Goal: Task Accomplishment & Management: Complete application form

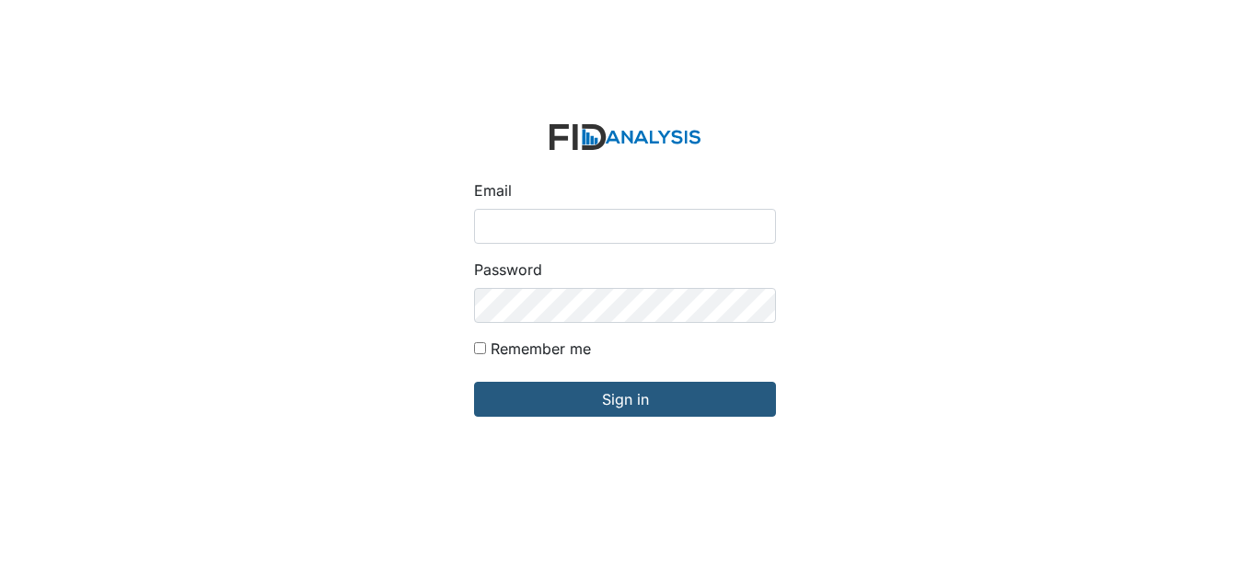
click at [518, 222] on input "Email" at bounding box center [625, 226] width 302 height 35
type input "[EMAIL_ADDRESS][DOMAIN_NAME]"
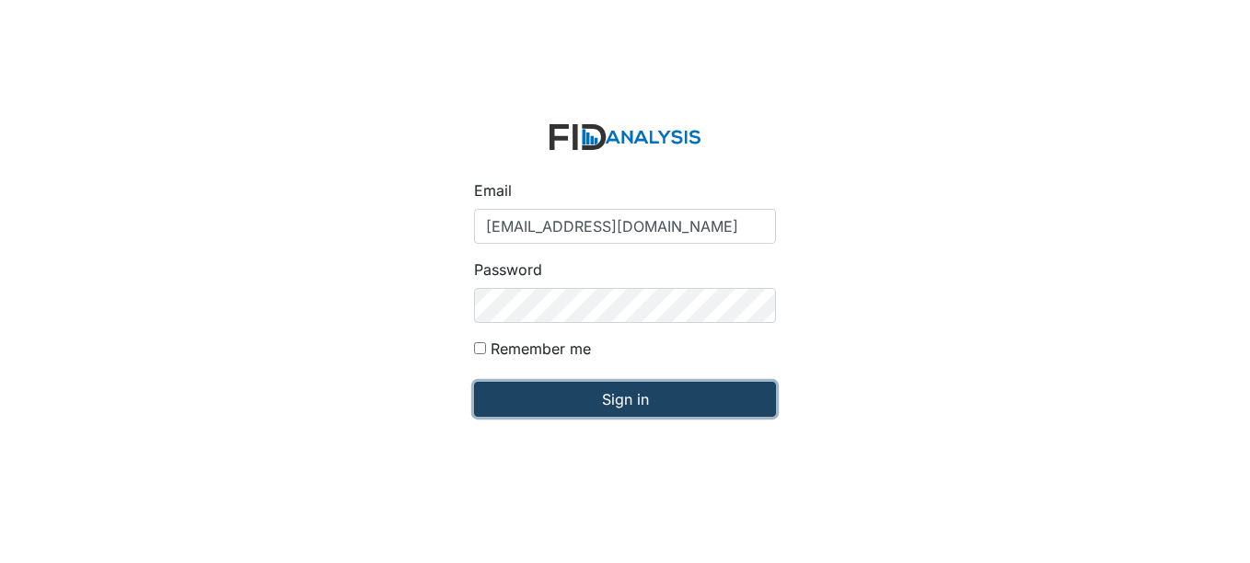
click at [627, 399] on input "Sign in" at bounding box center [625, 399] width 302 height 35
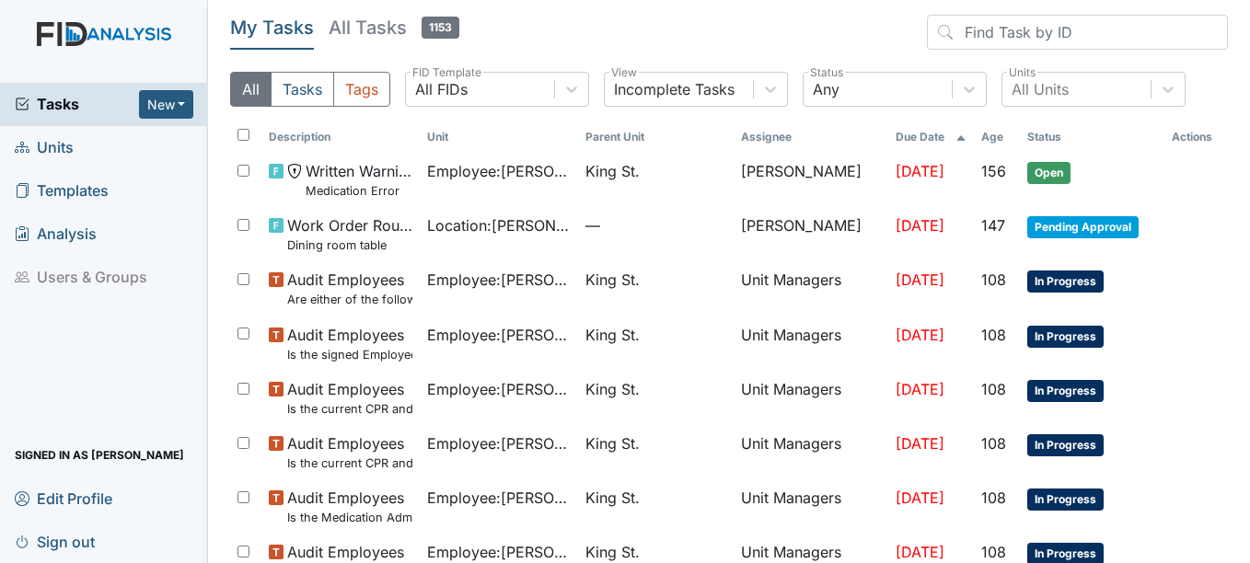
click at [63, 147] on span "Units" at bounding box center [44, 147] width 59 height 29
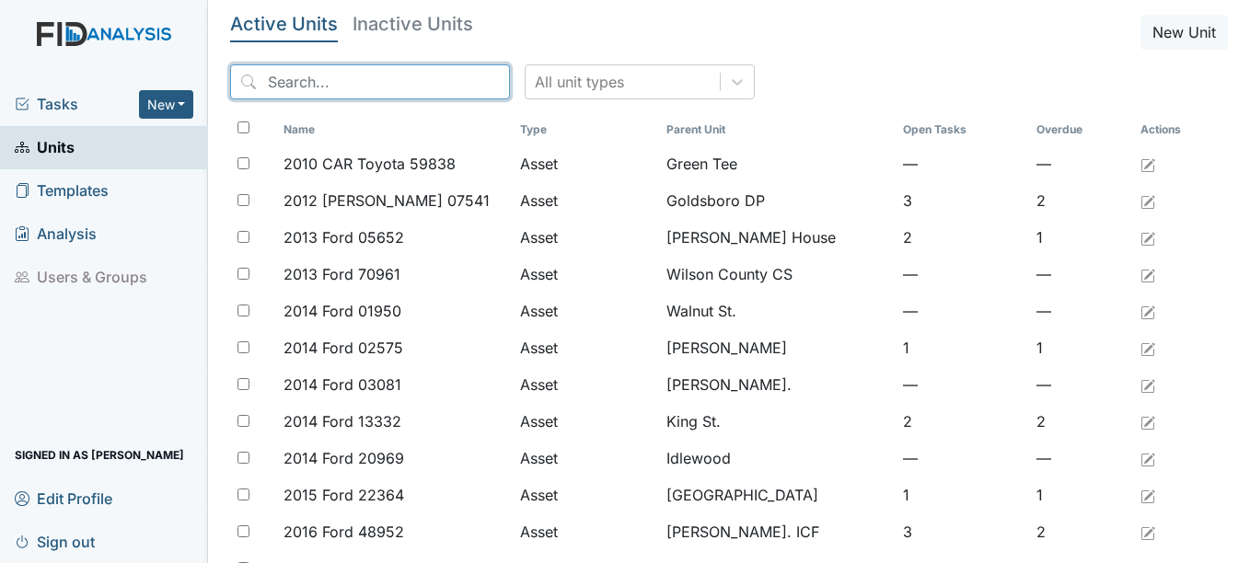
click at [320, 73] on input "search" at bounding box center [370, 81] width 280 height 35
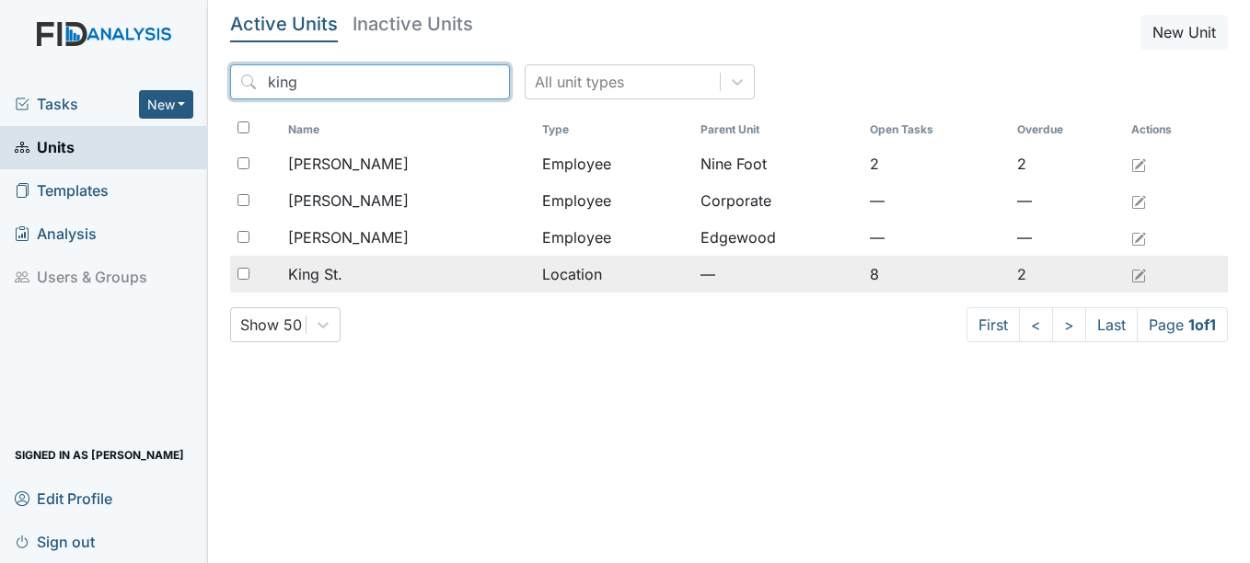
type input "king"
click at [328, 274] on span "King St." at bounding box center [315, 274] width 54 height 22
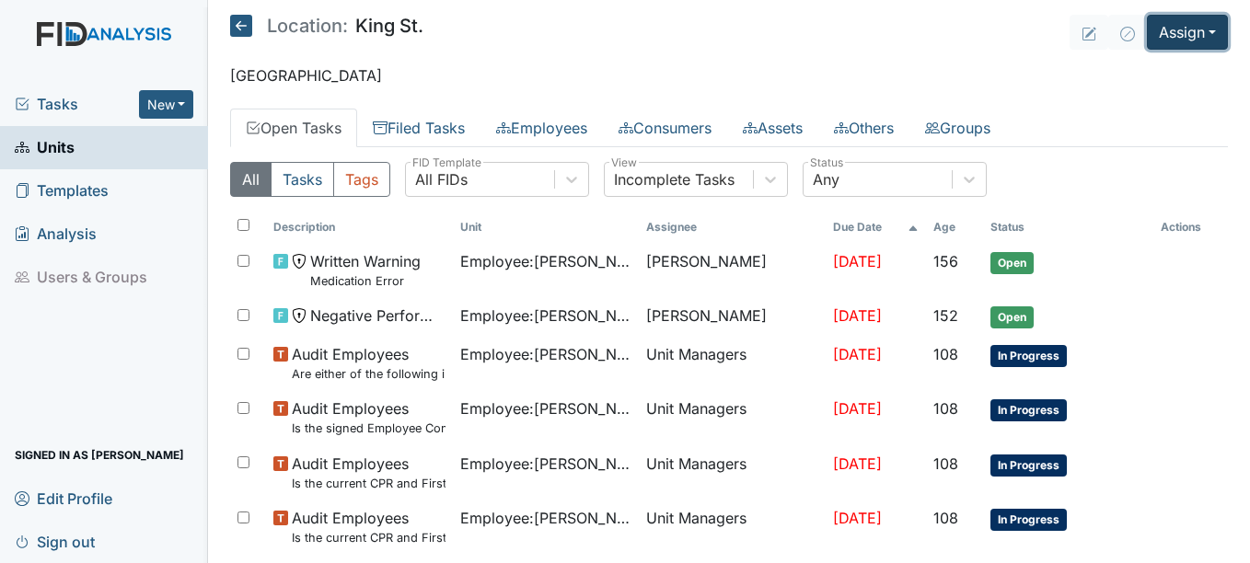
click at [1201, 29] on button "Assign" at bounding box center [1187, 32] width 81 height 35
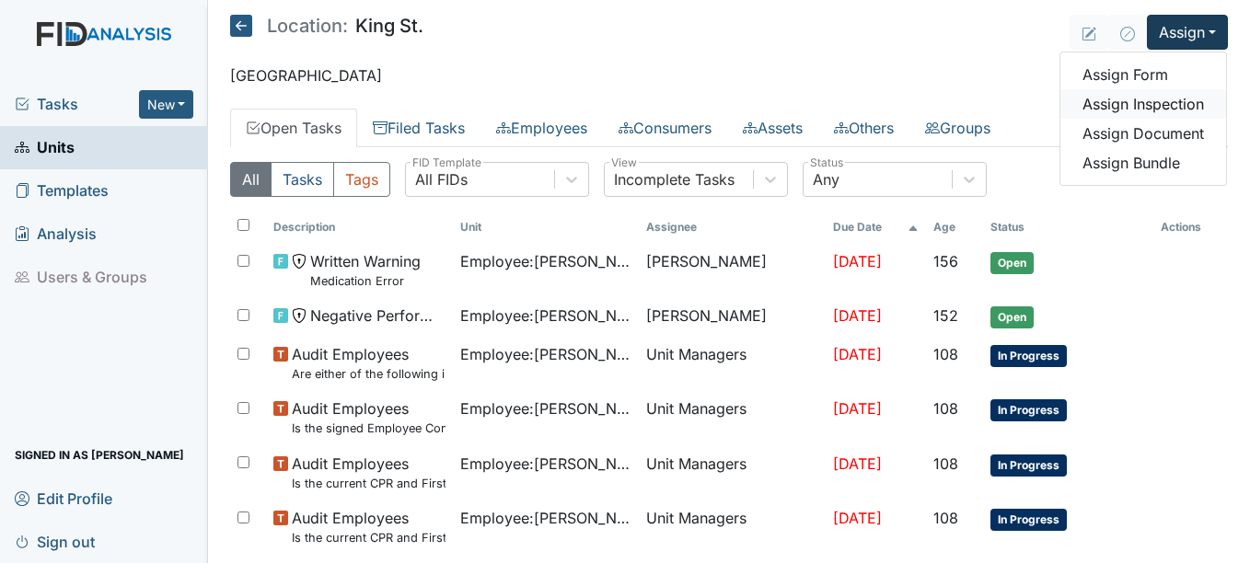
click at [1165, 98] on link "Assign Inspection" at bounding box center [1143, 103] width 166 height 29
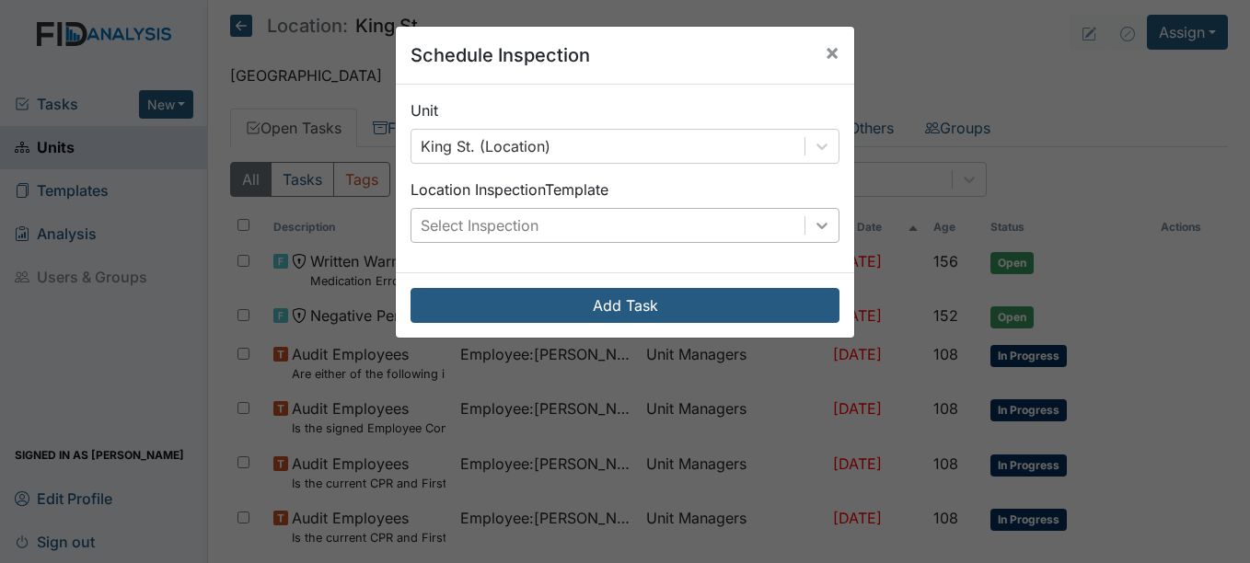
click at [815, 225] on icon at bounding box center [822, 225] width 18 height 18
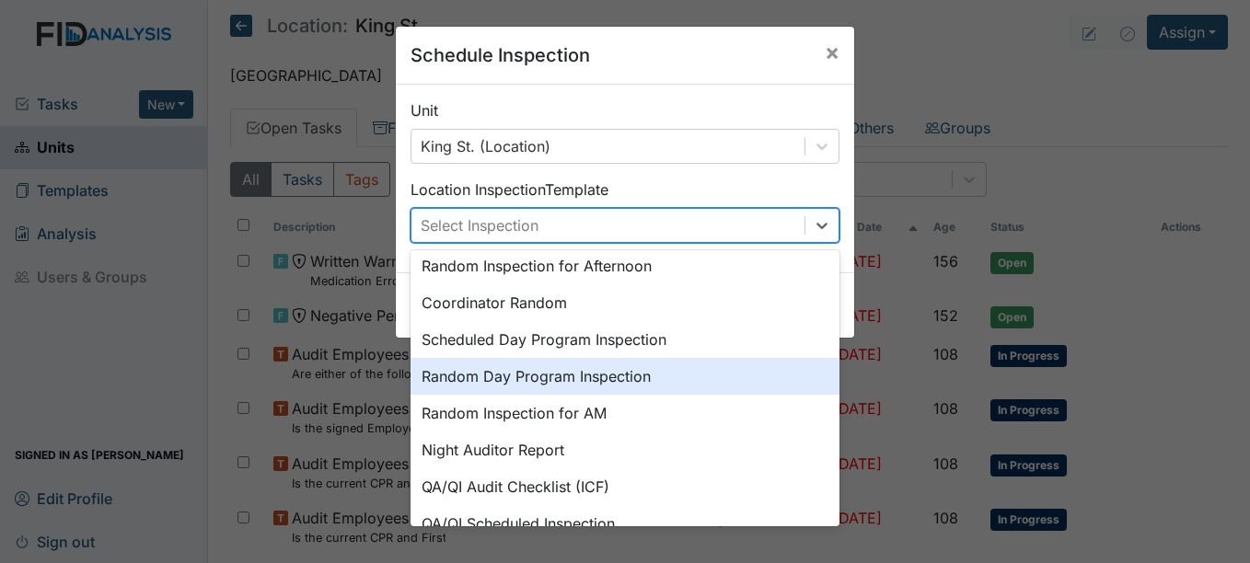
scroll to position [225, 0]
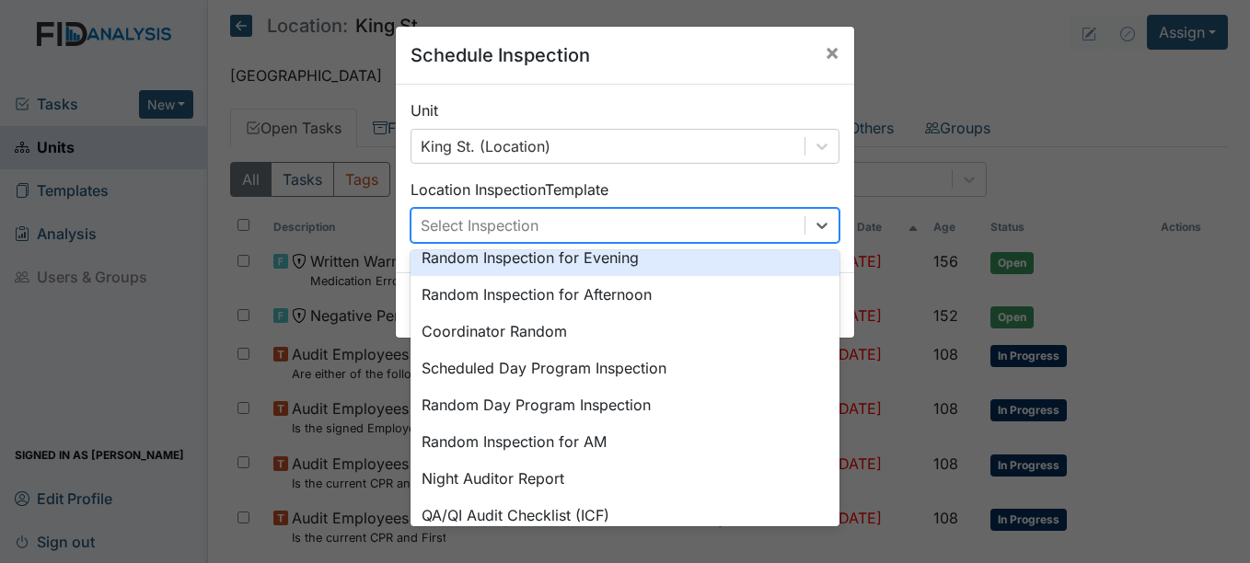
click at [615, 257] on div "Random Inspection for Evening" at bounding box center [624, 257] width 429 height 37
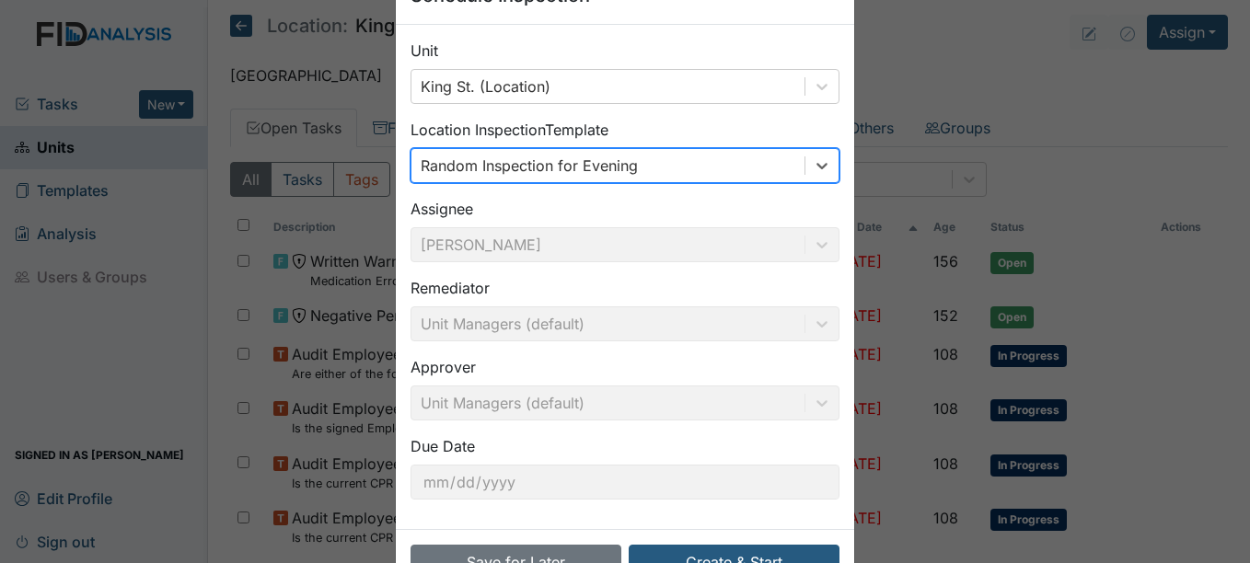
scroll to position [118, 0]
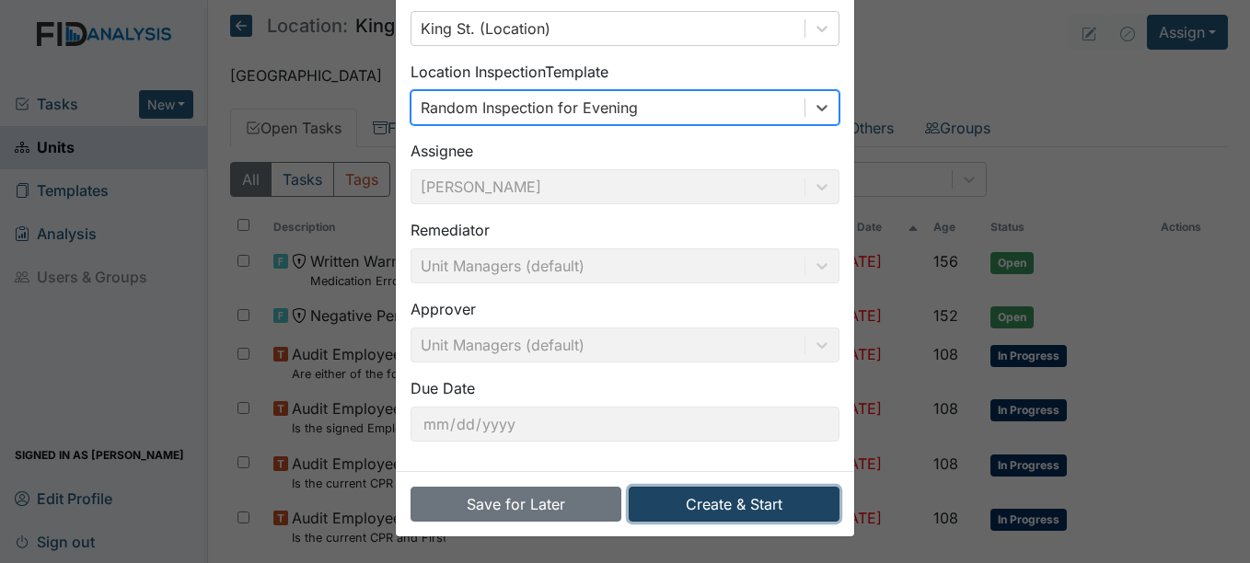
click at [750, 501] on button "Create & Start" at bounding box center [733, 504] width 211 height 35
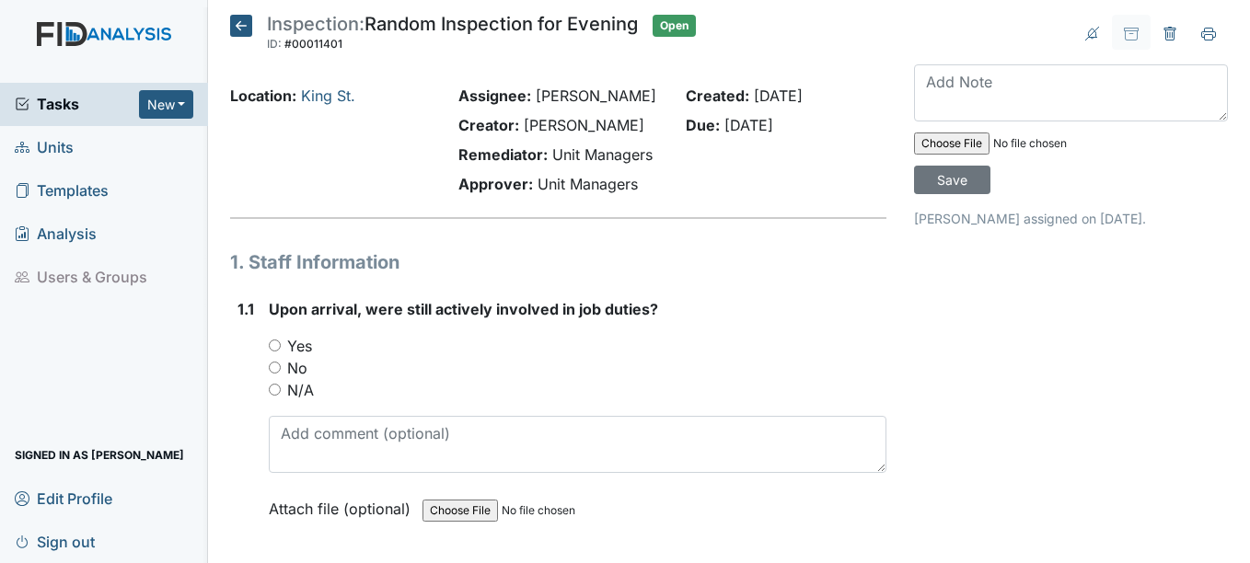
click at [276, 345] on input "Yes" at bounding box center [275, 346] width 12 height 12
radio input "true"
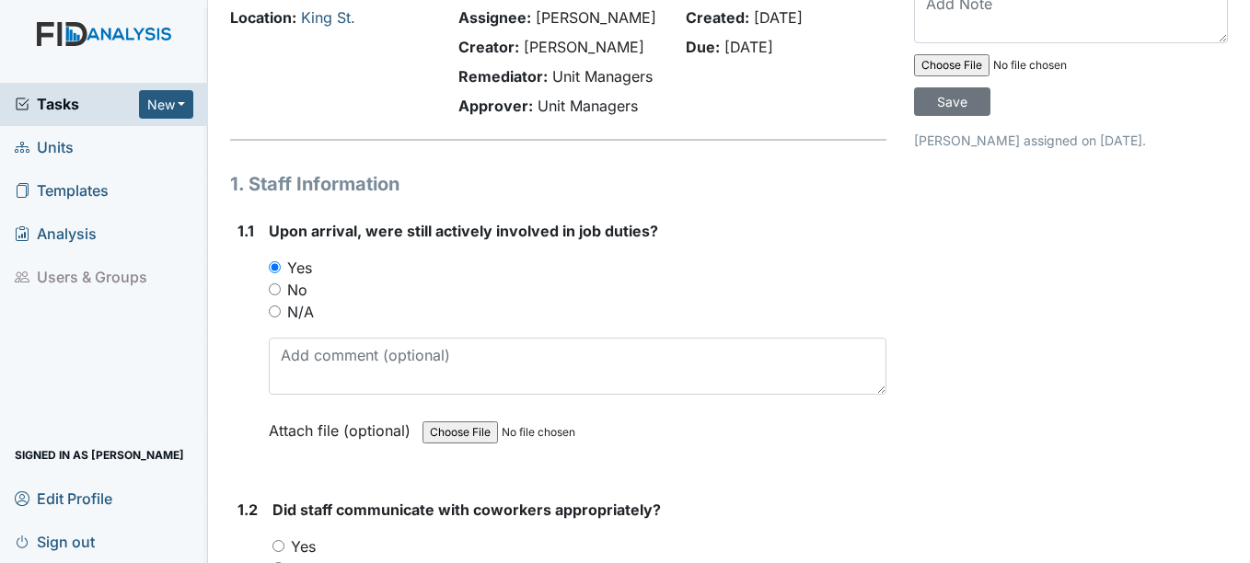
scroll to position [276, 0]
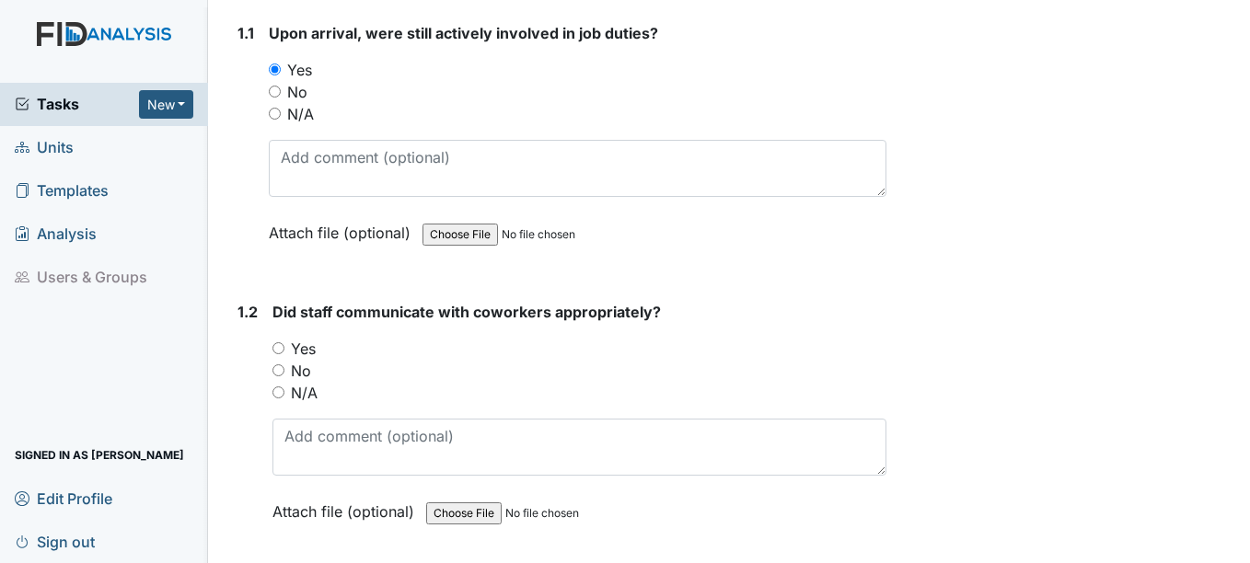
click at [277, 347] on input "Yes" at bounding box center [278, 348] width 12 height 12
radio input "true"
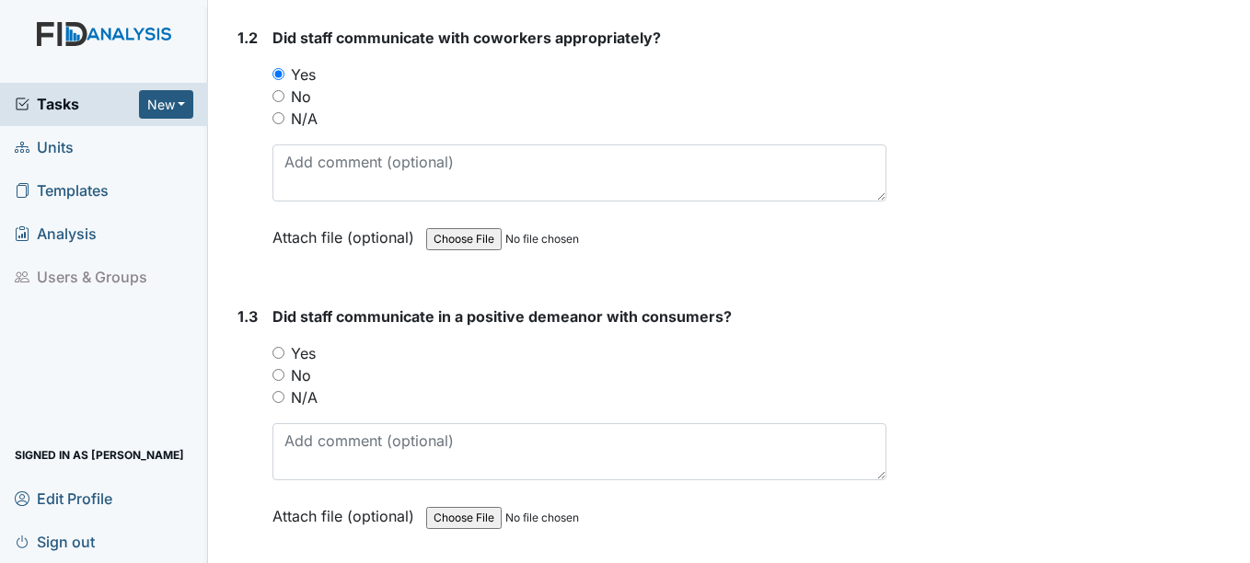
scroll to position [552, 0]
click at [280, 350] on input "Yes" at bounding box center [278, 351] width 12 height 12
radio input "true"
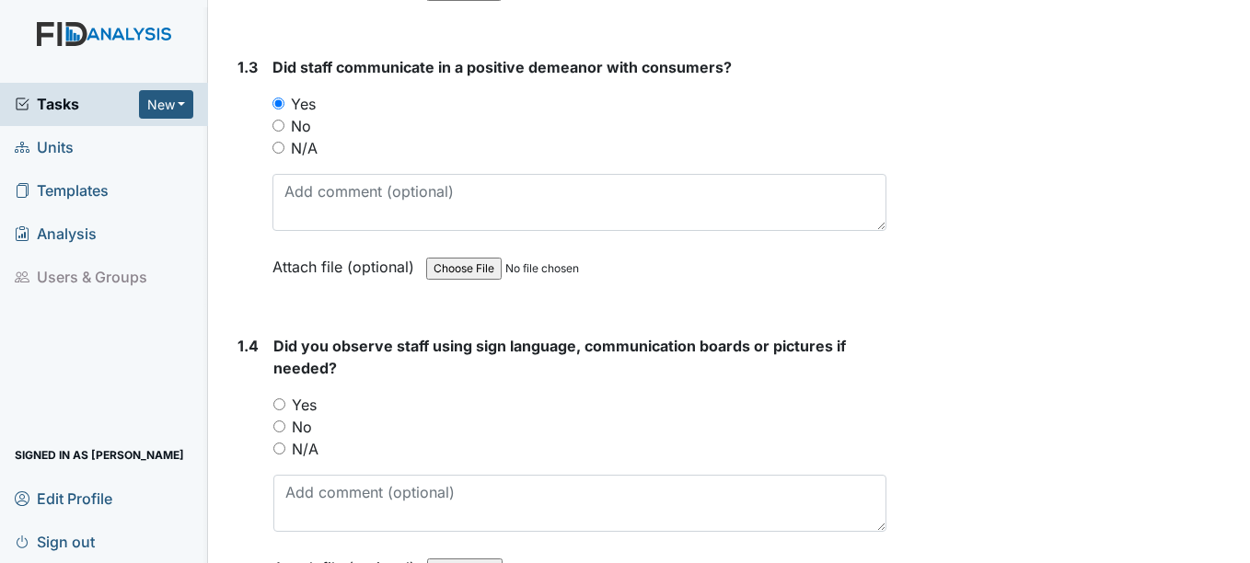
scroll to position [828, 0]
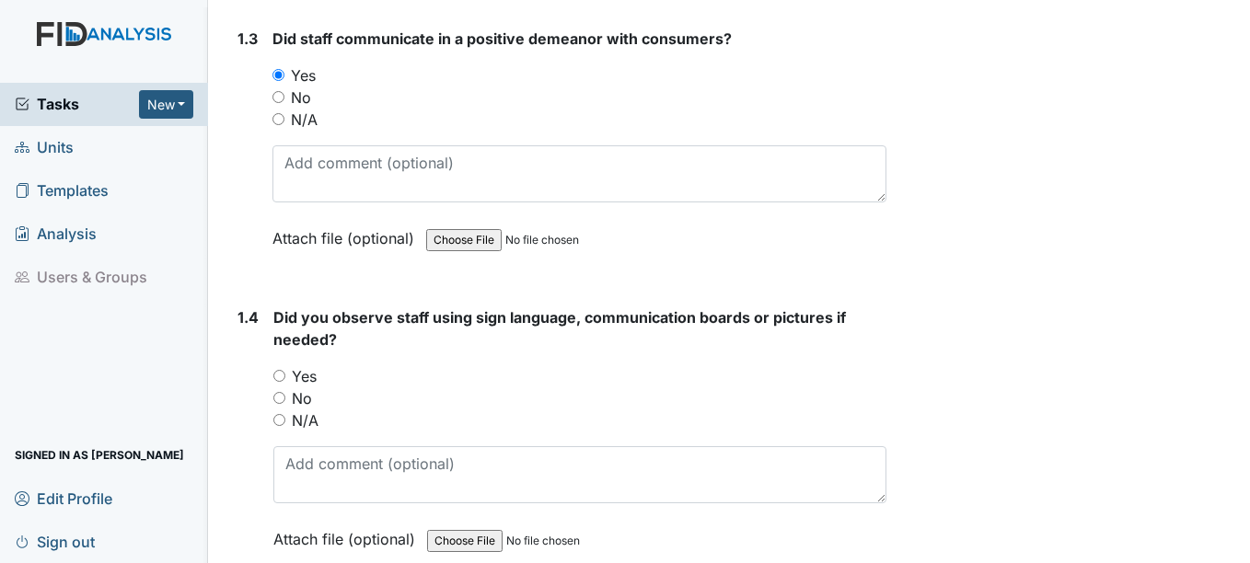
click at [280, 396] on input "No" at bounding box center [279, 398] width 12 height 12
radio input "true"
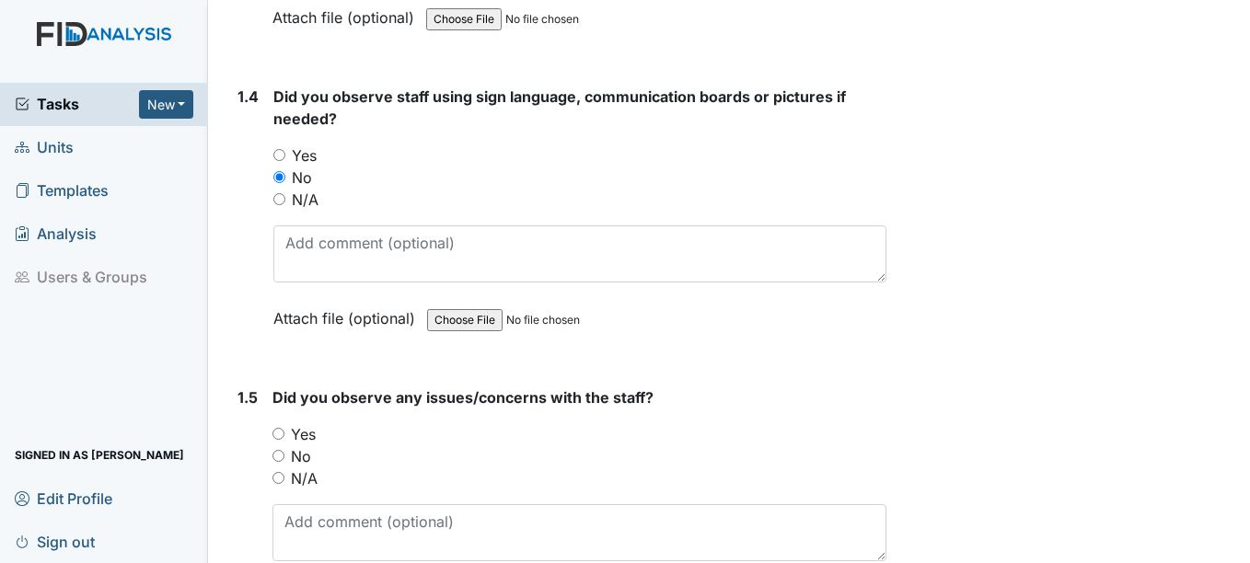
scroll to position [1104, 0]
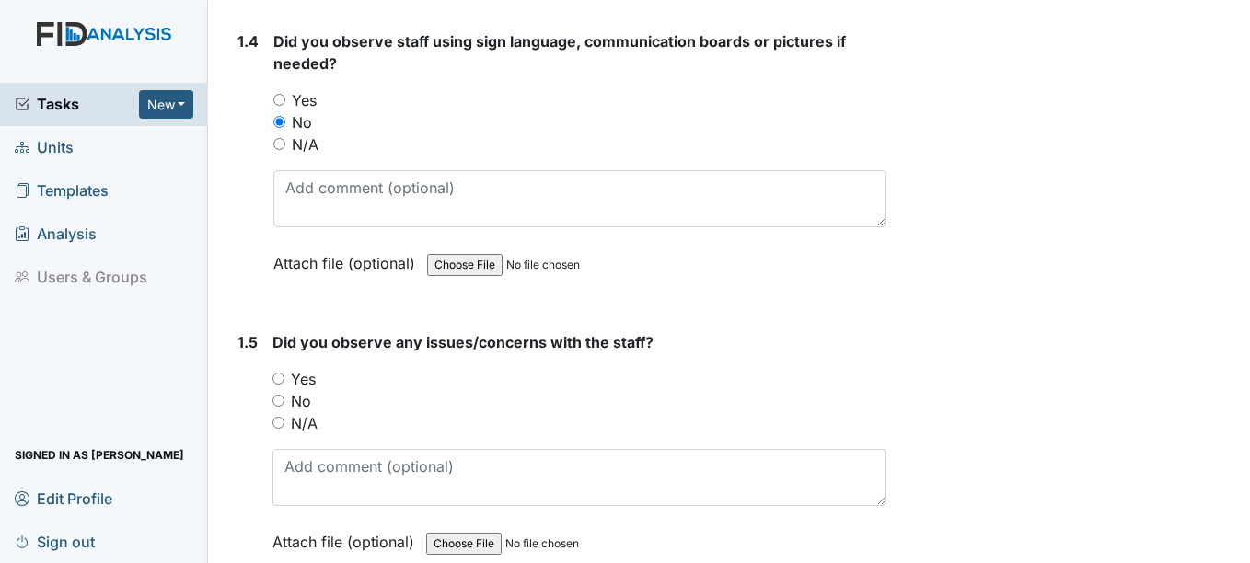
click at [278, 398] on input "No" at bounding box center [278, 401] width 12 height 12
radio input "true"
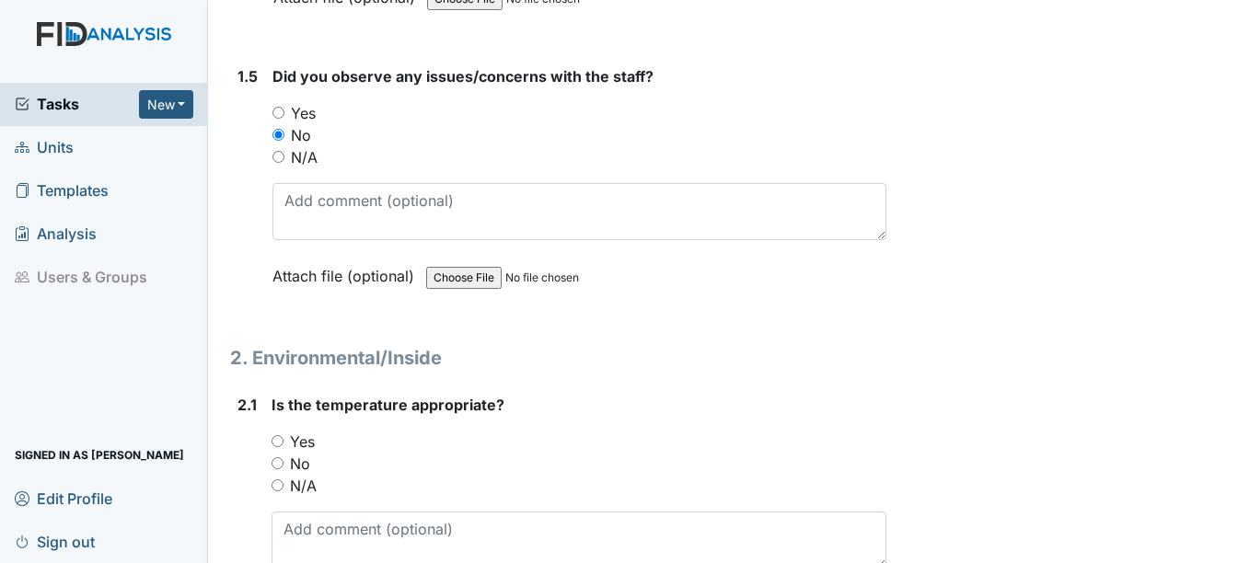
scroll to position [1472, 0]
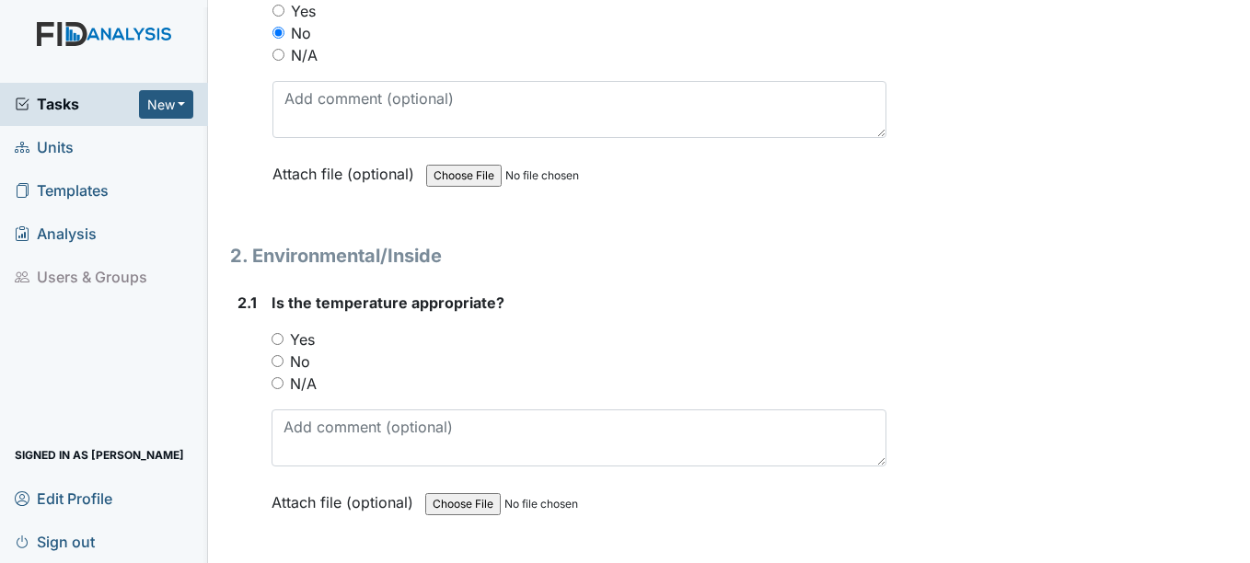
click at [279, 335] on input "Yes" at bounding box center [277, 339] width 12 height 12
radio input "true"
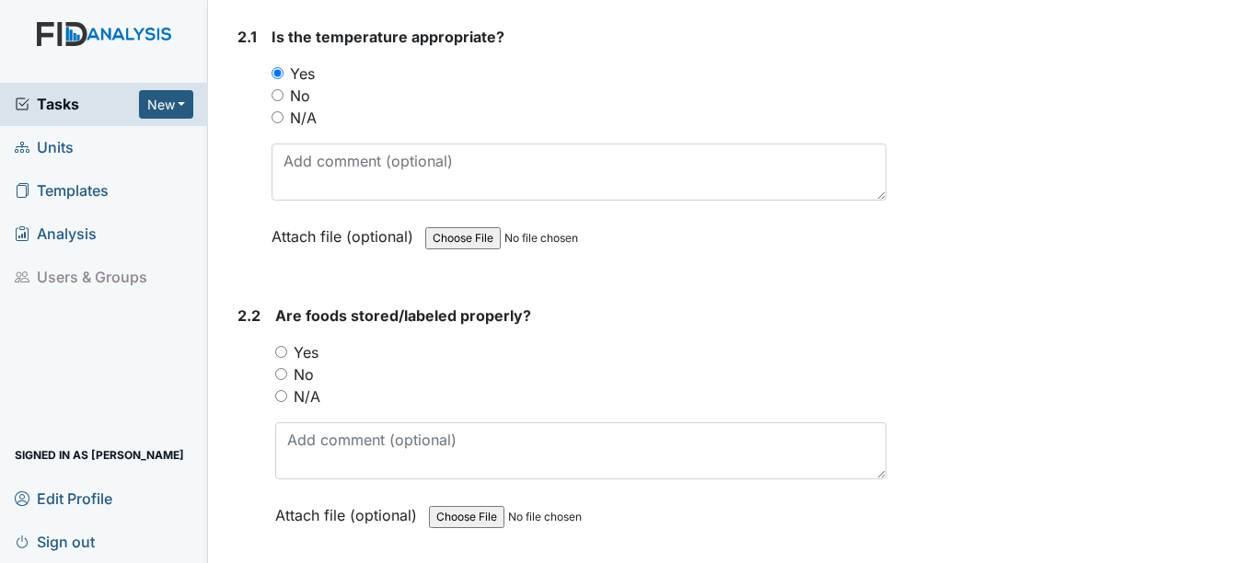
scroll to position [1840, 0]
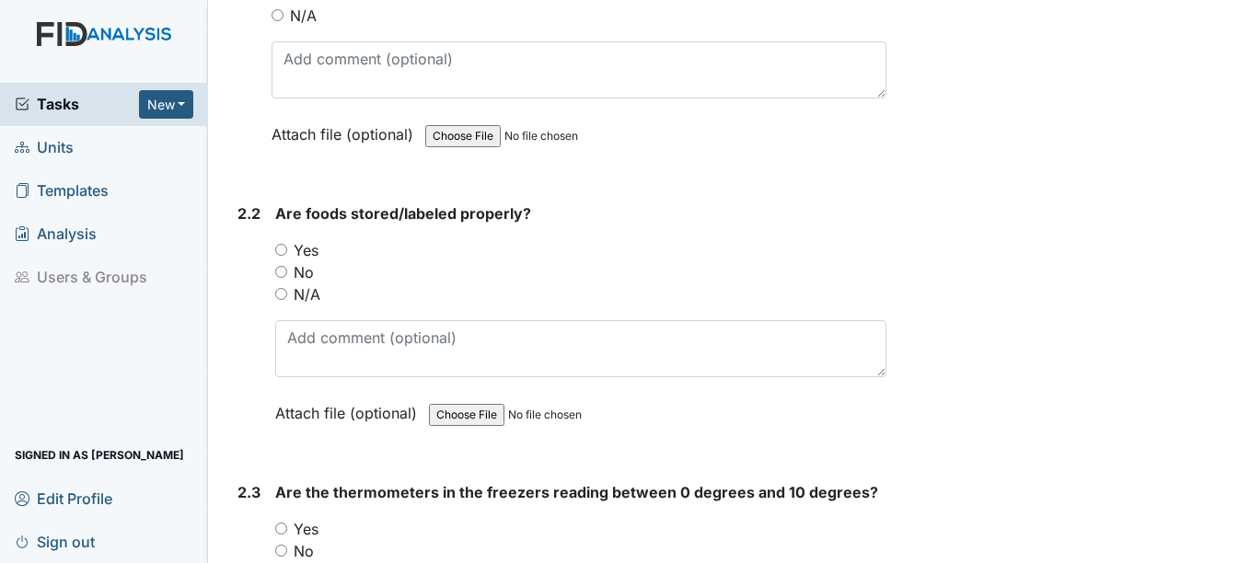
click at [282, 250] on input "Yes" at bounding box center [281, 250] width 12 height 12
radio input "true"
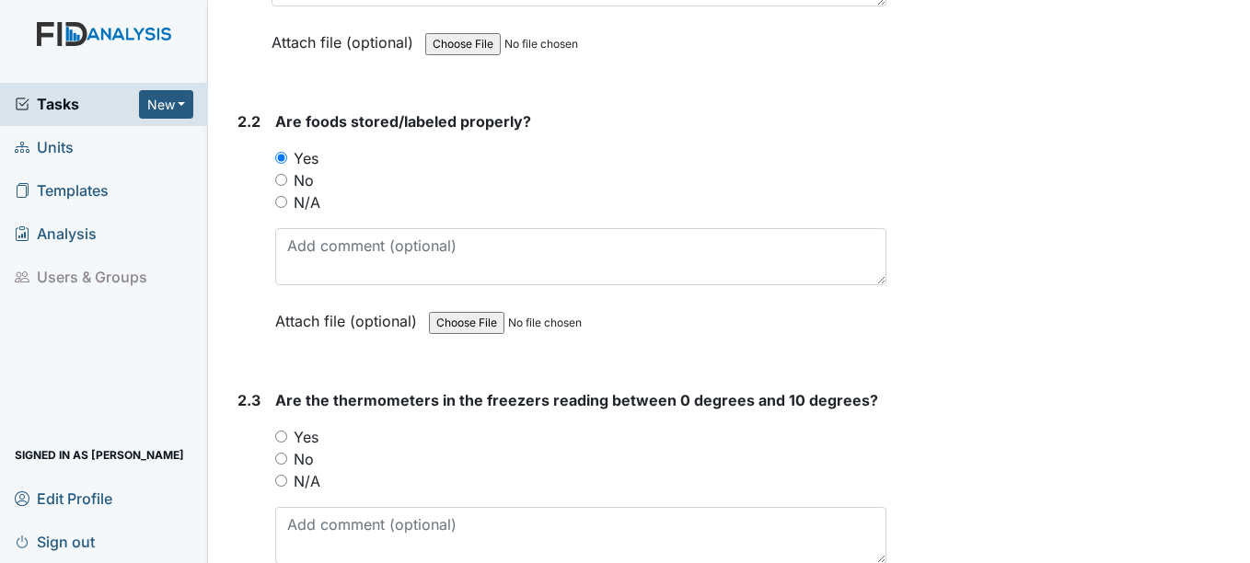
click at [283, 434] on input "Yes" at bounding box center [281, 437] width 12 height 12
radio input "true"
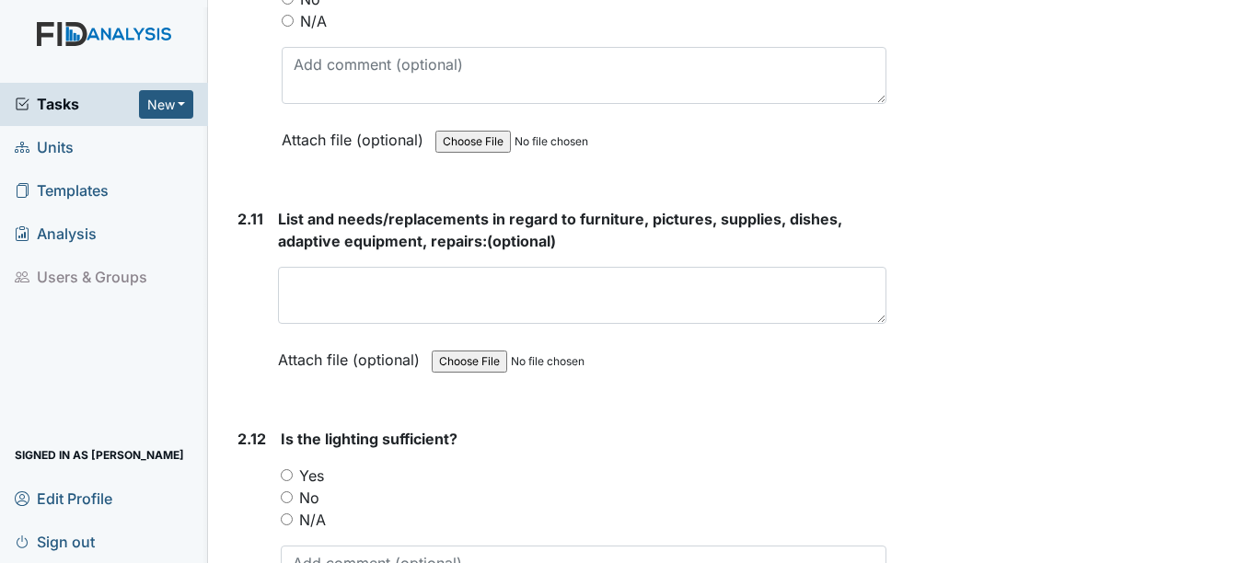
scroll to position [4417, 0]
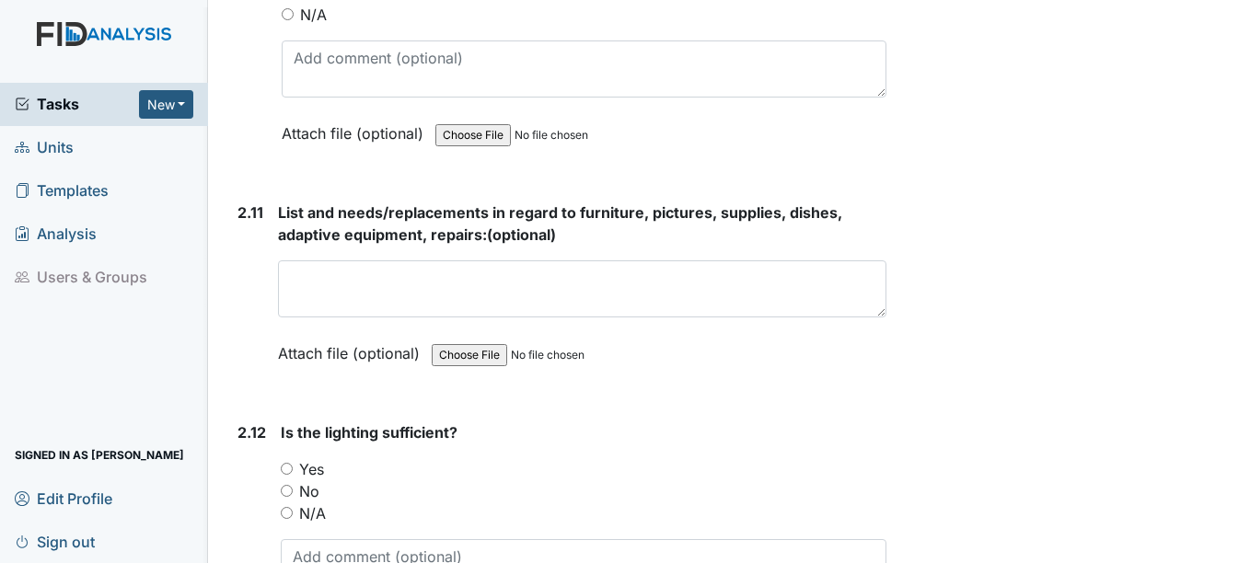
click at [289, 468] on input "Yes" at bounding box center [287, 469] width 12 height 12
radio input "true"
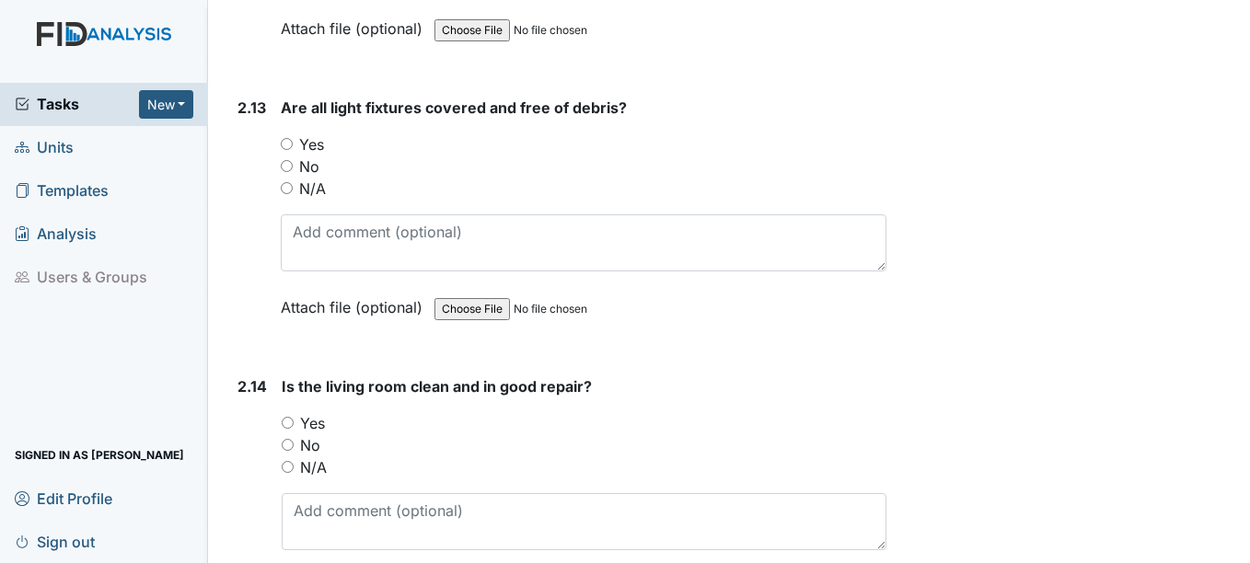
scroll to position [5061, 0]
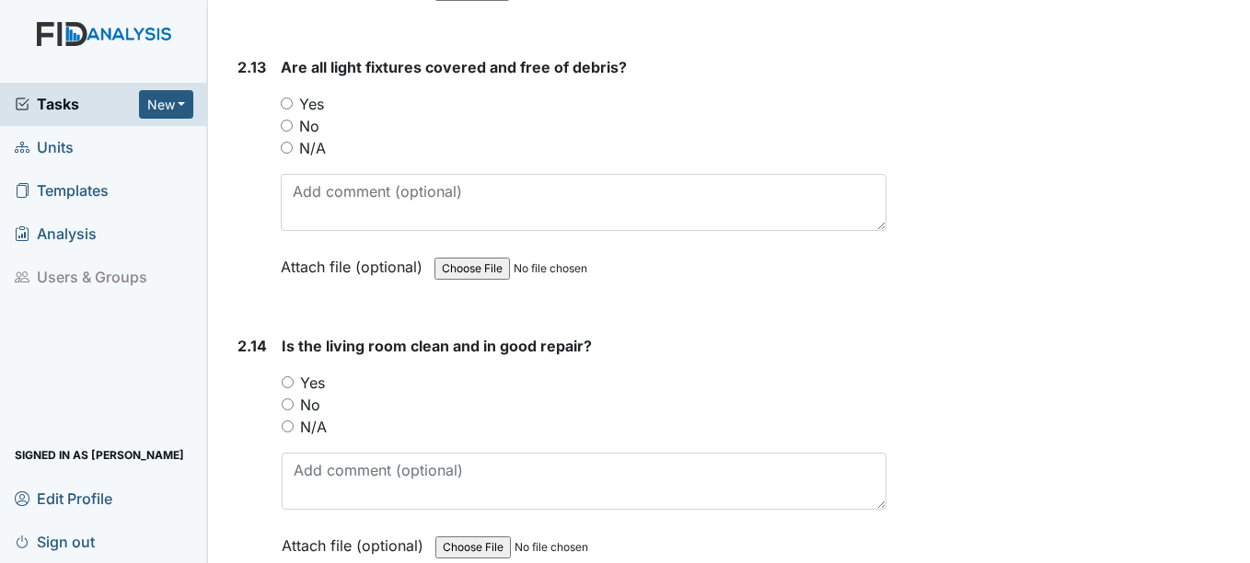
click at [285, 380] on input "Yes" at bounding box center [288, 382] width 12 height 12
radio input "true"
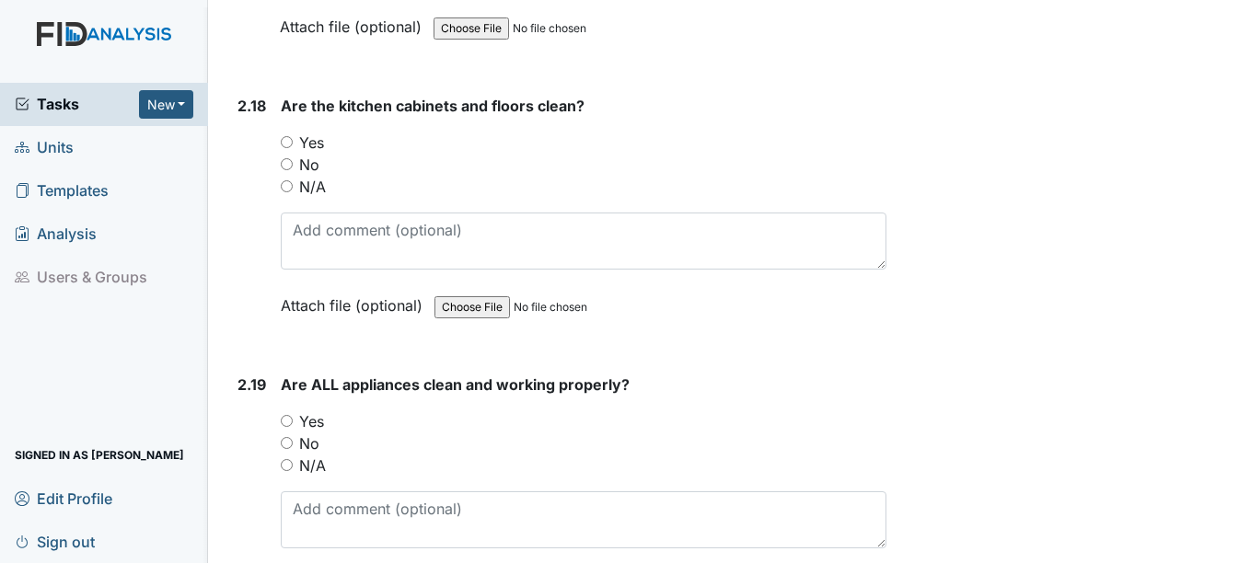
scroll to position [6387, 0]
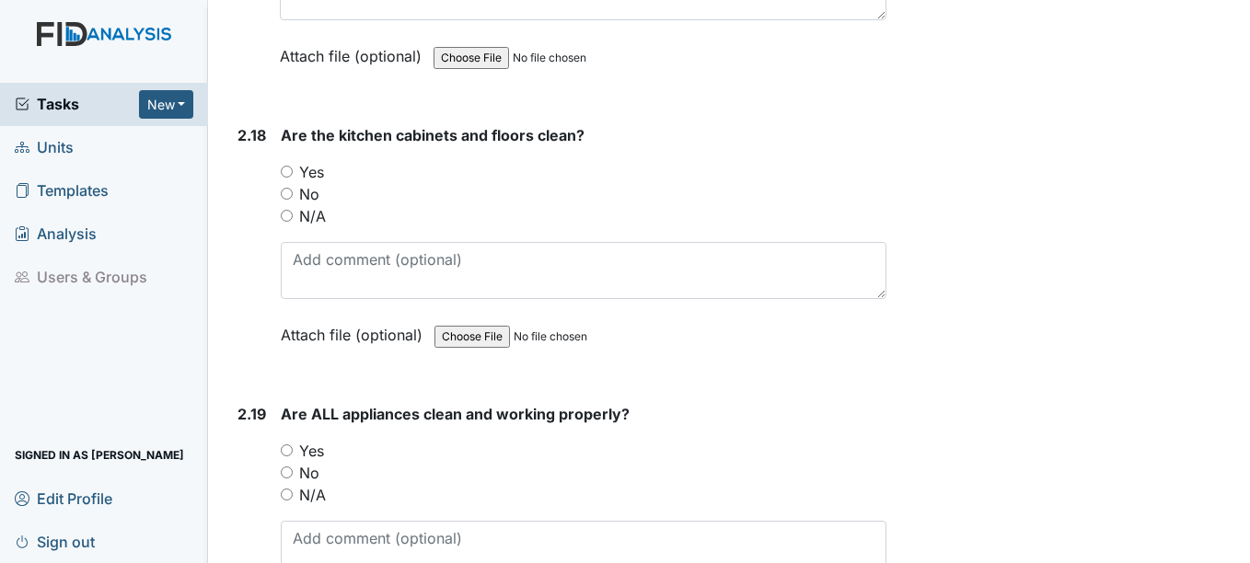
click at [287, 171] on input "Yes" at bounding box center [287, 172] width 12 height 12
radio input "true"
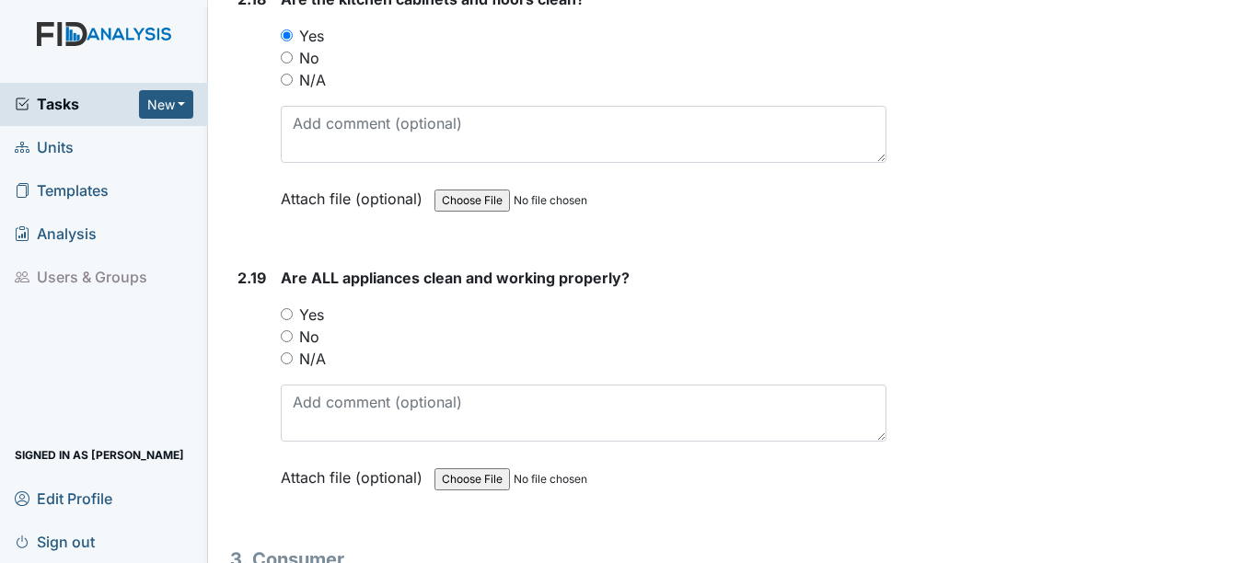
scroll to position [6528, 0]
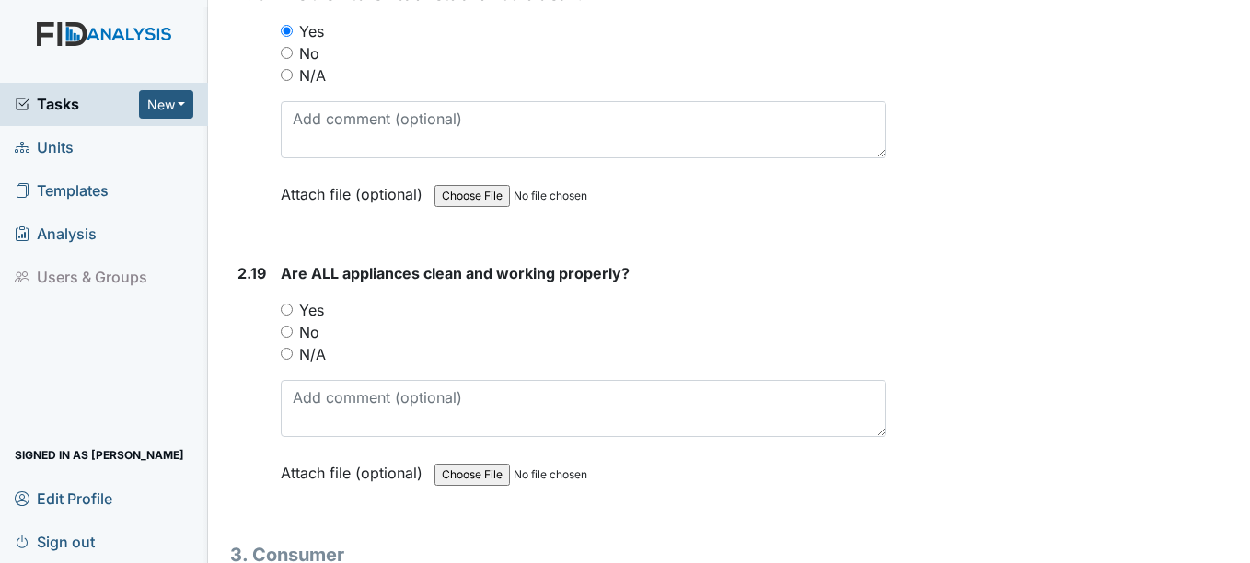
click at [286, 332] on input "No" at bounding box center [287, 332] width 12 height 12
radio input "true"
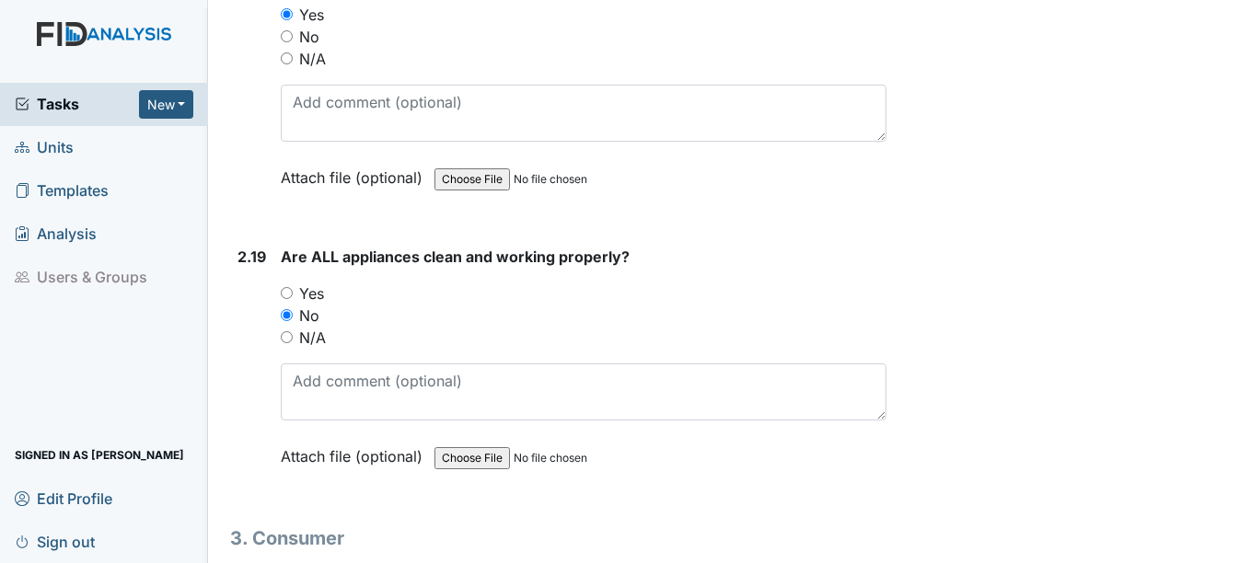
scroll to position [6556, 0]
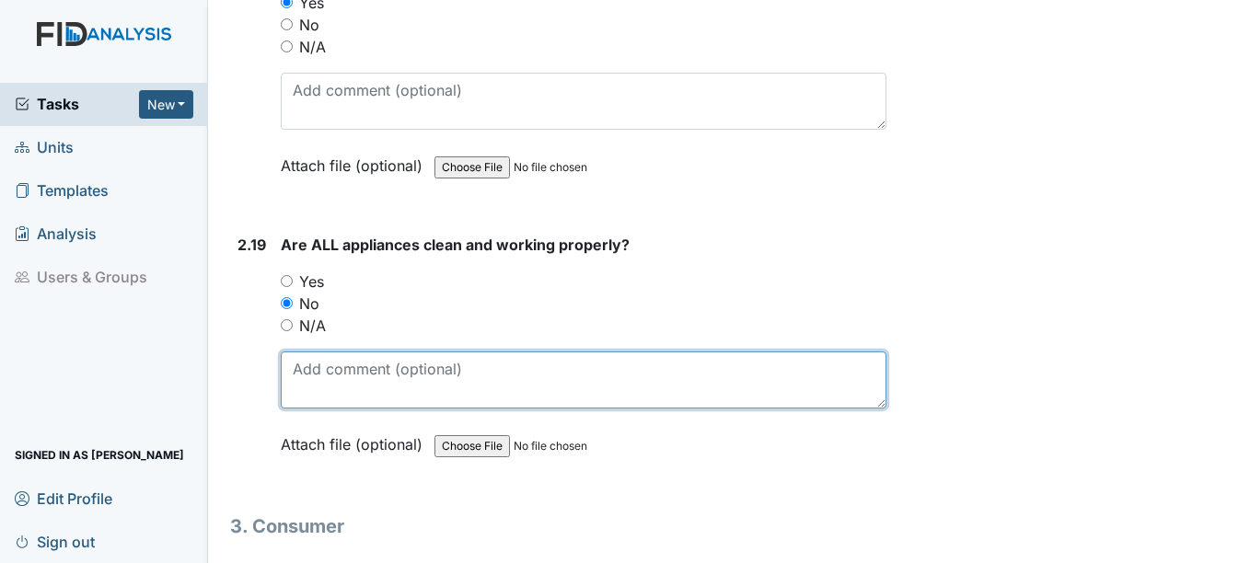
click at [389, 368] on textarea at bounding box center [583, 380] width 605 height 57
type textarea "c"
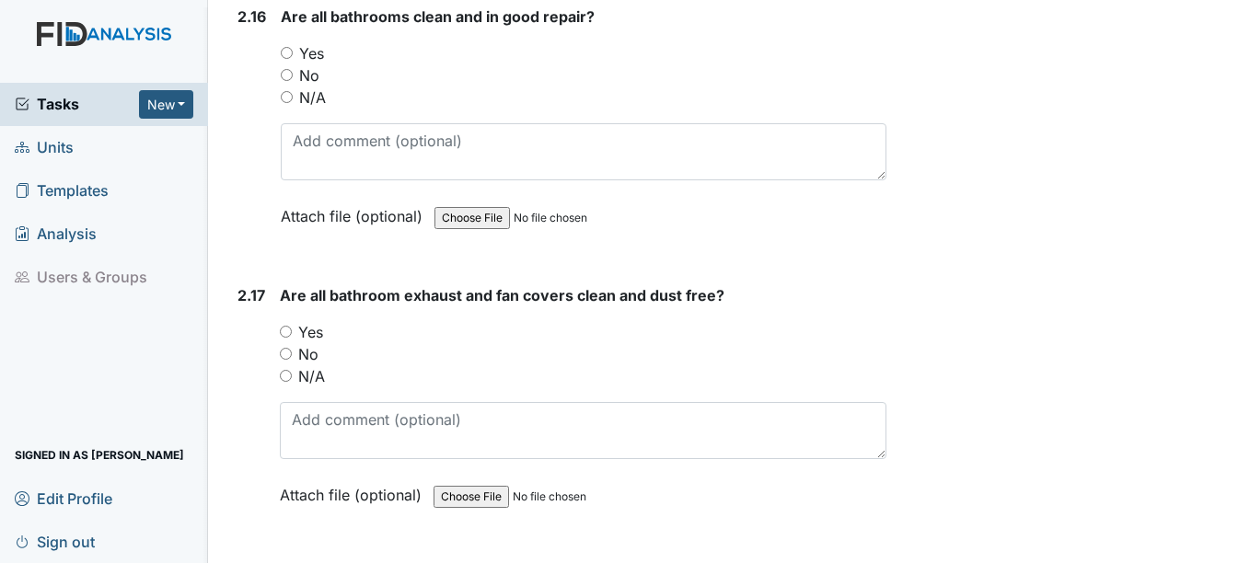
scroll to position [5943, 0]
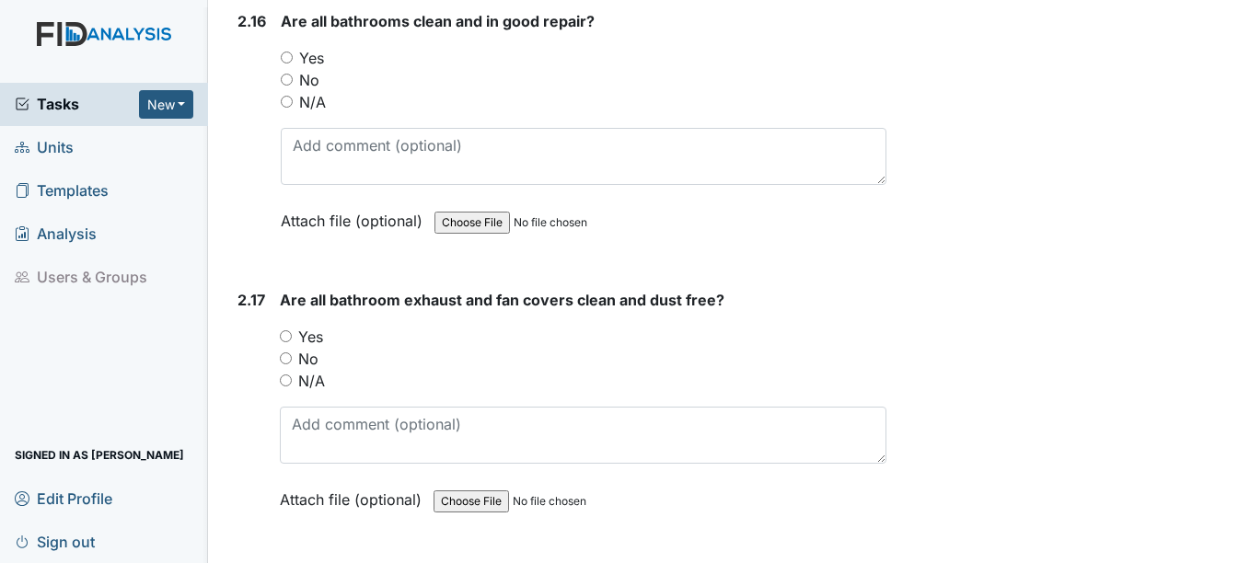
type textarea "repair vent over stove"
click at [287, 336] on input "Yes" at bounding box center [286, 336] width 12 height 12
radio input "true"
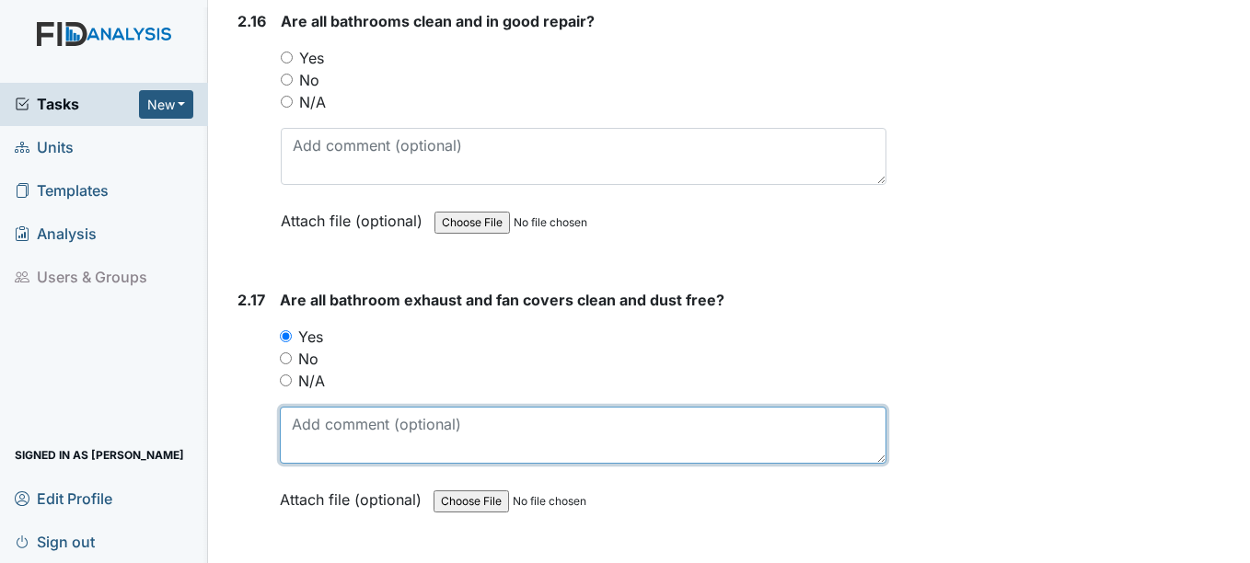
click at [393, 429] on textarea at bounding box center [582, 435] width 605 height 57
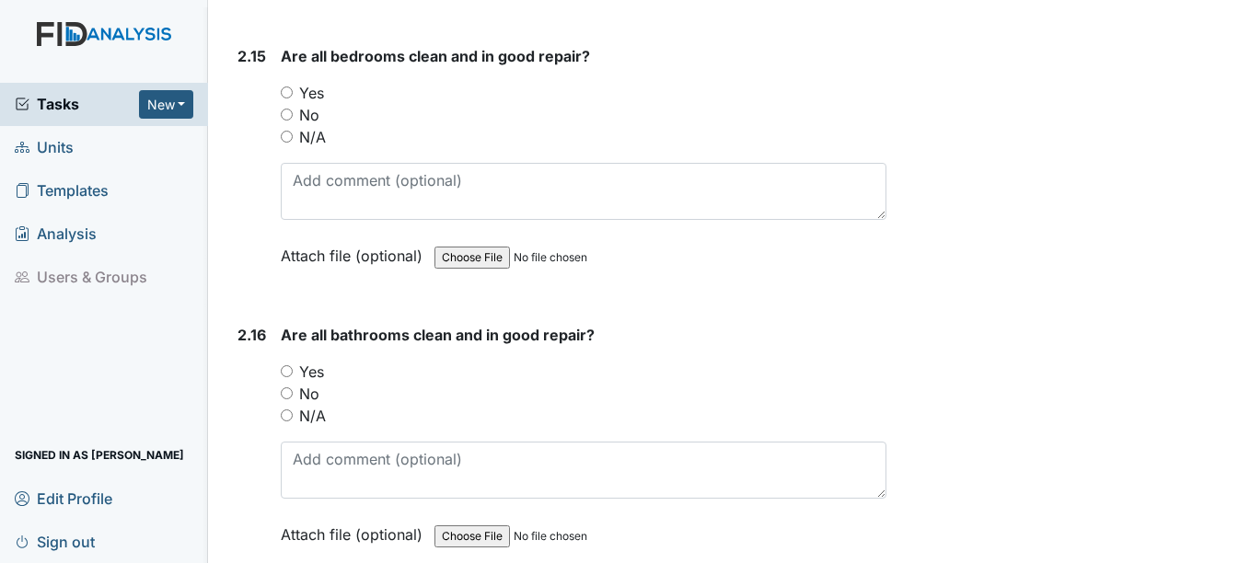
scroll to position [5627, 0]
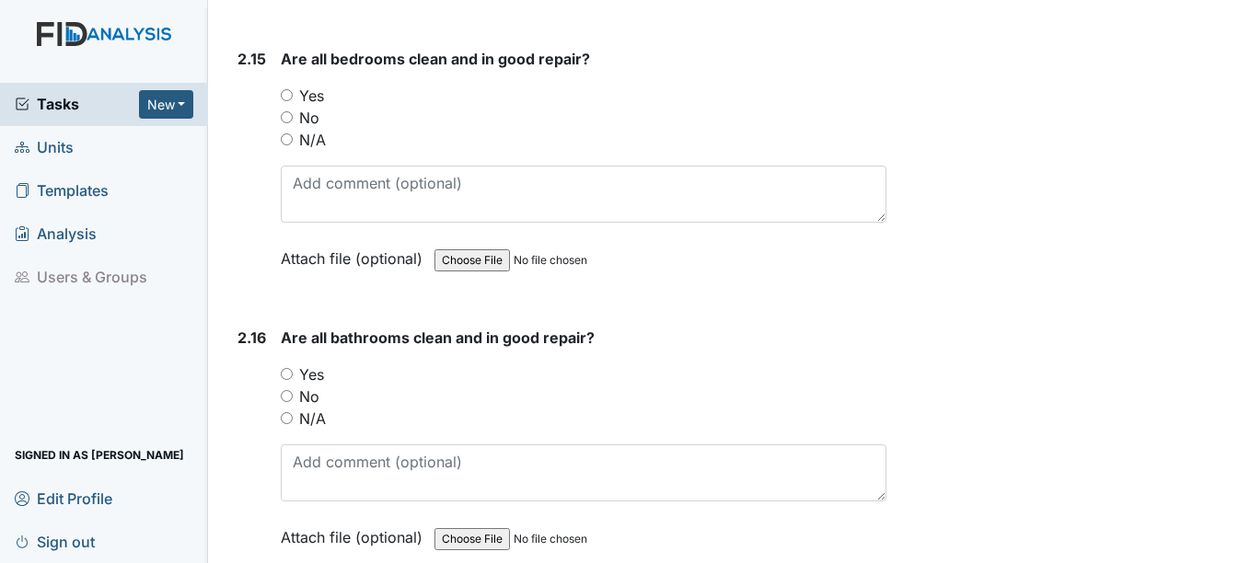
type textarea "exhaust cleaned"
click at [286, 95] on input "Yes" at bounding box center [287, 95] width 12 height 12
radio input "true"
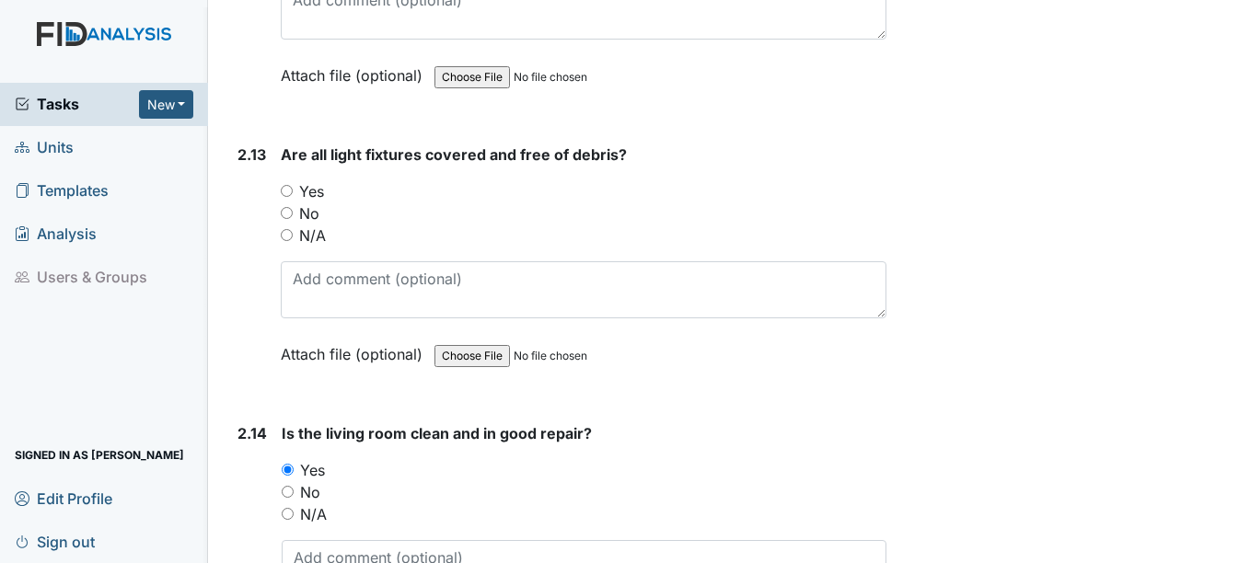
scroll to position [4973, 0]
click at [289, 194] on input "Yes" at bounding box center [287, 192] width 12 height 12
radio input "true"
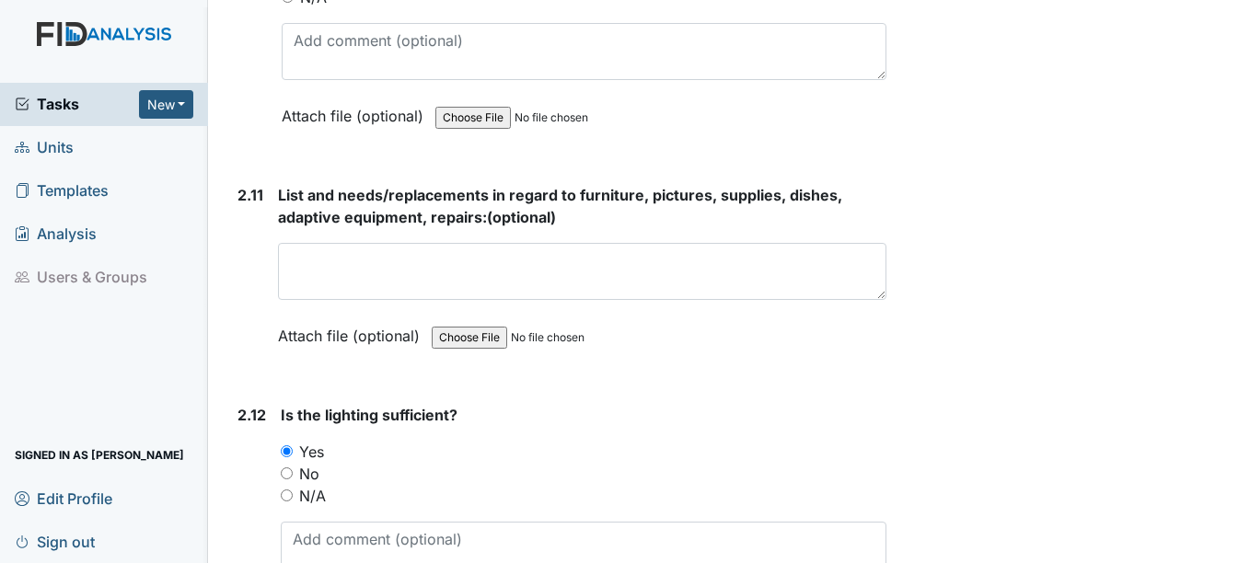
scroll to position [4433, 0]
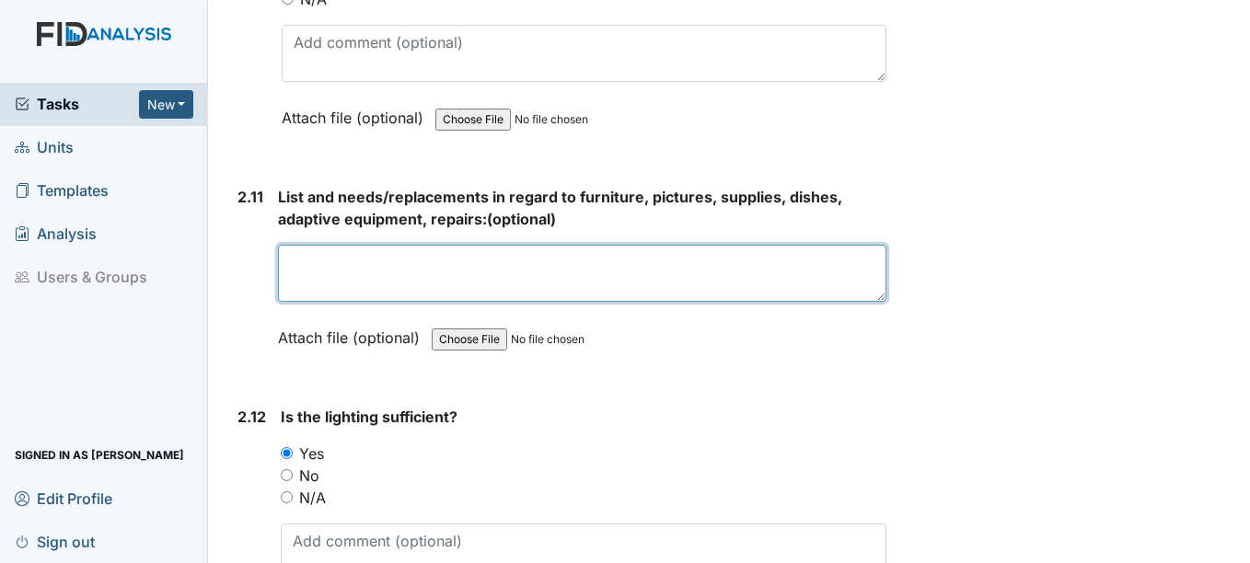
click at [353, 270] on textarea at bounding box center [581, 273] width 607 height 57
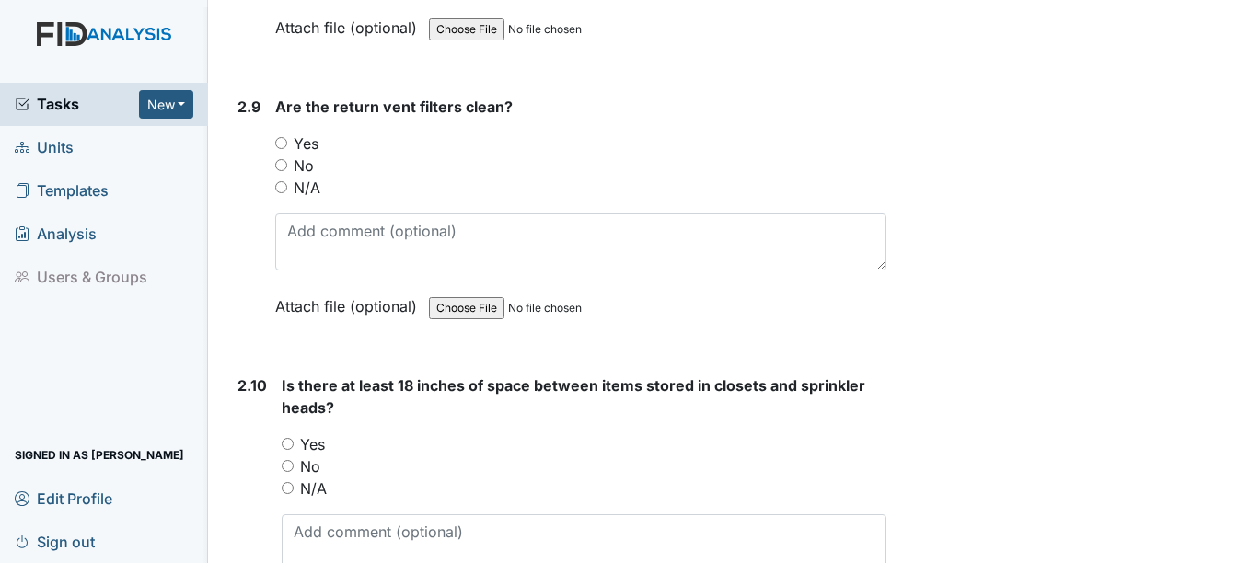
scroll to position [3942, 0]
type textarea "pictures,"
click at [288, 489] on input "N/A" at bounding box center [288, 489] width 12 height 12
radio input "true"
click at [282, 148] on input "Yes" at bounding box center [281, 144] width 12 height 12
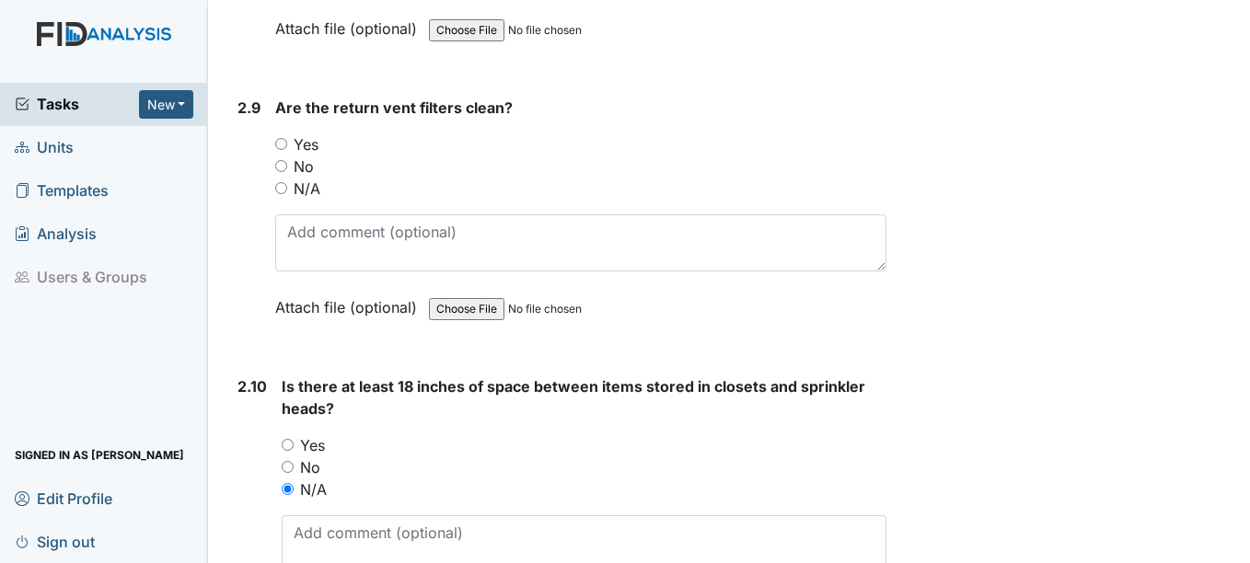
radio input "true"
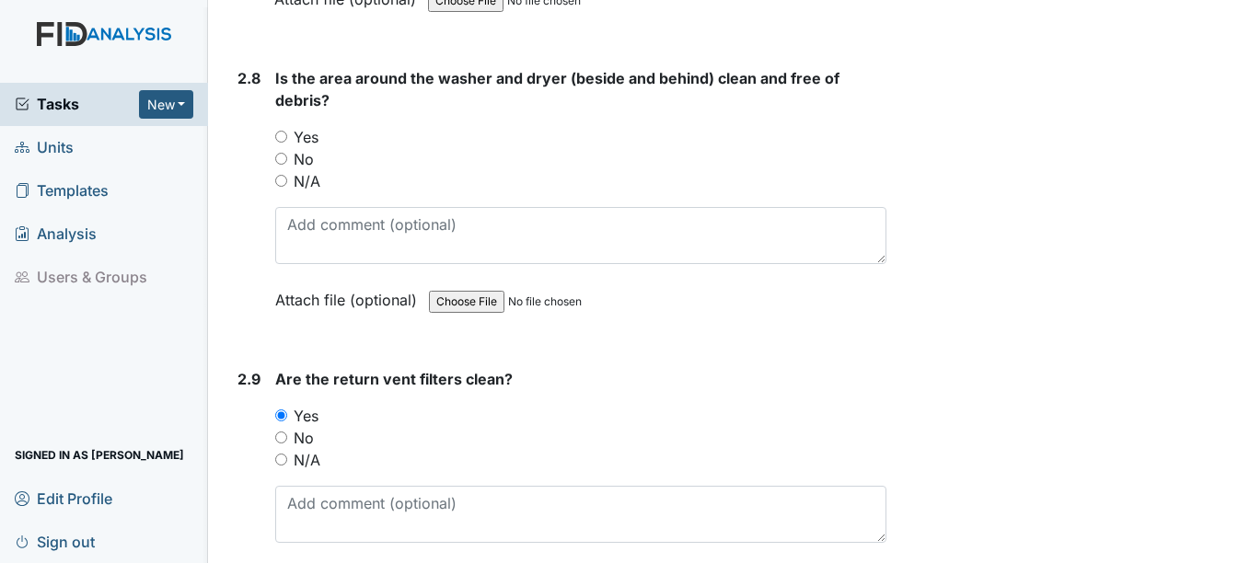
scroll to position [3670, 0]
click at [282, 138] on input "Yes" at bounding box center [281, 138] width 12 height 12
radio input "true"
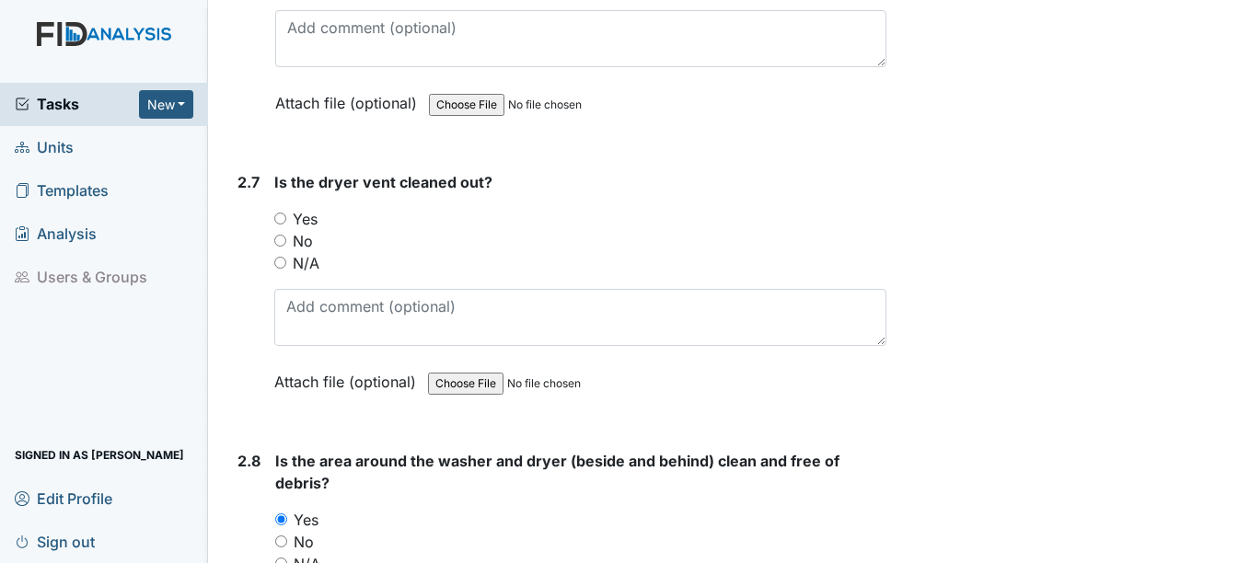
scroll to position [3286, 0]
click at [280, 219] on input "Yes" at bounding box center [280, 220] width 12 height 12
radio input "true"
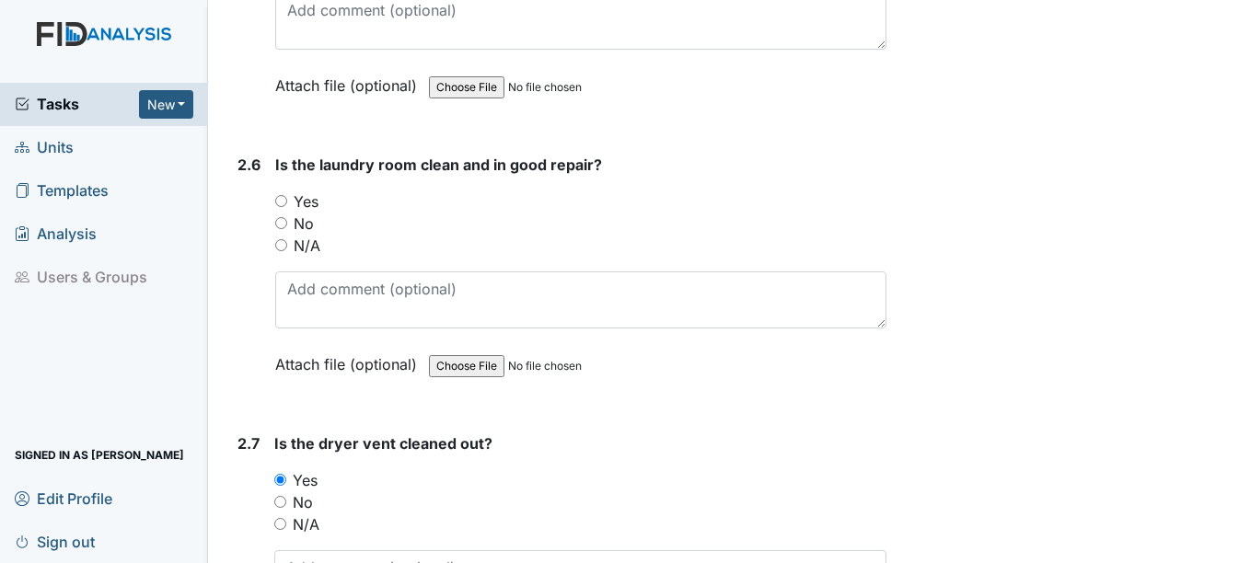
scroll to position [3025, 0]
click at [282, 225] on input "No" at bounding box center [281, 225] width 12 height 12
radio input "true"
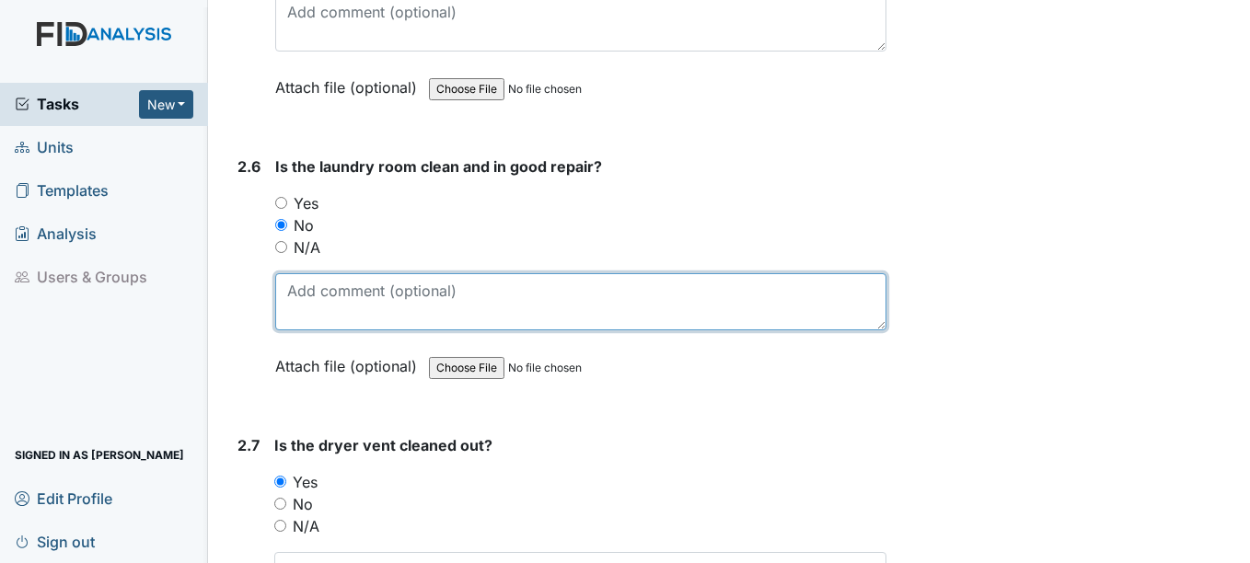
click at [374, 295] on textarea at bounding box center [580, 301] width 610 height 57
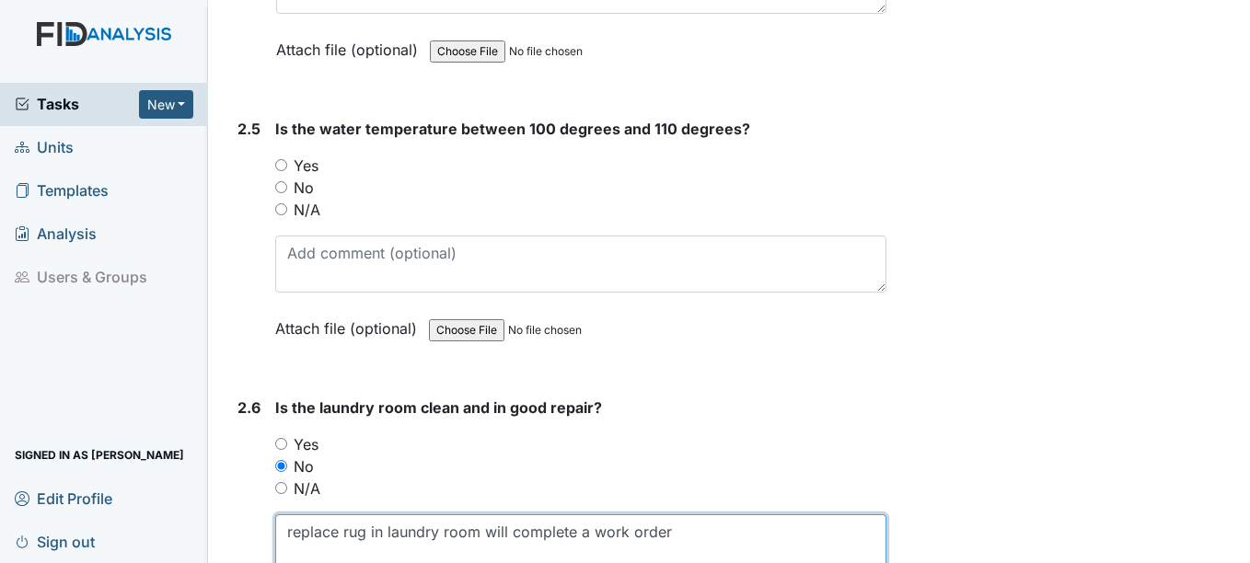
scroll to position [2783, 0]
type textarea "replace rug in laundry room will complete a work order"
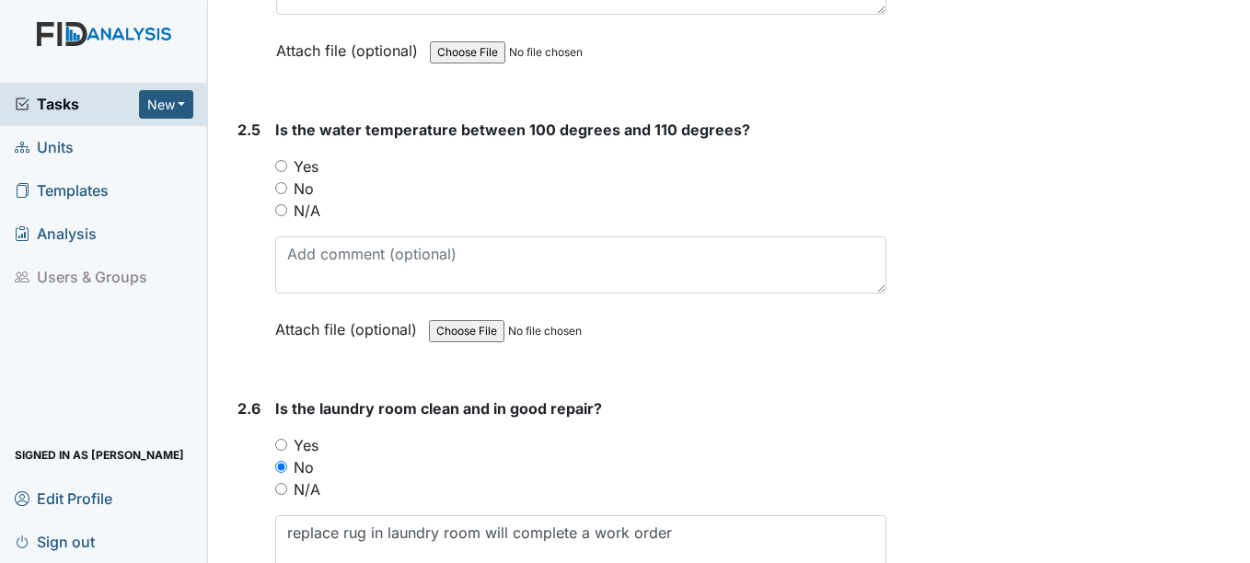
click at [282, 166] on input "Yes" at bounding box center [281, 166] width 12 height 12
radio input "true"
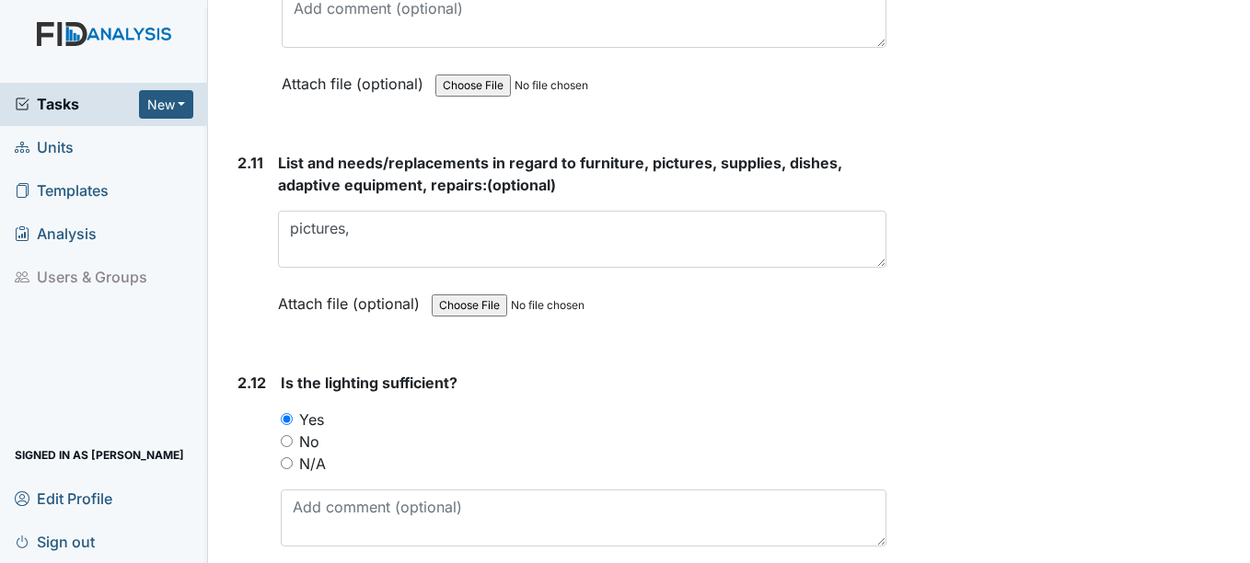
scroll to position [4476, 0]
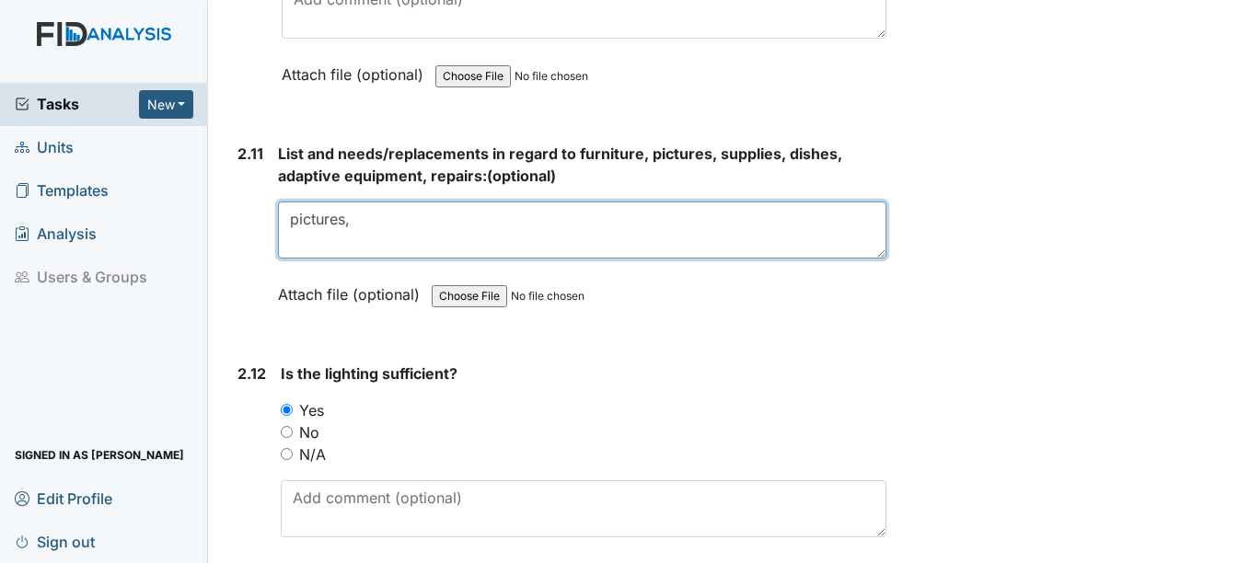
click at [389, 223] on textarea "pictures," at bounding box center [581, 230] width 607 height 57
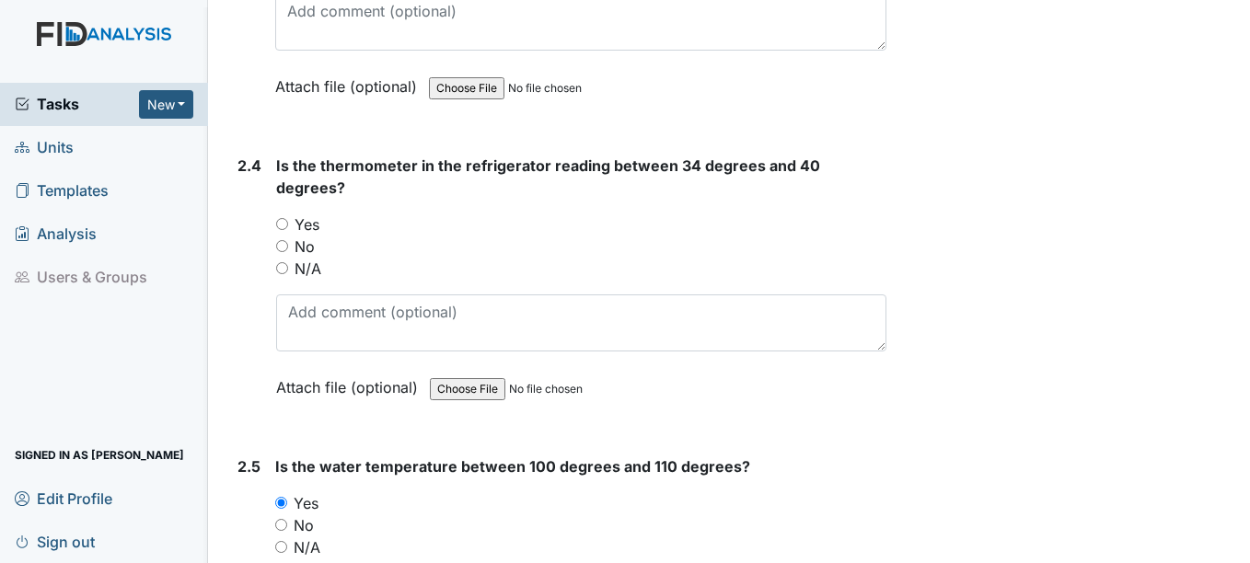
scroll to position [2443, 0]
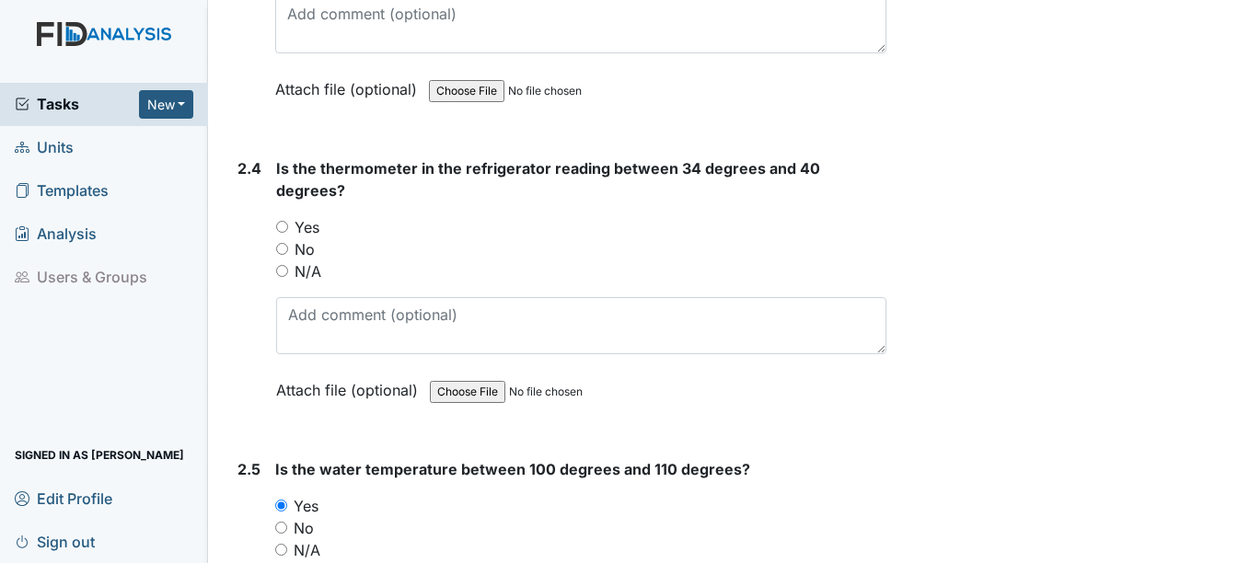
type textarea "pictures, replace rug in the laundry room"
click at [282, 226] on input "Yes" at bounding box center [282, 227] width 12 height 12
radio input "true"
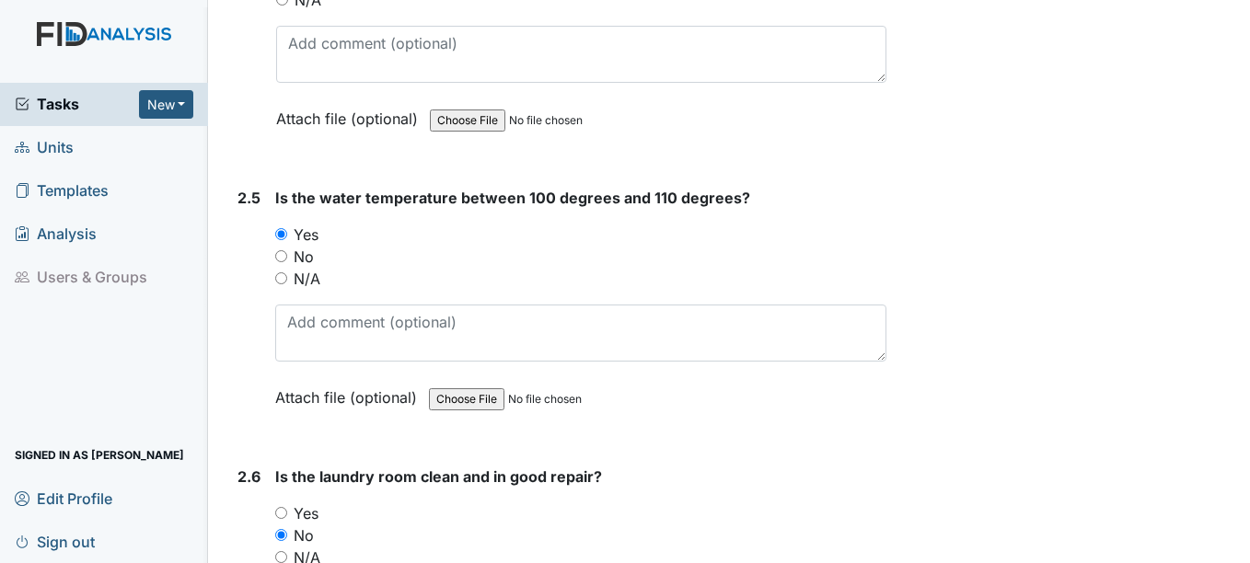
scroll to position [2728, 0]
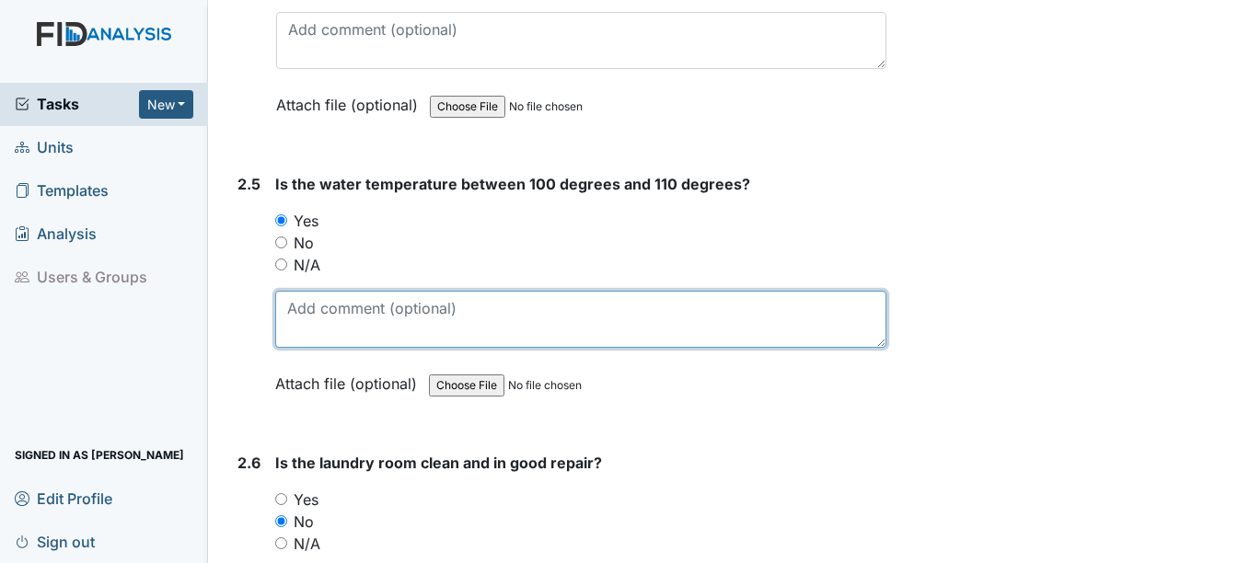
click at [329, 315] on textarea at bounding box center [580, 319] width 610 height 57
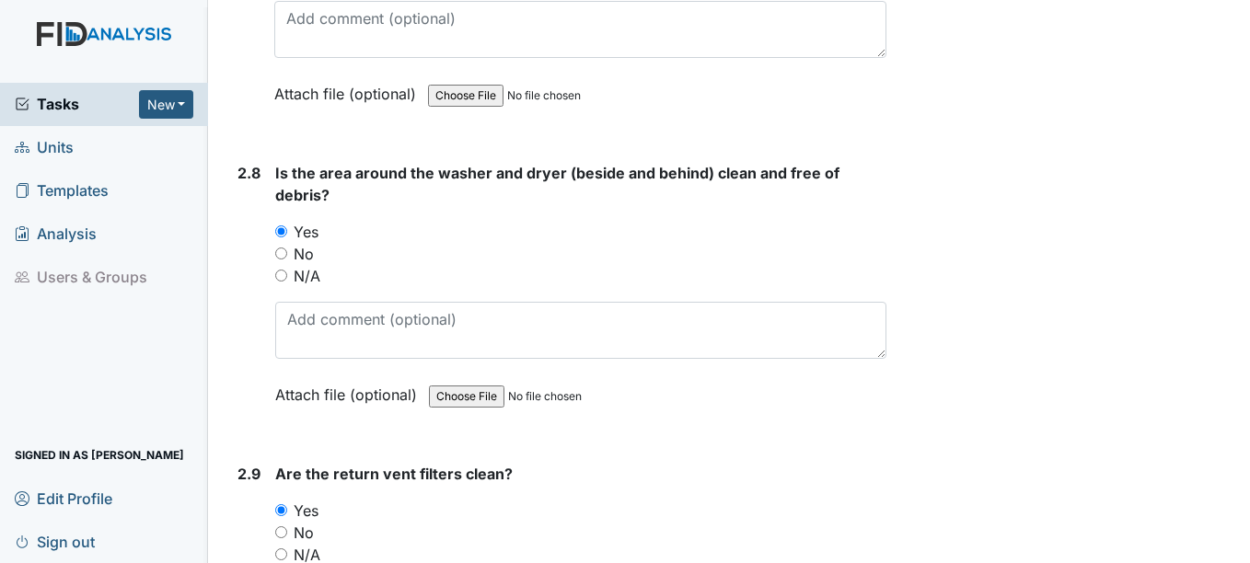
scroll to position [3596, 0]
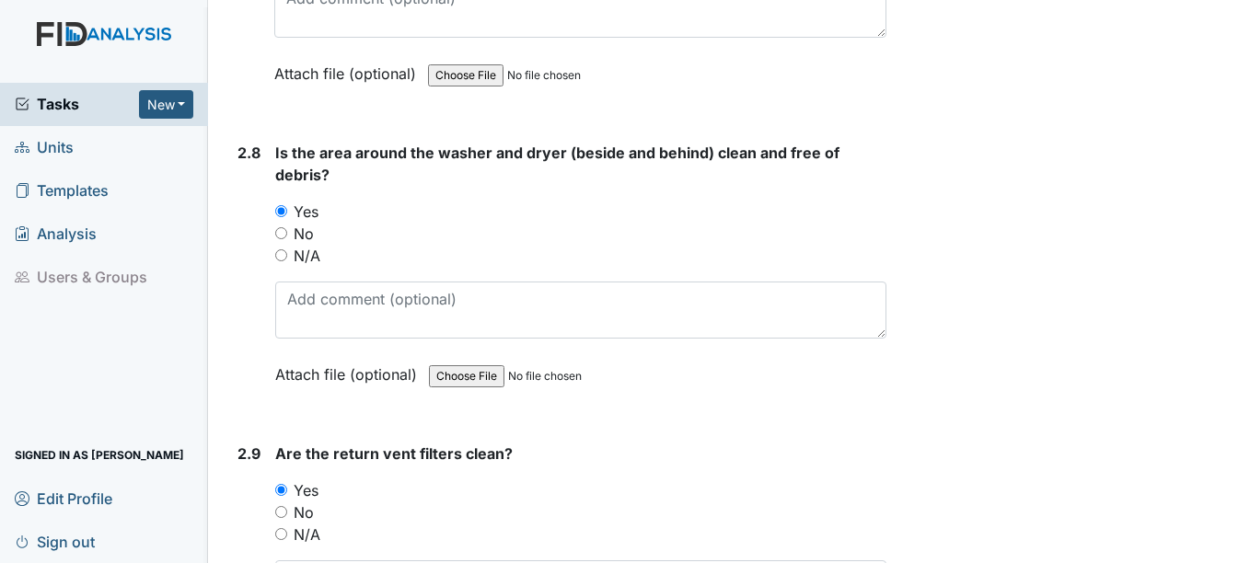
type textarea "water temp reading 100"
click at [282, 233] on input "No" at bounding box center [281, 233] width 12 height 12
radio input "true"
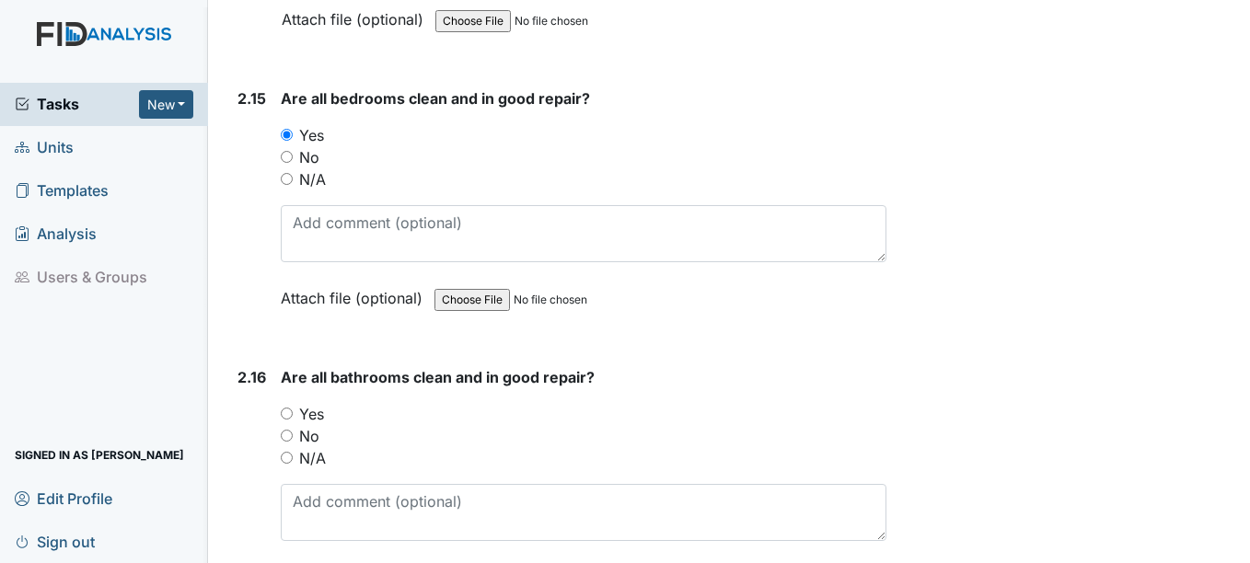
scroll to position [5594, 0]
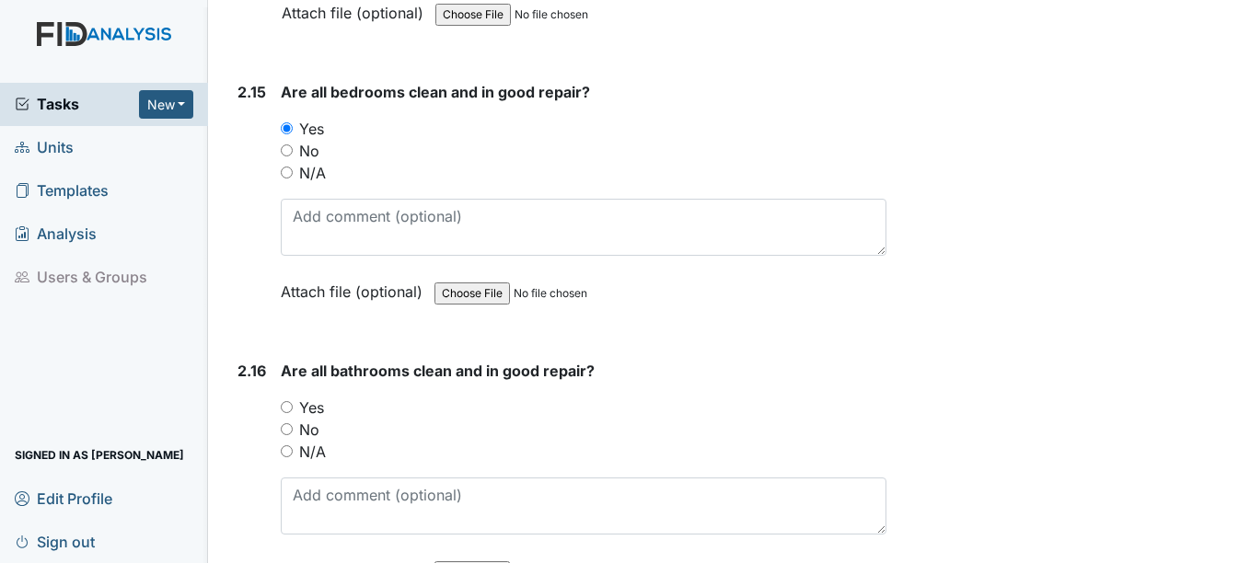
click at [287, 430] on input "No" at bounding box center [287, 429] width 12 height 12
radio input "true"
click at [287, 409] on input "Yes" at bounding box center [287, 407] width 12 height 12
radio input "true"
click at [287, 429] on input "No" at bounding box center [287, 429] width 12 height 12
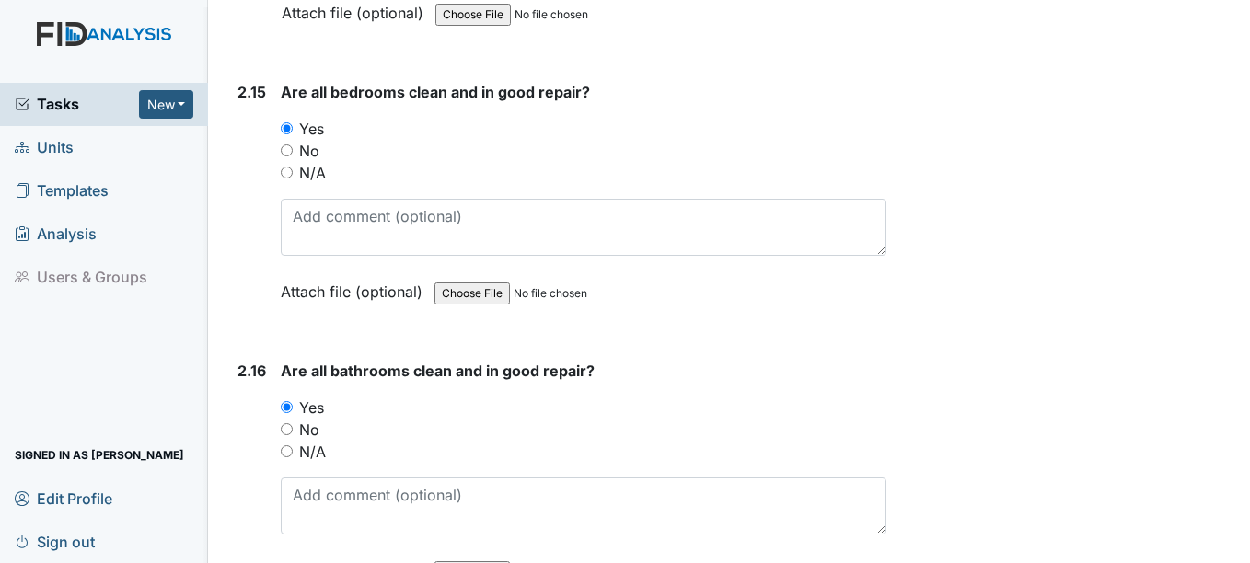
radio input "true"
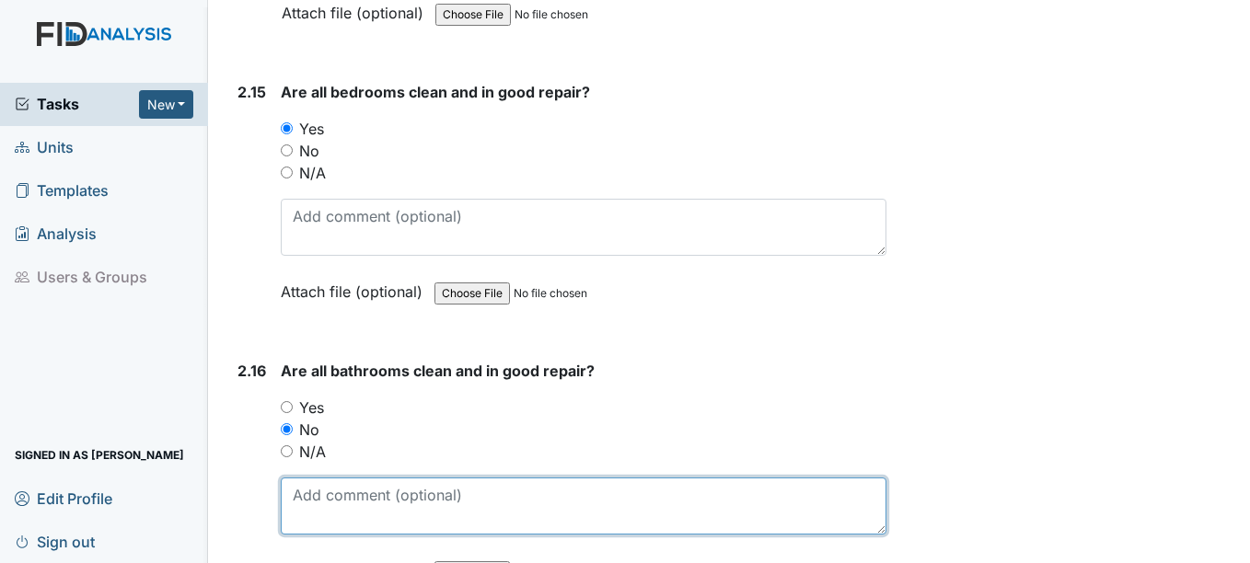
click at [364, 501] on textarea at bounding box center [583, 506] width 605 height 57
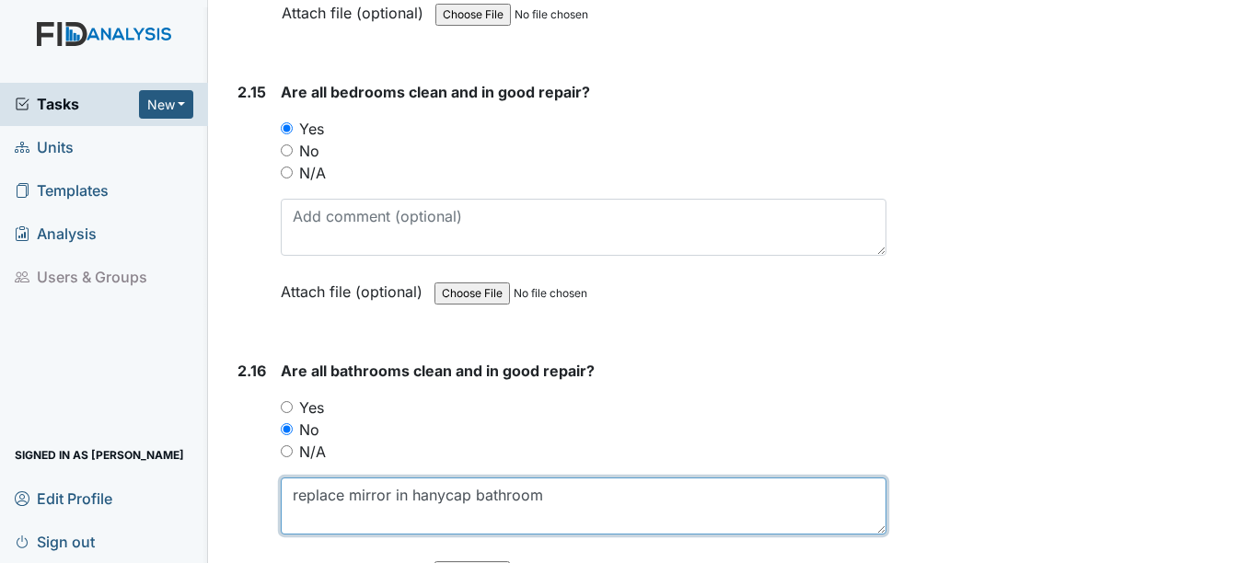
click at [593, 503] on textarea "replace mirror in hanycap bathroom" at bounding box center [583, 506] width 605 height 57
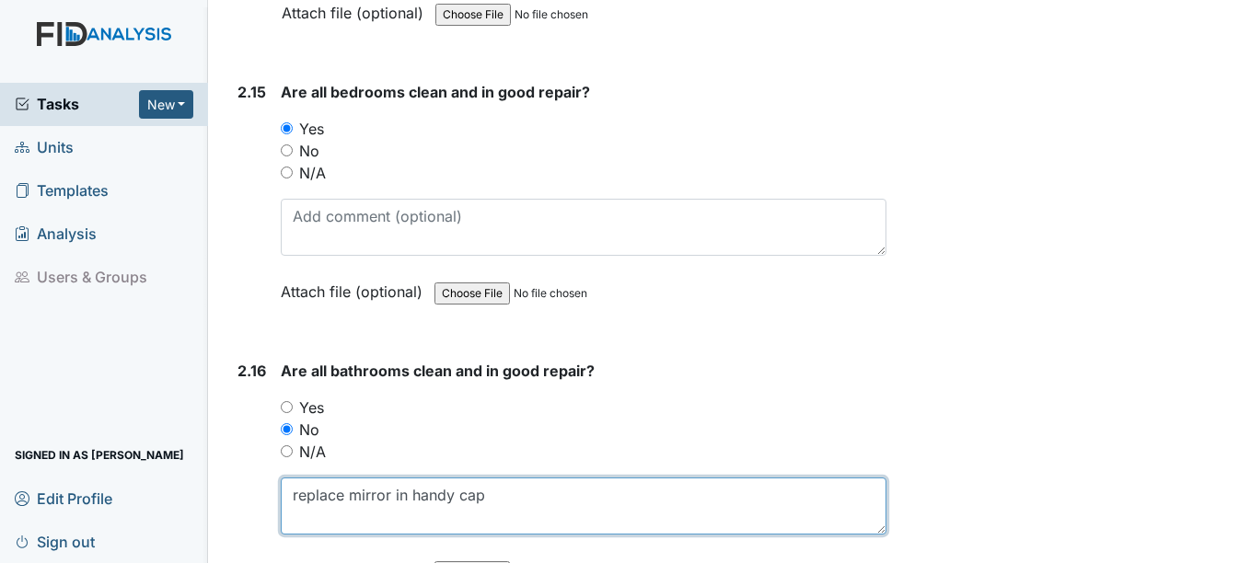
click at [573, 503] on textarea "replace mirror in handy cap" at bounding box center [583, 506] width 605 height 57
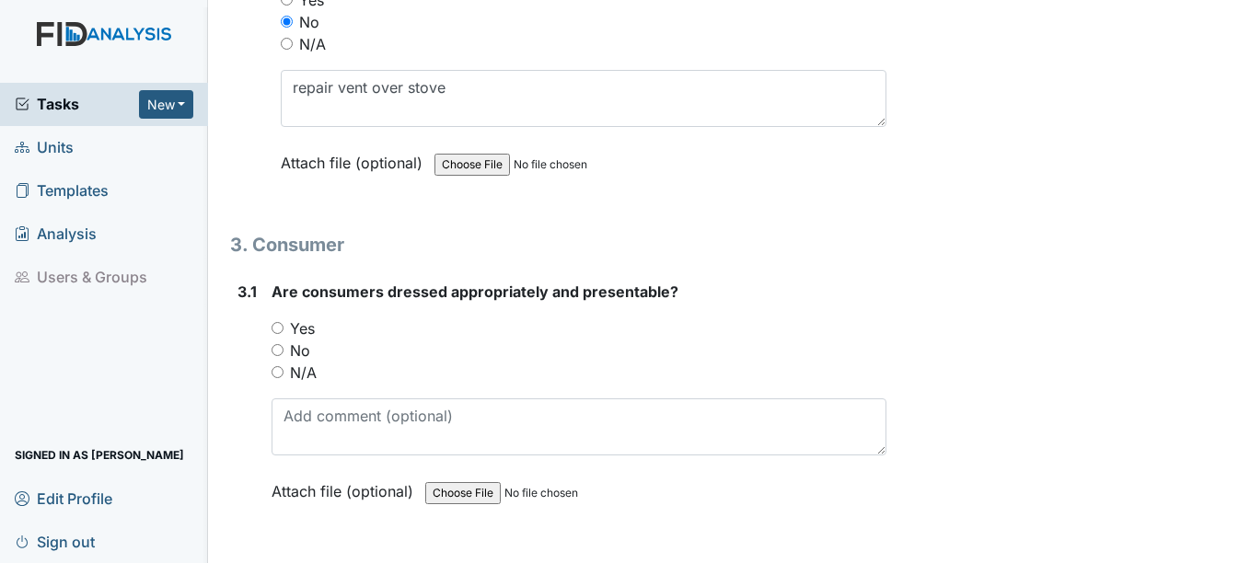
scroll to position [6846, 0]
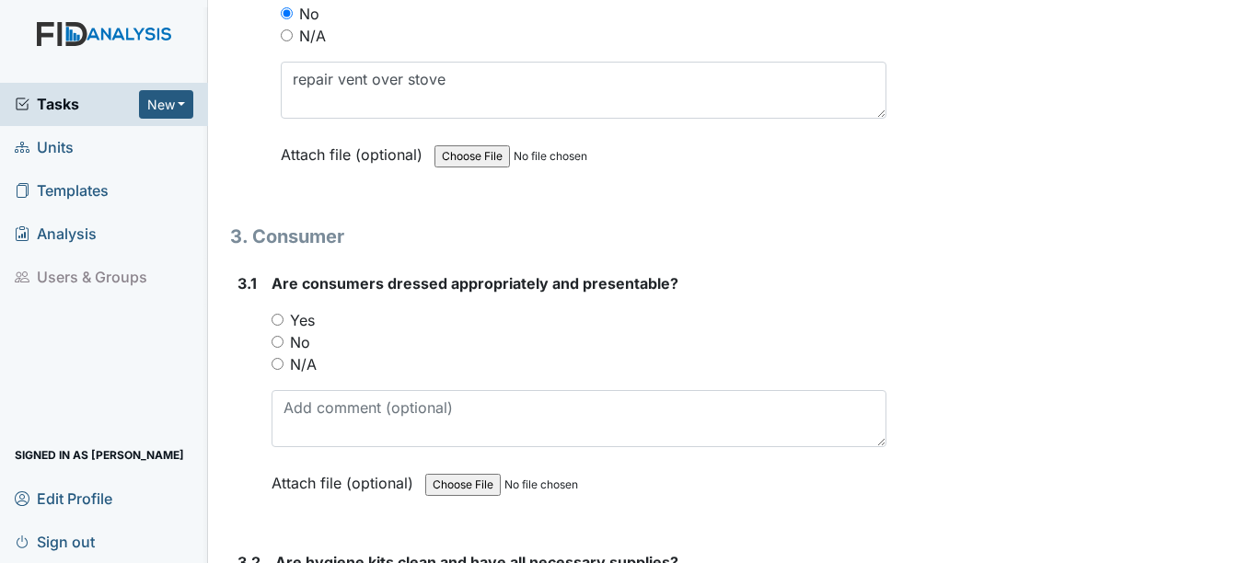
type textarea "replace mirror in handi-cap bathroom"
click at [275, 318] on input "Yes" at bounding box center [277, 320] width 12 height 12
radio input "true"
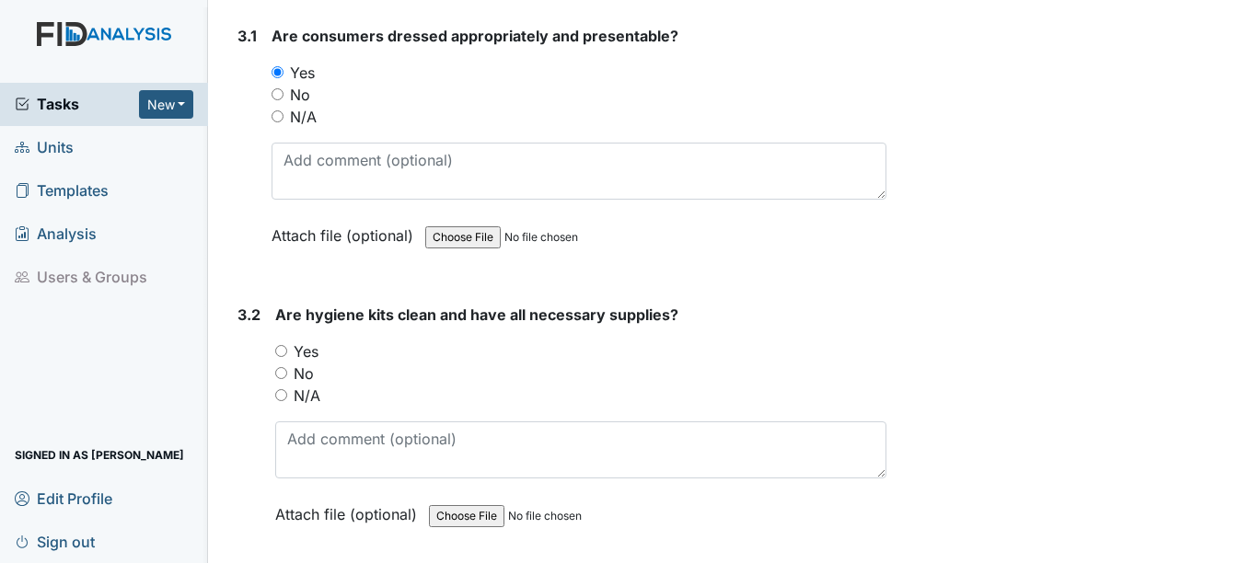
scroll to position [7096, 0]
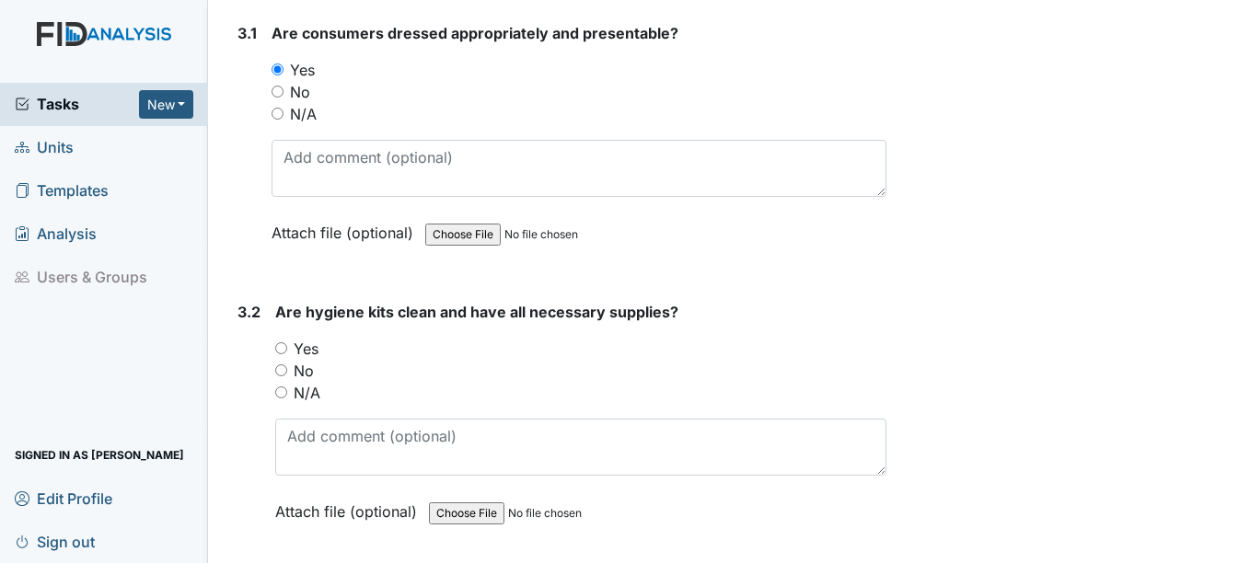
click at [282, 348] on input "Yes" at bounding box center [281, 348] width 12 height 12
radio input "true"
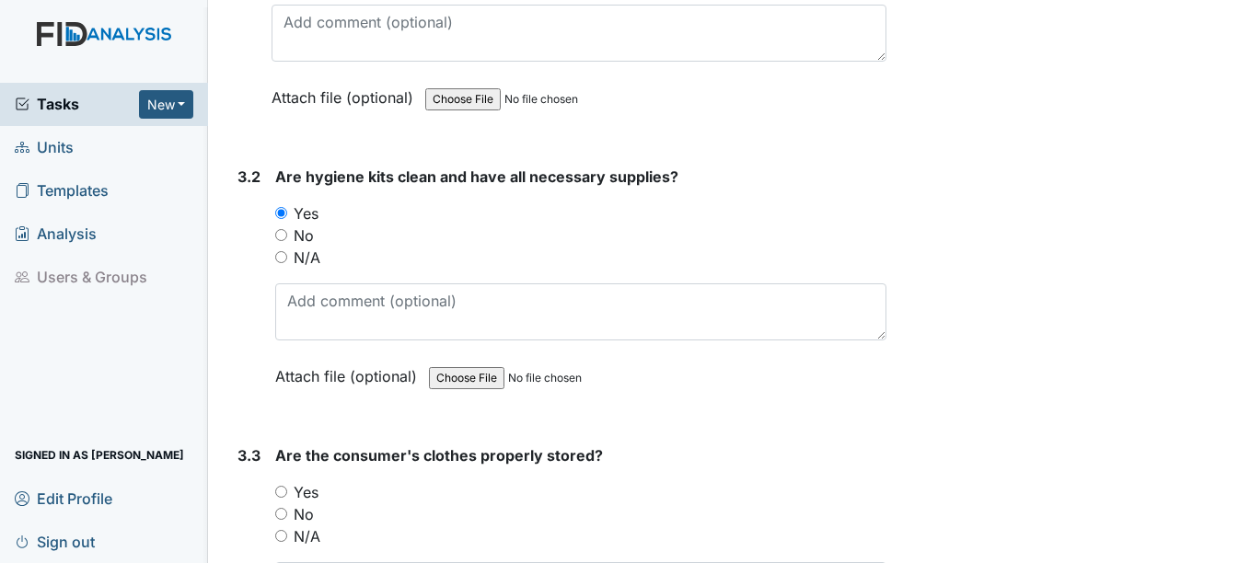
scroll to position [7242, 0]
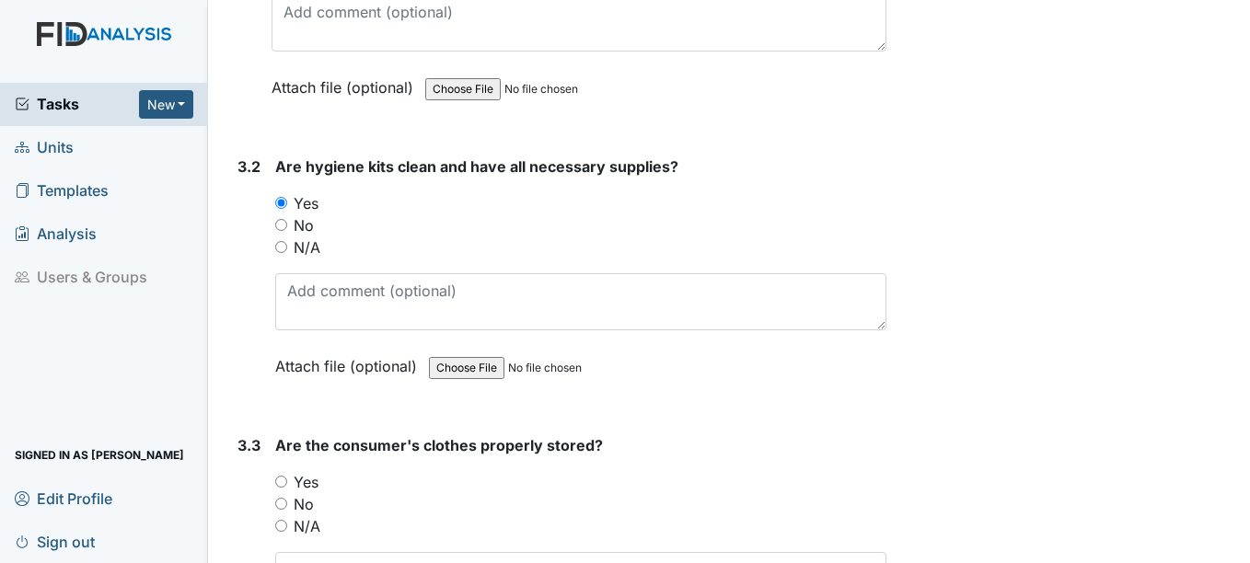
click at [282, 481] on input "Yes" at bounding box center [281, 482] width 12 height 12
radio input "true"
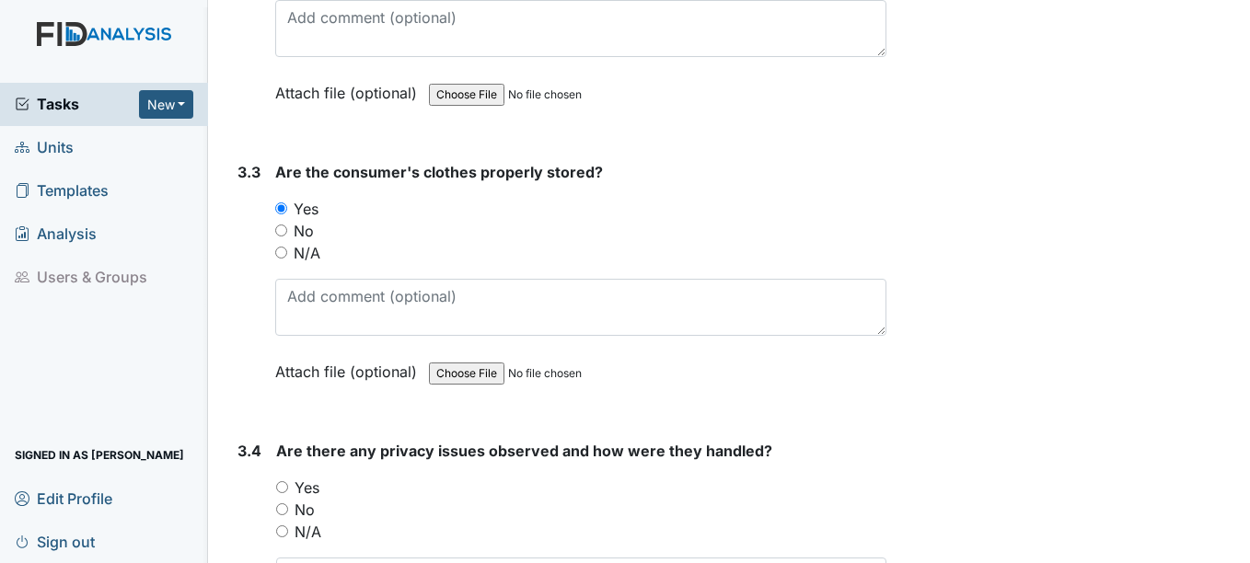
scroll to position [7527, 0]
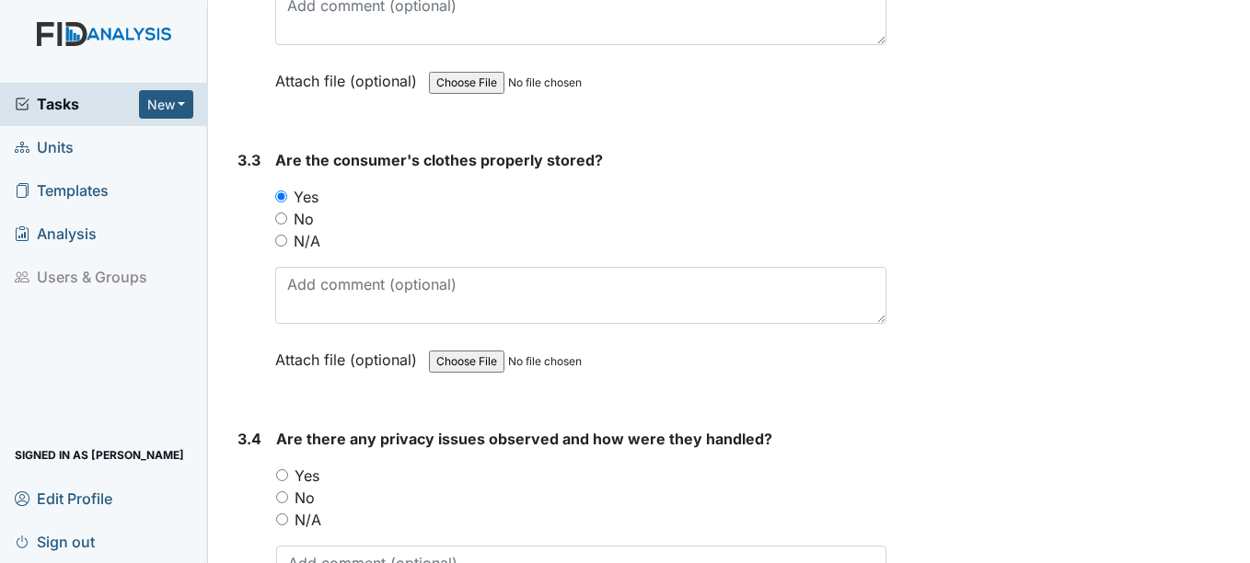
click at [282, 497] on input "No" at bounding box center [282, 497] width 12 height 12
radio input "true"
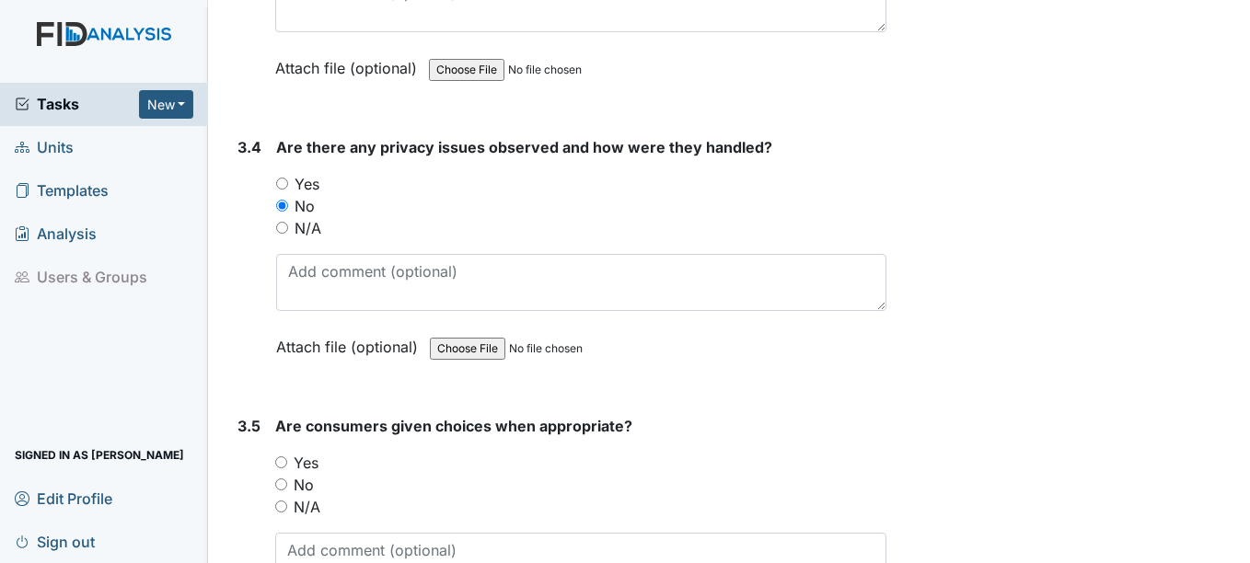
scroll to position [7829, 0]
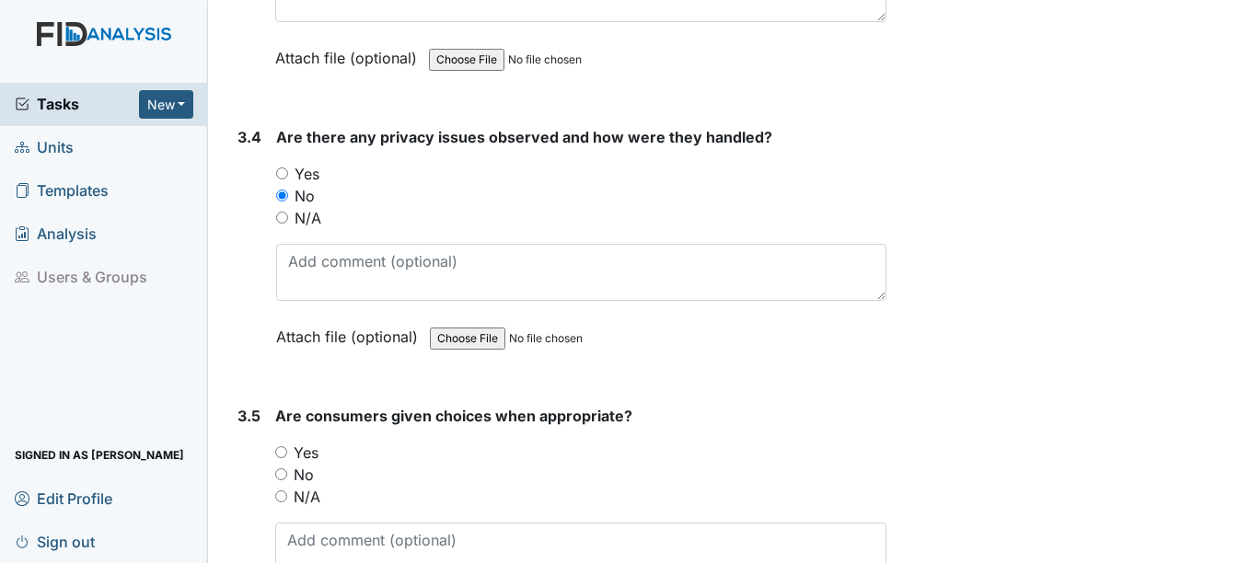
click at [275, 452] on input "Yes" at bounding box center [281, 452] width 12 height 12
radio input "true"
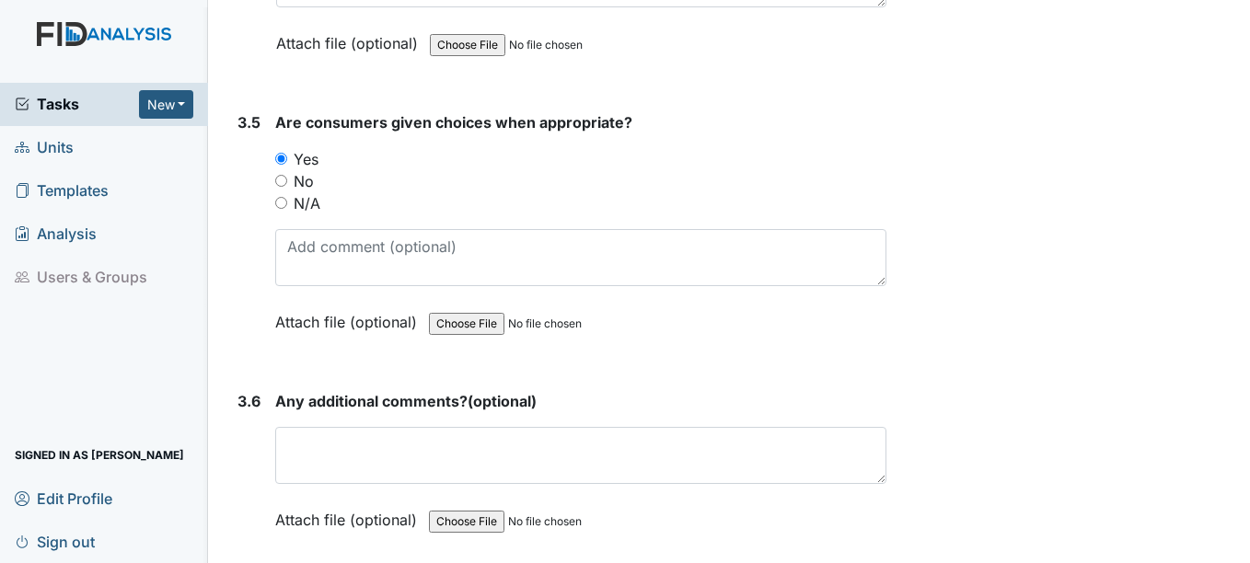
scroll to position [8129, 0]
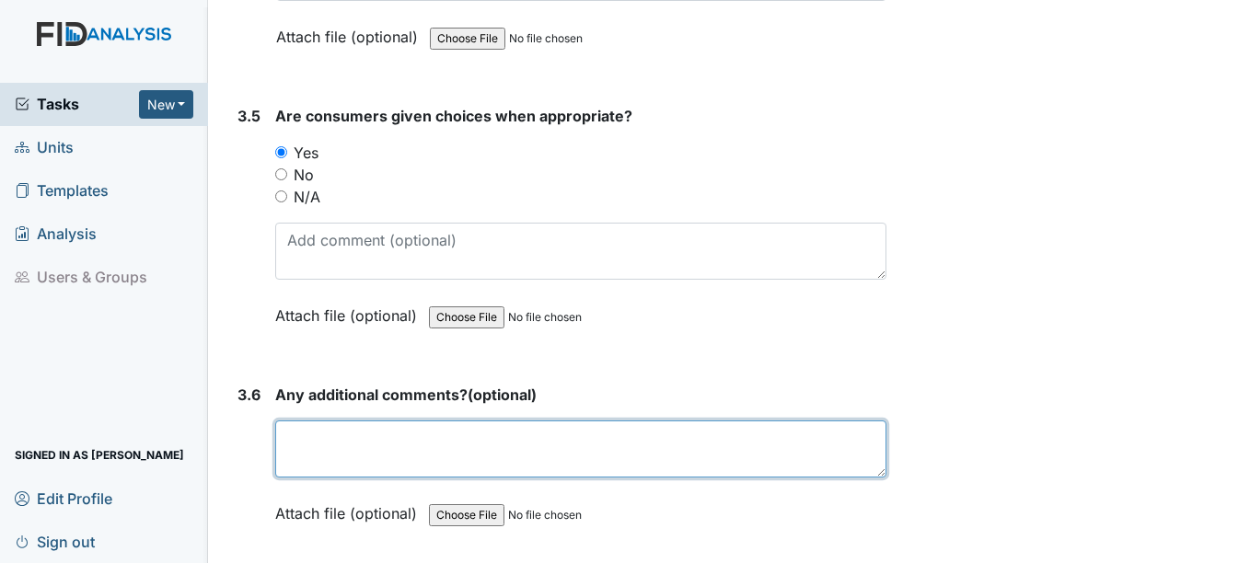
click at [329, 442] on textarea at bounding box center [580, 449] width 610 height 57
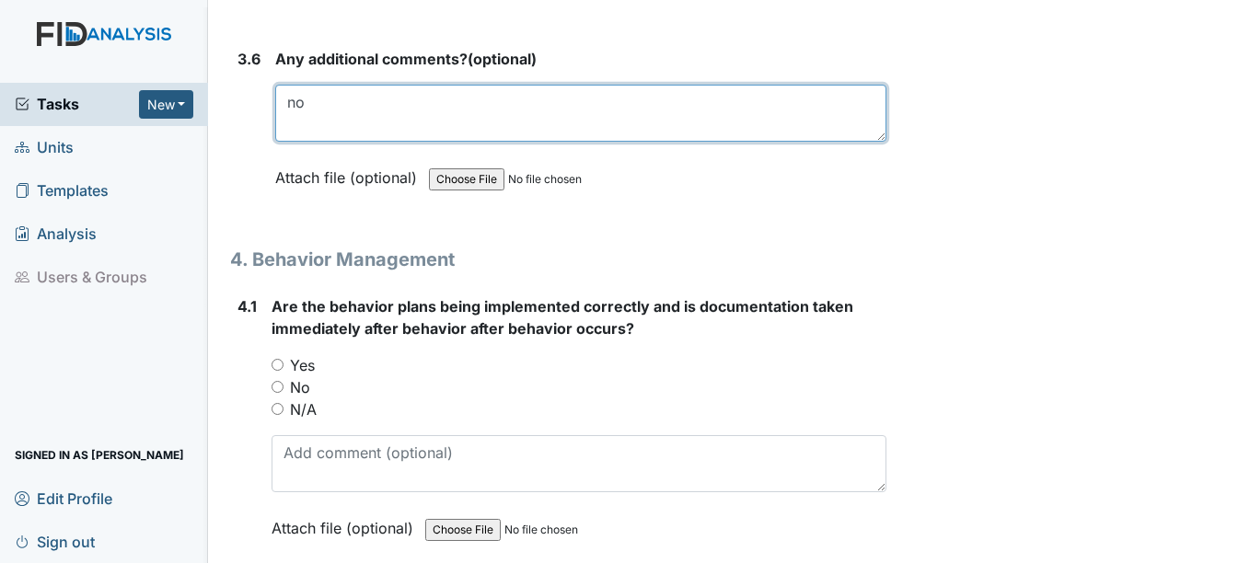
scroll to position [8470, 0]
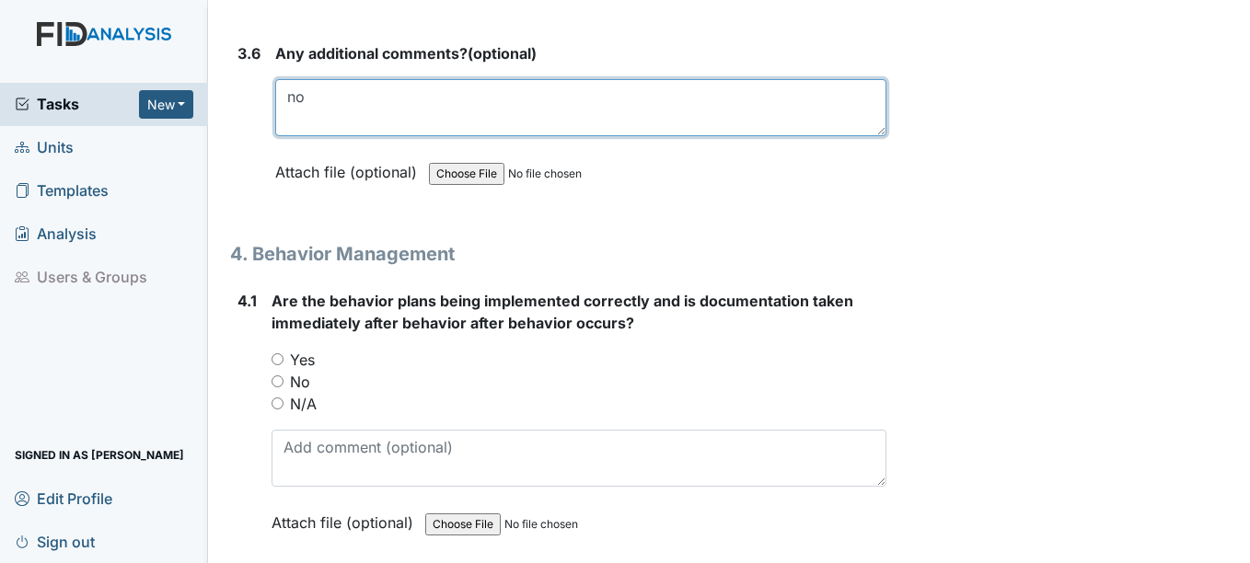
type textarea "no"
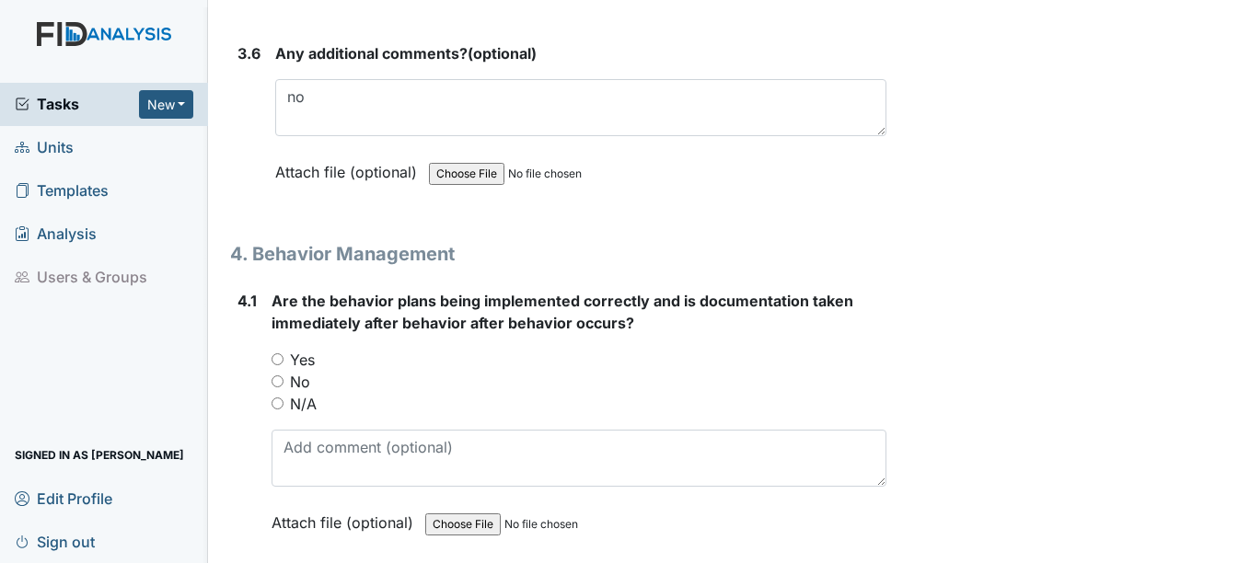
click at [273, 404] on input "N/A" at bounding box center [277, 404] width 12 height 12
radio input "true"
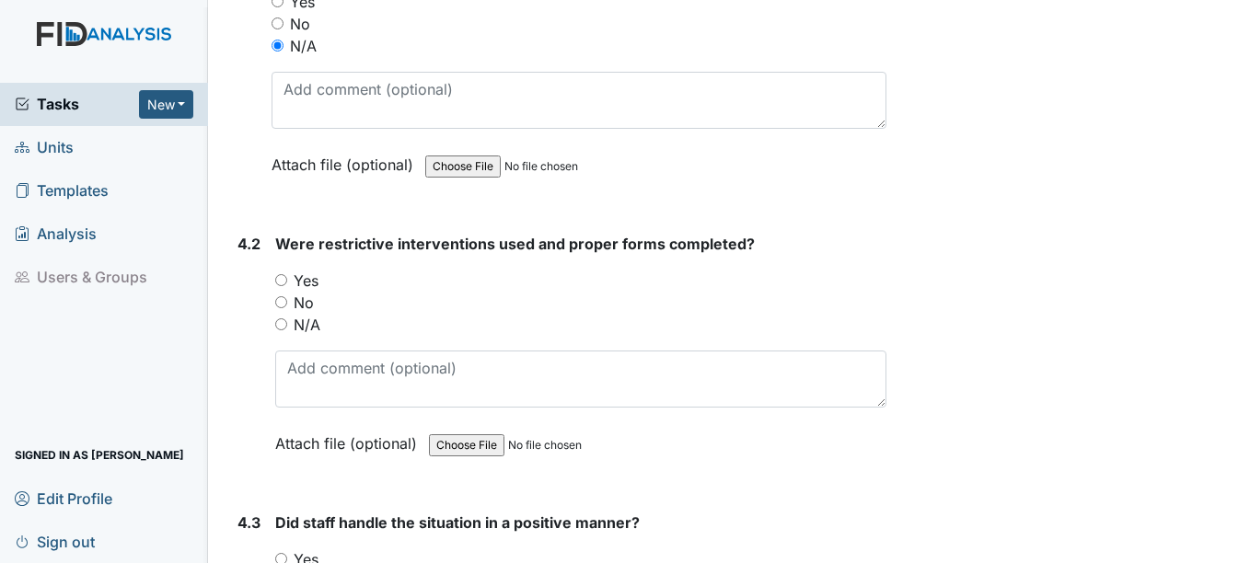
scroll to position [8840, 0]
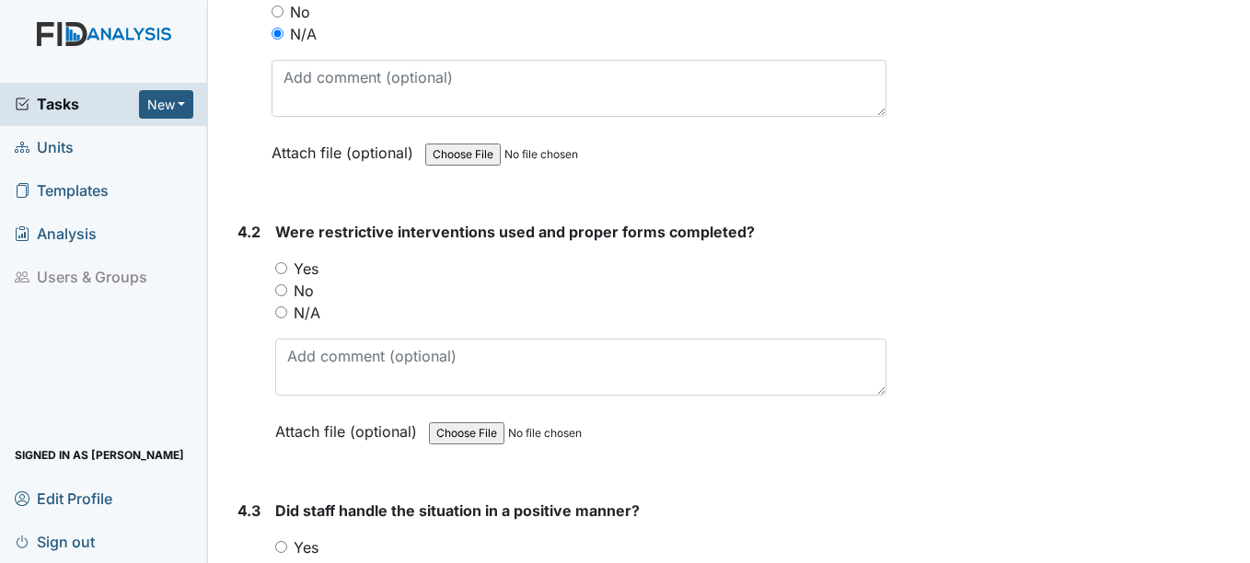
click at [282, 312] on input "N/A" at bounding box center [281, 312] width 12 height 12
radio input "true"
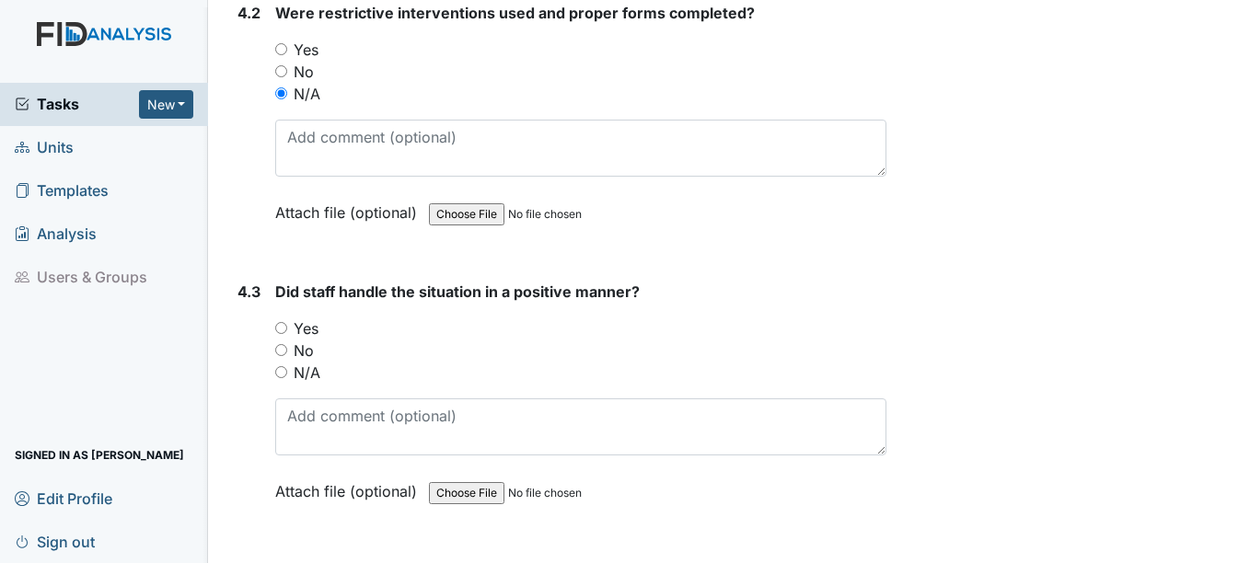
scroll to position [9079, 0]
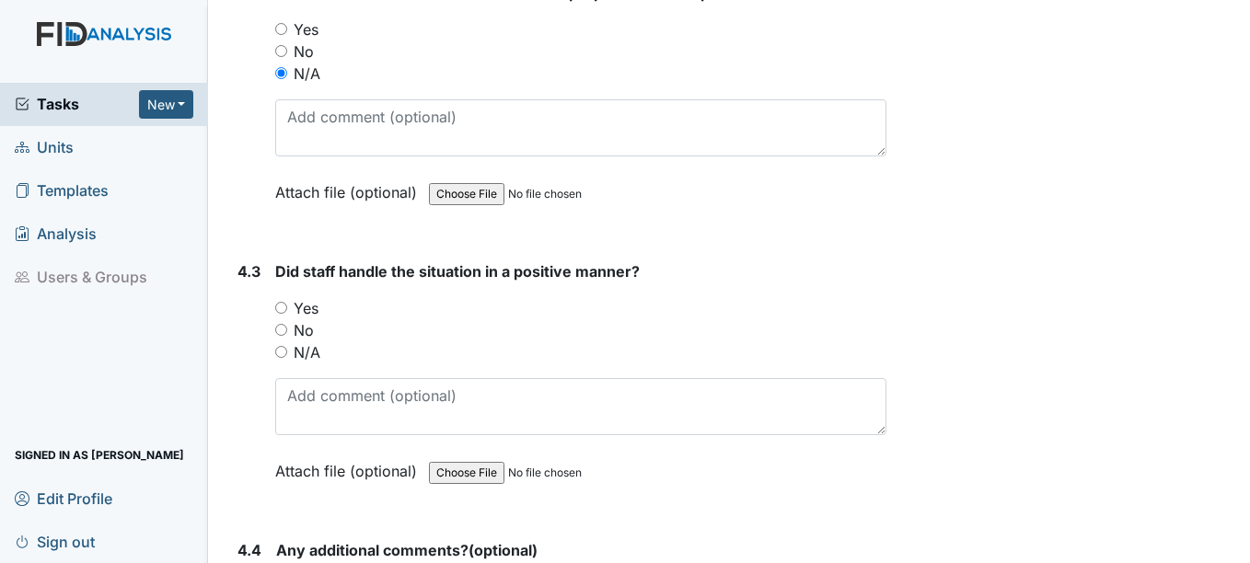
click at [281, 355] on input "N/A" at bounding box center [281, 352] width 12 height 12
radio input "true"
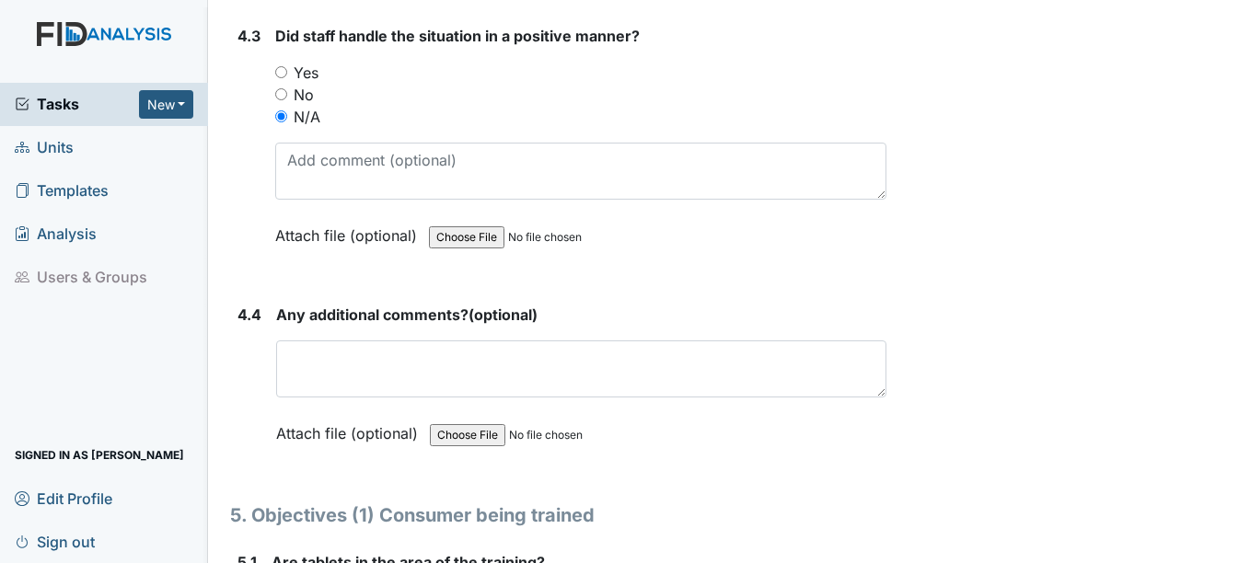
scroll to position [9316, 0]
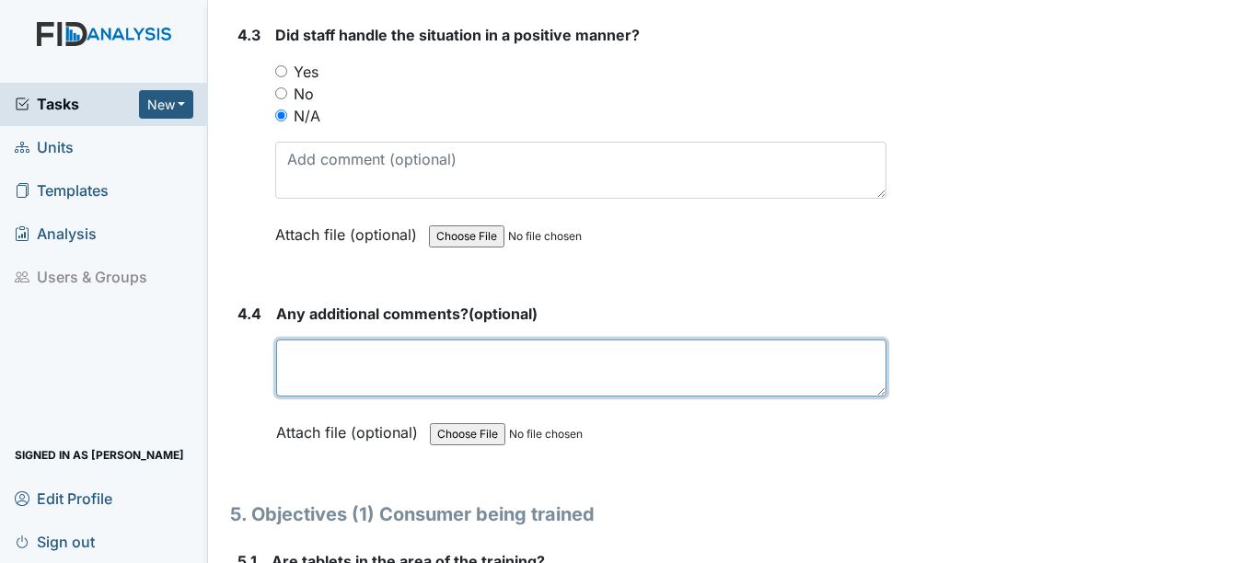
click at [351, 361] on textarea at bounding box center [580, 368] width 609 height 57
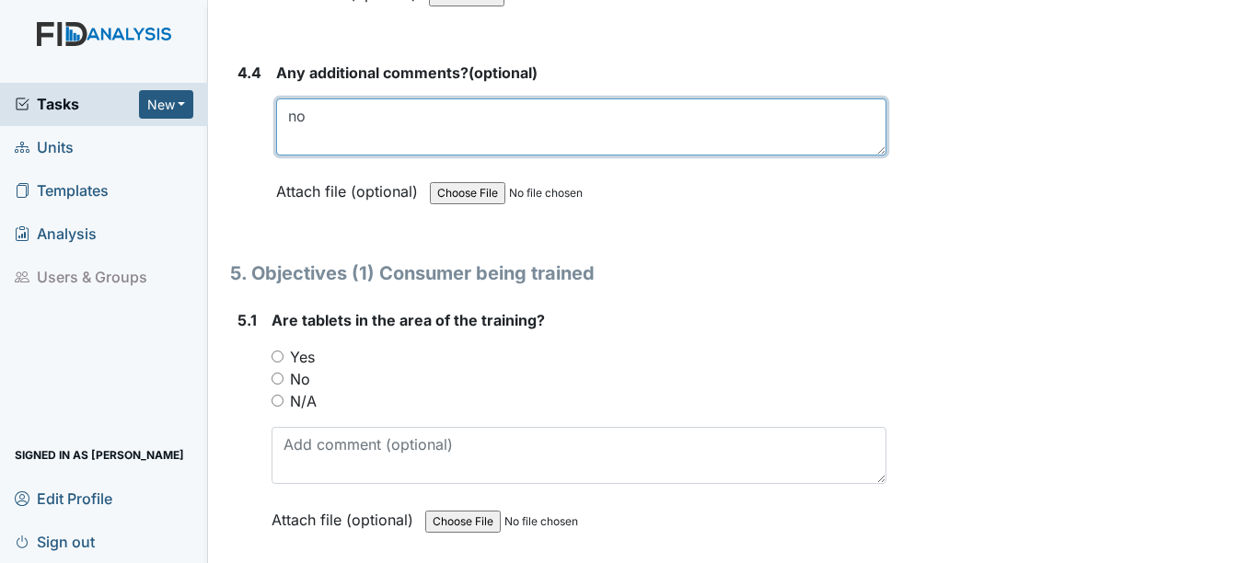
scroll to position [9559, 0]
type textarea "no"
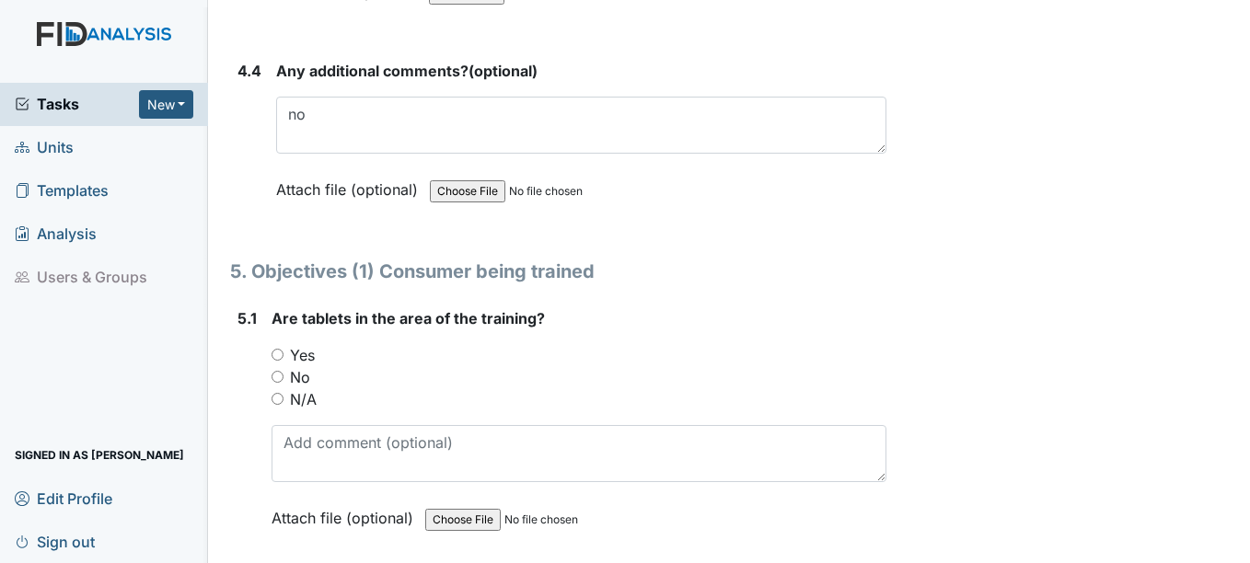
click at [277, 354] on input "Yes" at bounding box center [277, 355] width 12 height 12
radio input "true"
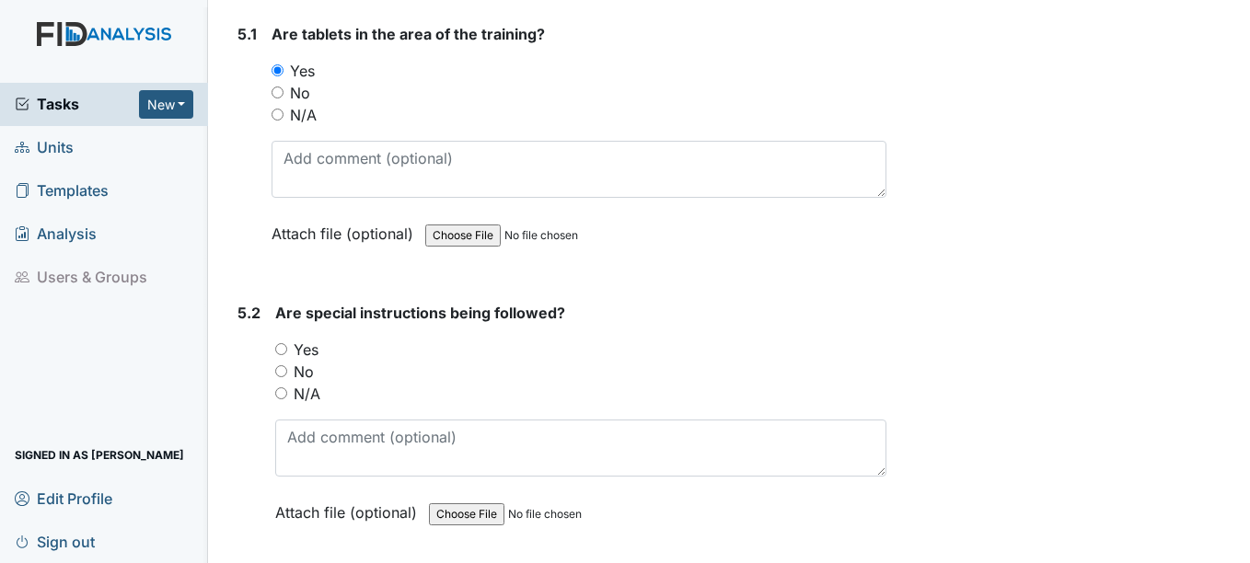
scroll to position [9847, 0]
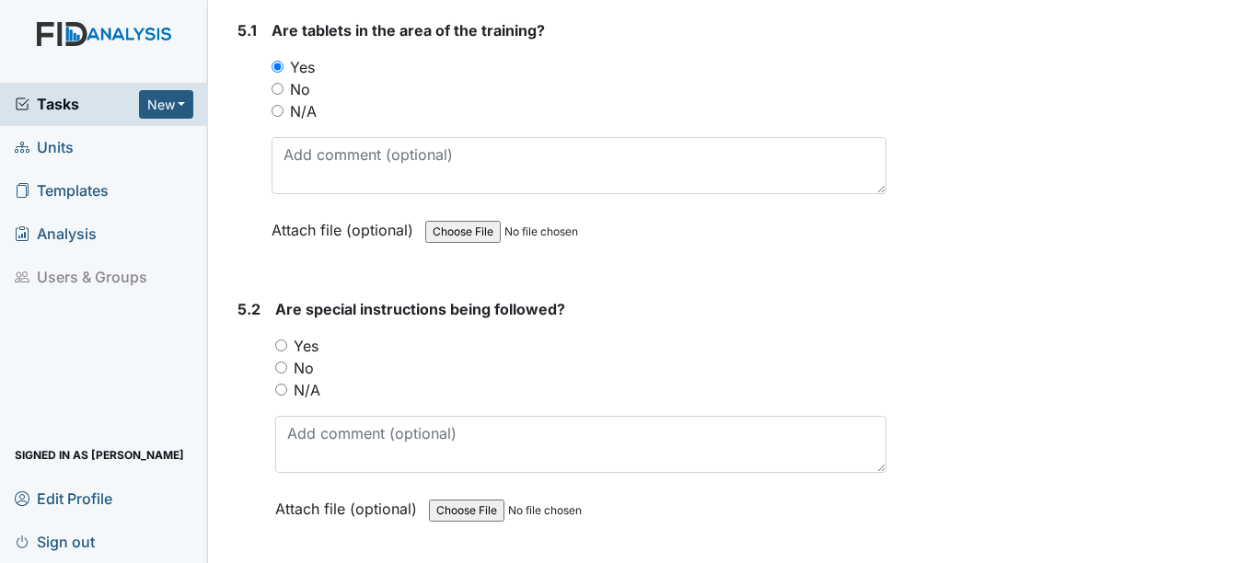
click at [280, 340] on input "Yes" at bounding box center [281, 346] width 12 height 12
radio input "true"
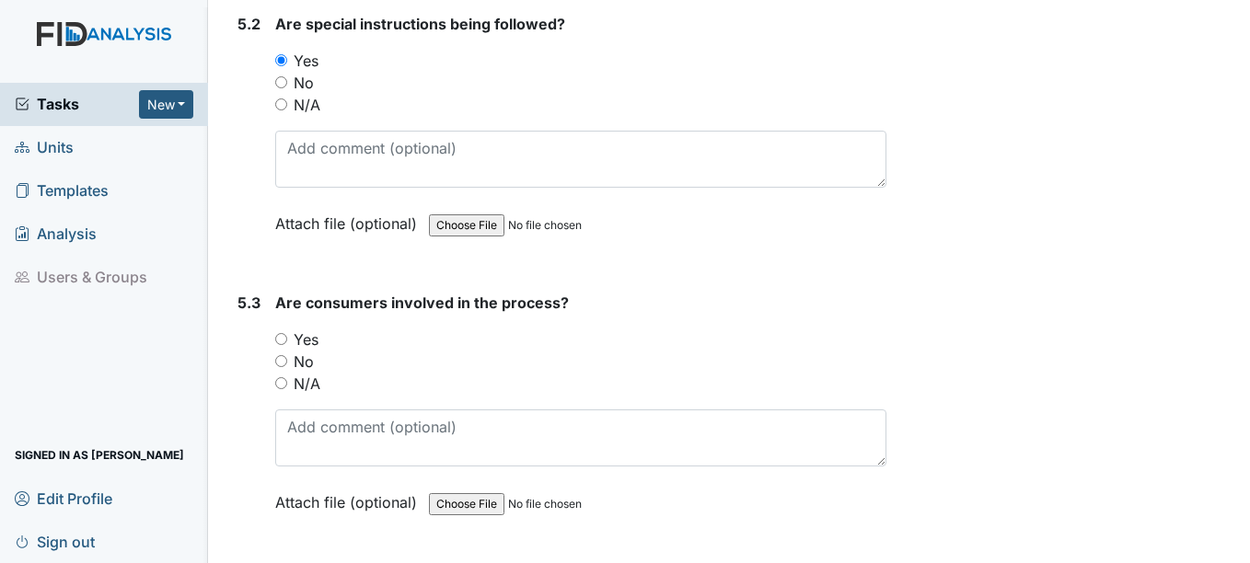
scroll to position [10140, 0]
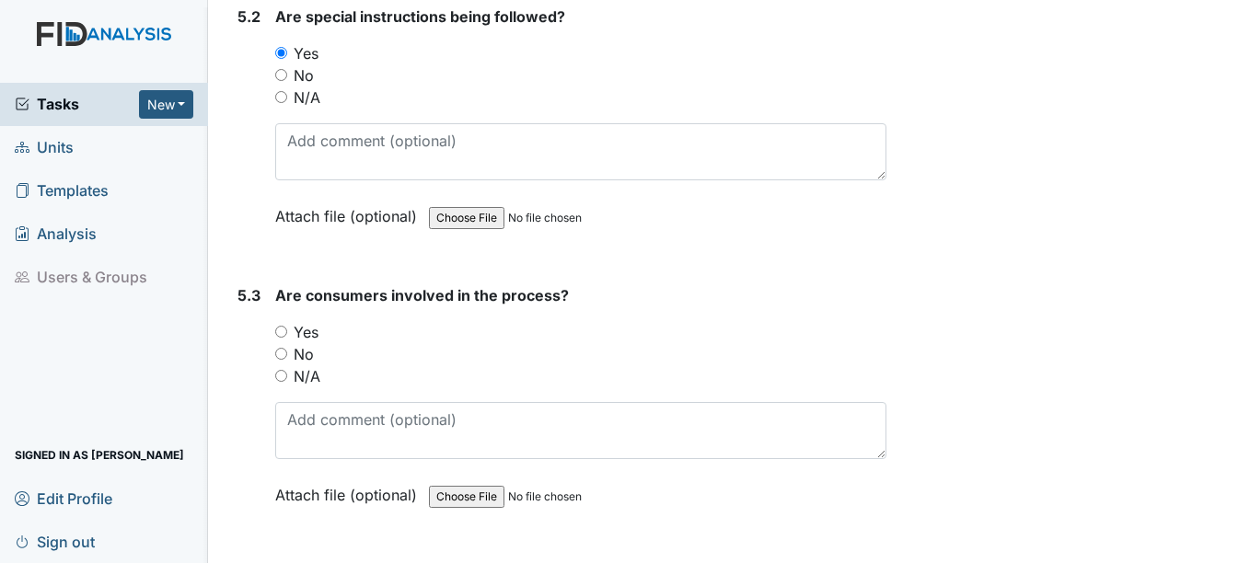
click at [282, 331] on input "Yes" at bounding box center [281, 332] width 12 height 12
radio input "true"
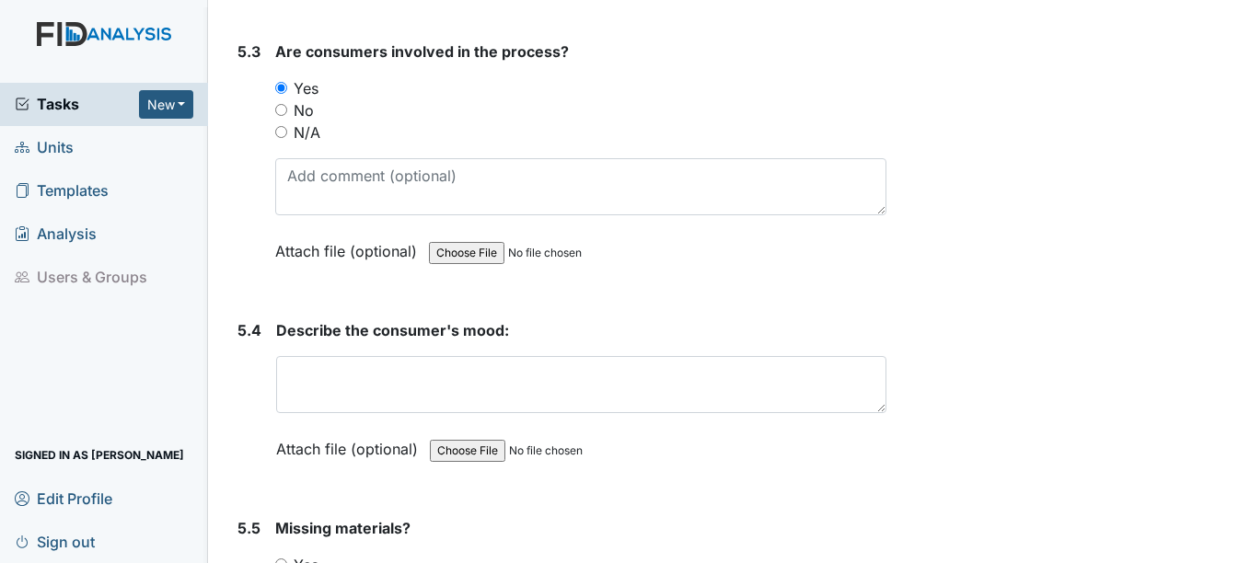
scroll to position [10384, 0]
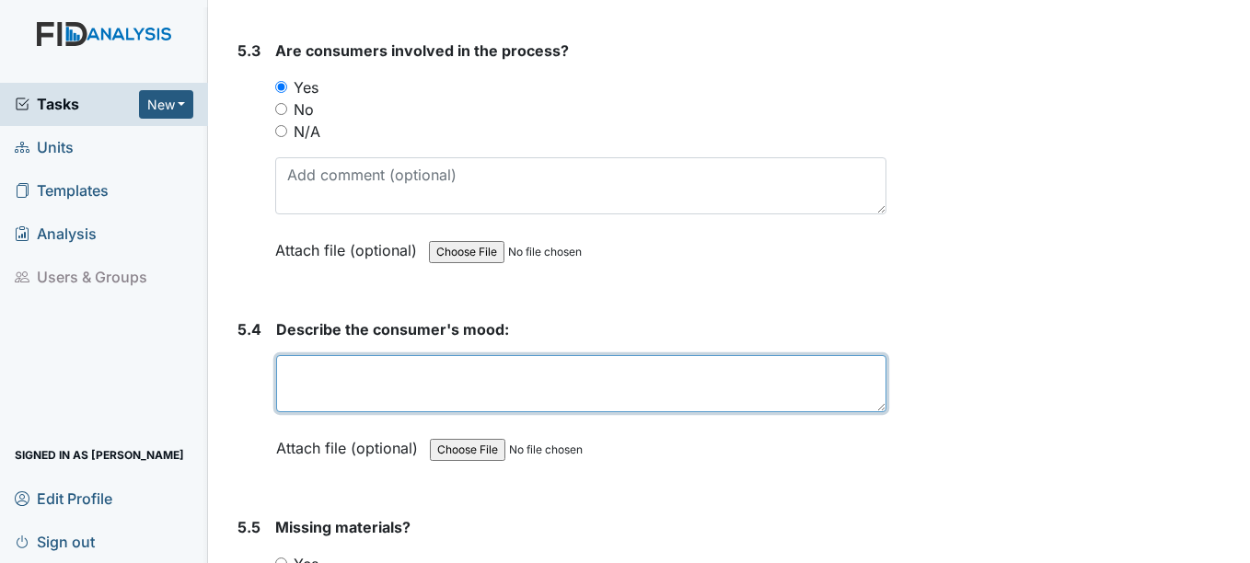
click at [377, 377] on textarea at bounding box center [580, 383] width 609 height 57
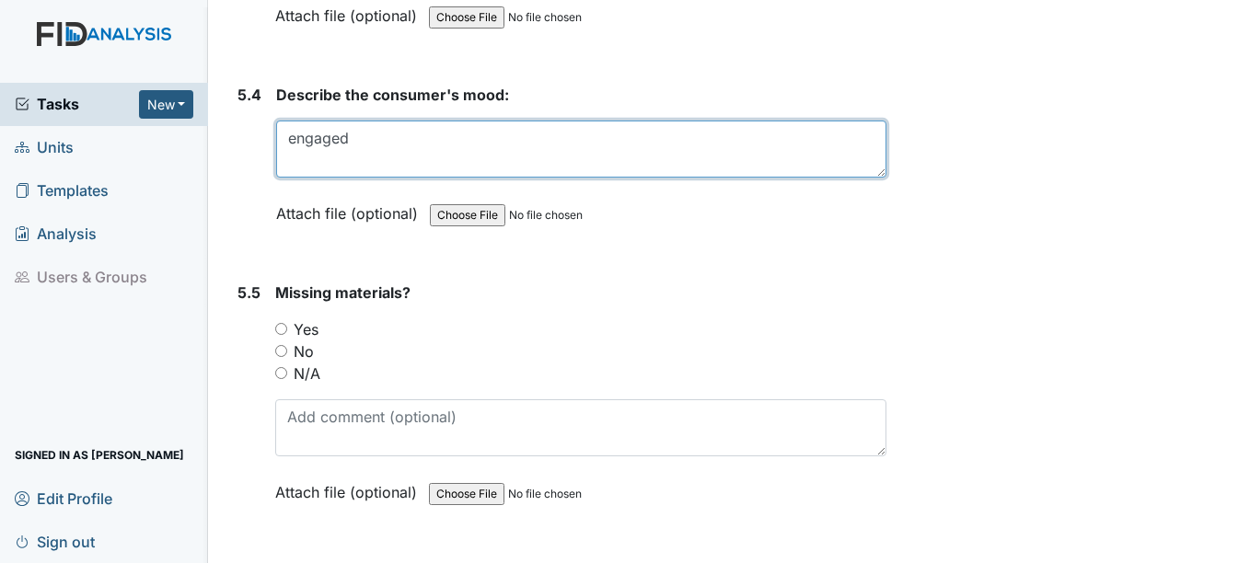
scroll to position [10627, 0]
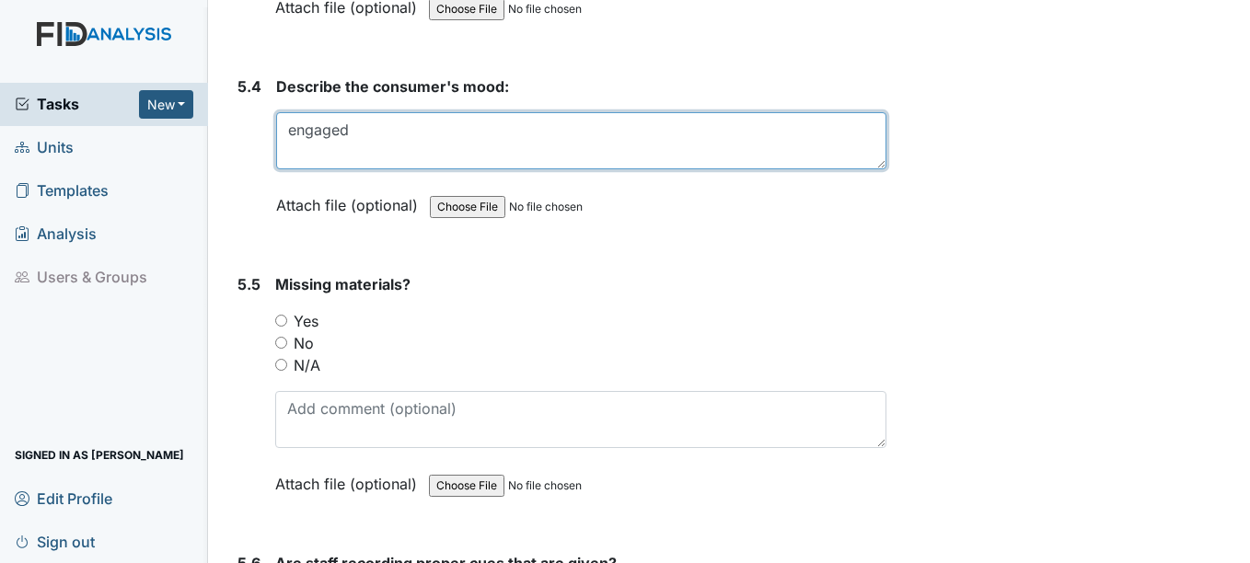
type textarea "engaged"
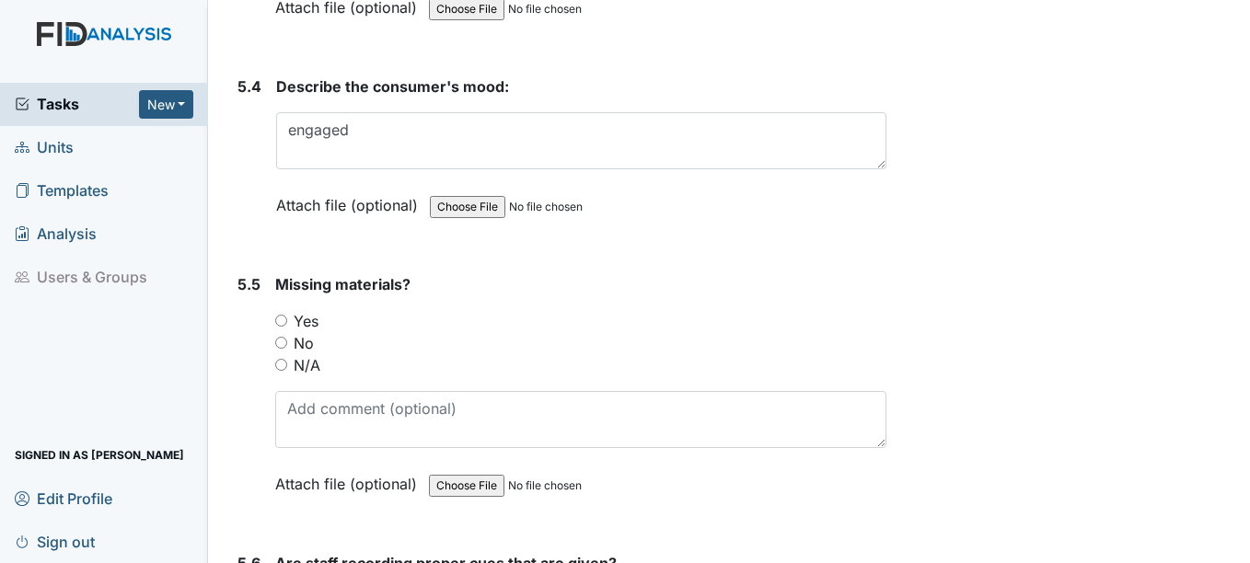
click at [282, 342] on input "No" at bounding box center [281, 343] width 12 height 12
radio input "true"
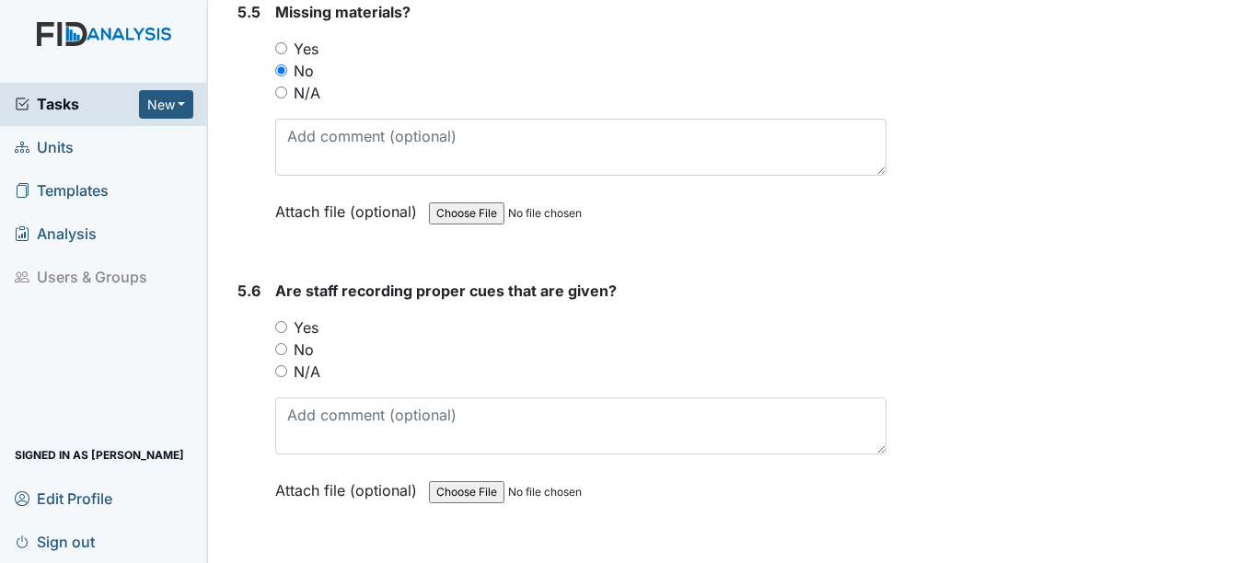
scroll to position [10901, 0]
click at [282, 326] on input "Yes" at bounding box center [281, 326] width 12 height 12
radio input "true"
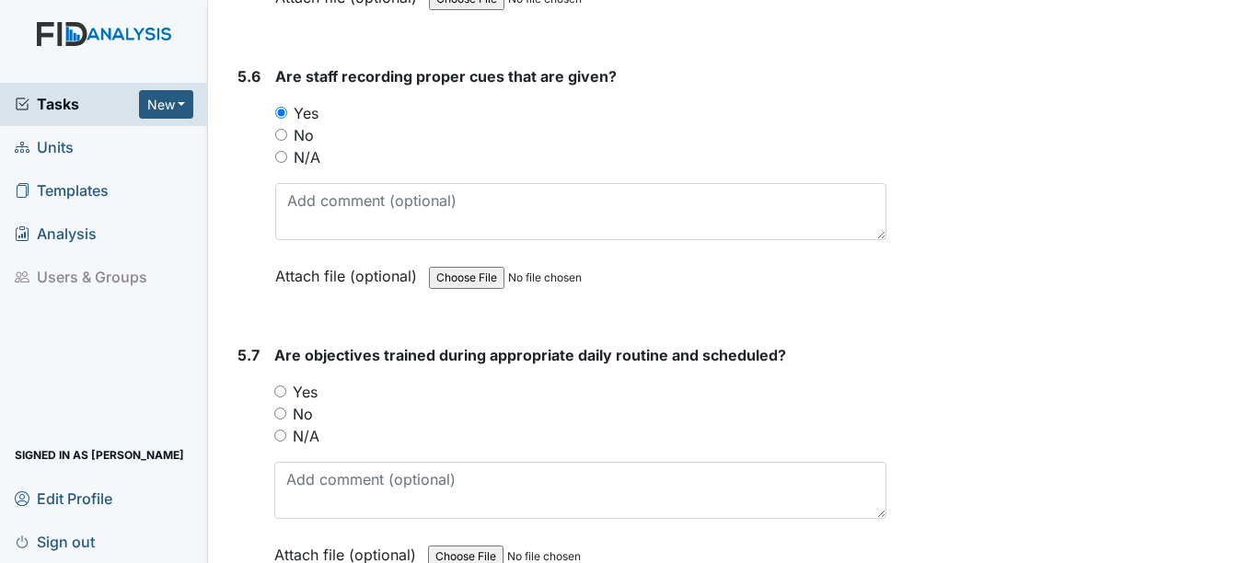
scroll to position [11153, 0]
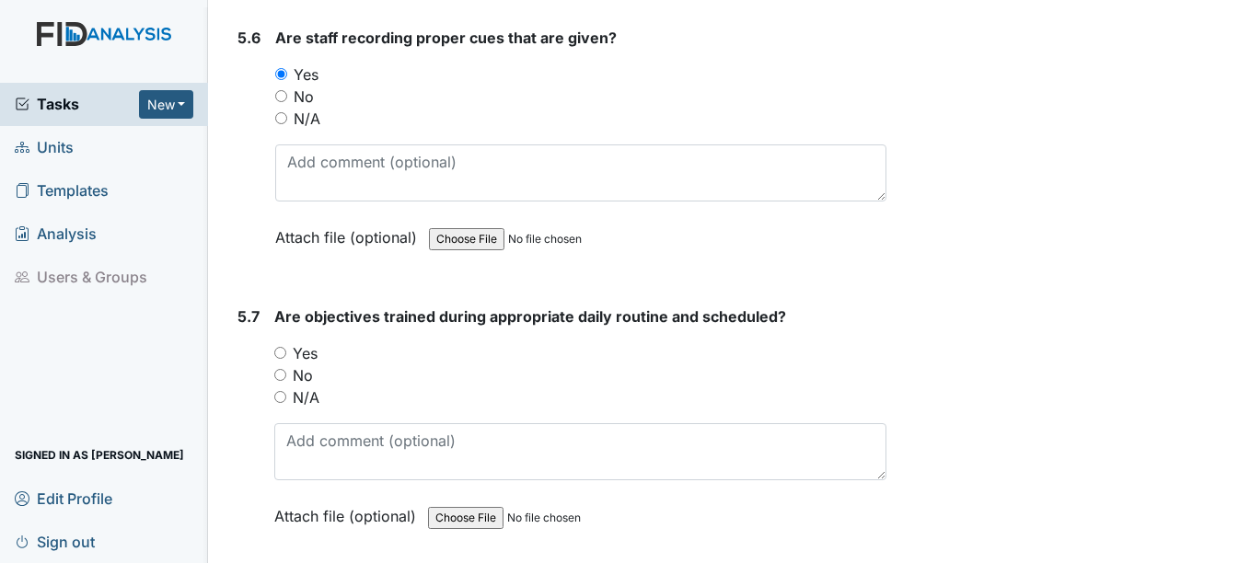
click at [281, 355] on input "Yes" at bounding box center [280, 353] width 12 height 12
radio input "true"
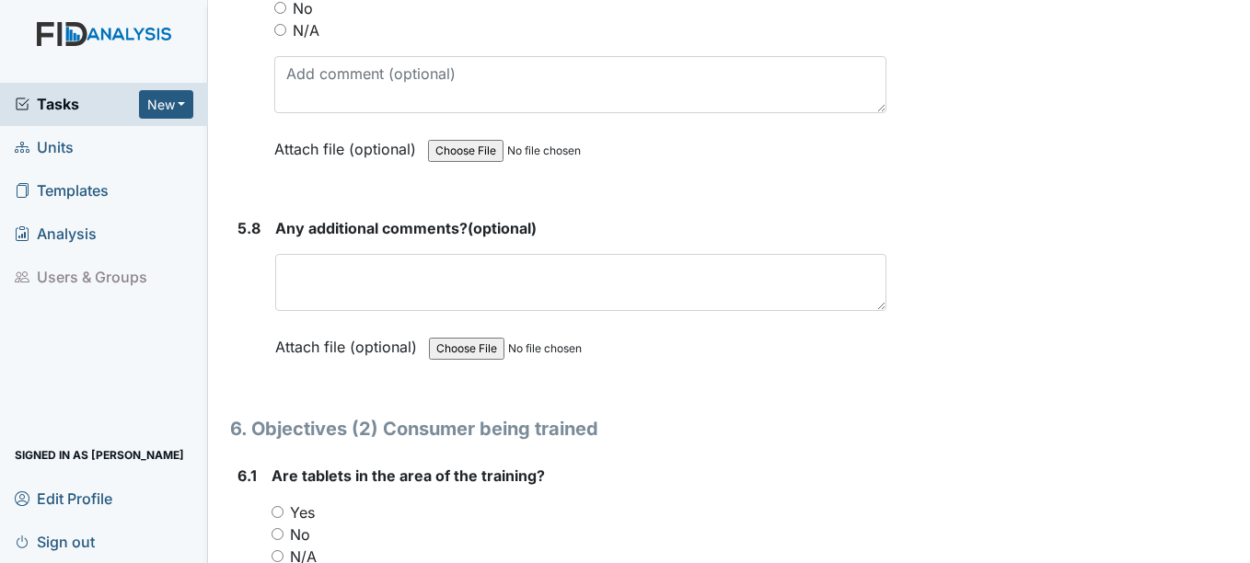
scroll to position [11521, 0]
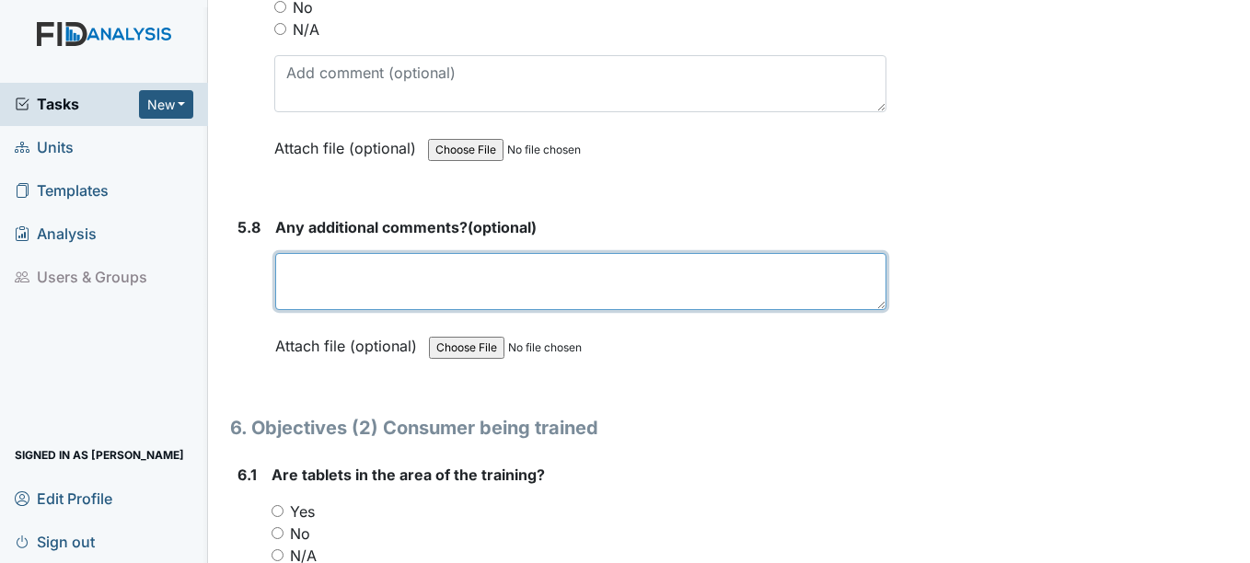
click at [384, 276] on textarea at bounding box center [580, 281] width 610 height 57
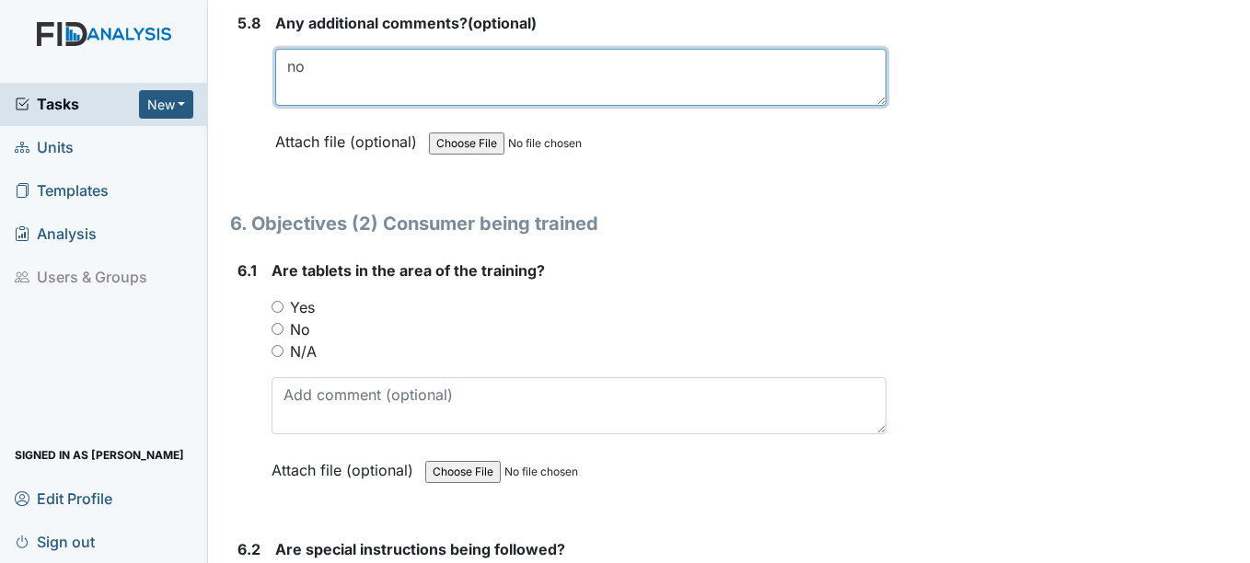
scroll to position [11740, 0]
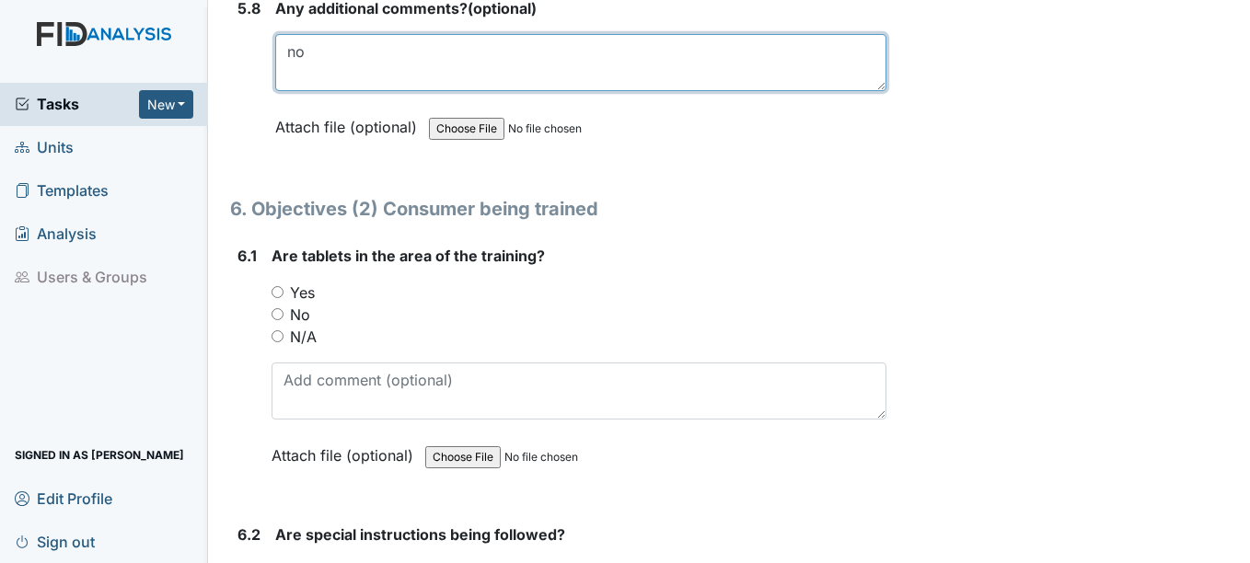
type textarea "no"
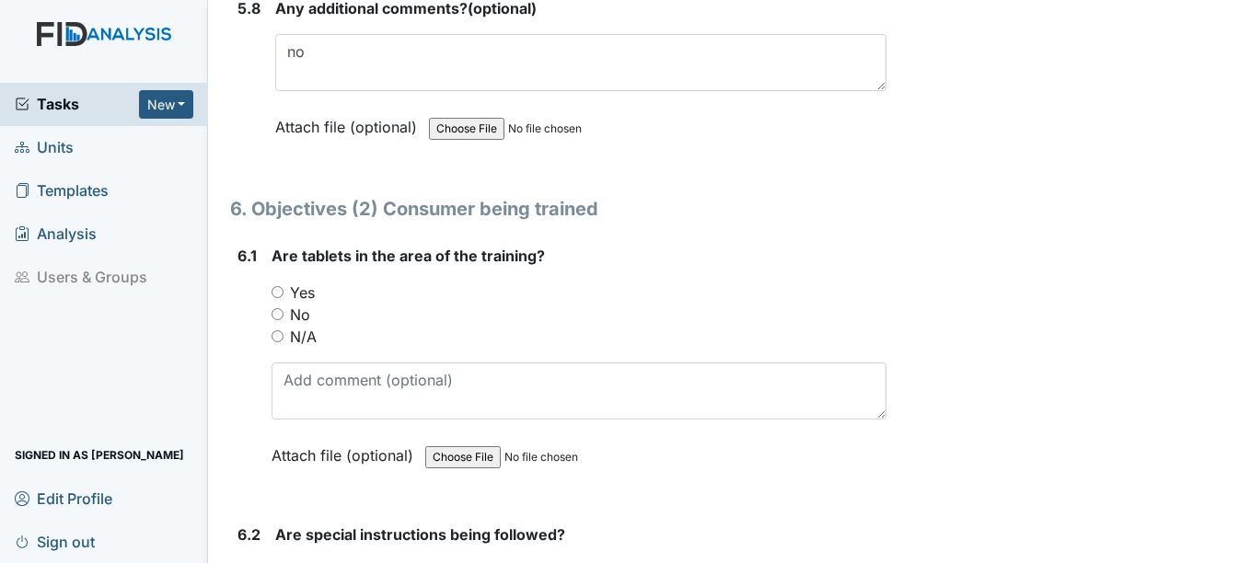
click at [276, 297] on input "Yes" at bounding box center [277, 292] width 12 height 12
radio input "true"
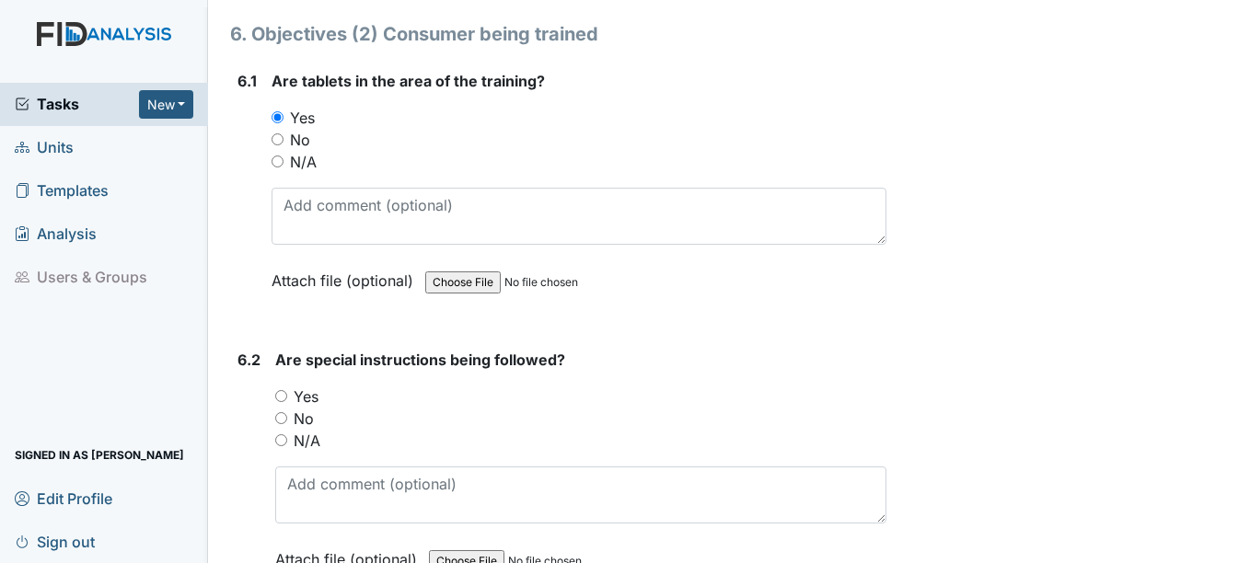
scroll to position [11916, 0]
click at [284, 398] on input "Yes" at bounding box center [281, 395] width 12 height 12
radio input "true"
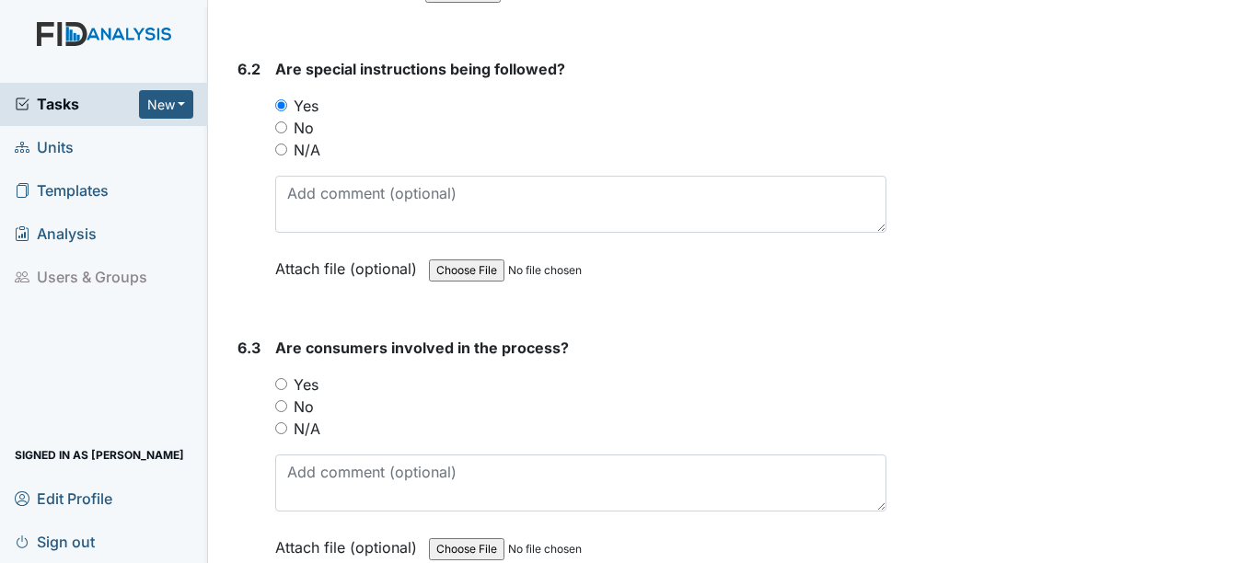
scroll to position [12213, 0]
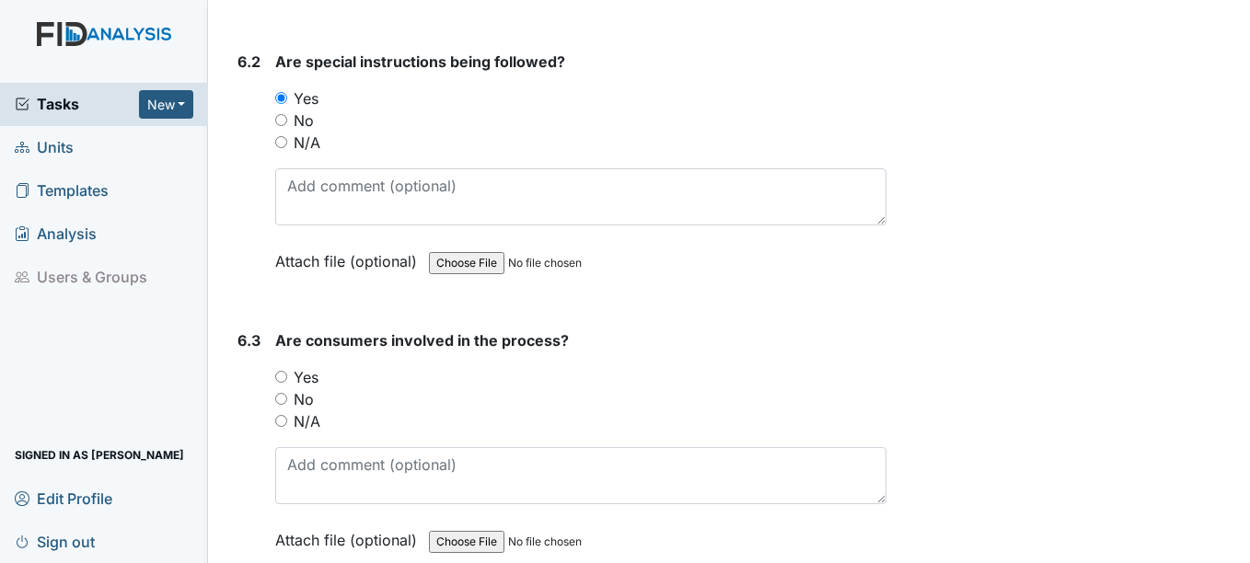
click at [285, 375] on input "Yes" at bounding box center [281, 377] width 12 height 12
radio input "true"
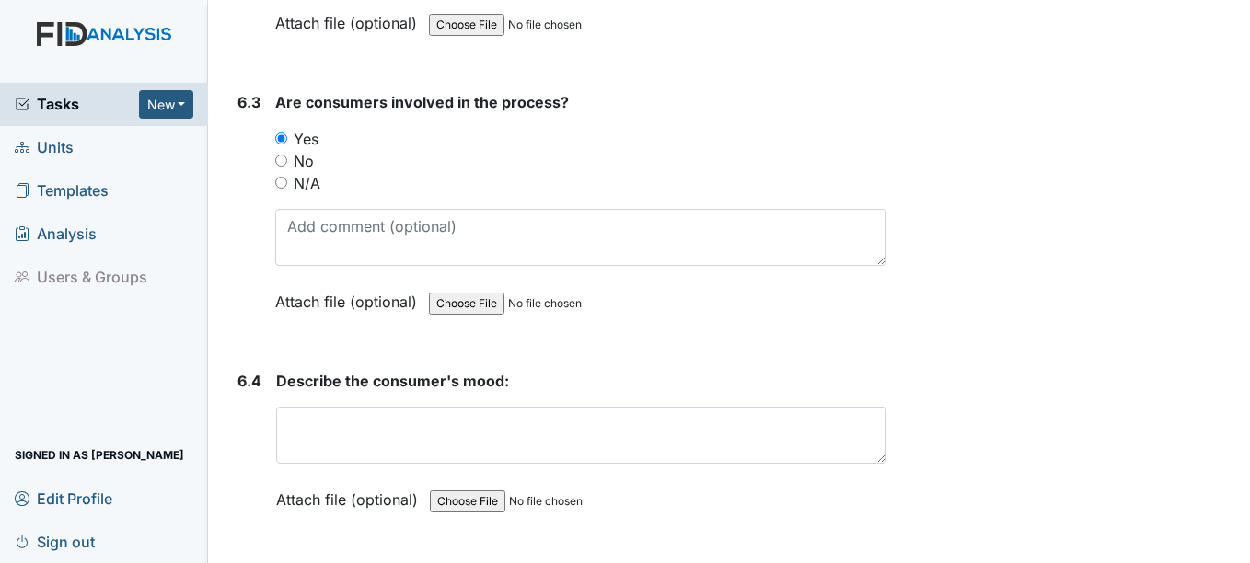
scroll to position [12469, 0]
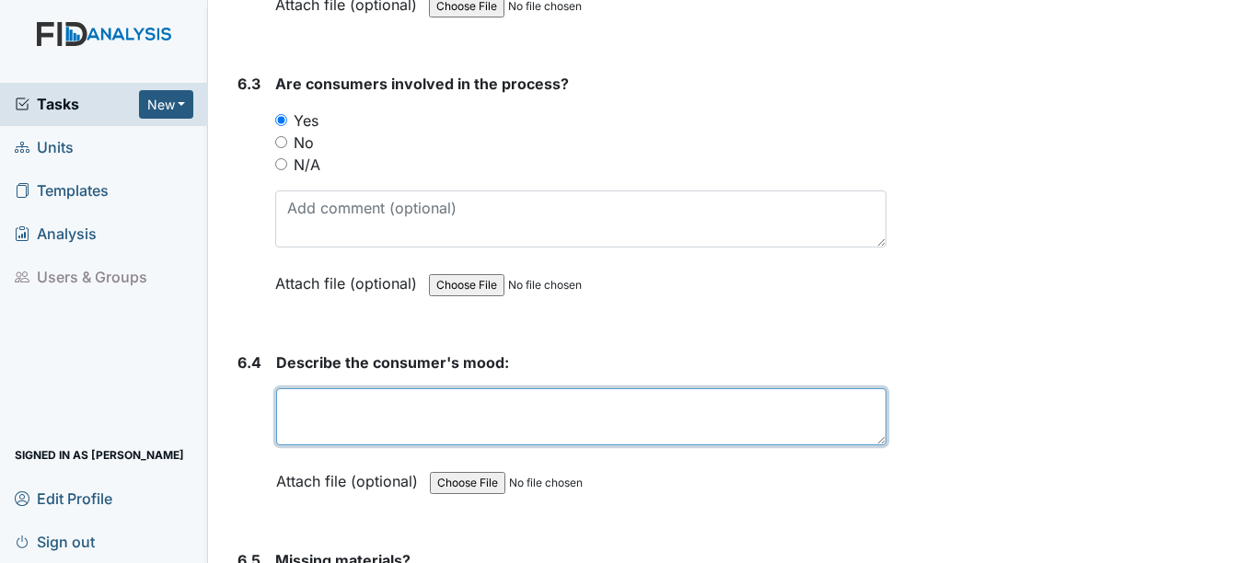
click at [386, 411] on textarea at bounding box center [580, 416] width 609 height 57
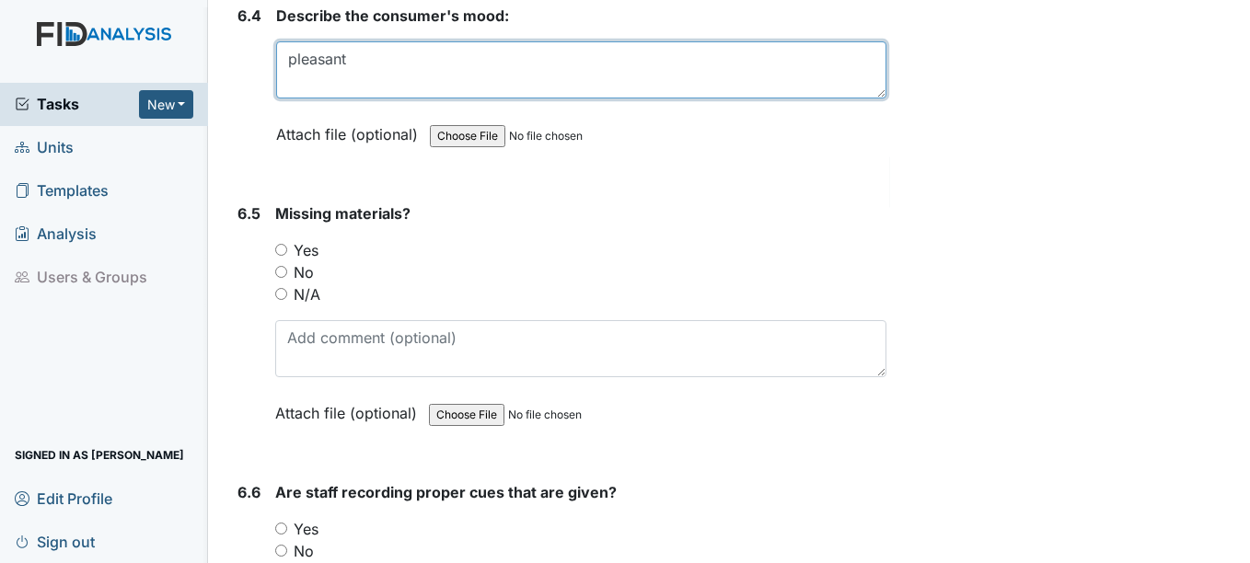
scroll to position [12823, 0]
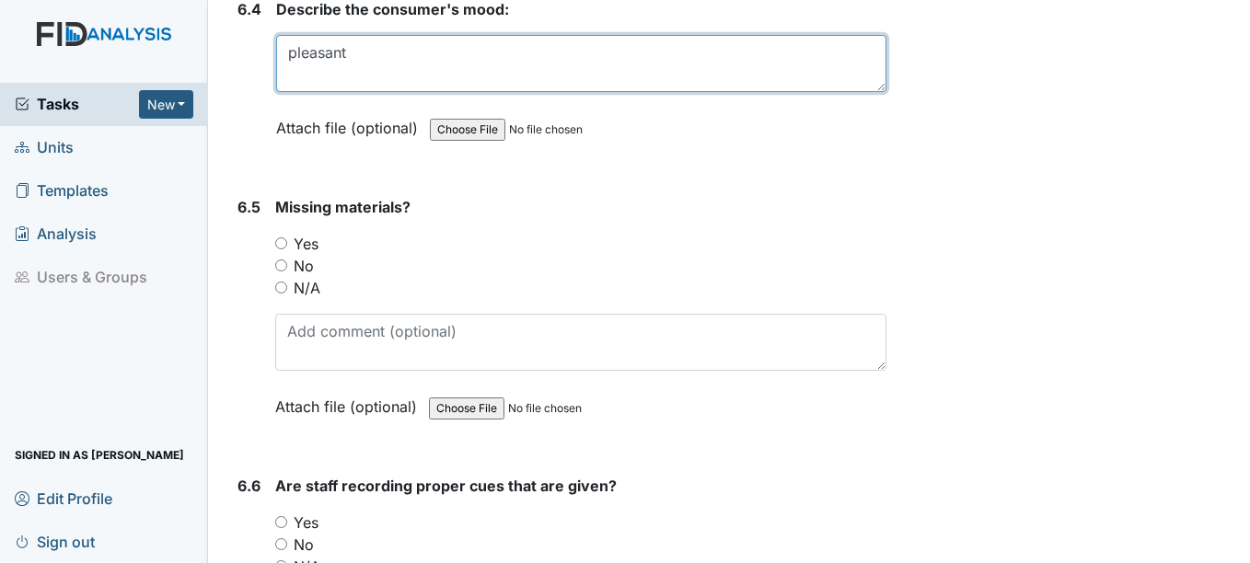
type textarea "pleasant"
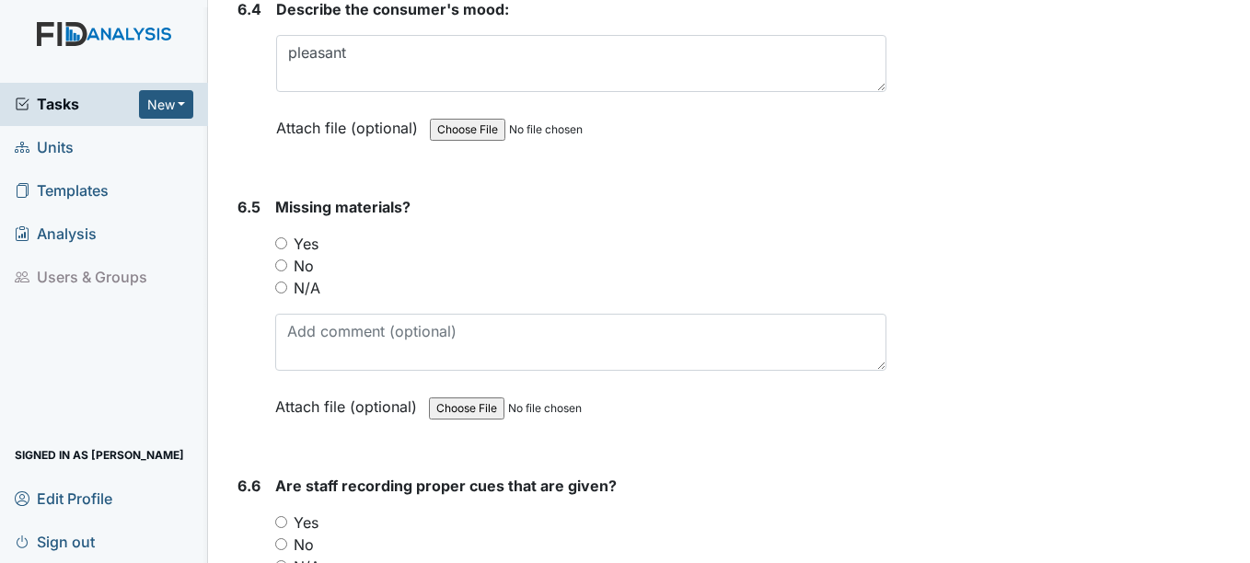
click at [282, 268] on input "No" at bounding box center [281, 265] width 12 height 12
radio input "true"
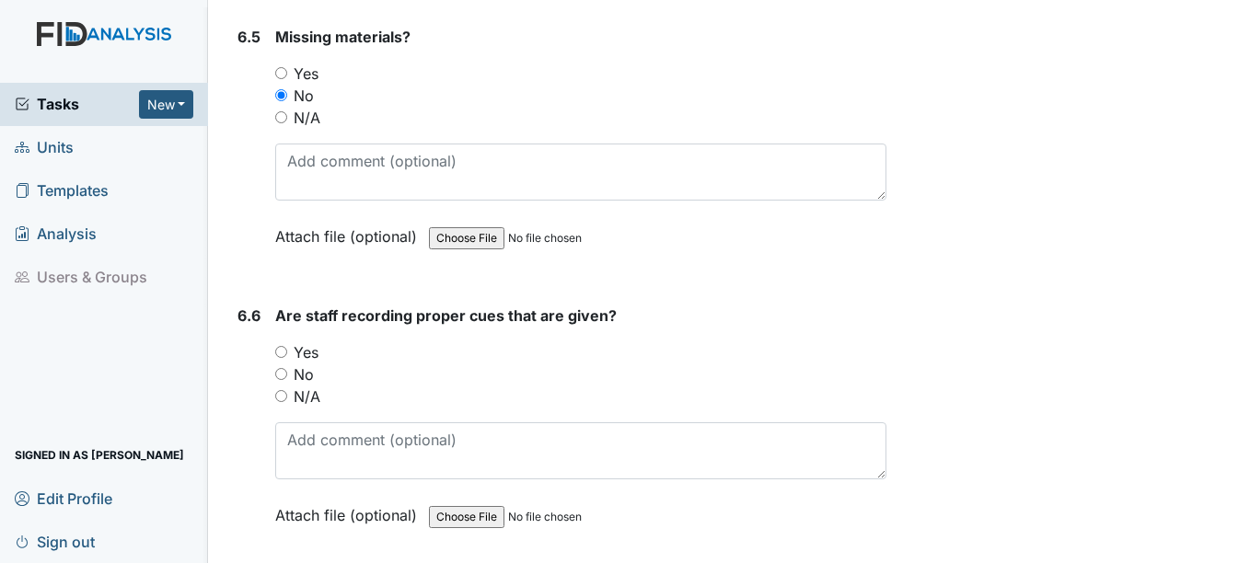
scroll to position [13020, 0]
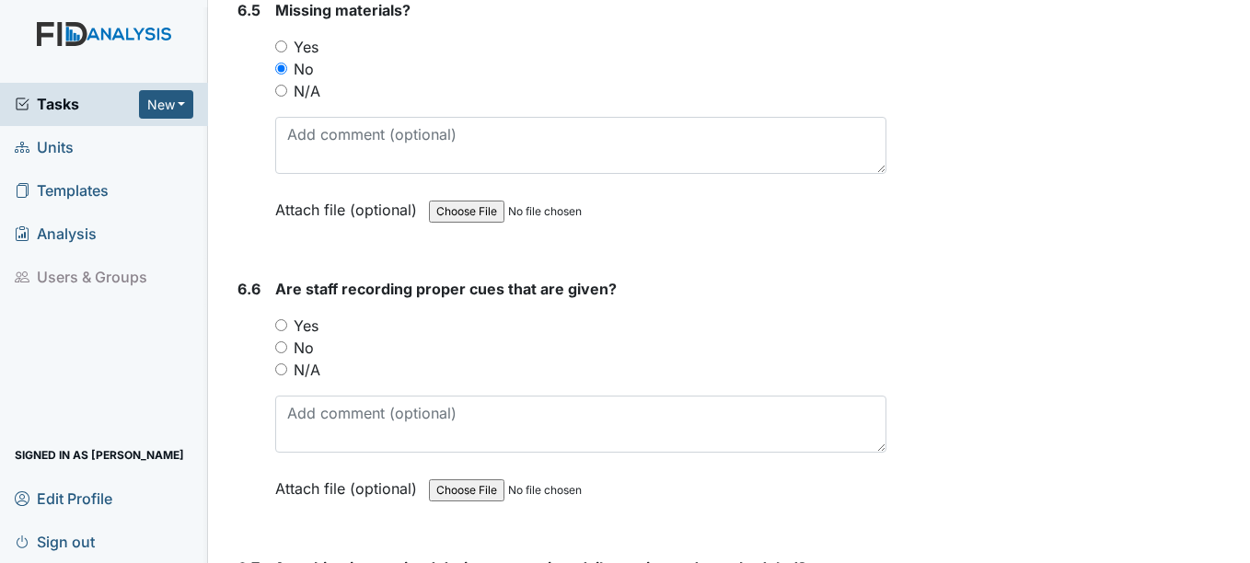
click at [279, 329] on input "Yes" at bounding box center [281, 325] width 12 height 12
radio input "true"
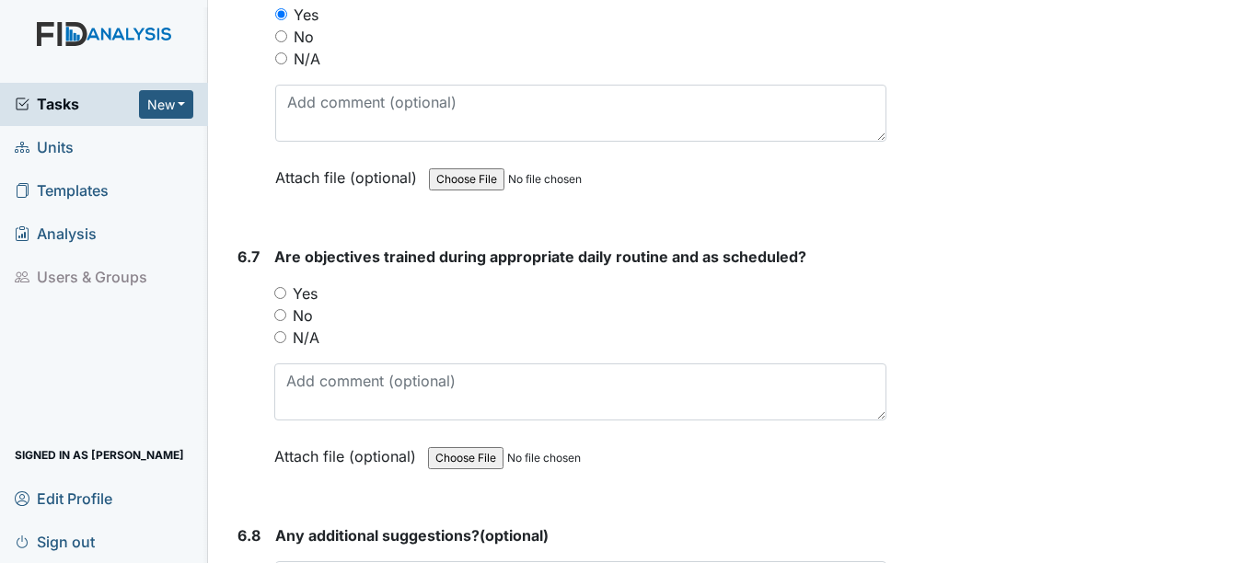
scroll to position [13334, 0]
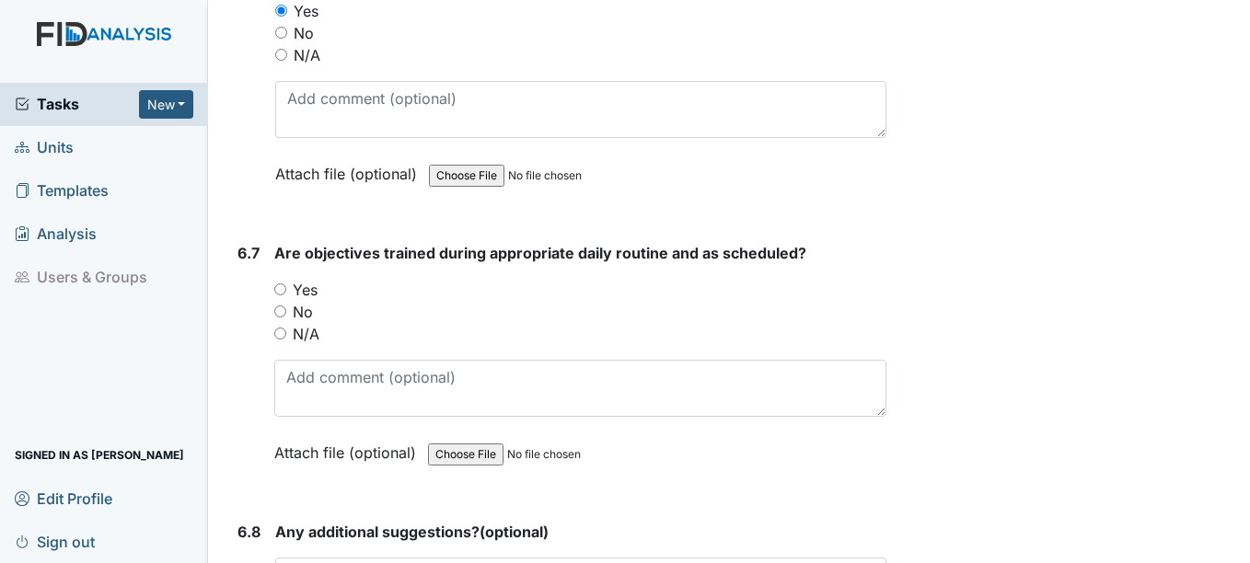
click at [284, 289] on input "Yes" at bounding box center [280, 289] width 12 height 12
radio input "true"
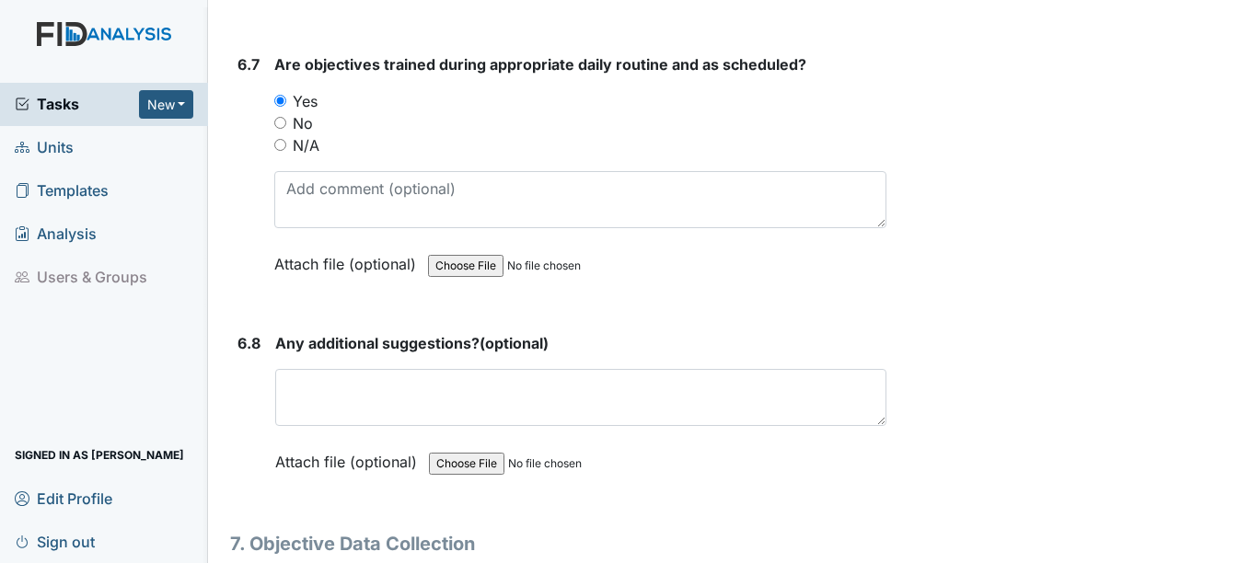
scroll to position [13562, 0]
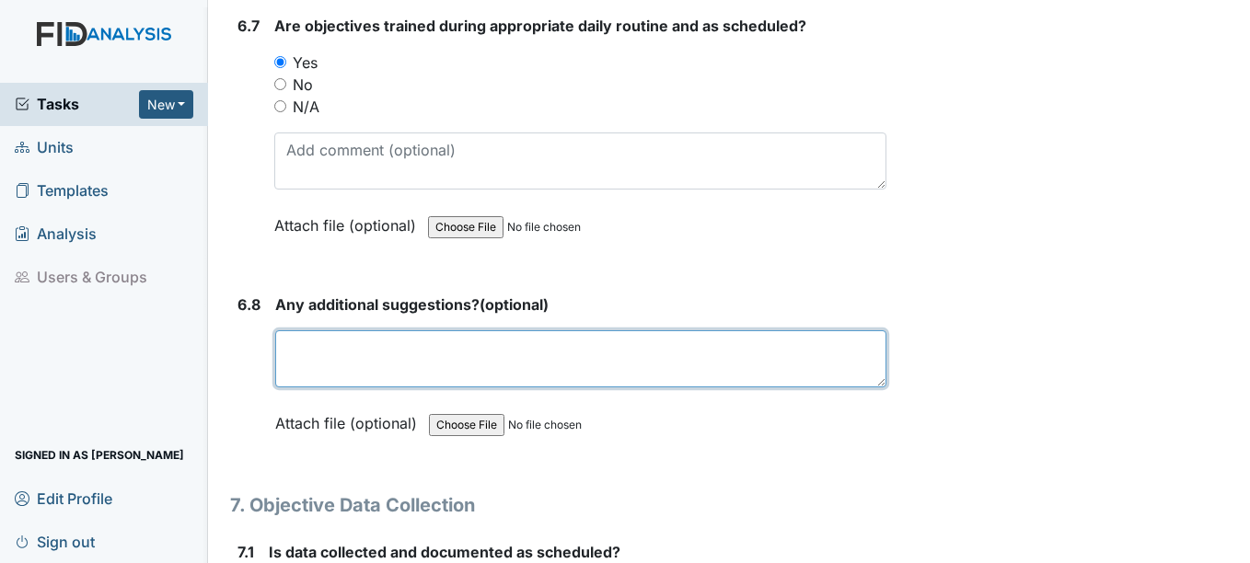
click at [394, 353] on textarea at bounding box center [580, 358] width 610 height 57
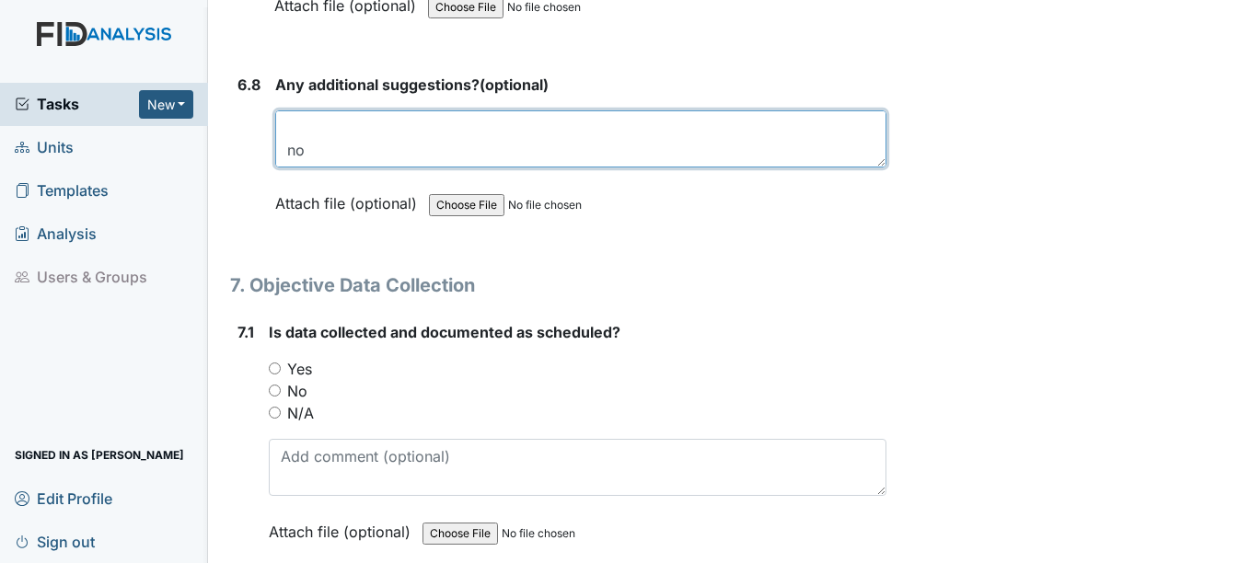
scroll to position [13795, 0]
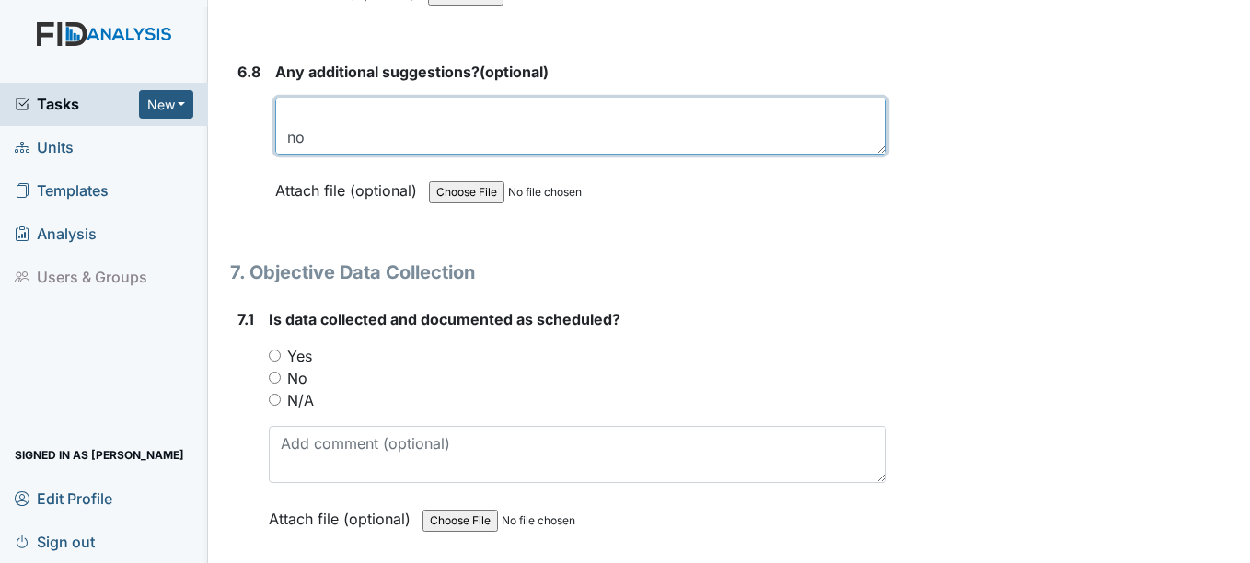
type textarea "no no"
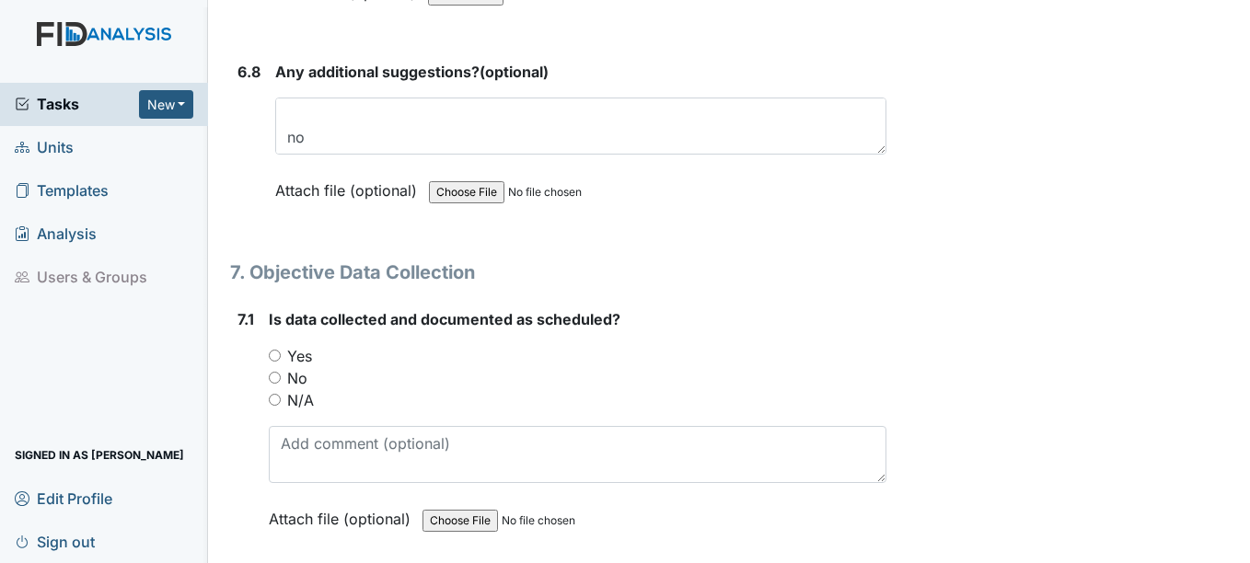
click at [280, 402] on input "N/A" at bounding box center [275, 400] width 12 height 12
radio input "true"
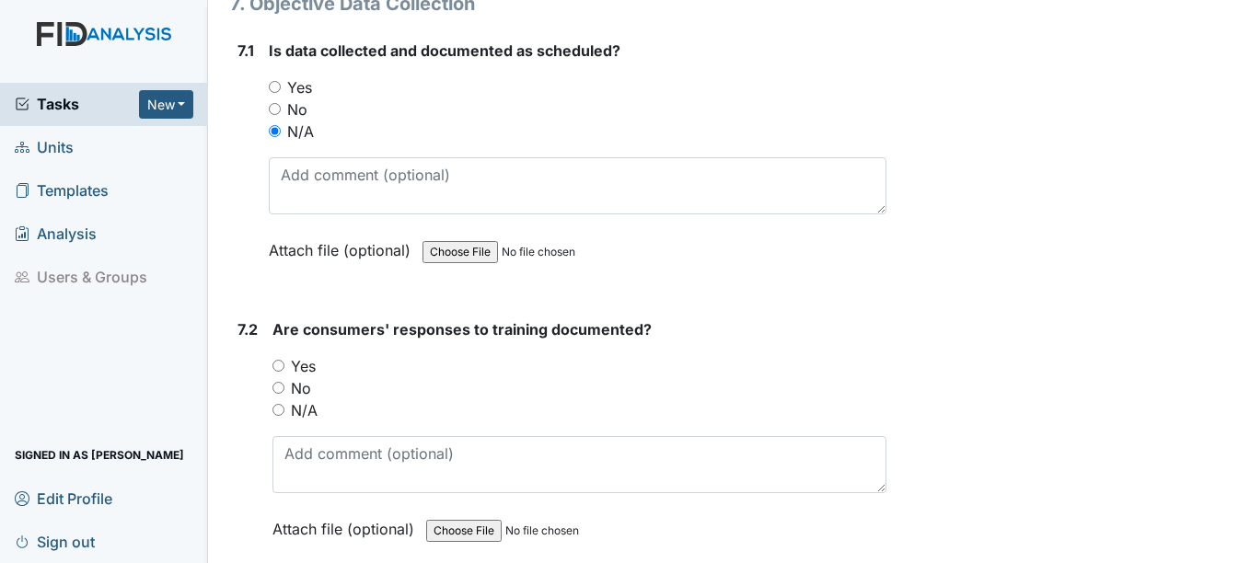
scroll to position [14070, 0]
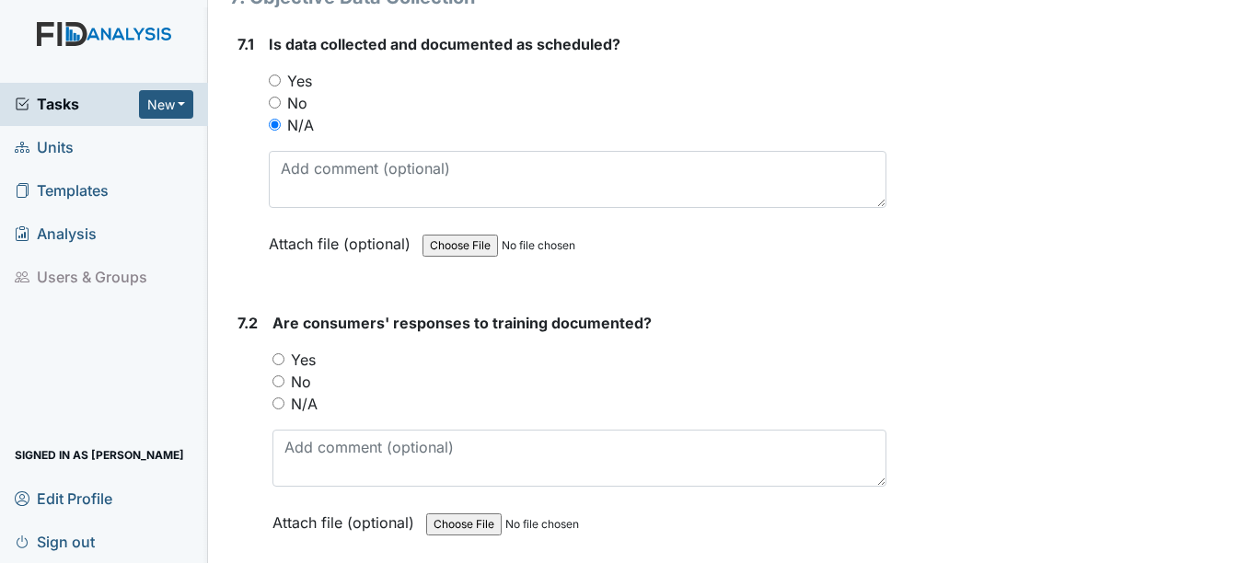
click at [280, 402] on input "N/A" at bounding box center [278, 404] width 12 height 12
radio input "true"
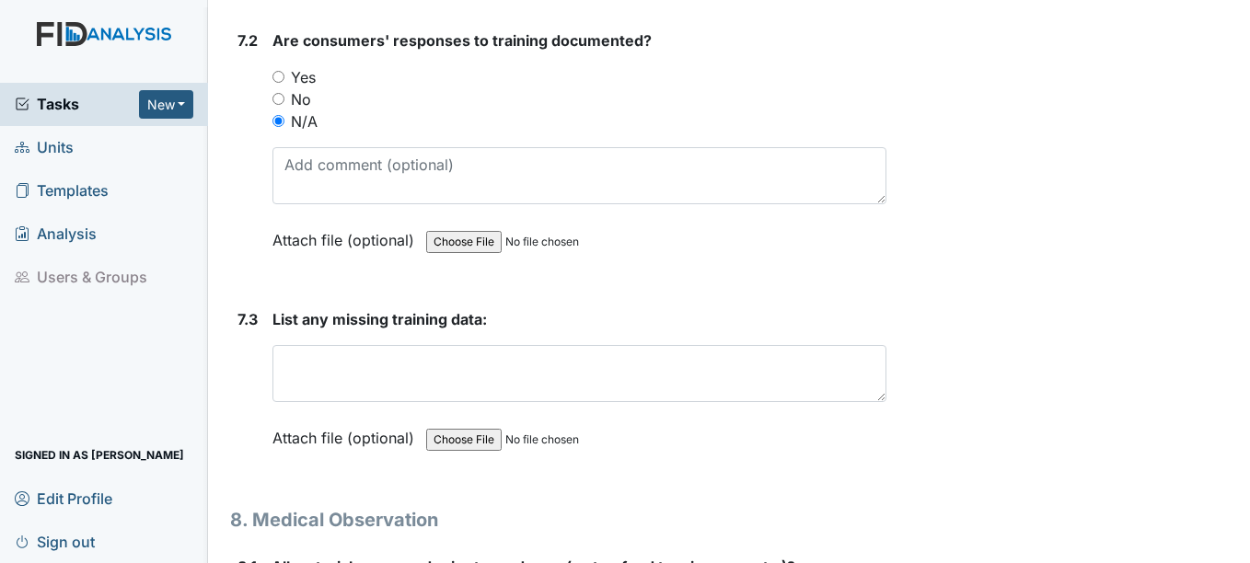
scroll to position [14354, 0]
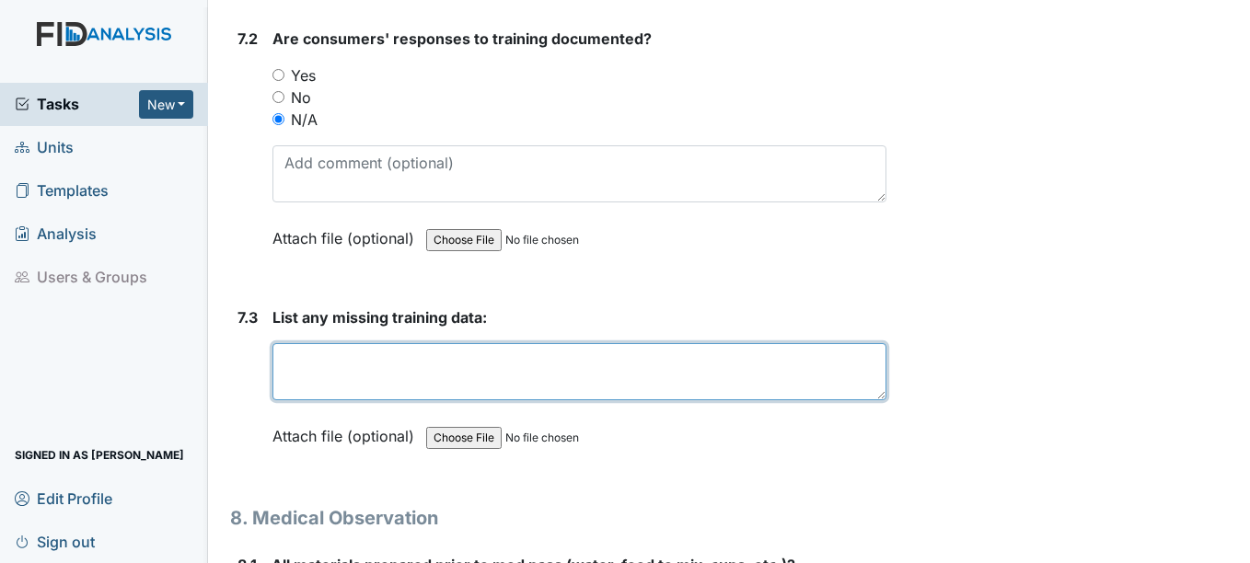
click at [396, 366] on textarea at bounding box center [578, 371] width 613 height 57
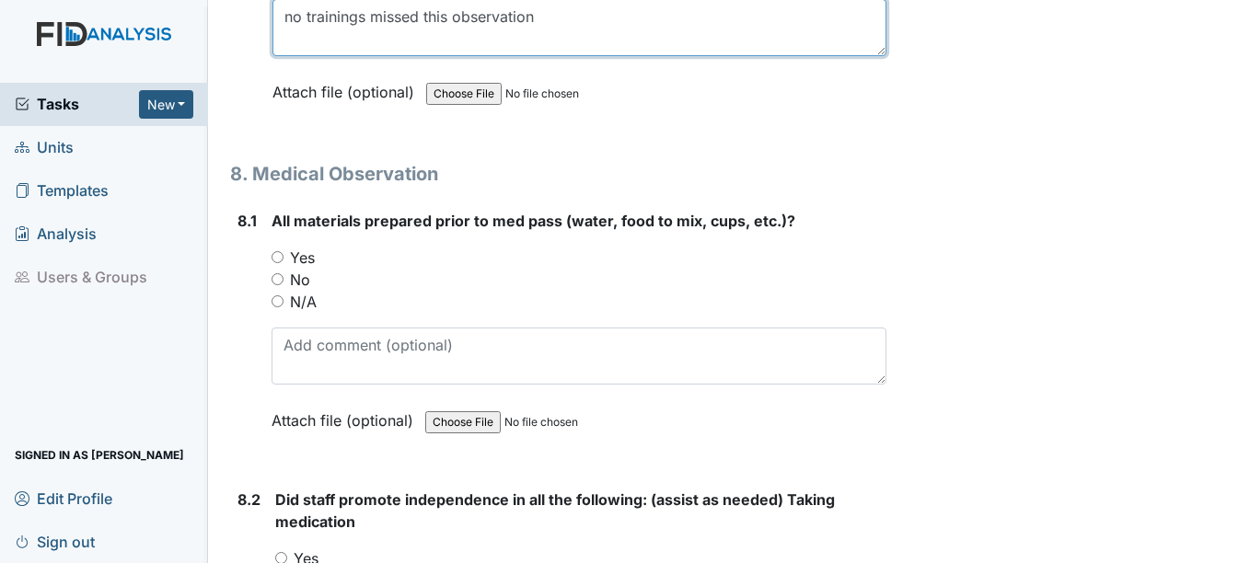
scroll to position [14713, 0]
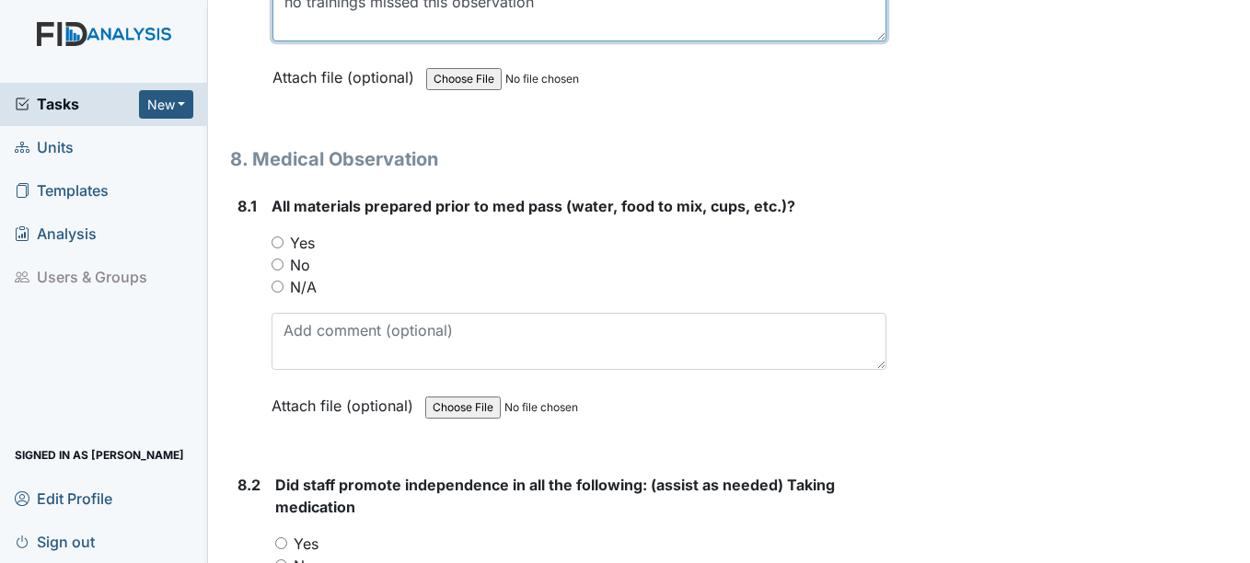
type textarea "no trainings missed this observation"
click at [280, 244] on input "Yes" at bounding box center [277, 242] width 12 height 12
radio input "true"
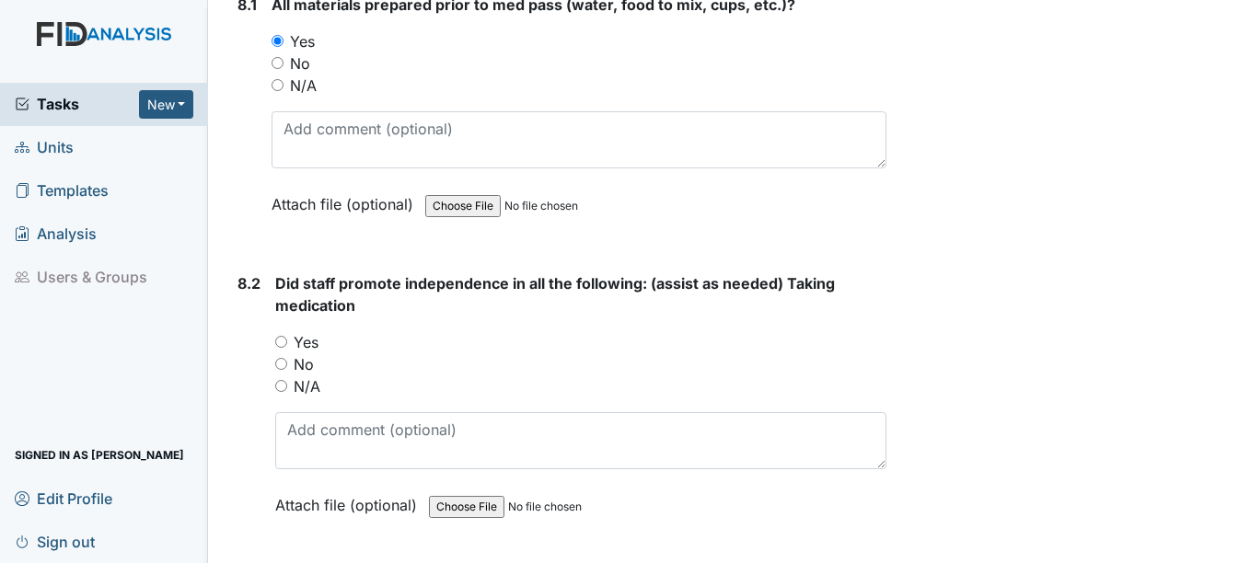
scroll to position [14915, 0]
click at [282, 340] on input "Yes" at bounding box center [281, 341] width 12 height 12
radio input "true"
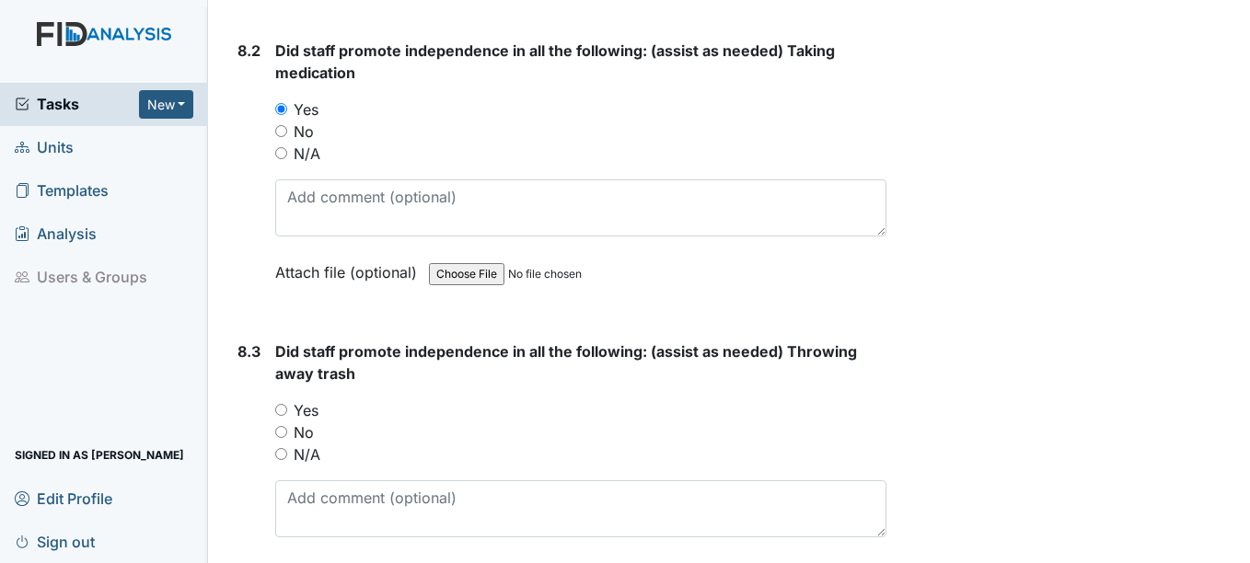
scroll to position [15149, 0]
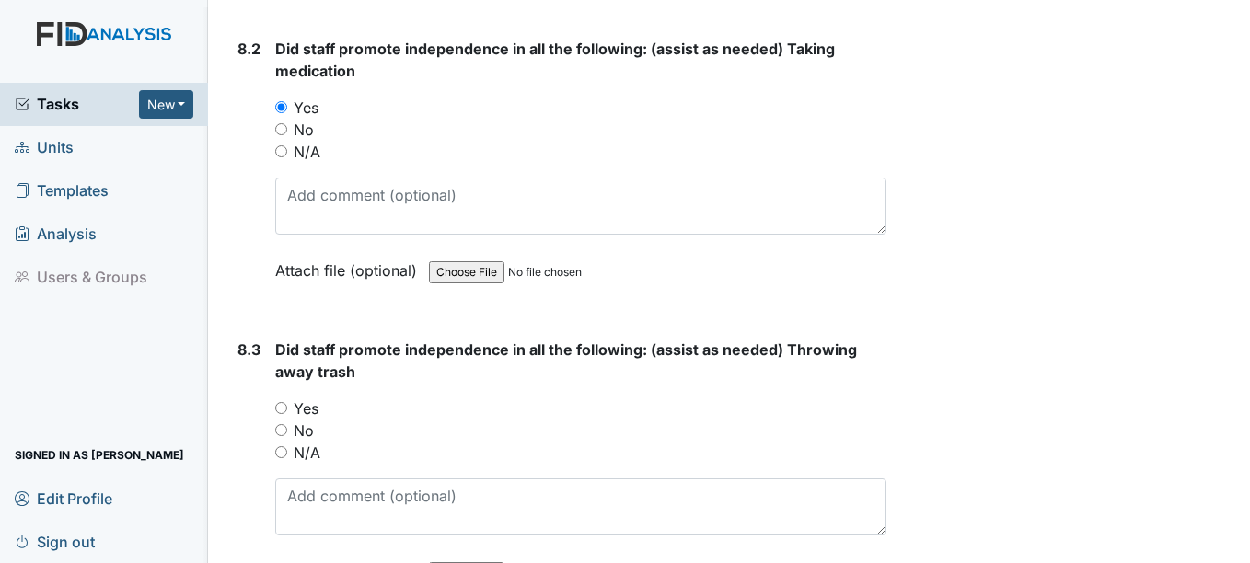
click at [282, 408] on input "Yes" at bounding box center [281, 408] width 12 height 12
radio input "true"
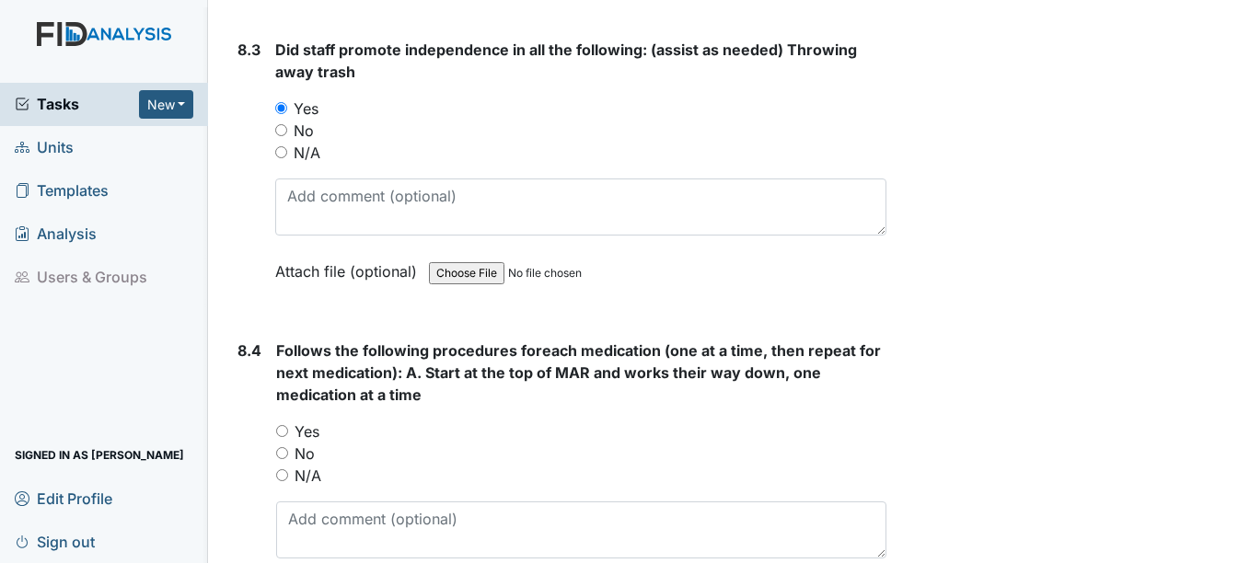
scroll to position [15467, 0]
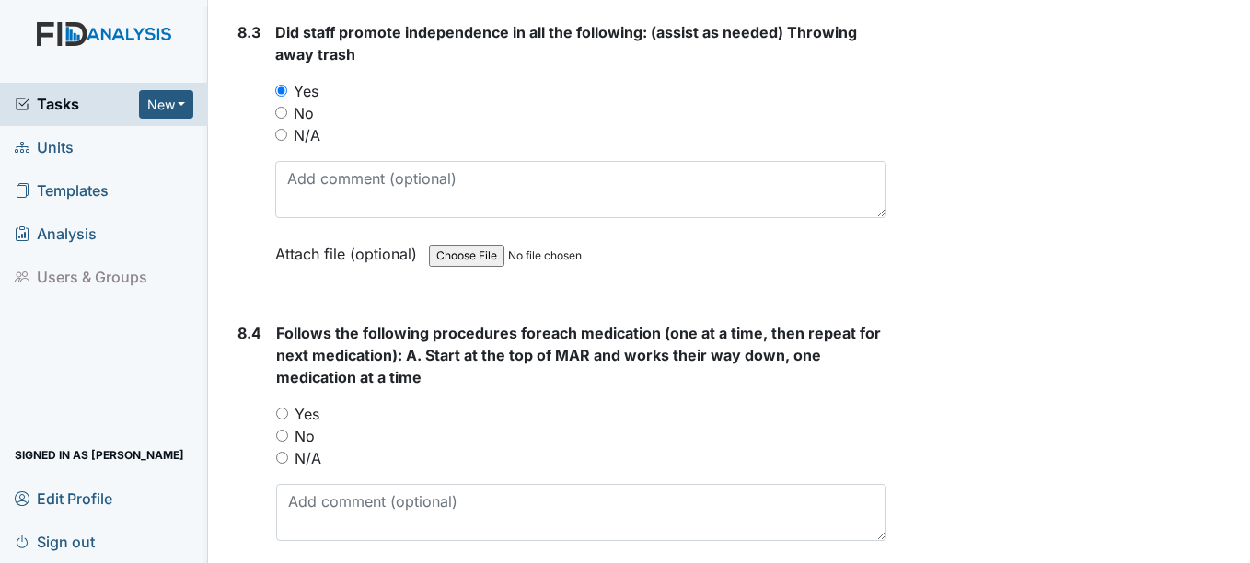
click at [279, 416] on input "Yes" at bounding box center [282, 414] width 12 height 12
radio input "true"
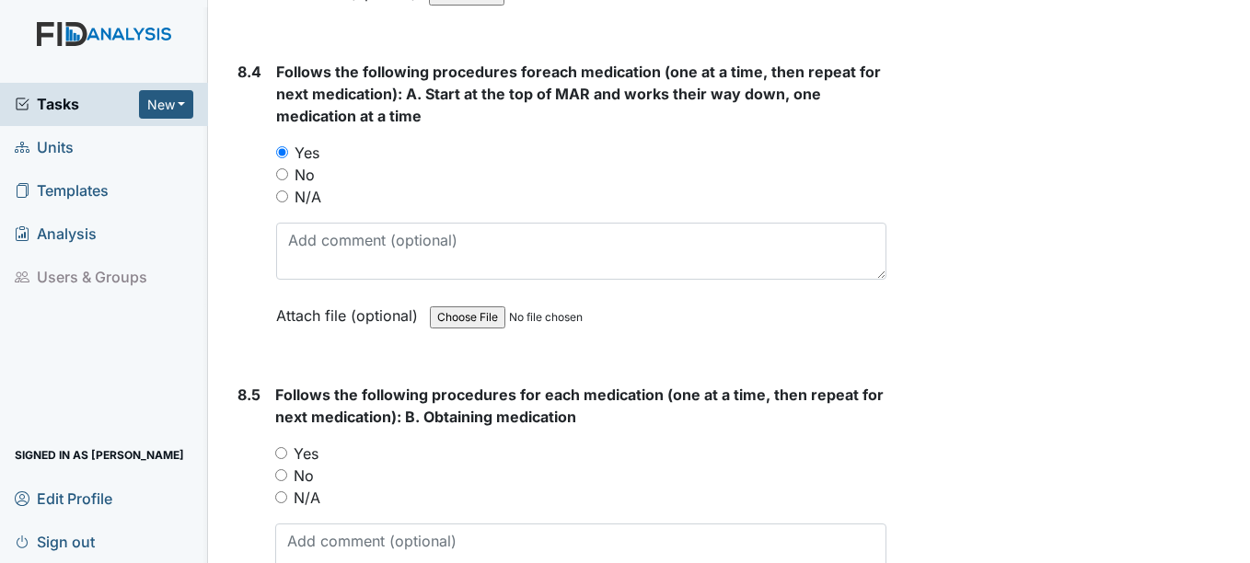
scroll to position [15734, 0]
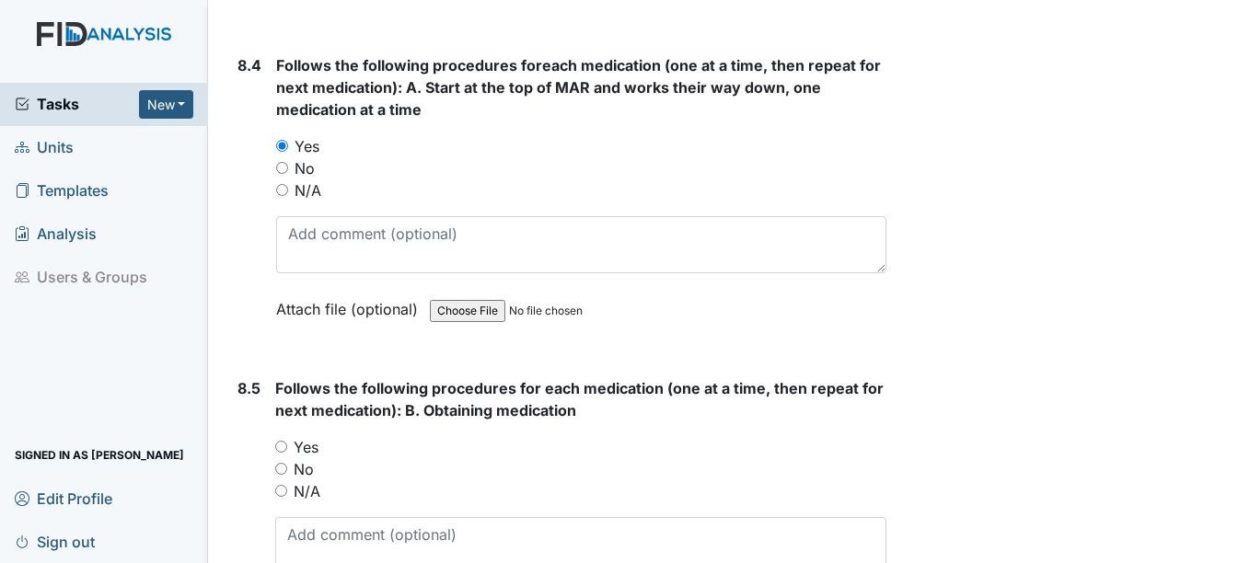
click at [285, 452] on input "Yes" at bounding box center [281, 447] width 12 height 12
radio input "true"
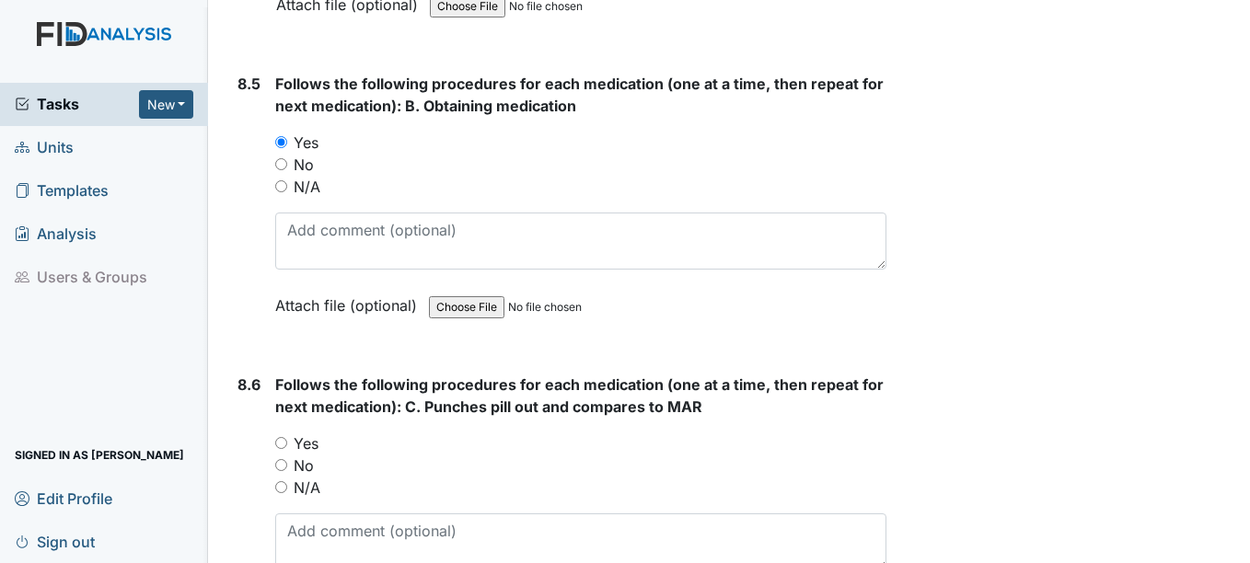
scroll to position [16042, 0]
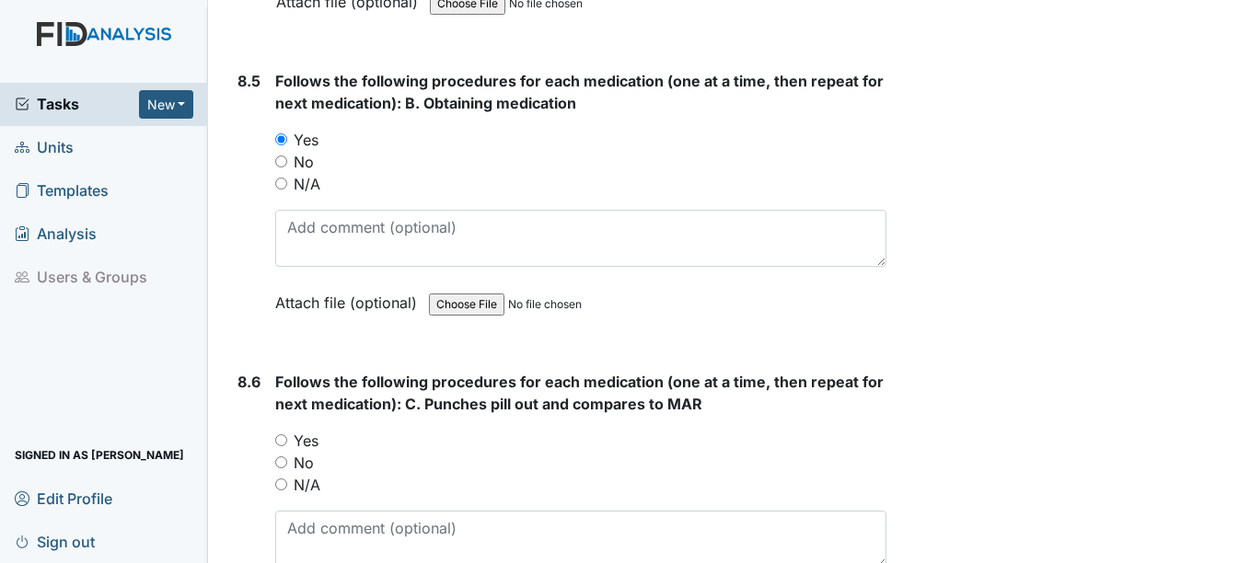
click at [283, 439] on input "Yes" at bounding box center [281, 440] width 12 height 12
radio input "true"
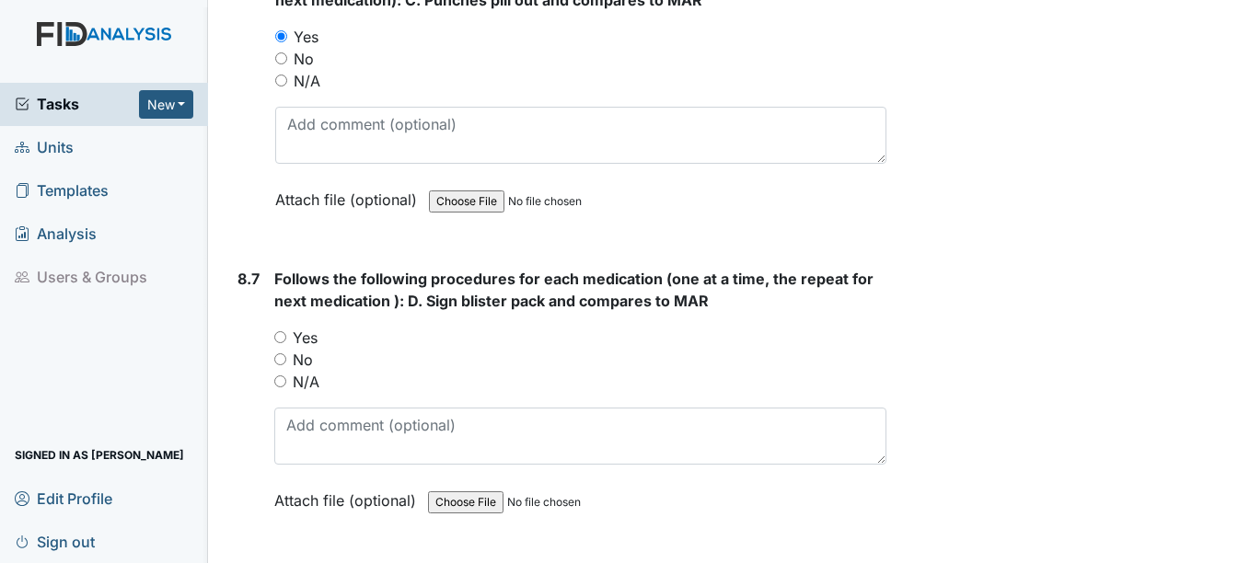
scroll to position [16449, 0]
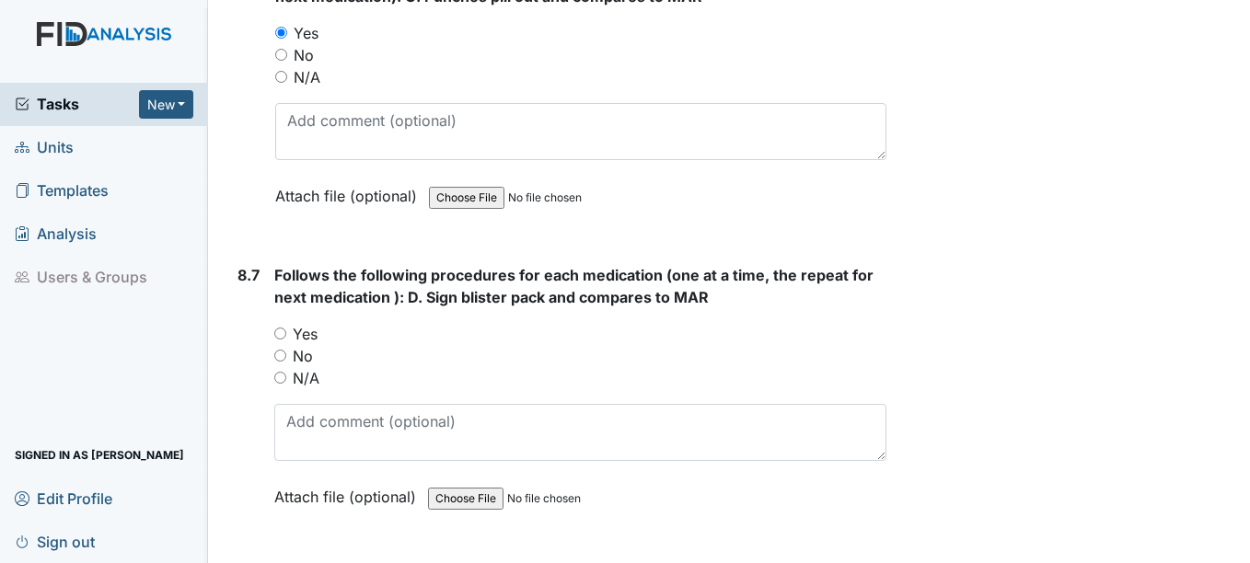
click at [281, 337] on input "Yes" at bounding box center [280, 334] width 12 height 12
radio input "true"
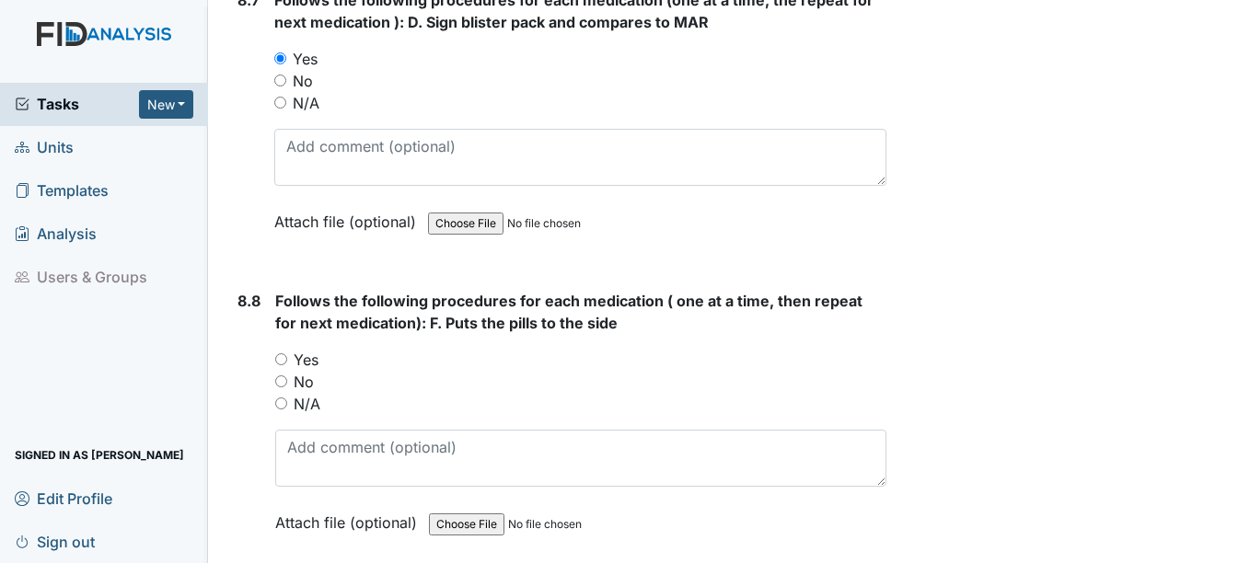
scroll to position [16734, 0]
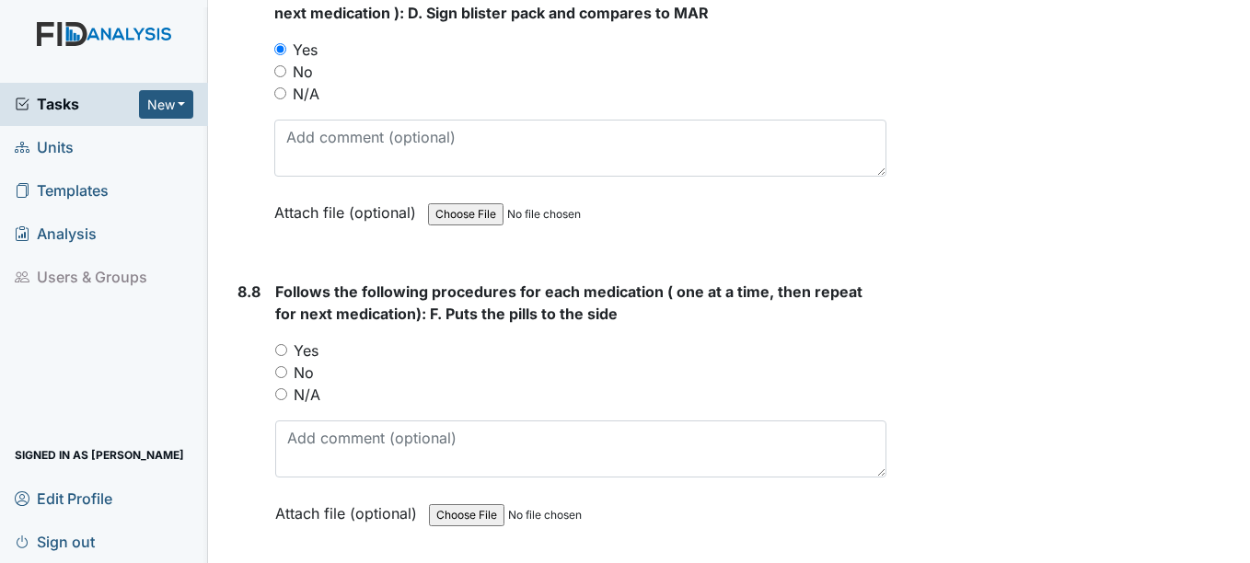
click at [275, 352] on input "Yes" at bounding box center [281, 350] width 12 height 12
radio input "true"
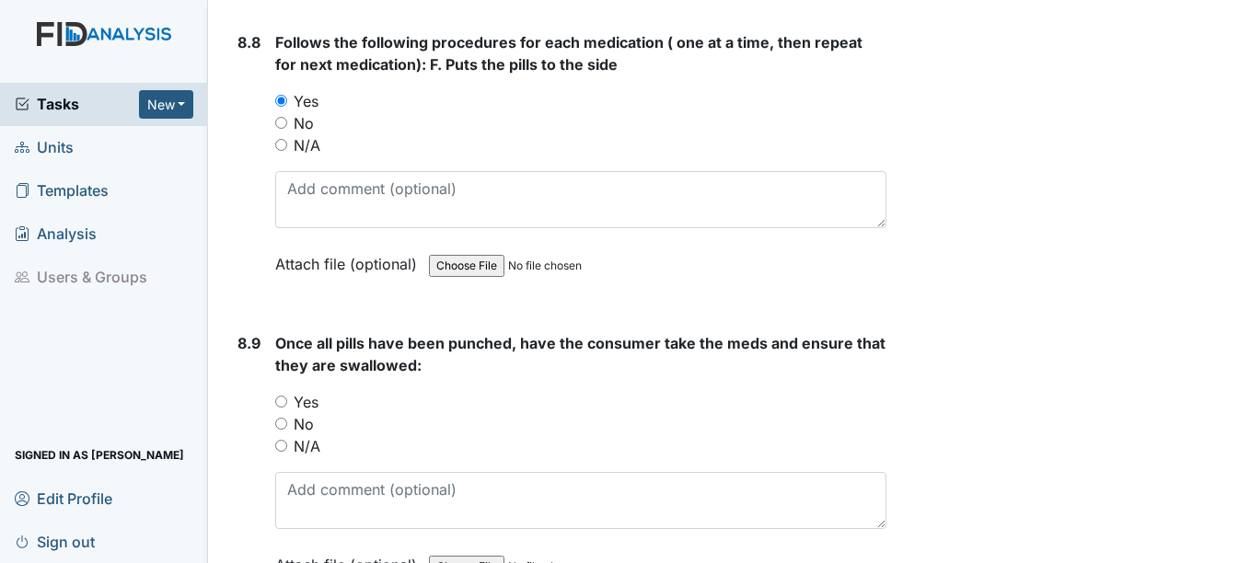
scroll to position [16989, 0]
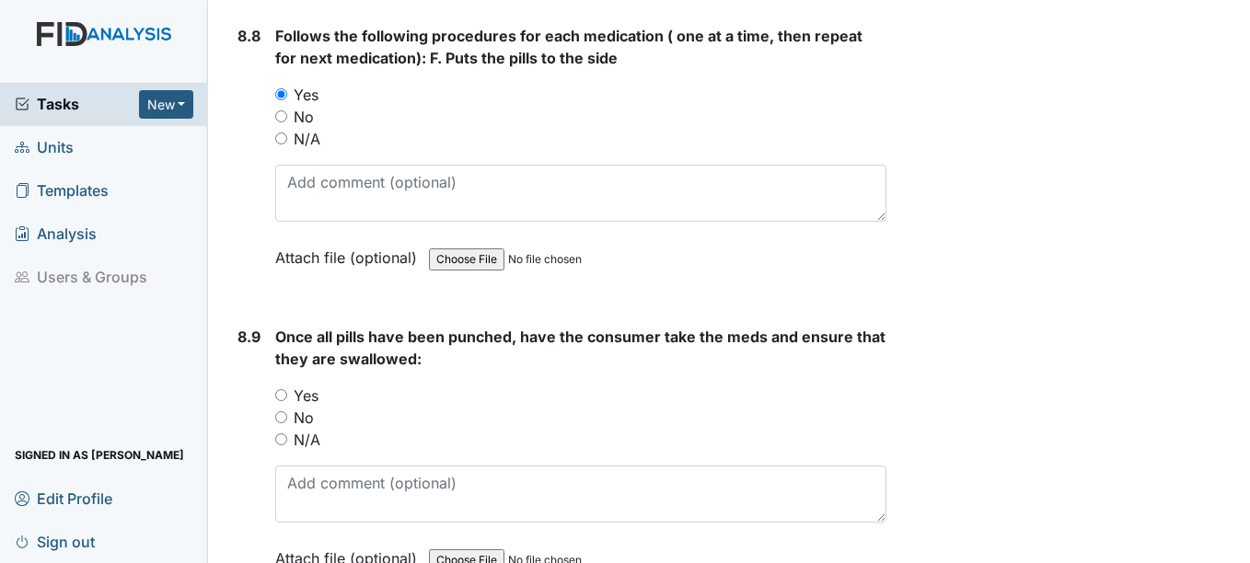
click at [282, 396] on input "Yes" at bounding box center [281, 395] width 12 height 12
radio input "true"
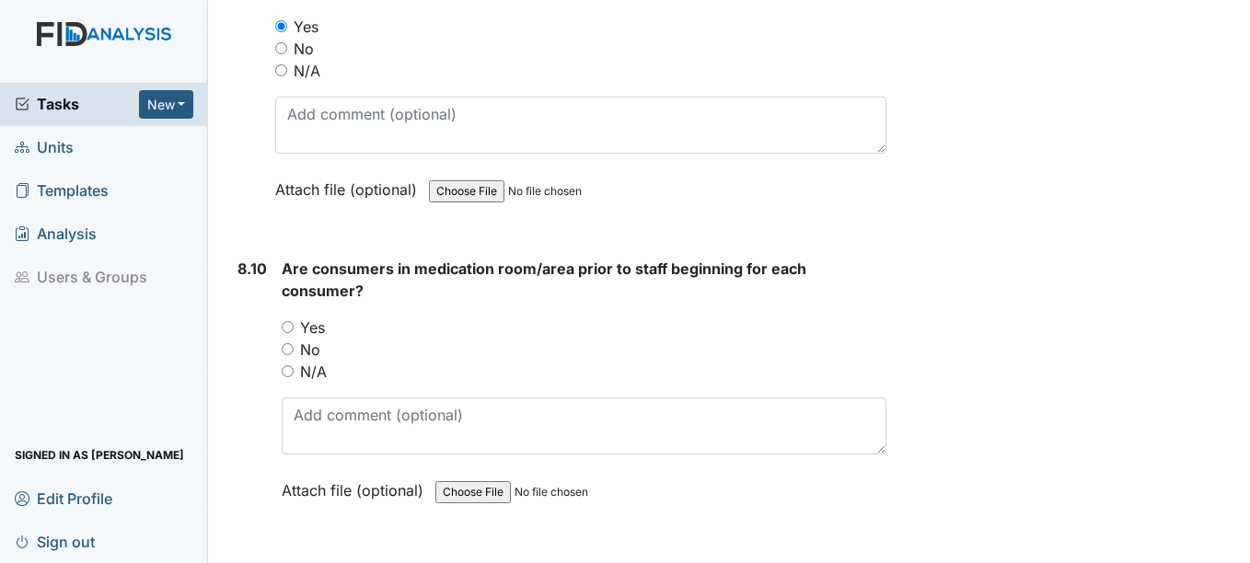
scroll to position [17360, 0]
click at [283, 330] on input "Yes" at bounding box center [288, 325] width 12 height 12
radio input "true"
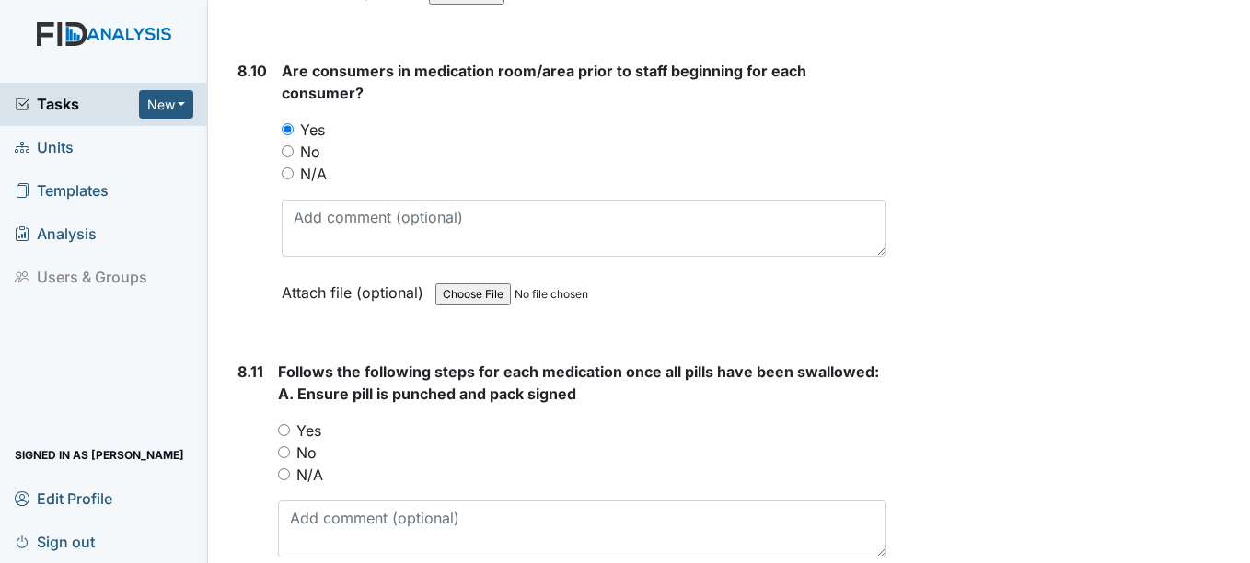
scroll to position [17591, 0]
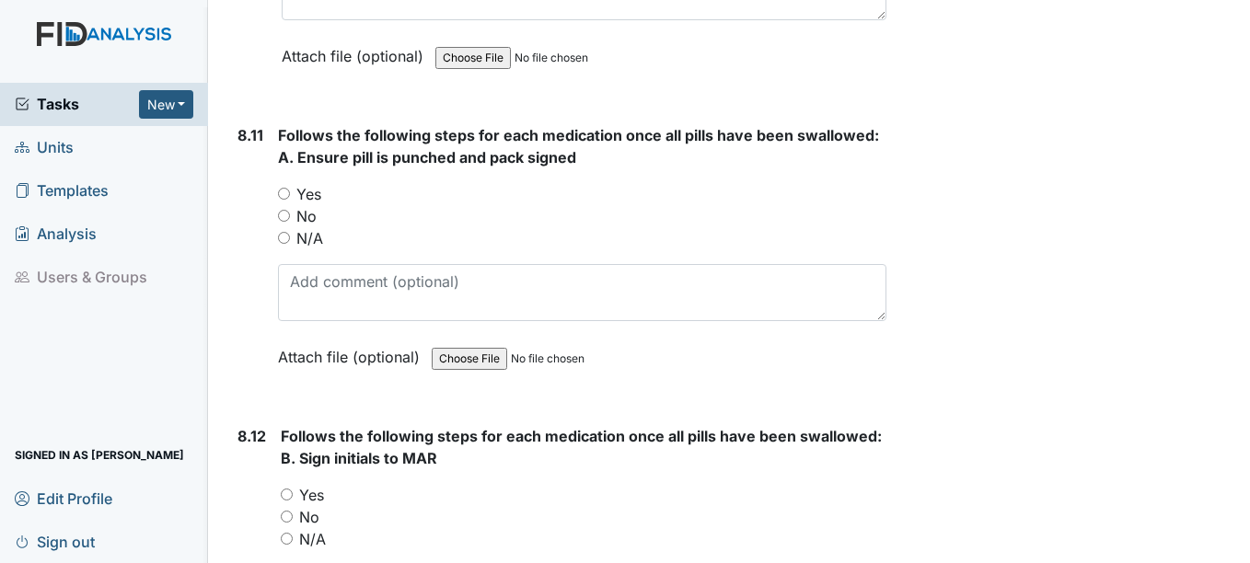
scroll to position [17800, 0]
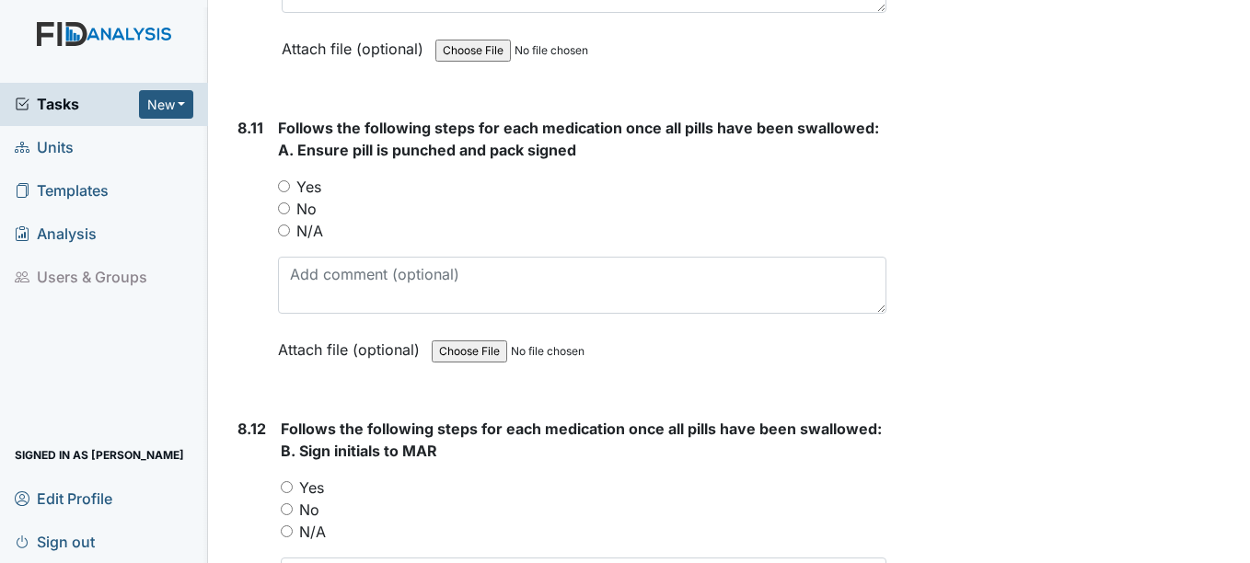
click at [284, 207] on input "No" at bounding box center [284, 208] width 12 height 12
radio input "true"
click at [283, 180] on input "Yes" at bounding box center [284, 186] width 12 height 12
radio input "true"
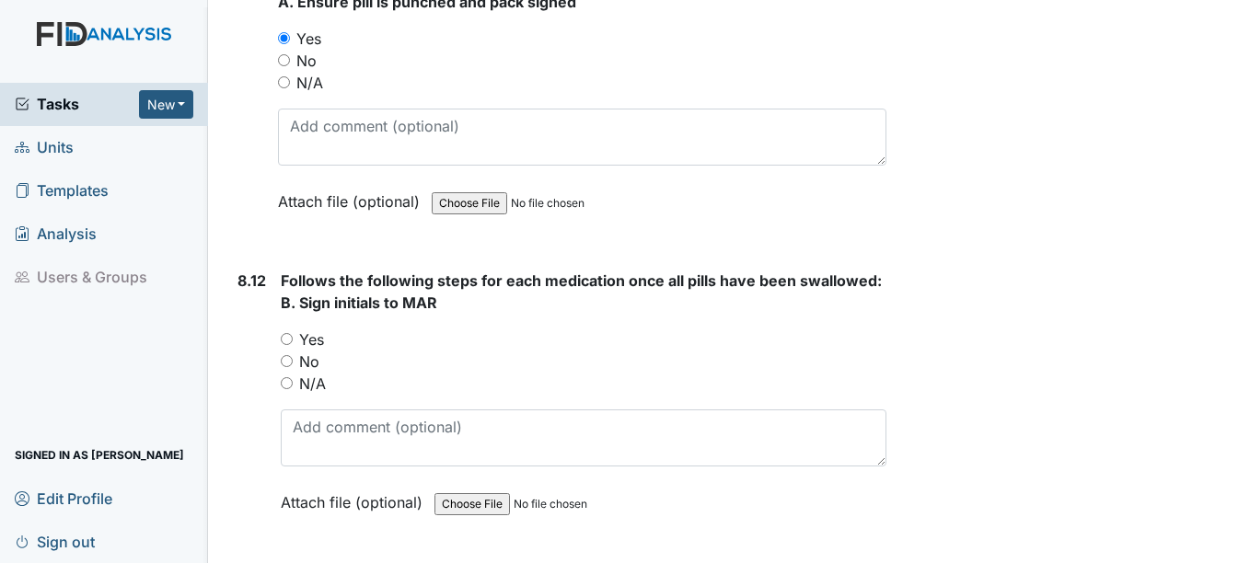
scroll to position [17957, 0]
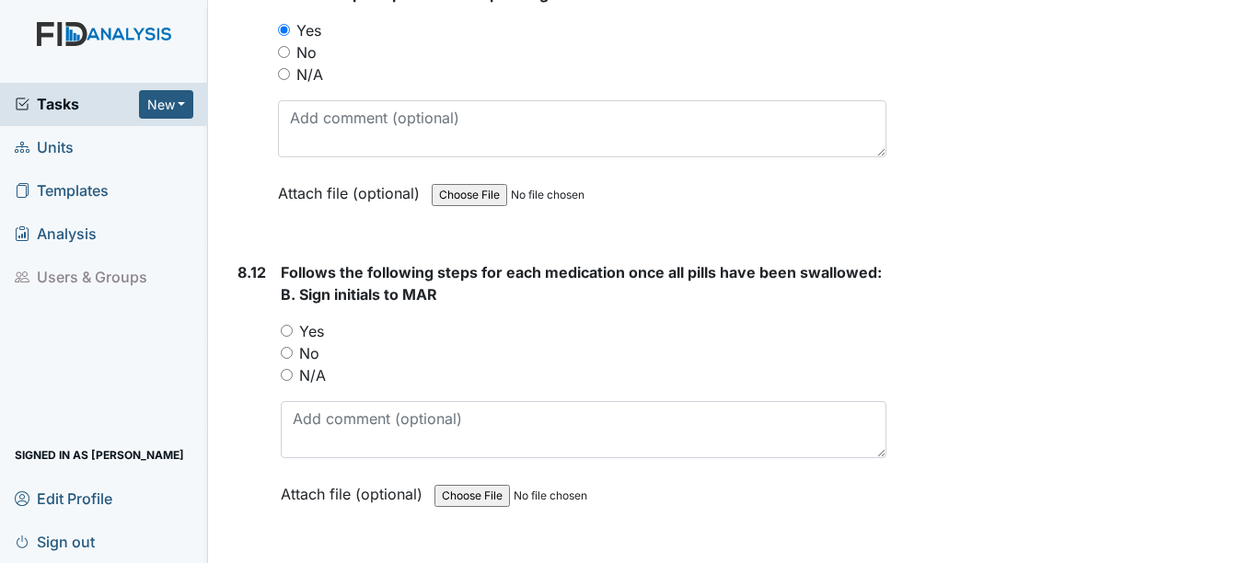
click at [283, 334] on input "Yes" at bounding box center [287, 331] width 12 height 12
radio input "true"
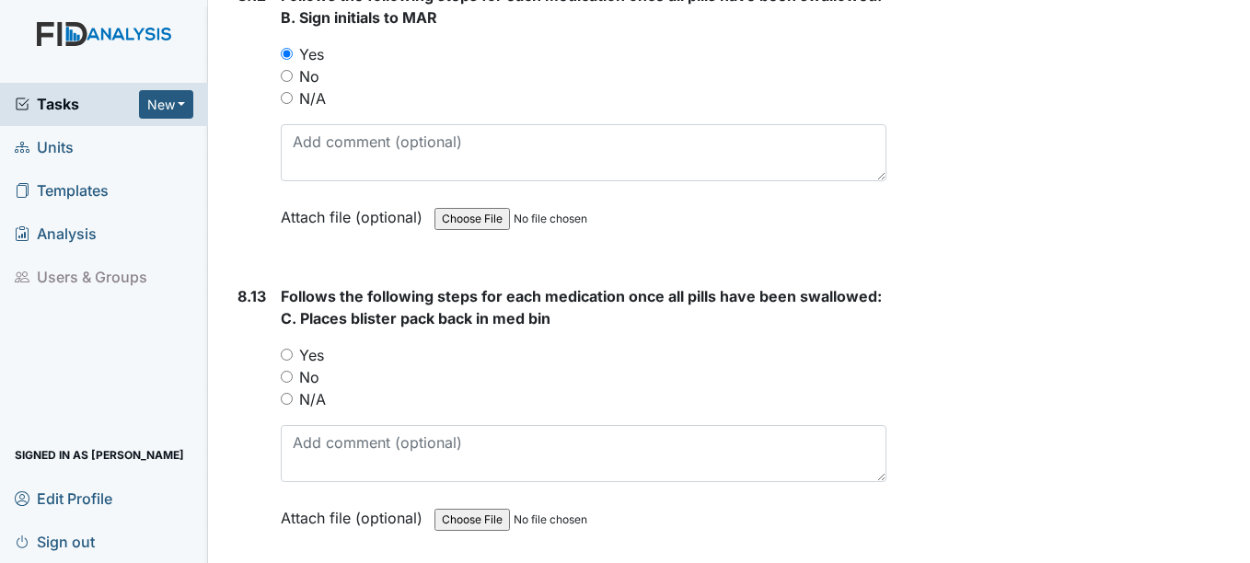
scroll to position [18234, 0]
click at [287, 353] on input "Yes" at bounding box center [287, 354] width 12 height 12
radio input "true"
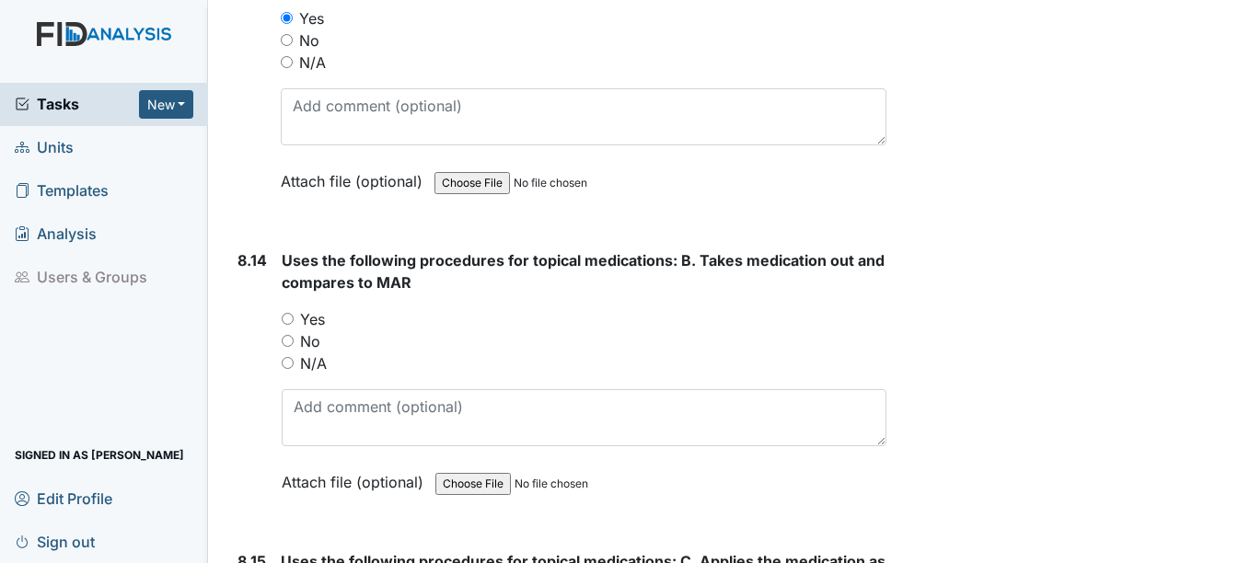
scroll to position [18577, 0]
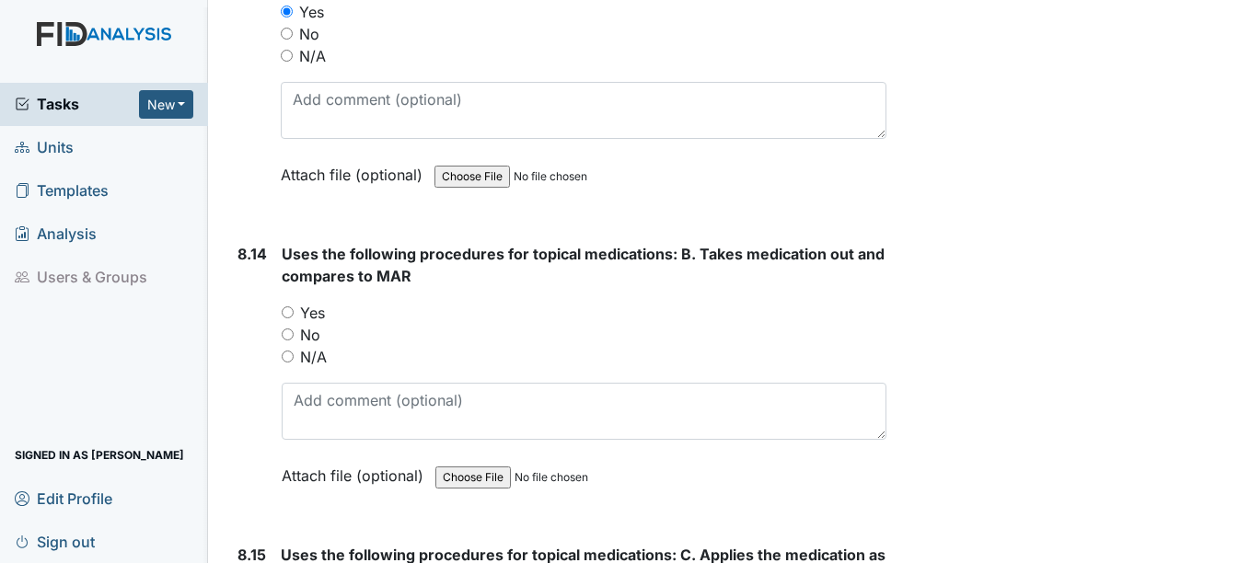
click at [288, 312] on input "Yes" at bounding box center [288, 312] width 12 height 12
radio input "true"
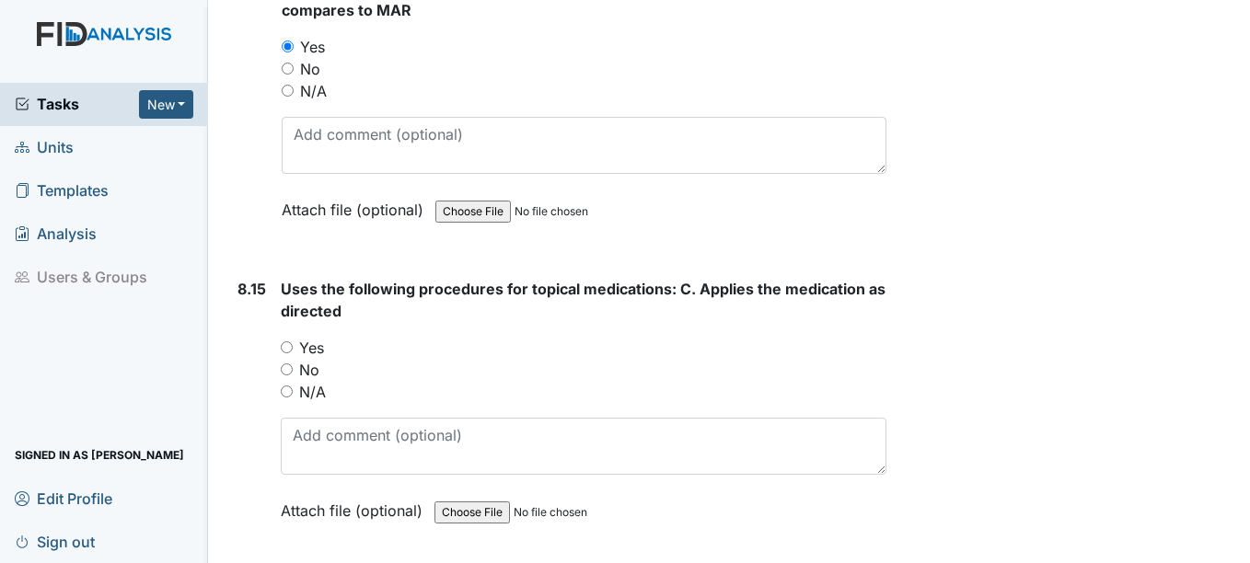
scroll to position [18861, 0]
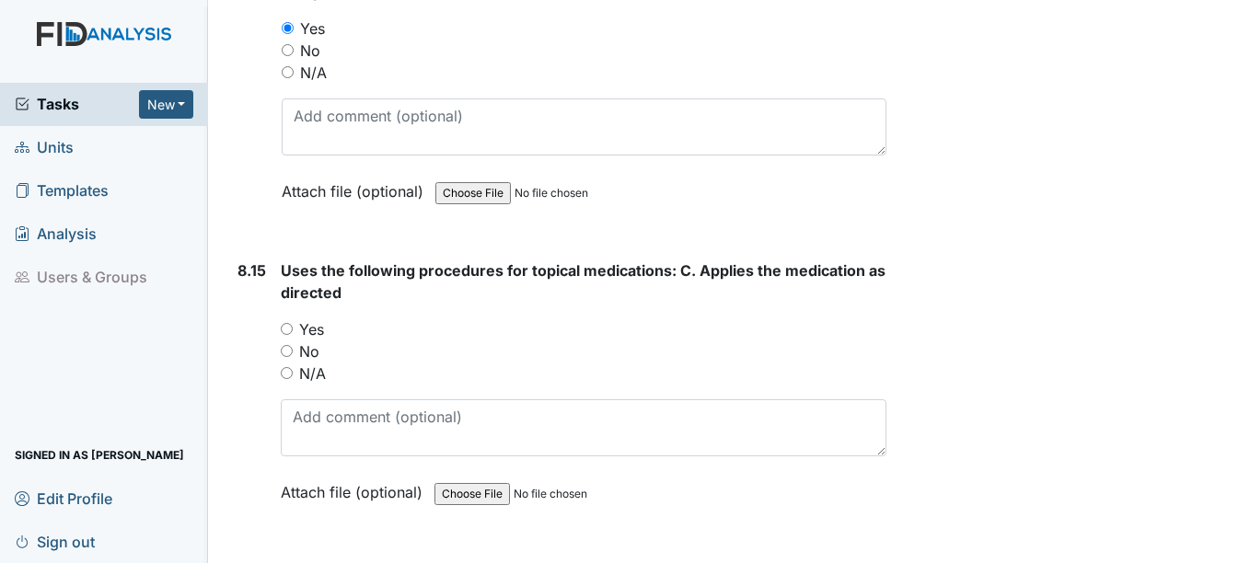
click at [285, 329] on input "Yes" at bounding box center [287, 329] width 12 height 12
radio input "true"
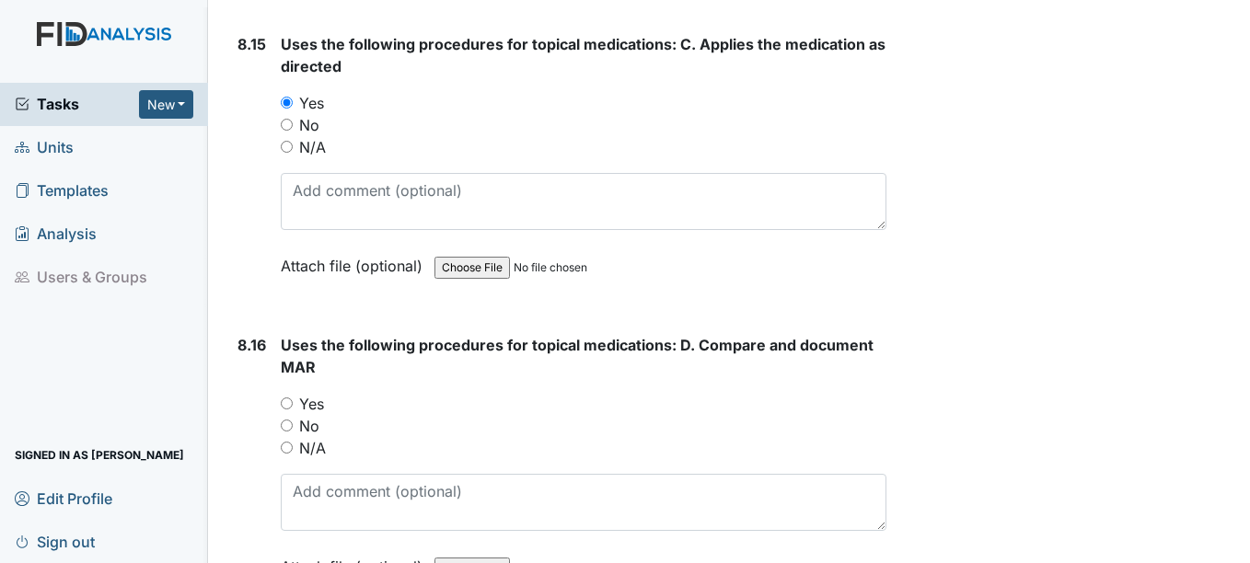
scroll to position [19102, 0]
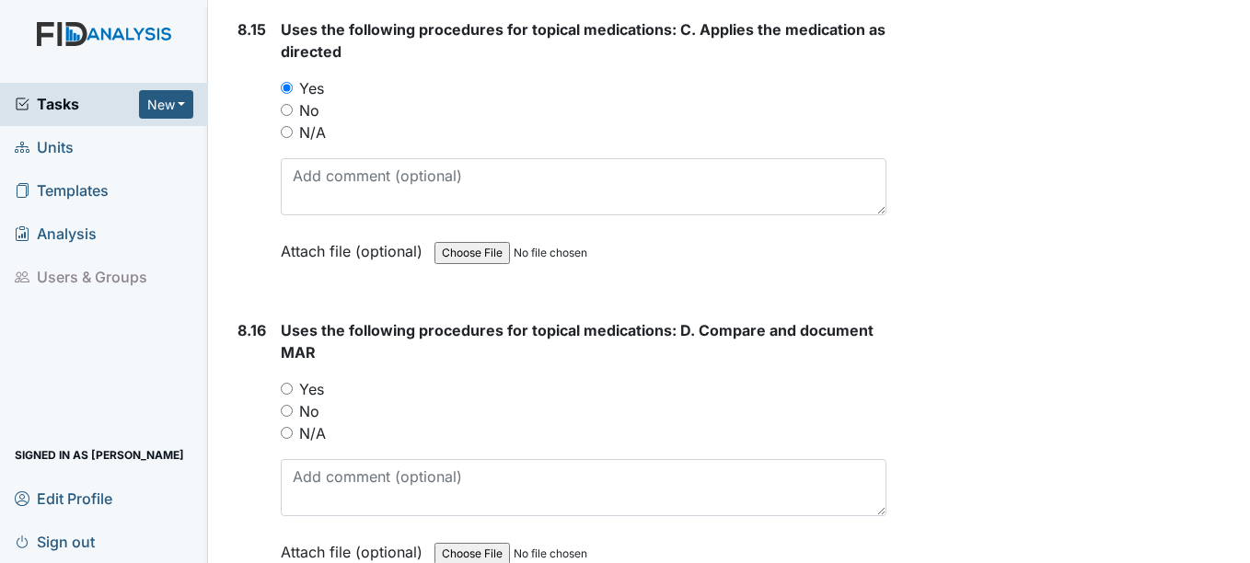
click at [285, 393] on input "Yes" at bounding box center [287, 389] width 12 height 12
radio input "true"
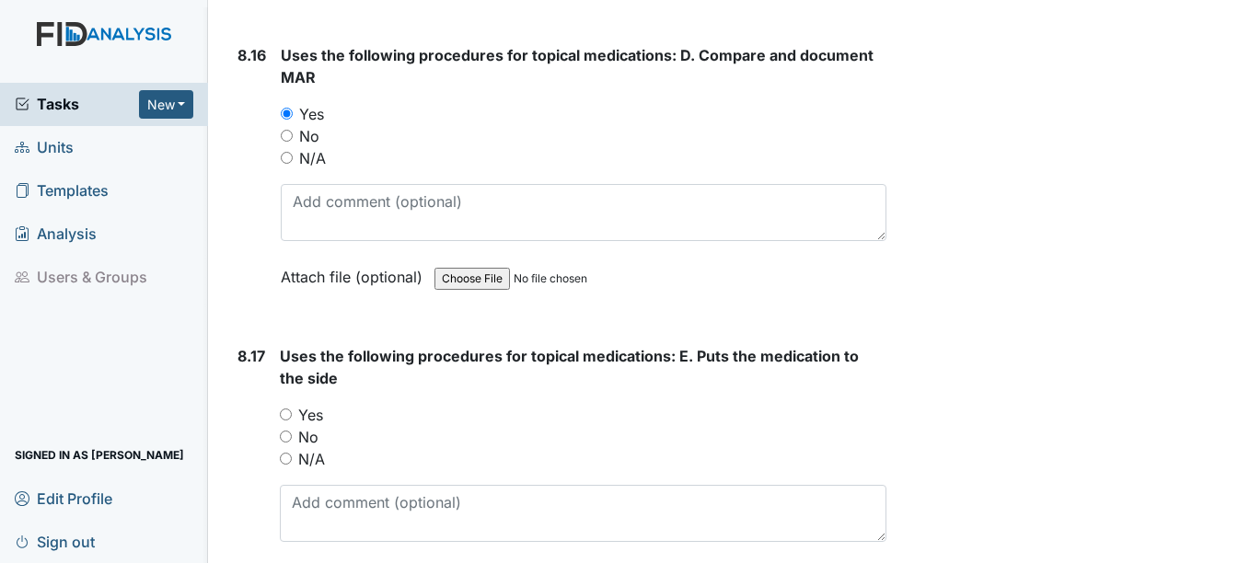
scroll to position [19385, 0]
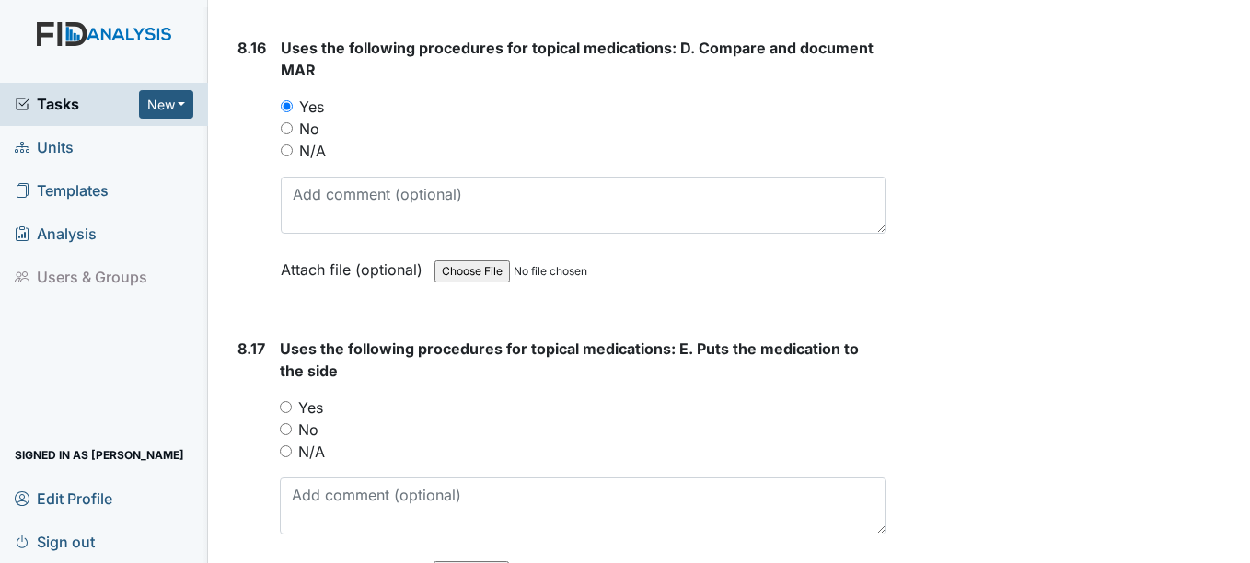
click at [286, 407] on input "Yes" at bounding box center [286, 407] width 12 height 12
radio input "true"
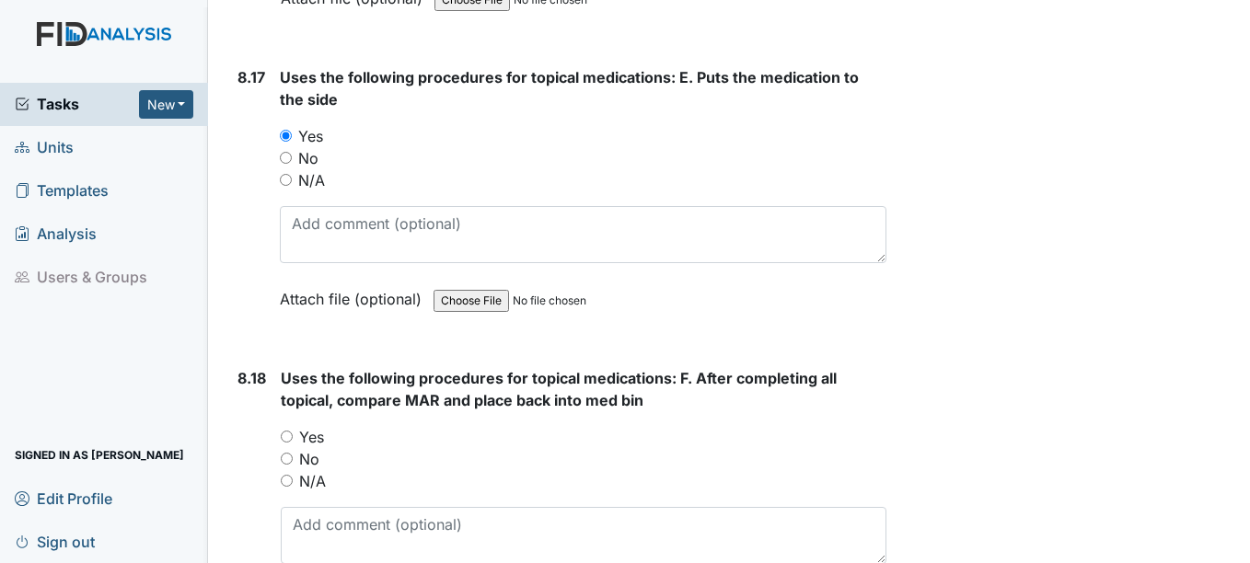
scroll to position [19658, 0]
click at [287, 434] on input "Yes" at bounding box center [287, 435] width 12 height 12
radio input "true"
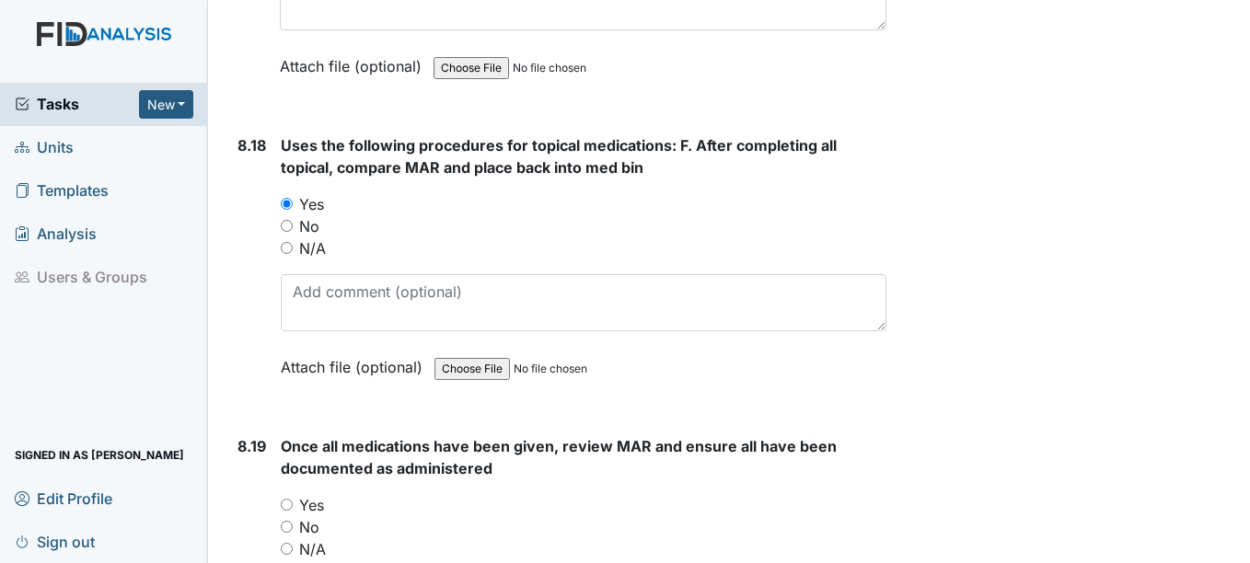
scroll to position [19892, 0]
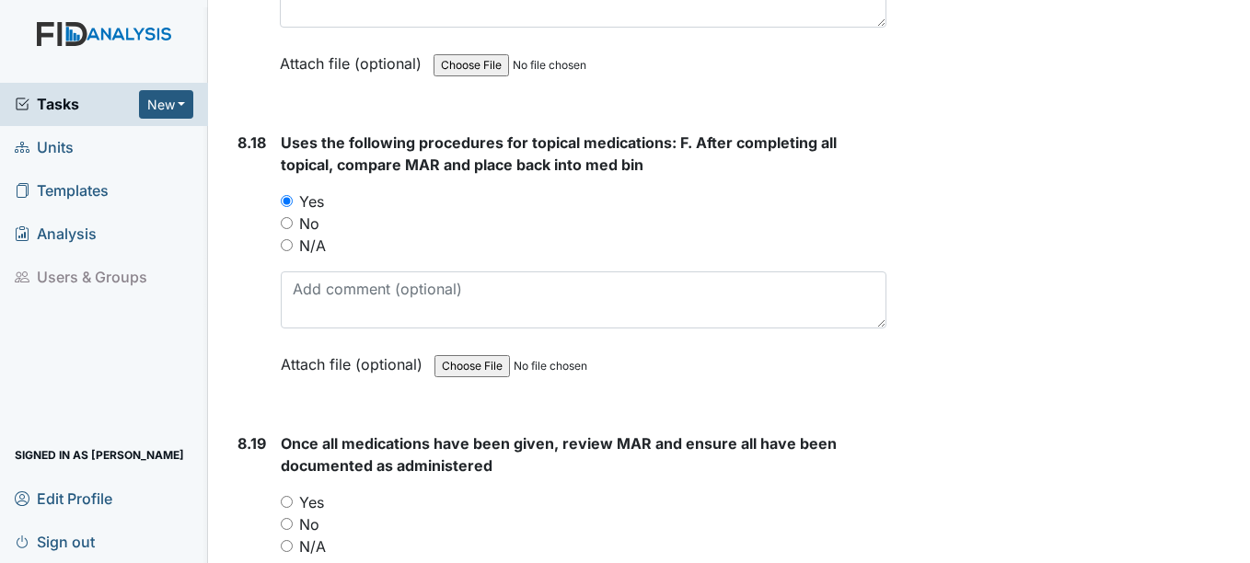
click at [287, 502] on input "Yes" at bounding box center [287, 502] width 12 height 12
radio input "true"
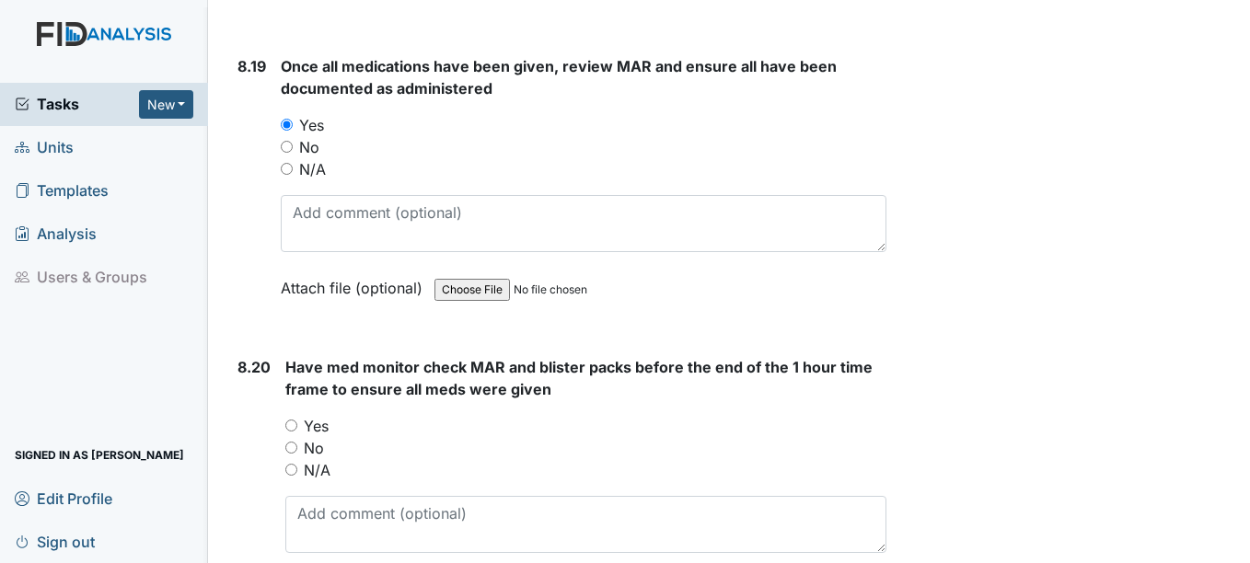
scroll to position [20304, 0]
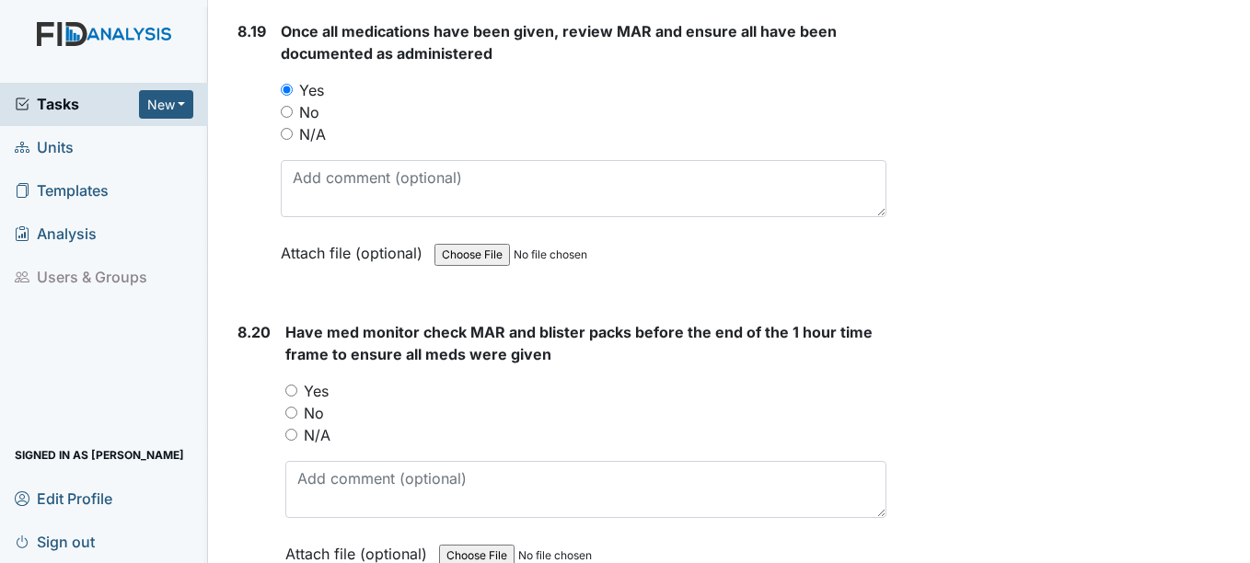
click at [292, 391] on input "Yes" at bounding box center [291, 391] width 12 height 12
radio input "true"
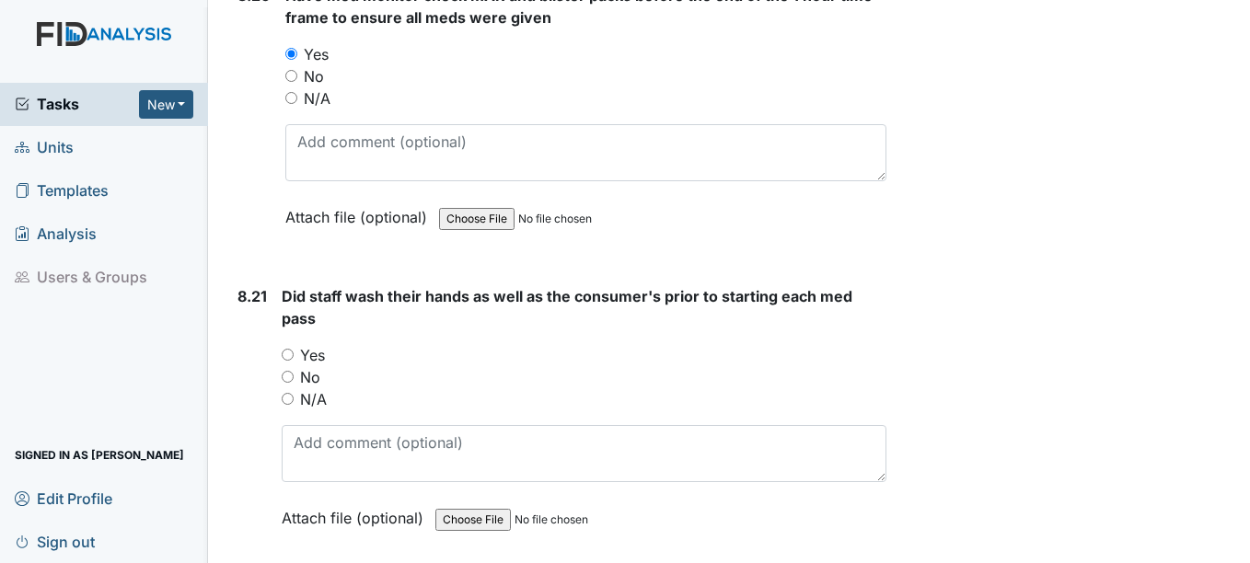
scroll to position [20648, 0]
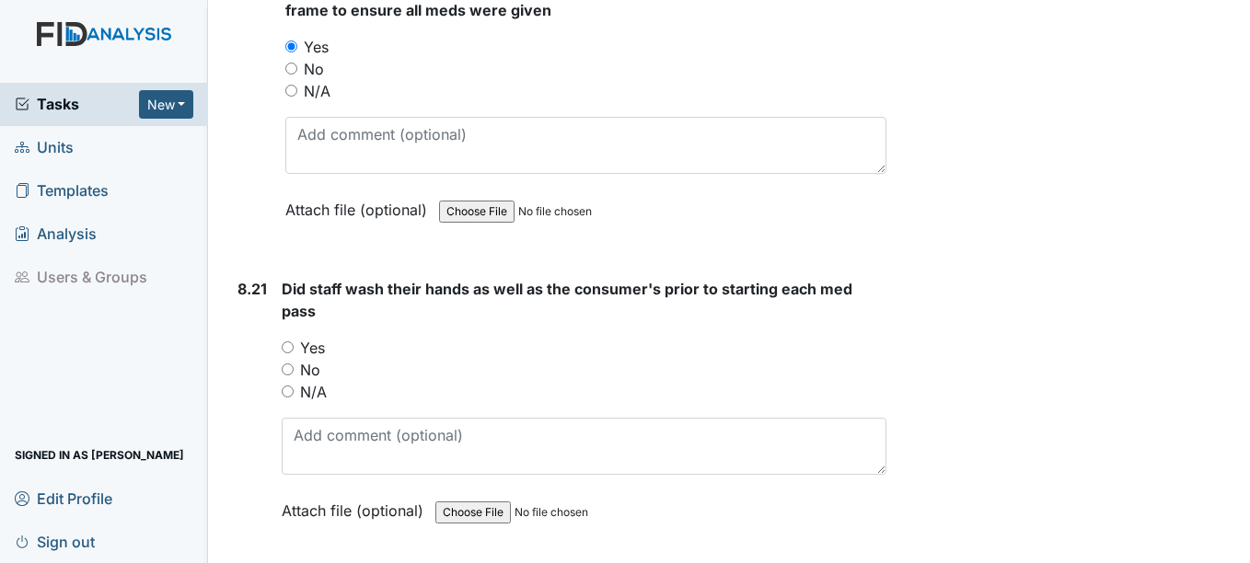
click at [288, 367] on input "No" at bounding box center [288, 369] width 12 height 12
radio input "true"
click at [283, 349] on input "Yes" at bounding box center [288, 347] width 12 height 12
radio input "true"
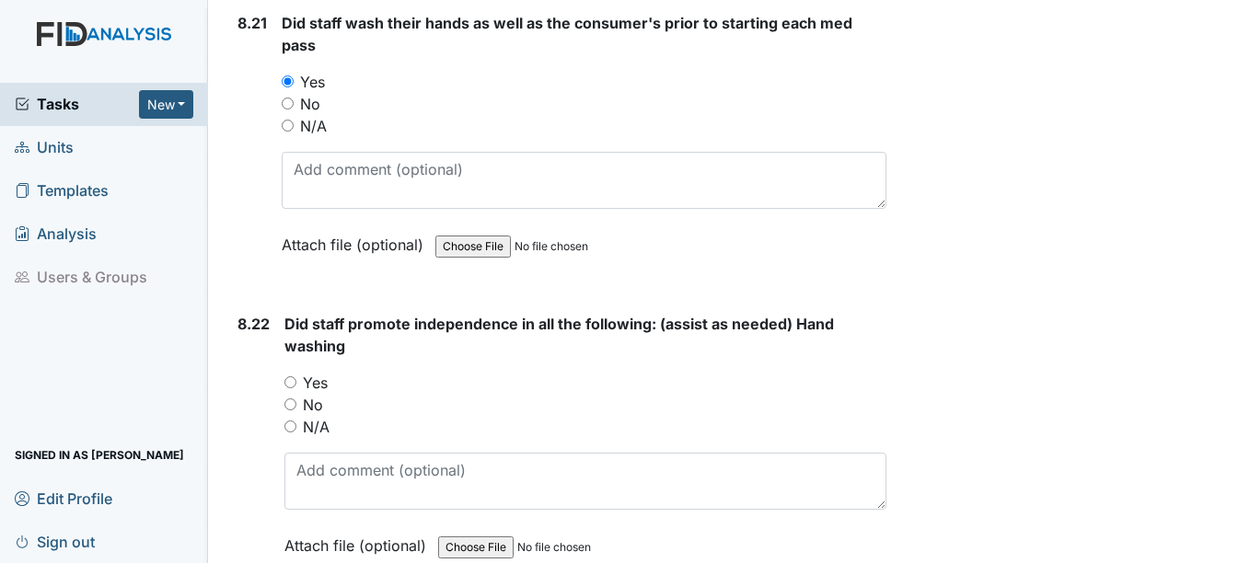
scroll to position [20916, 0]
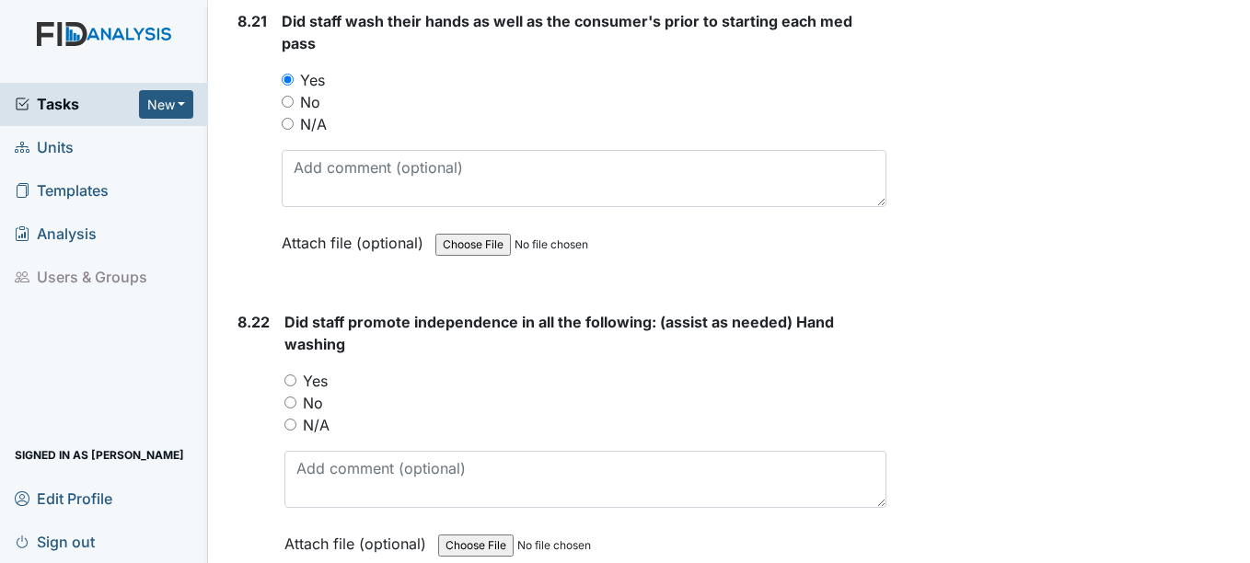
click at [294, 382] on input "Yes" at bounding box center [290, 381] width 12 height 12
radio input "true"
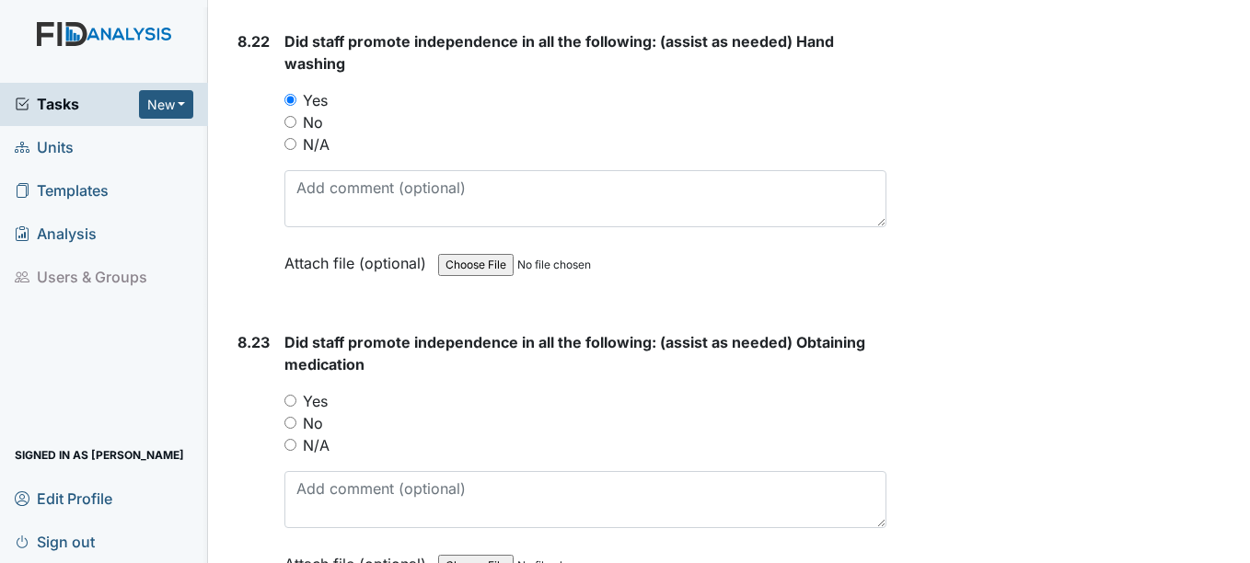
scroll to position [21209, 0]
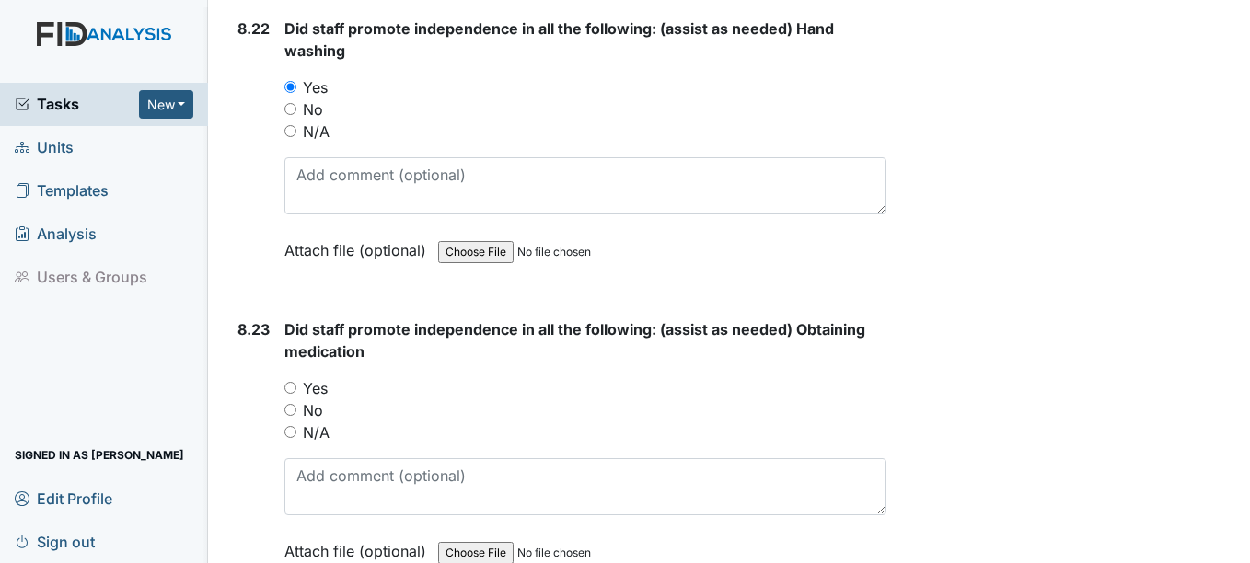
click at [286, 392] on input "Yes" at bounding box center [290, 388] width 12 height 12
radio input "true"
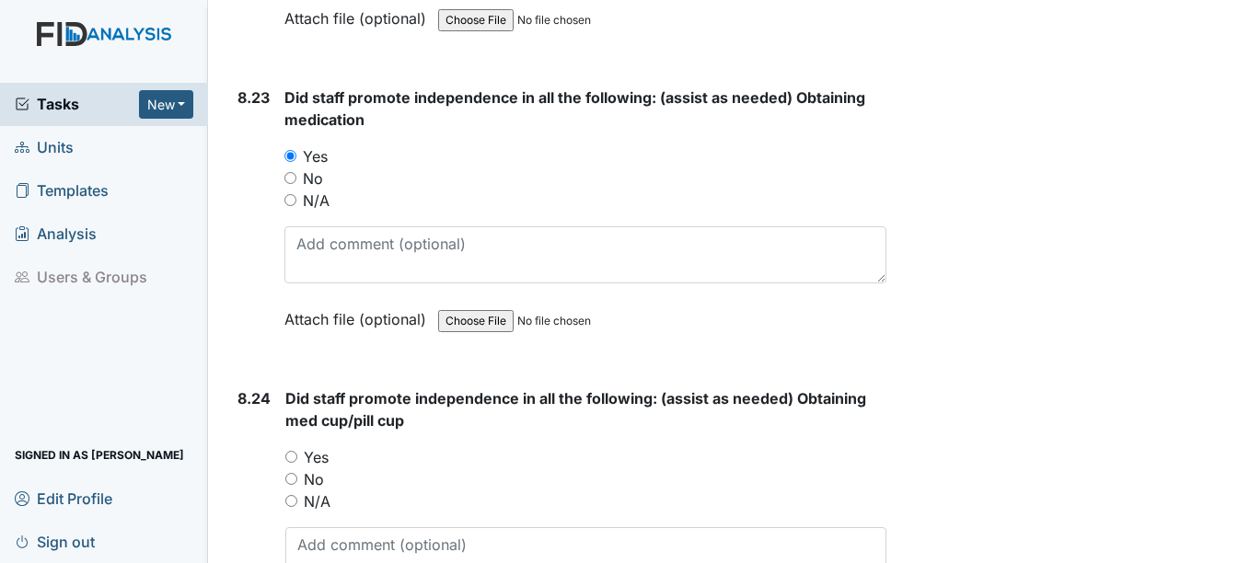
scroll to position [21442, 0]
click at [288, 460] on input "Yes" at bounding box center [291, 456] width 12 height 12
radio input "true"
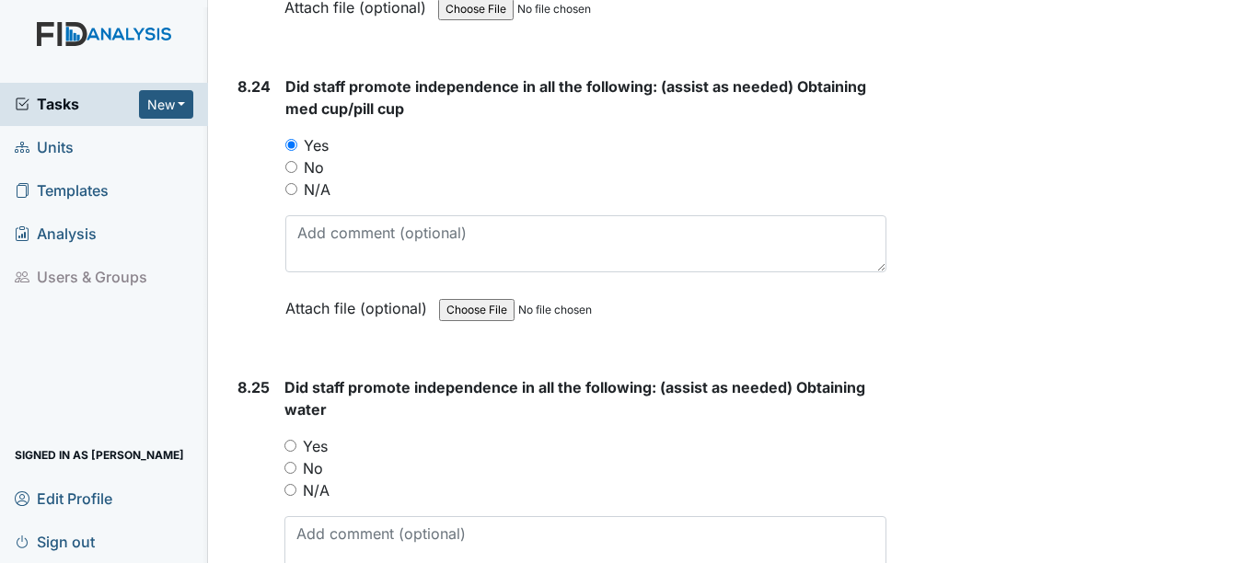
scroll to position [21755, 0]
click at [294, 445] on input "Yes" at bounding box center [290, 444] width 12 height 12
radio input "true"
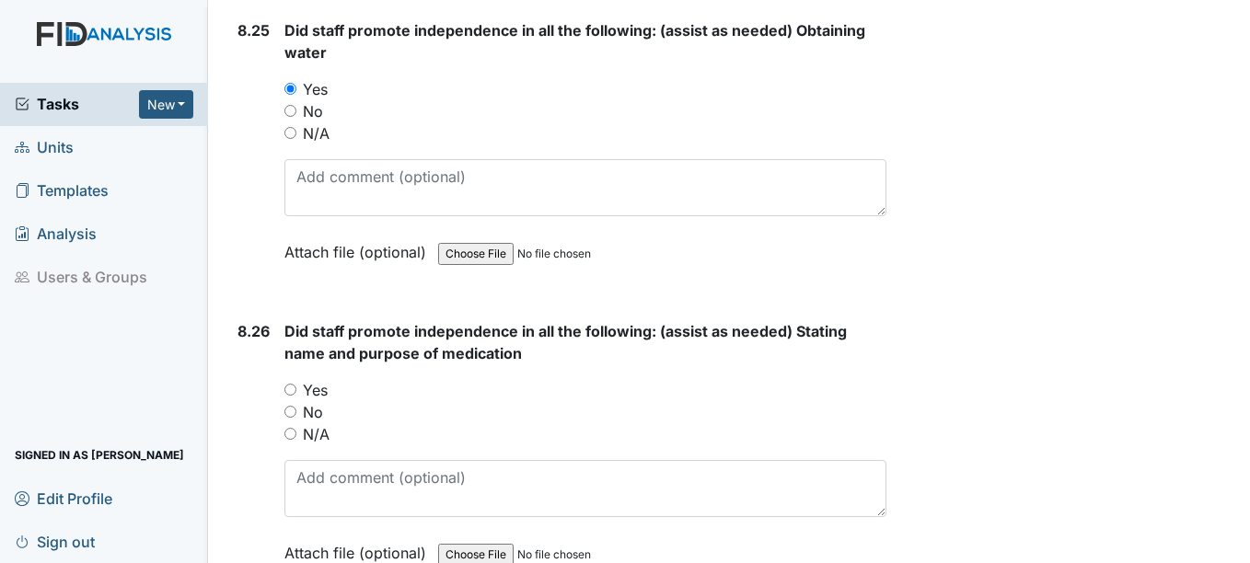
scroll to position [22135, 0]
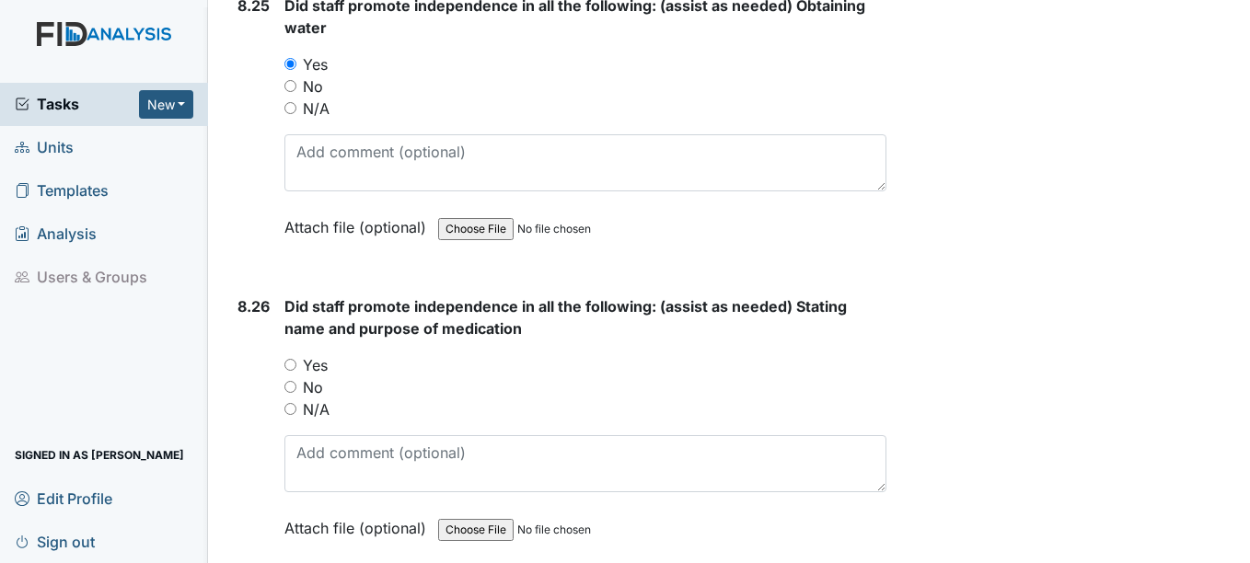
click at [292, 364] on input "Yes" at bounding box center [290, 365] width 12 height 12
radio input "true"
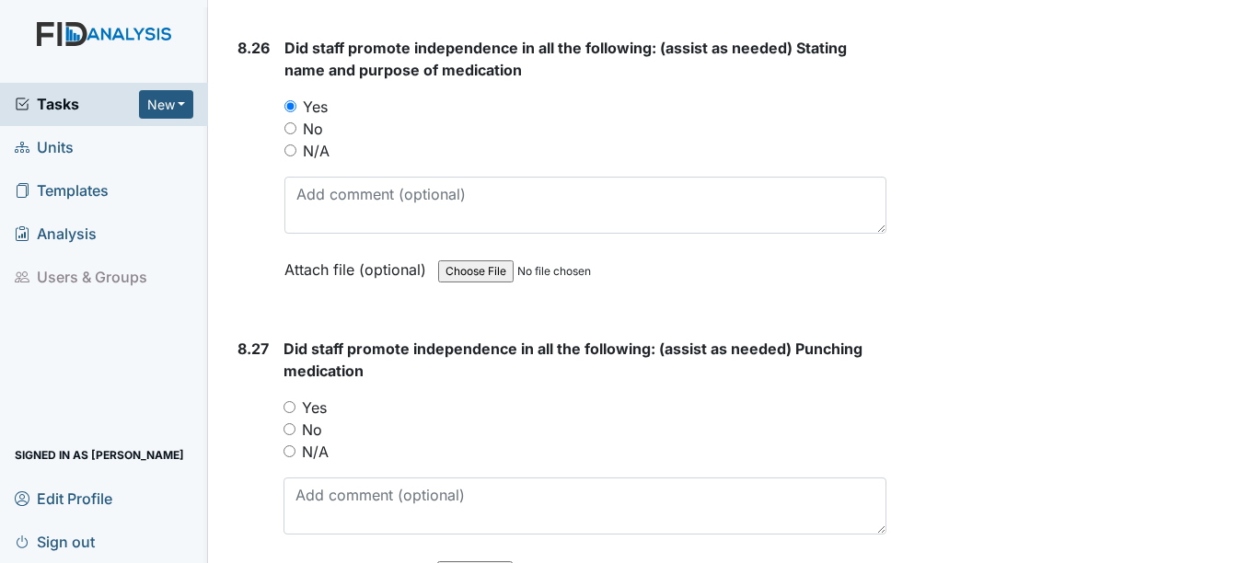
scroll to position [22416, 0]
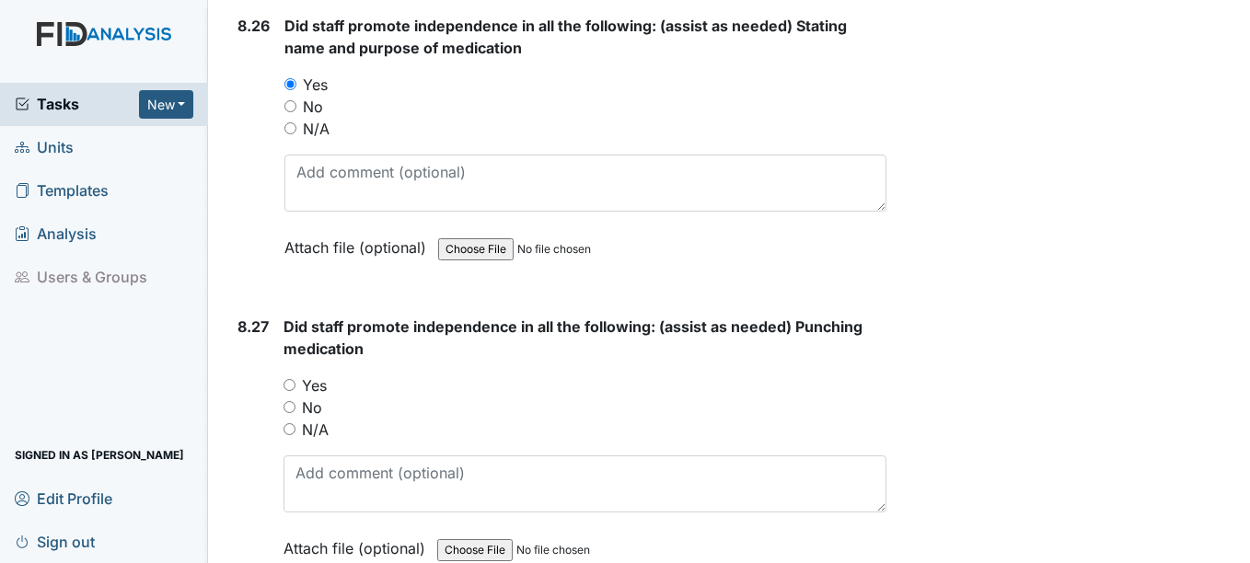
click at [291, 385] on input "Yes" at bounding box center [289, 385] width 12 height 12
radio input "true"
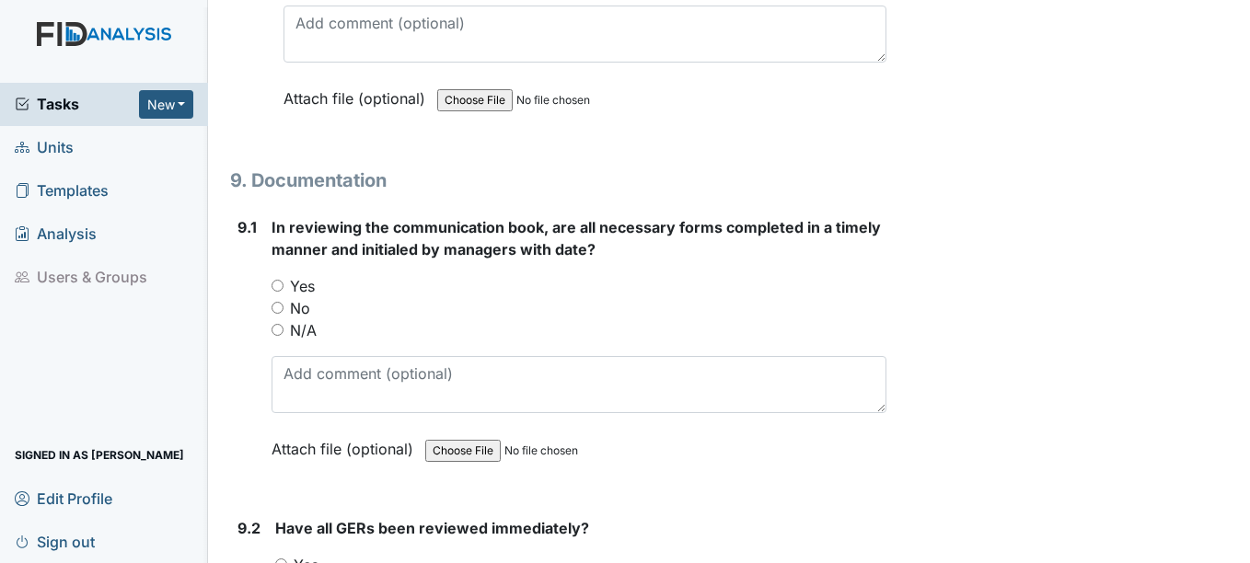
scroll to position [22874, 0]
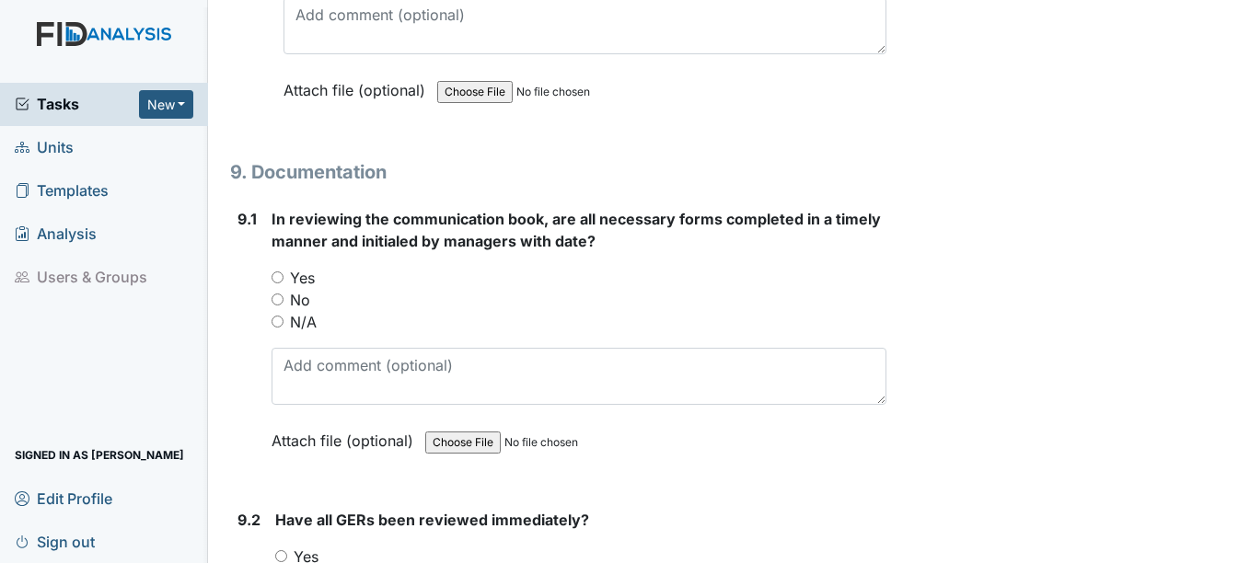
click at [278, 272] on input "Yes" at bounding box center [277, 277] width 12 height 12
radio input "true"
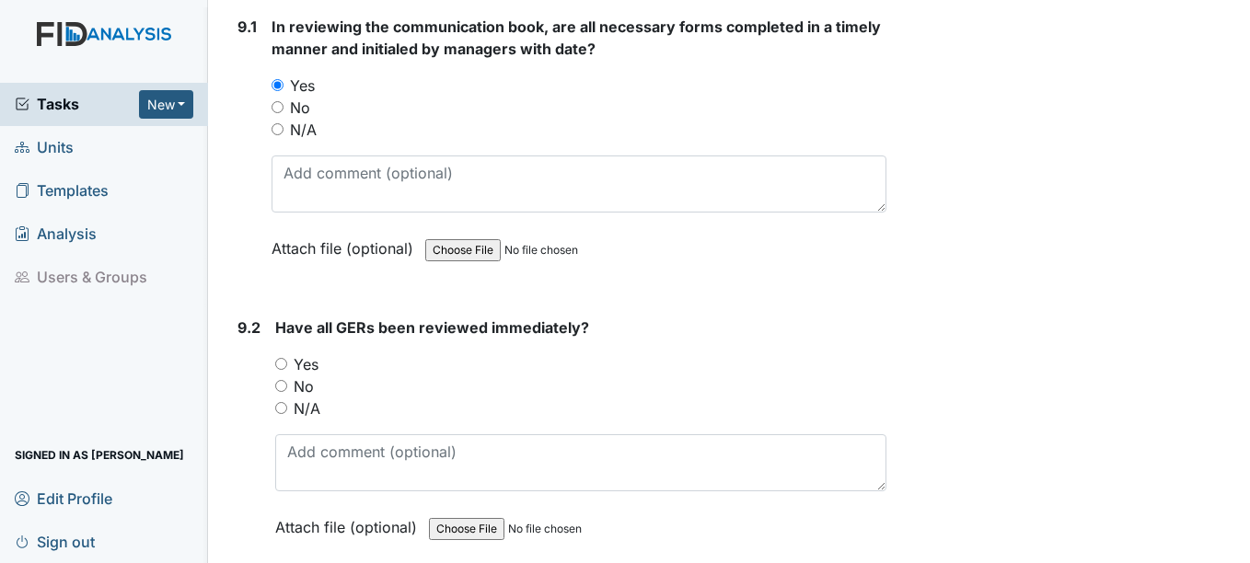
scroll to position [23100, 0]
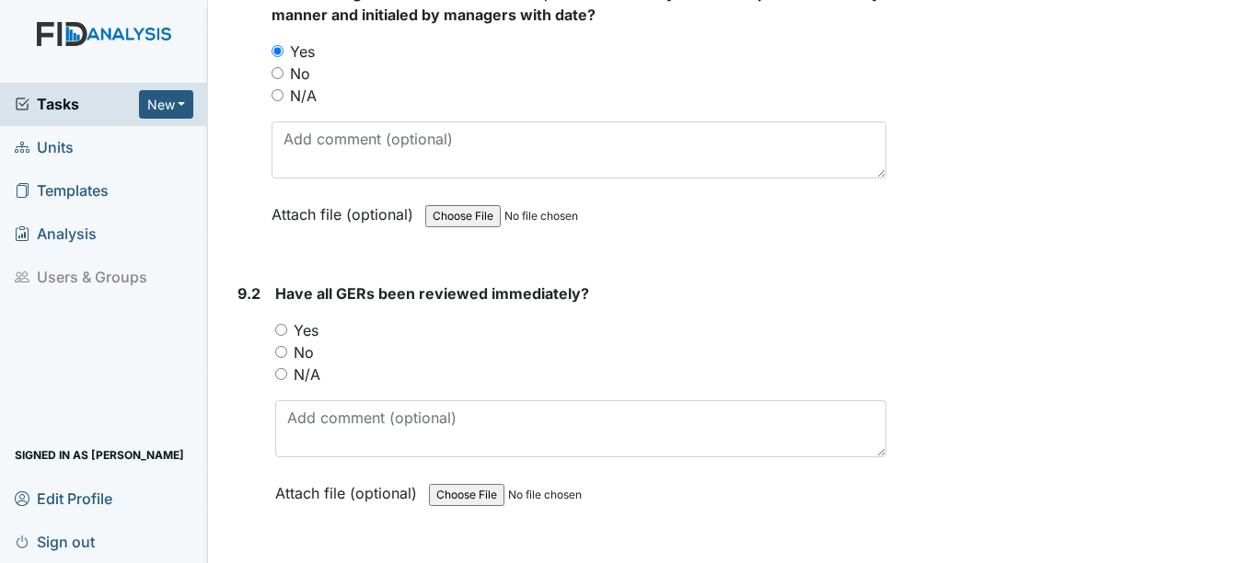
click at [282, 330] on input "Yes" at bounding box center [281, 330] width 12 height 12
radio input "true"
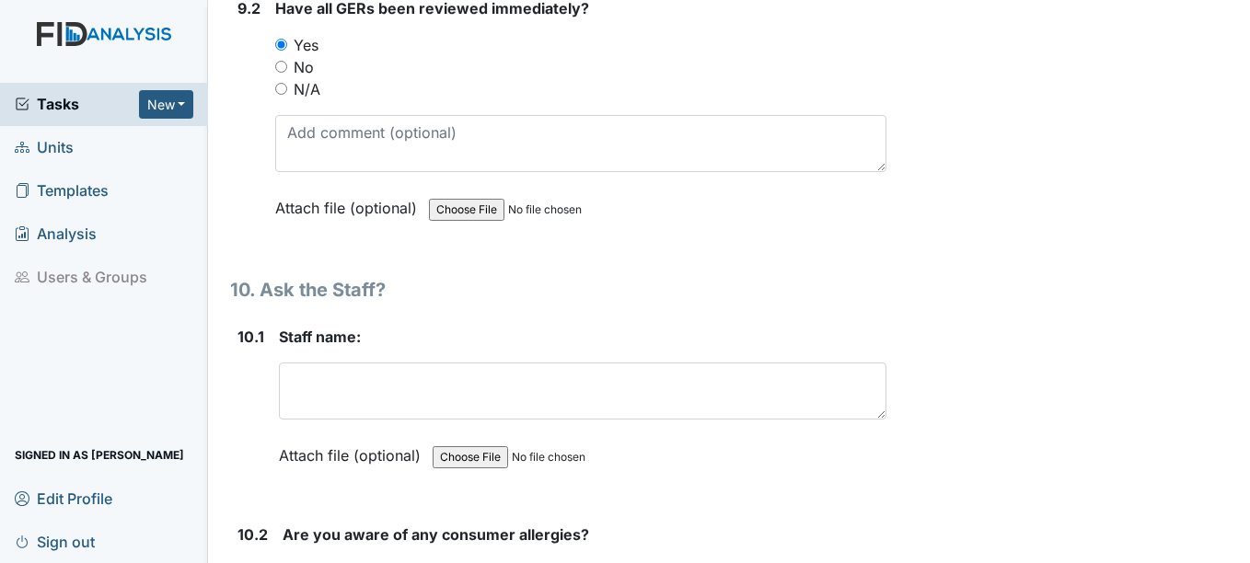
scroll to position [23414, 0]
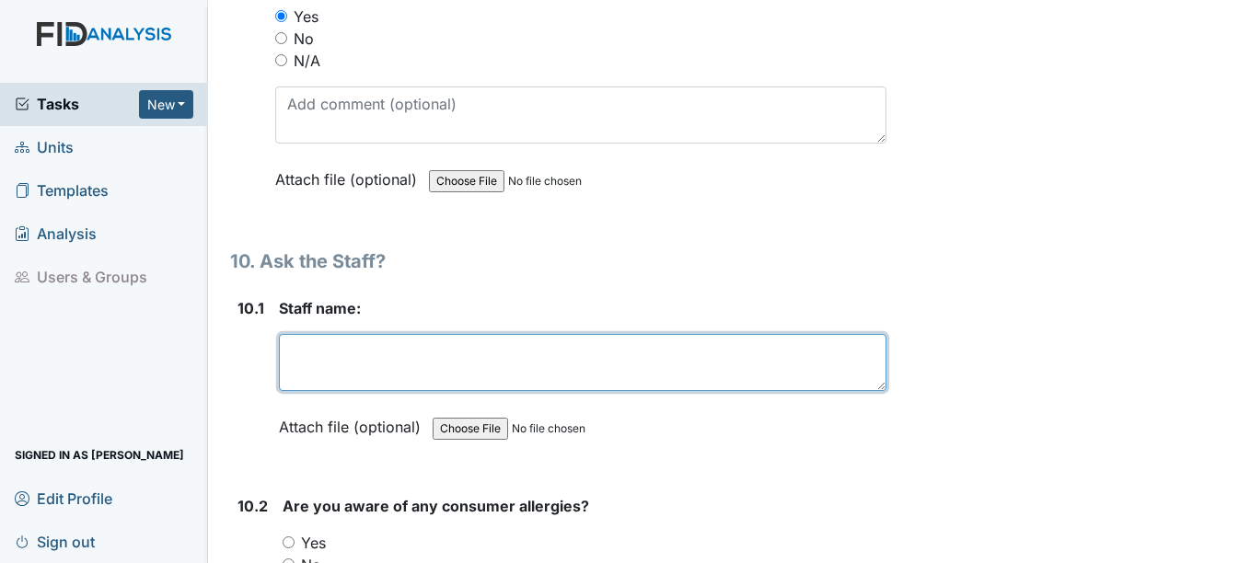
click at [330, 356] on textarea at bounding box center [582, 362] width 606 height 57
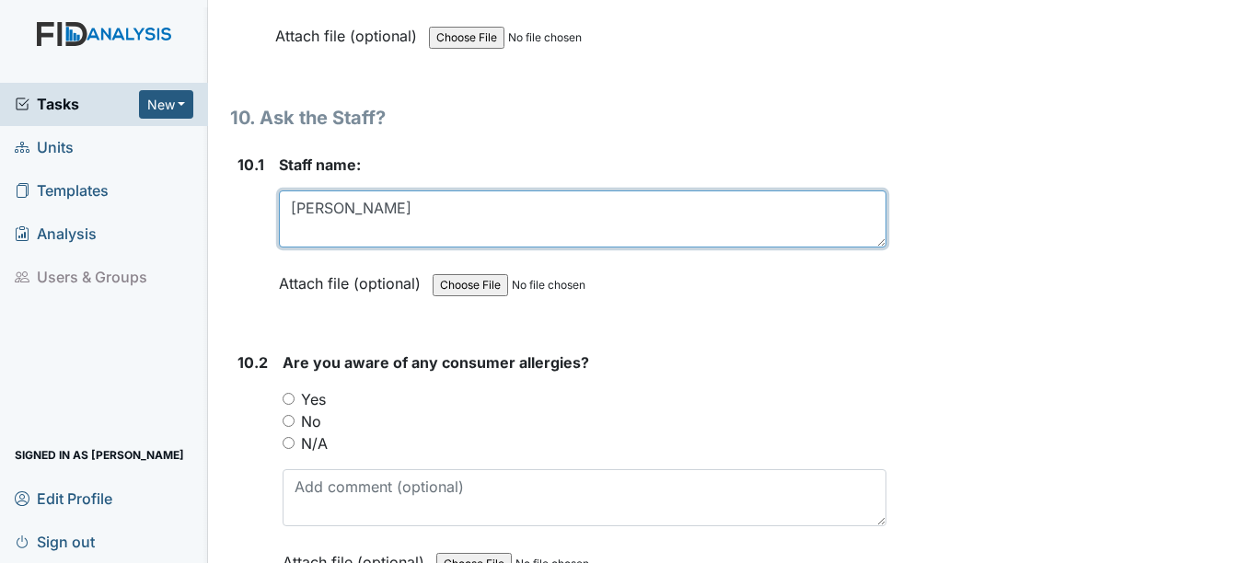
scroll to position [23559, 0]
type textarea "Brenna"
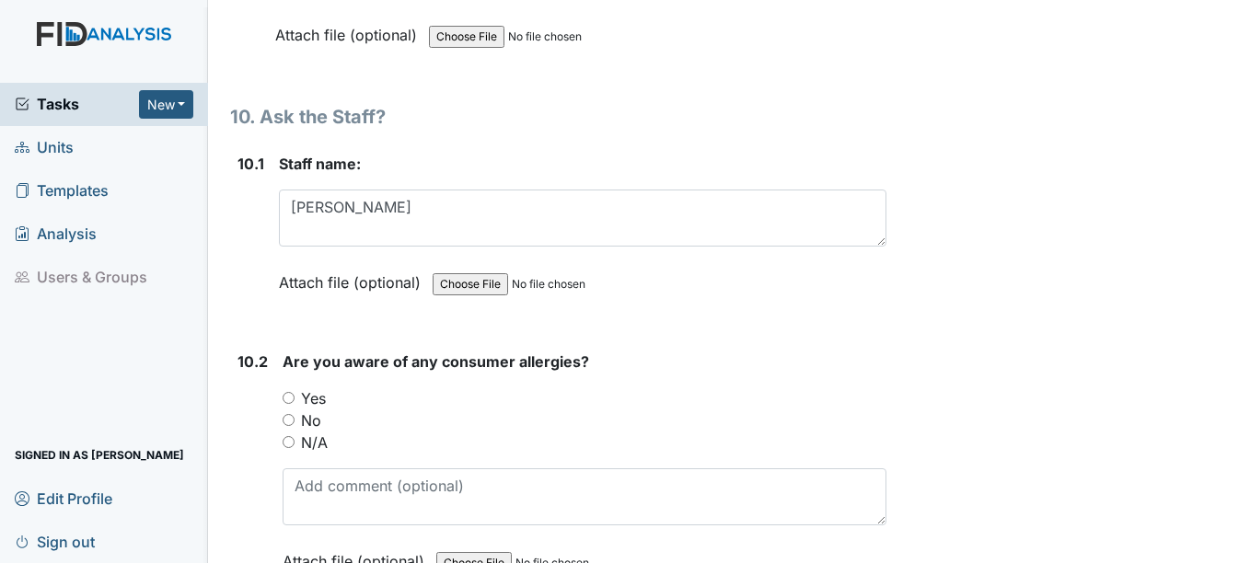
click at [293, 401] on input "Yes" at bounding box center [288, 398] width 12 height 12
radio input "true"
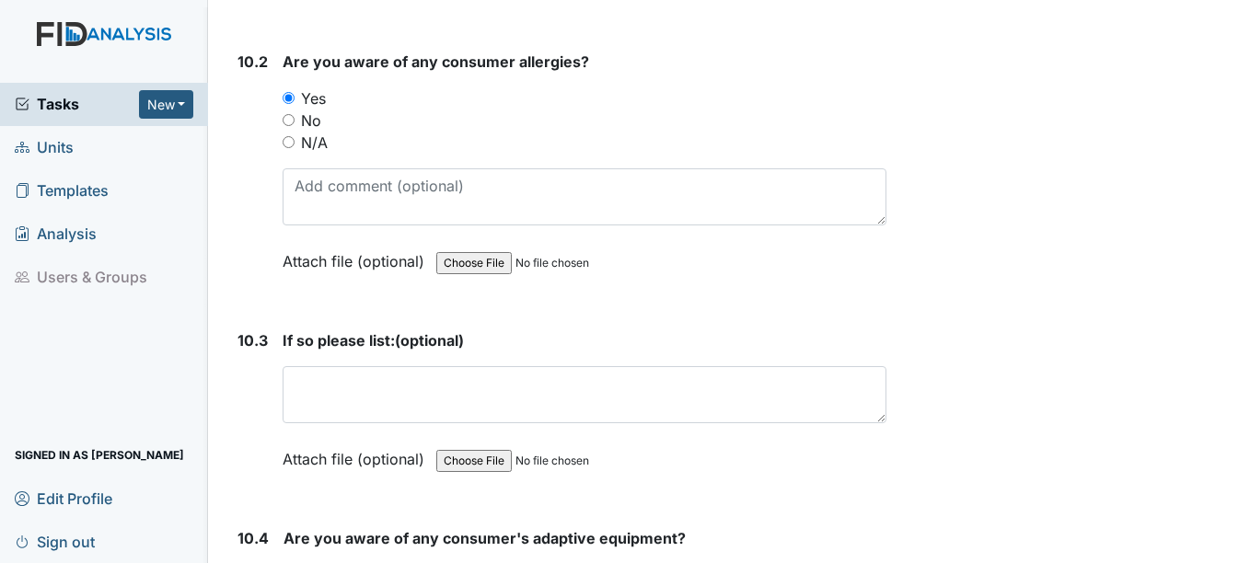
scroll to position [23860, 0]
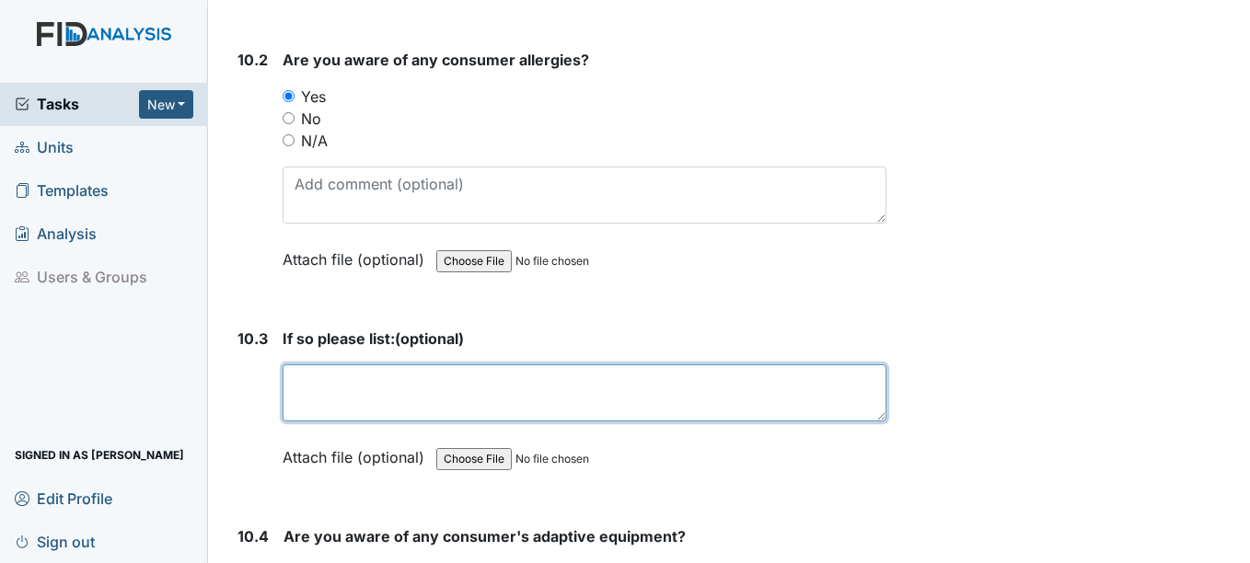
click at [371, 390] on textarea at bounding box center [583, 392] width 603 height 57
type textarea "N"
click at [749, 386] on textarea "SB hot dogs, chocolate, strawberries, peaches, whole milk," at bounding box center [583, 392] width 603 height 57
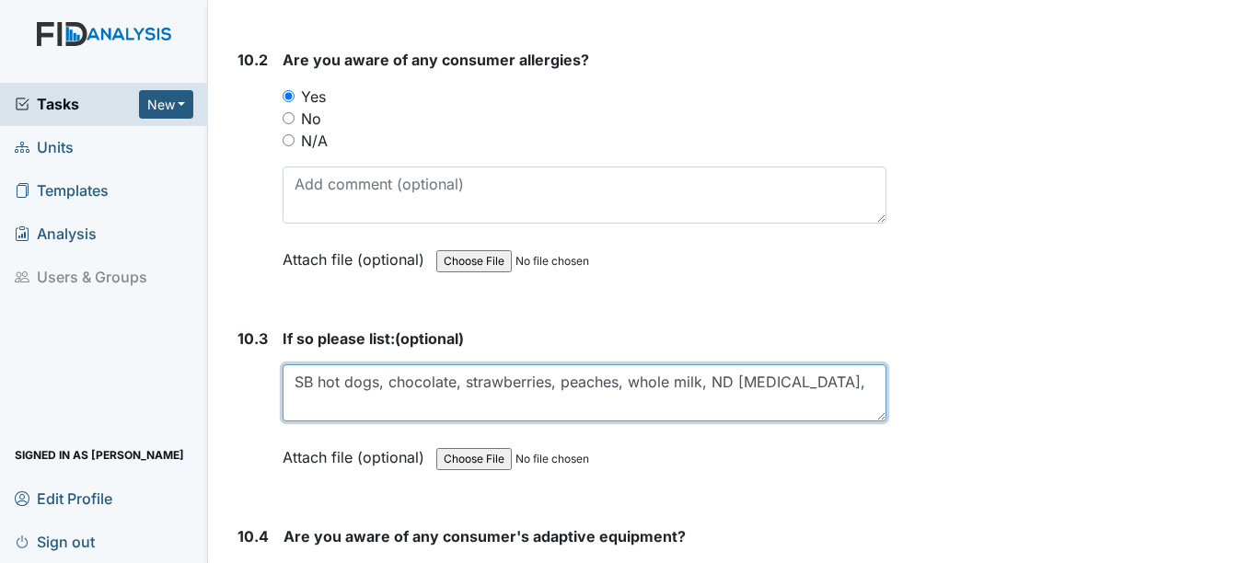
click at [833, 389] on textarea "SB hot dogs, chocolate, strawberries, peaches, whole milk, ND Benadryl," at bounding box center [583, 392] width 603 height 57
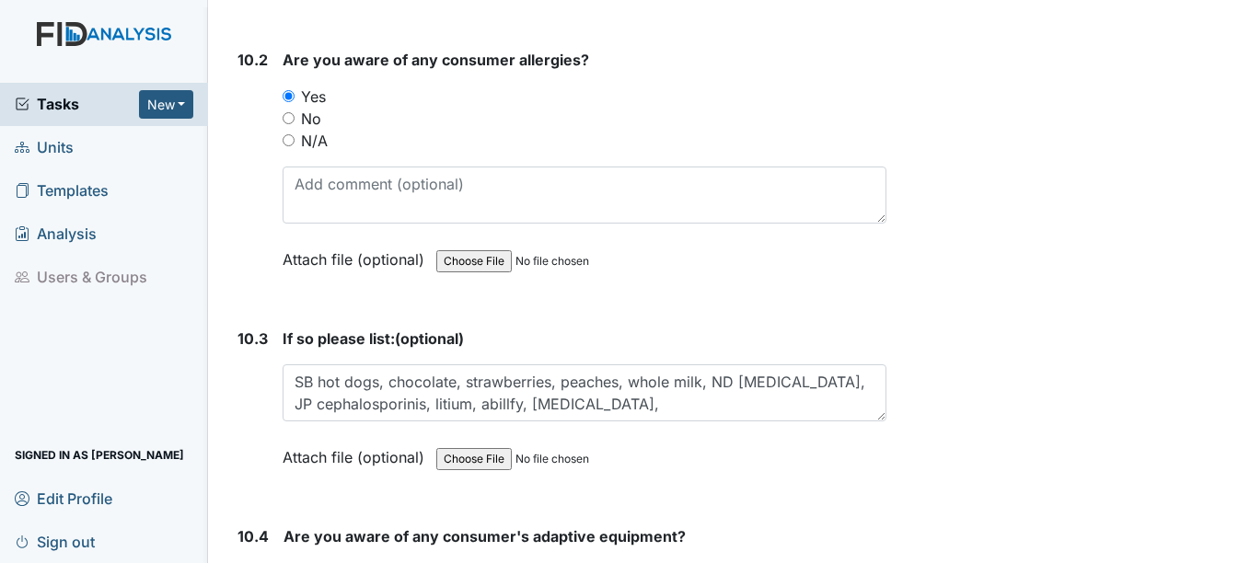
click at [872, 286] on form "Are you aware of any consumer allergies? You must select one of the below optio…" at bounding box center [583, 173] width 603 height 249
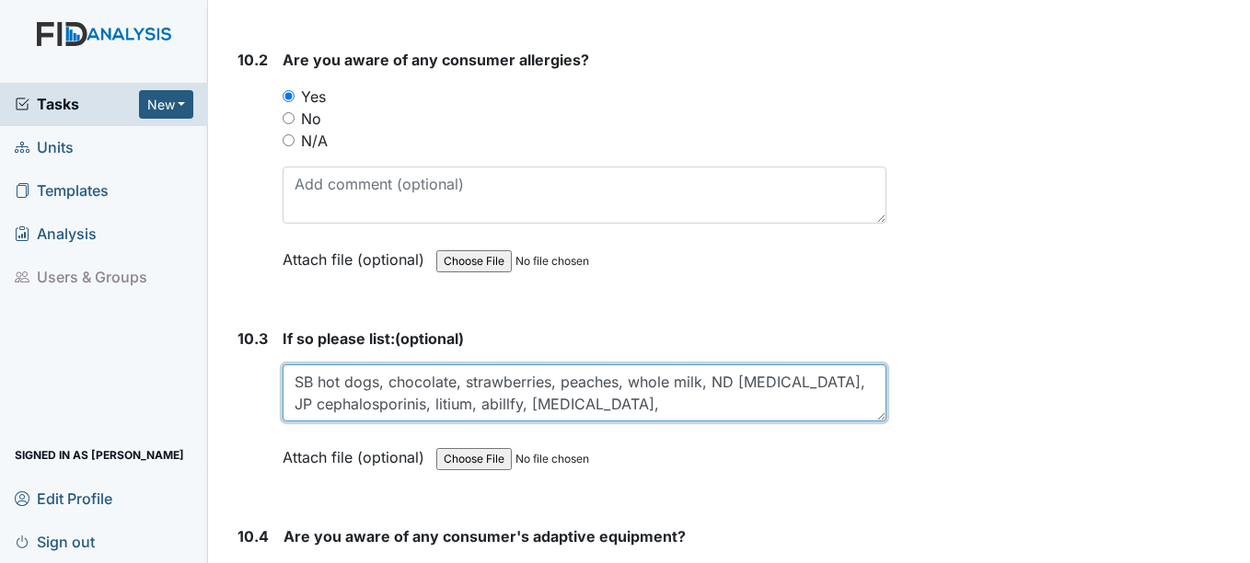
click at [811, 388] on textarea "SB hot dogs, chocolate, strawberries, peaches, whole milk, ND Benadryl, JP ceph…" at bounding box center [583, 392] width 603 height 57
click at [700, 413] on textarea "SB hot dogs, chocolate, strawberries, peaches, whole milk, ND Benadryl, latex J…" at bounding box center [583, 392] width 603 height 57
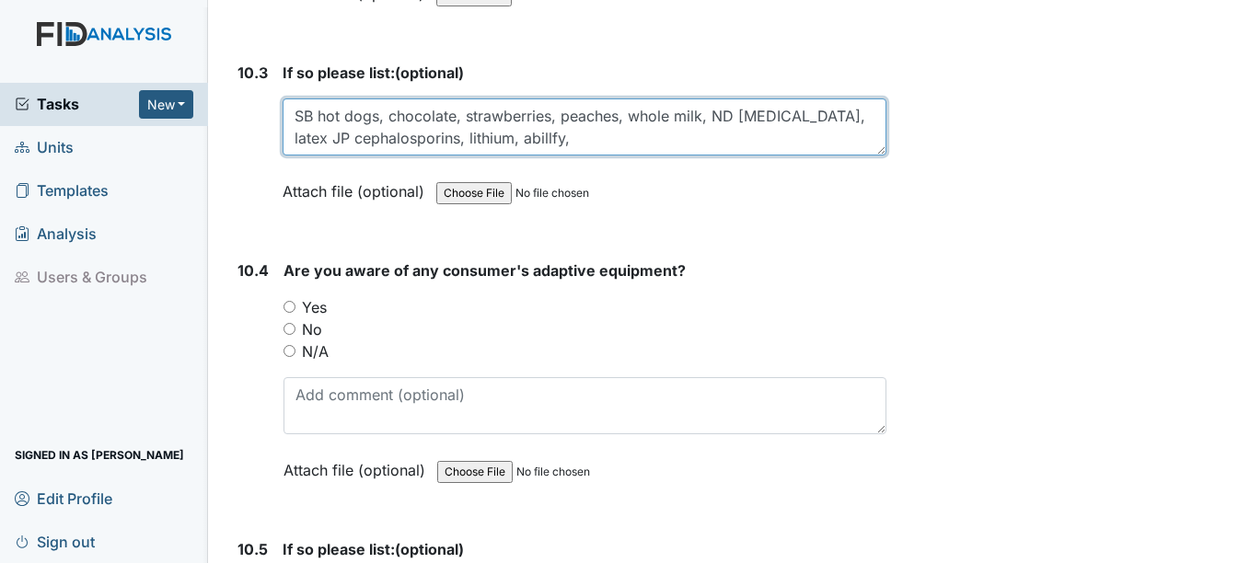
scroll to position [24129, 0]
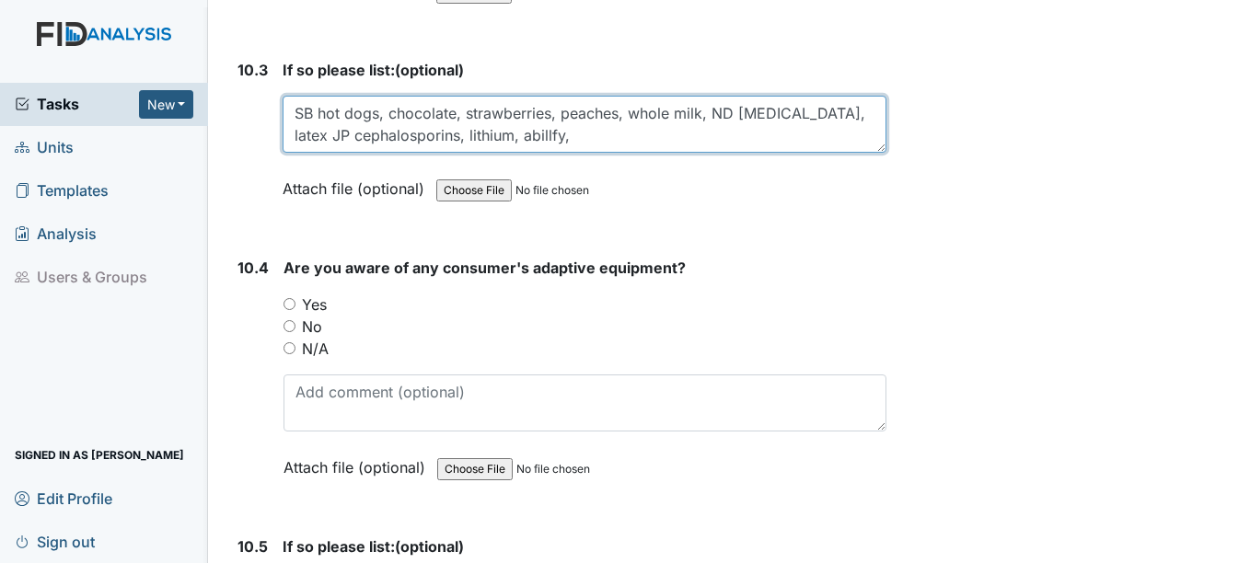
type textarea "SB hot dogs, chocolate, strawberries, peaches, whole milk, ND Benadryl, latex J…"
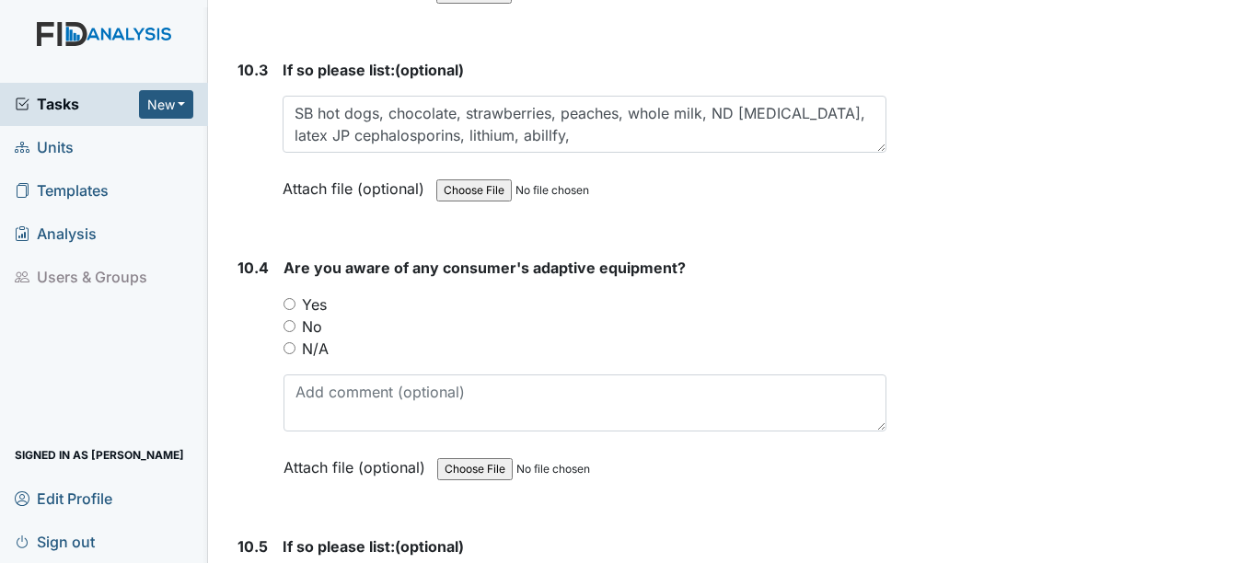
click at [292, 305] on input "Yes" at bounding box center [289, 304] width 12 height 12
radio input "true"
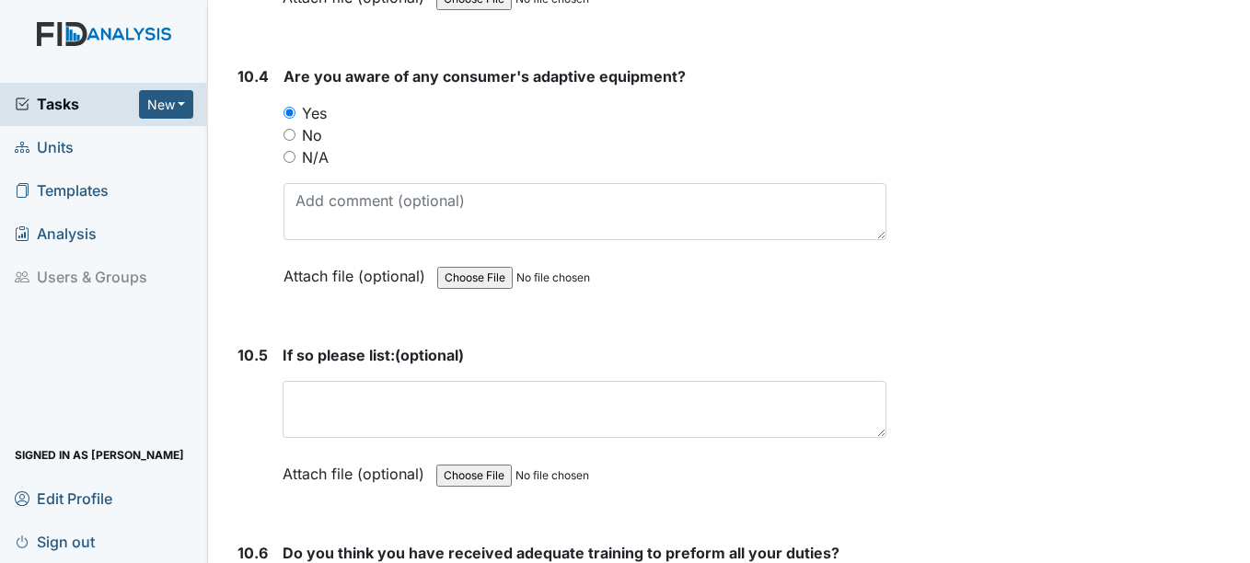
scroll to position [24324, 0]
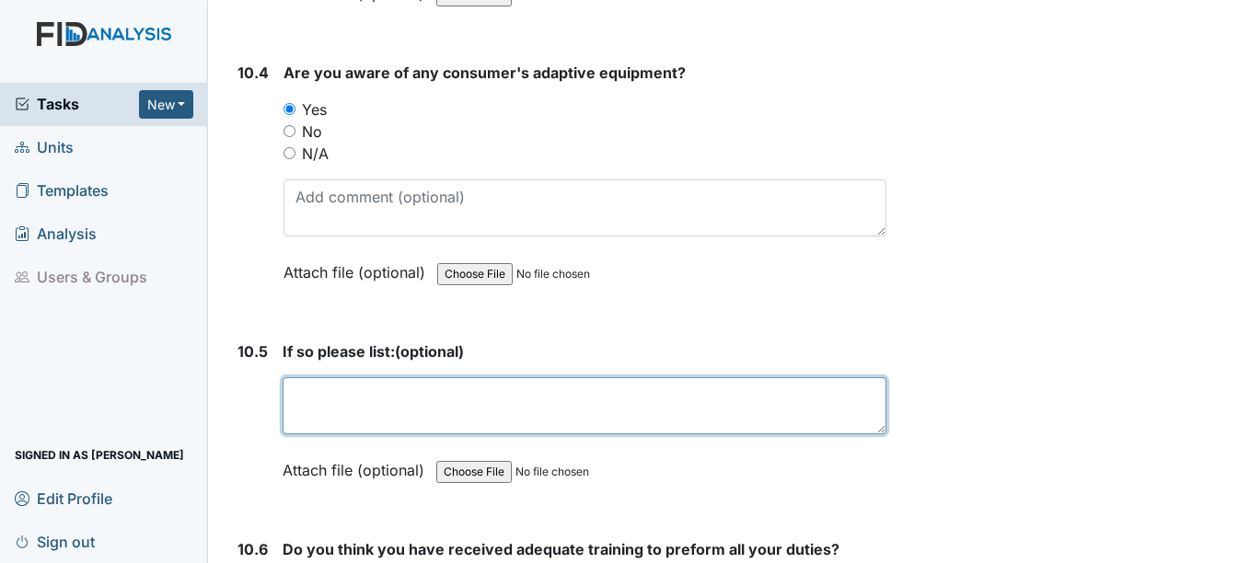
click at [356, 401] on textarea at bounding box center [583, 405] width 603 height 57
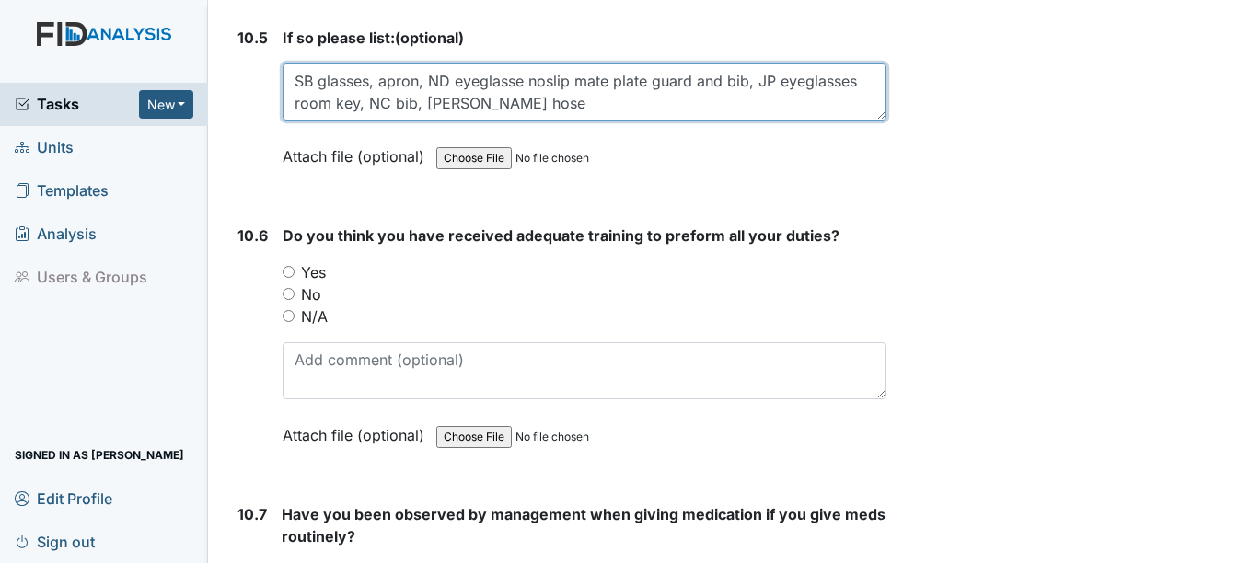
scroll to position [24644, 0]
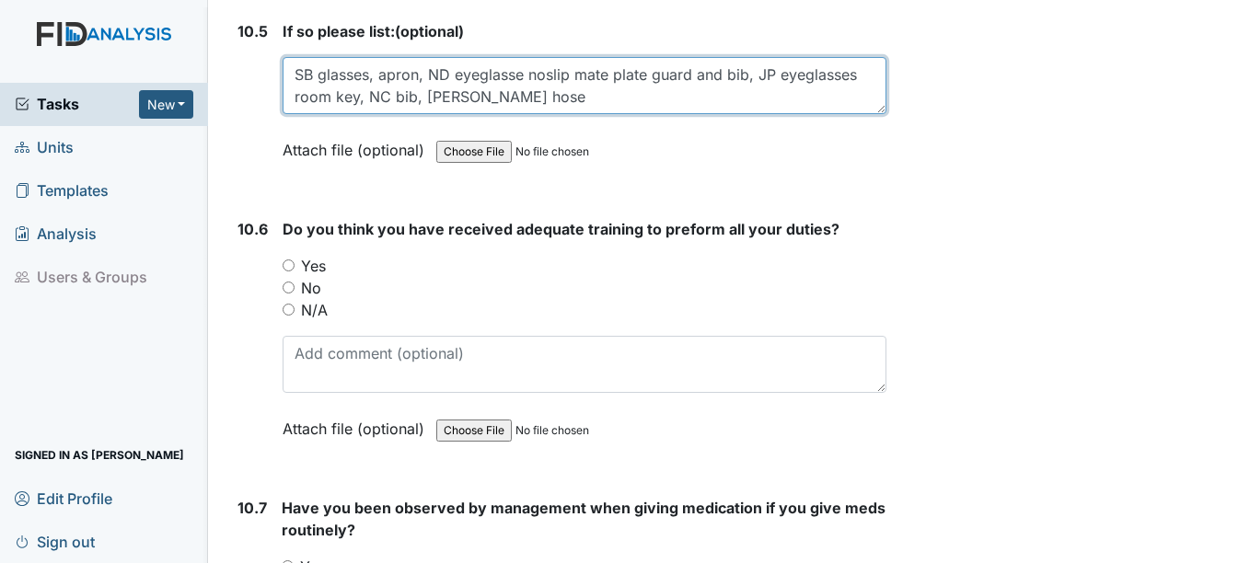
type textarea "SB glasses, apron, ND eyeglasse noslip mate plate guard and bib, JP eyeglasses …"
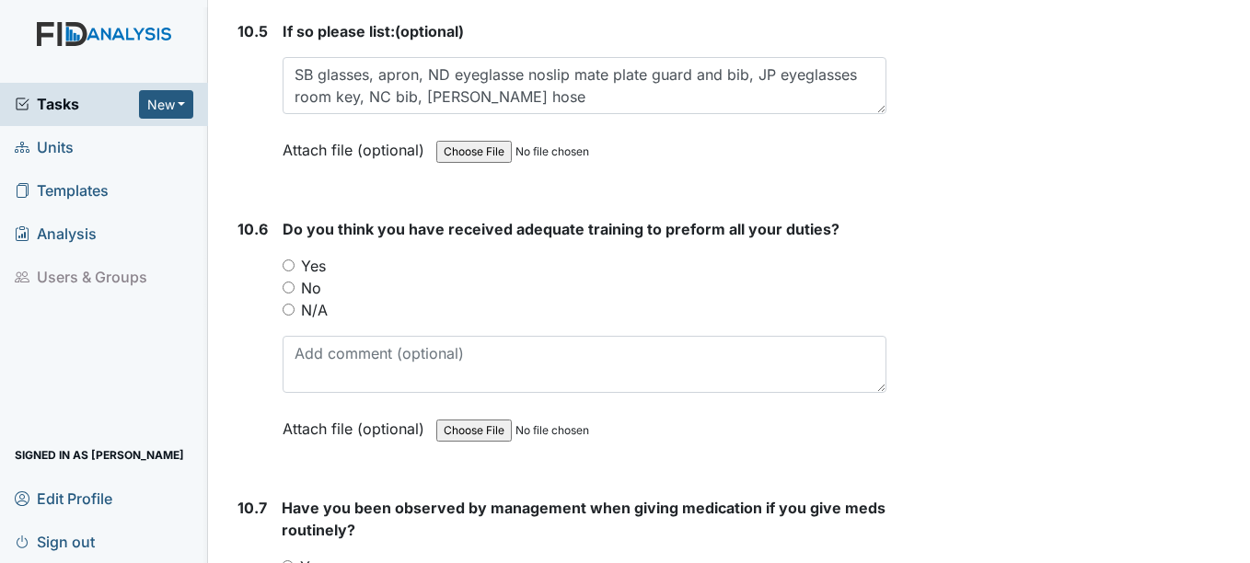
click at [288, 286] on input "No" at bounding box center [288, 288] width 12 height 12
radio input "true"
click at [286, 265] on input "Yes" at bounding box center [288, 265] width 12 height 12
radio input "true"
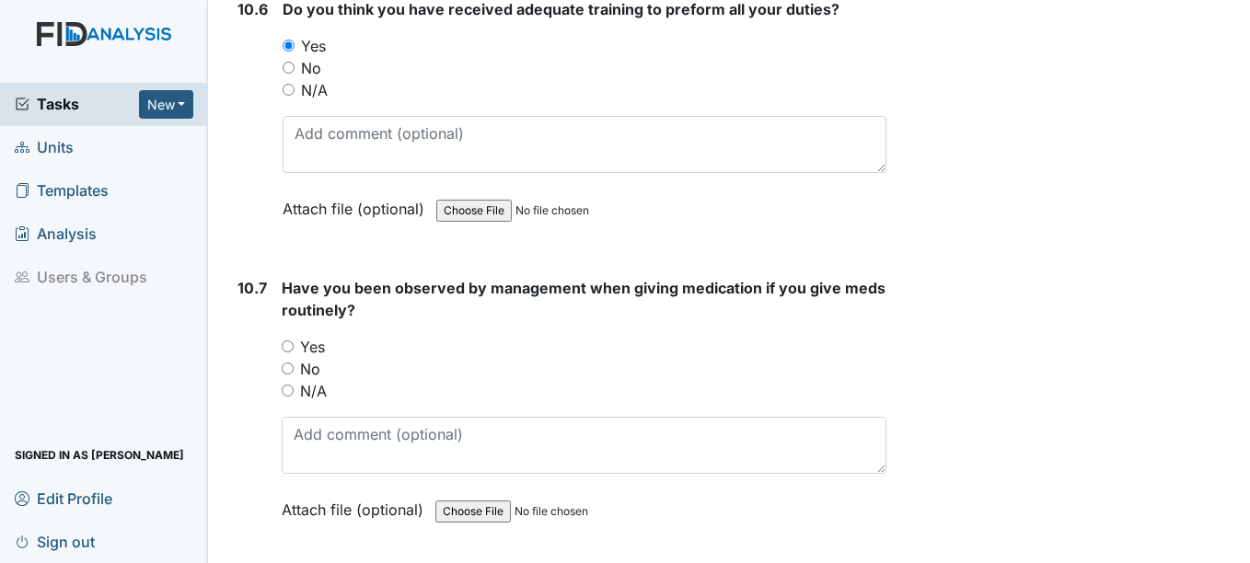
scroll to position [24867, 0]
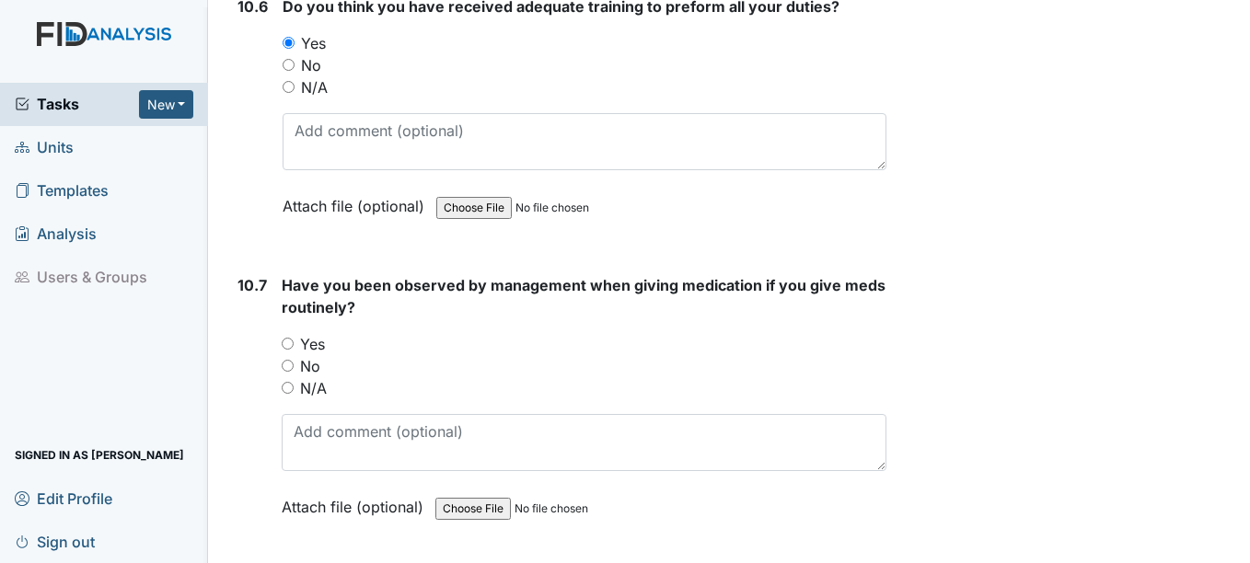
click at [282, 349] on input "Yes" at bounding box center [288, 344] width 12 height 12
radio input "true"
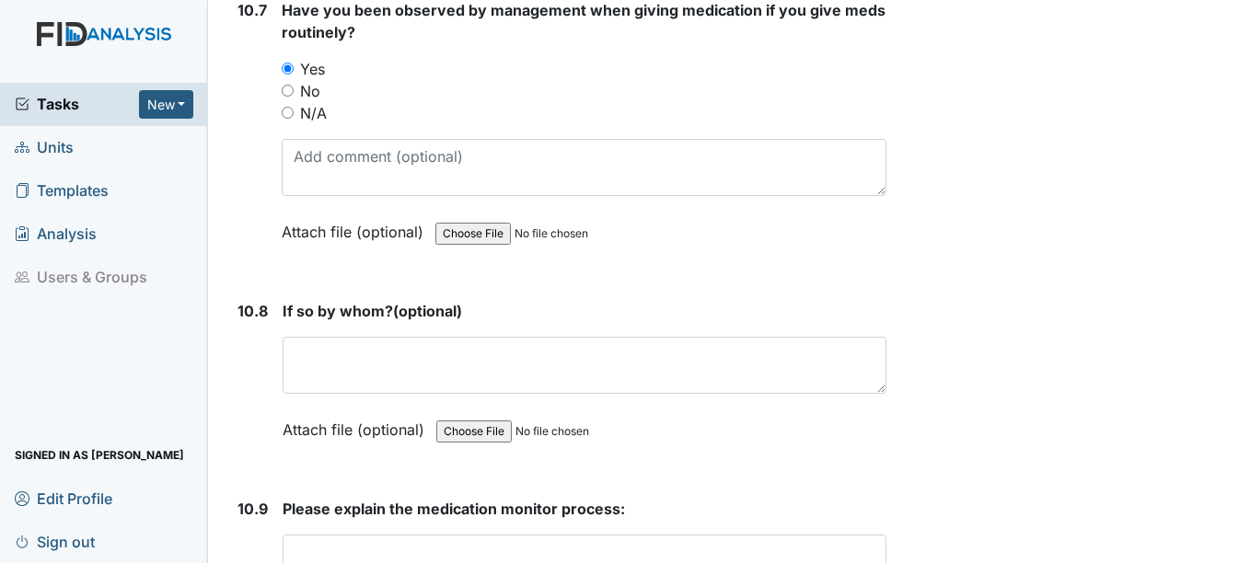
scroll to position [25144, 0]
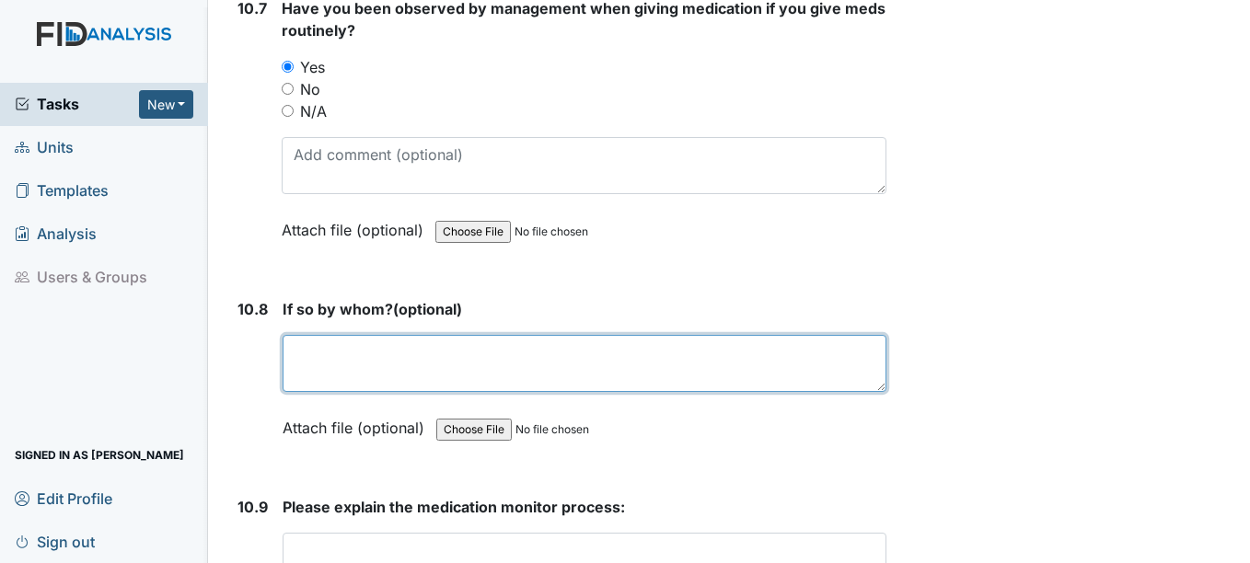
click at [476, 360] on textarea at bounding box center [583, 363] width 603 height 57
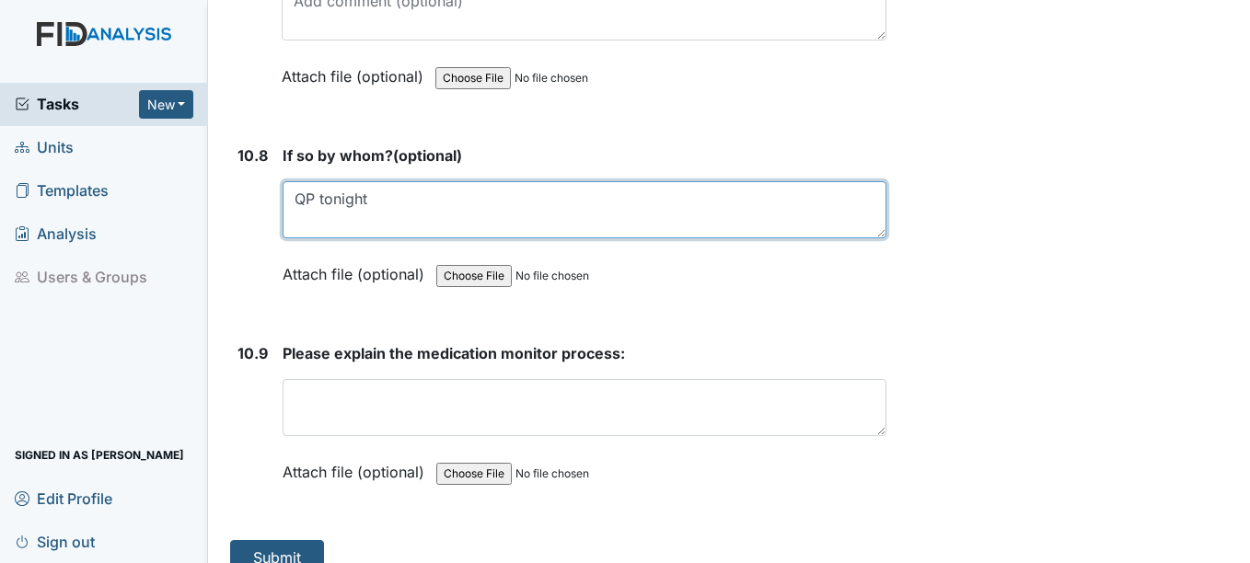
scroll to position [25324, 0]
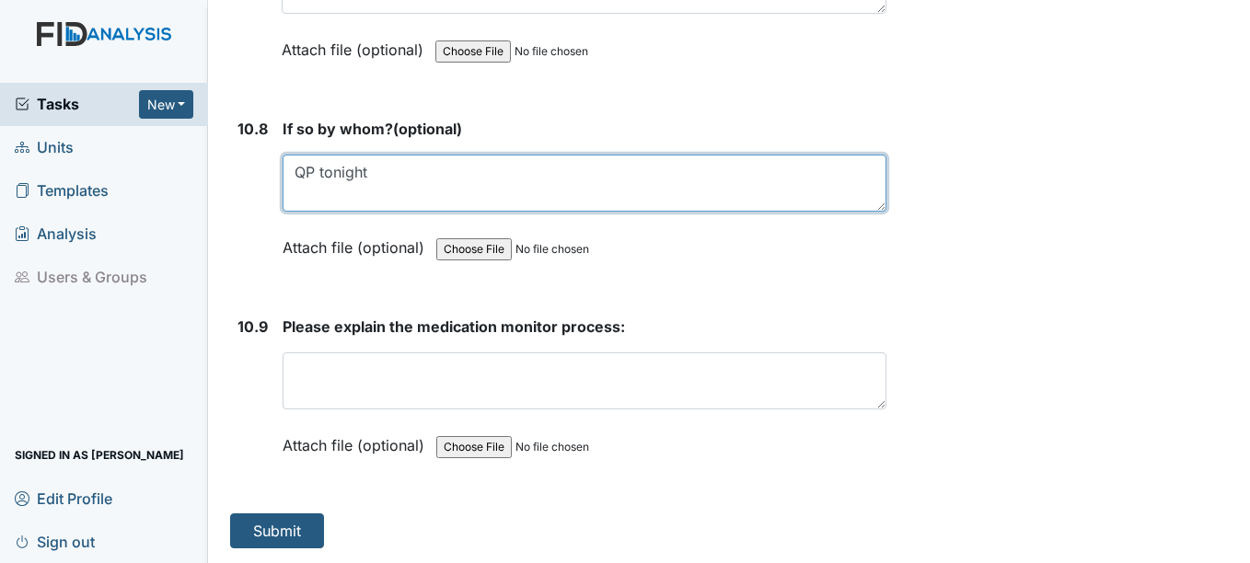
type textarea "QP tonight"
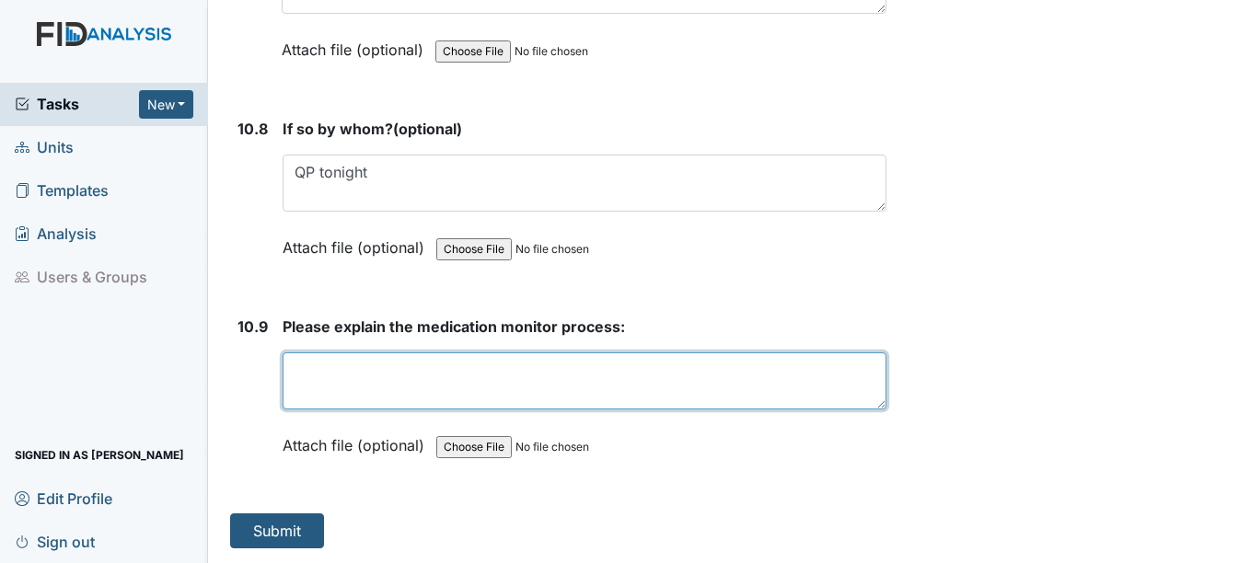
click at [357, 375] on textarea at bounding box center [583, 380] width 603 height 57
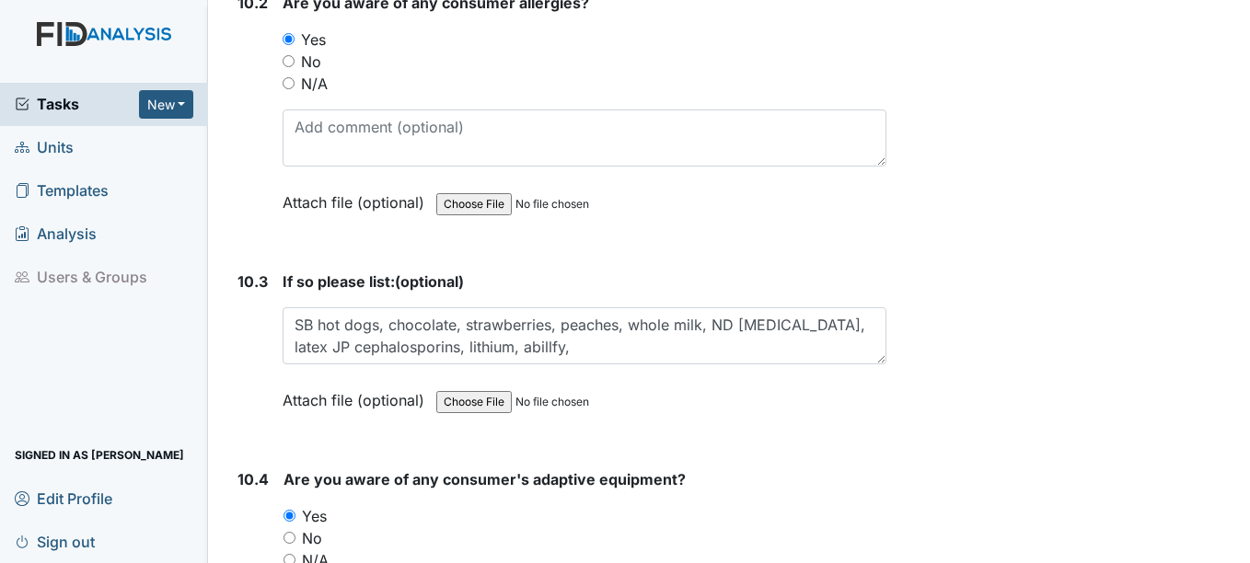
scroll to position [23906, 0]
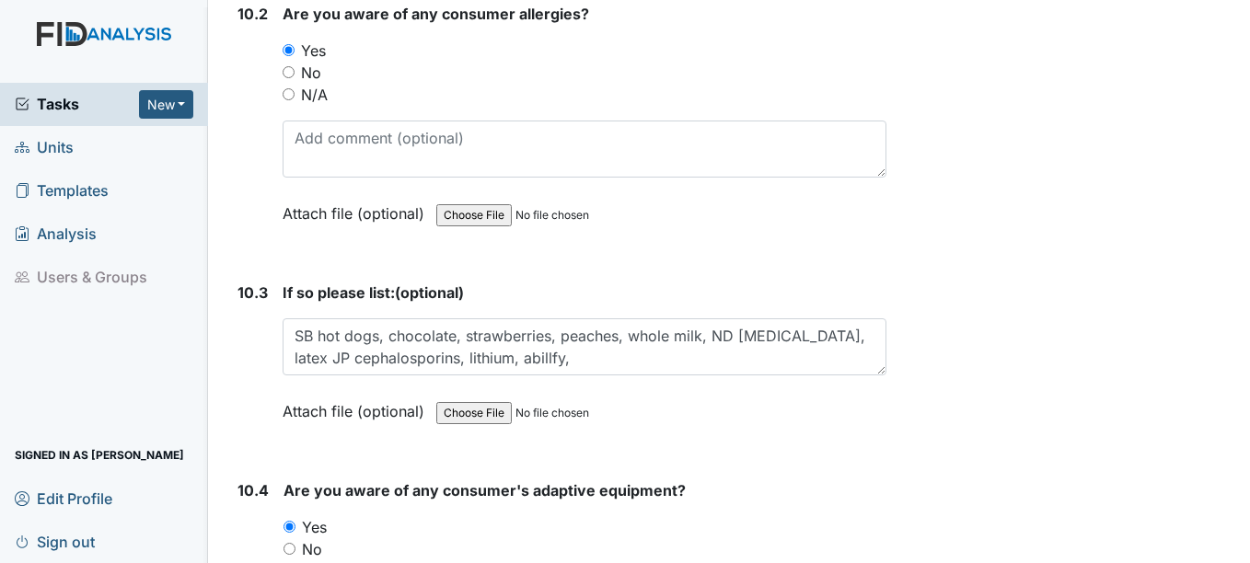
type textarea "check for right meds, dose, person, time, route, documentation"
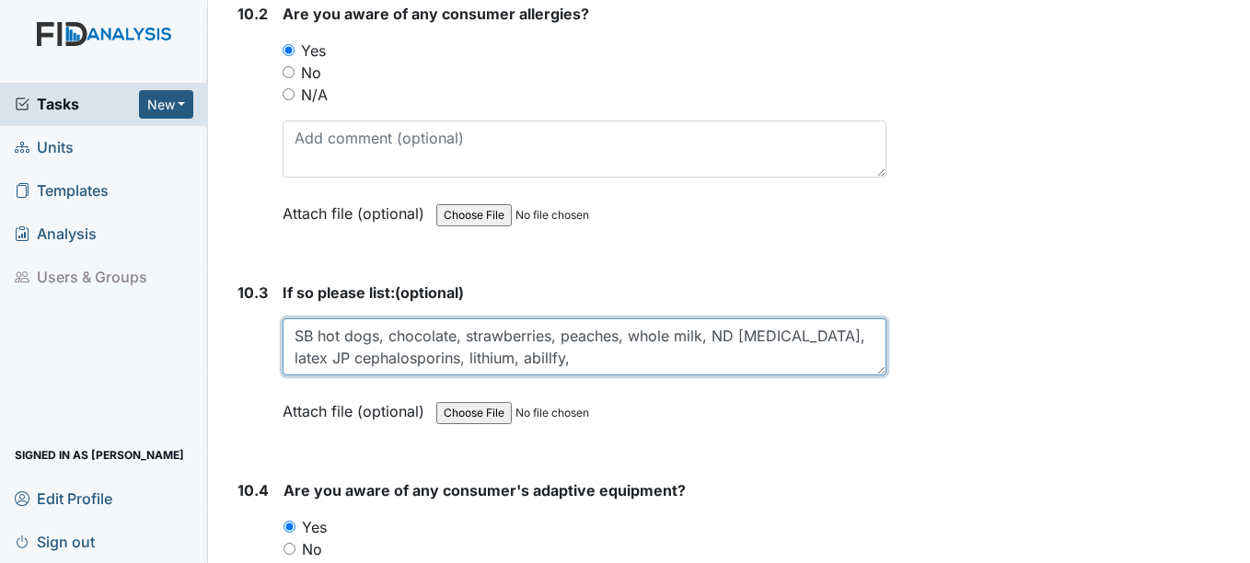
click at [536, 362] on textarea "SB hot dogs, chocolate, strawberries, peaches, whole milk, ND Benadryl, latex J…" at bounding box center [583, 346] width 603 height 57
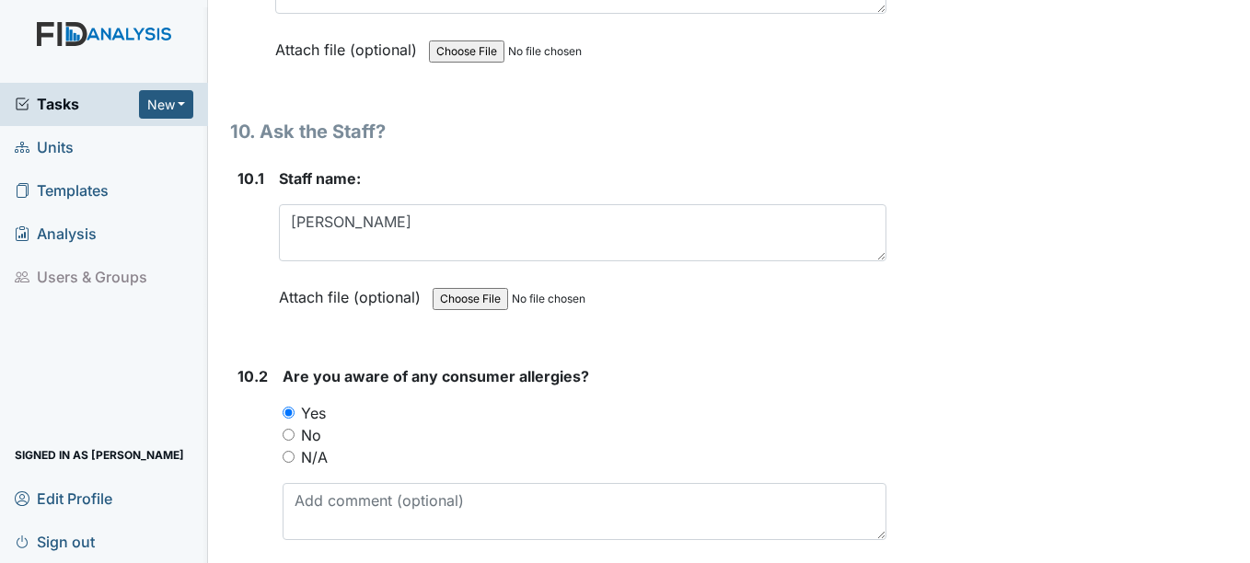
scroll to position [23545, 0]
type textarea "SB hot dogs, chocolate, strawberries, peaches, whole milk, ND Benadryl, latex J…"
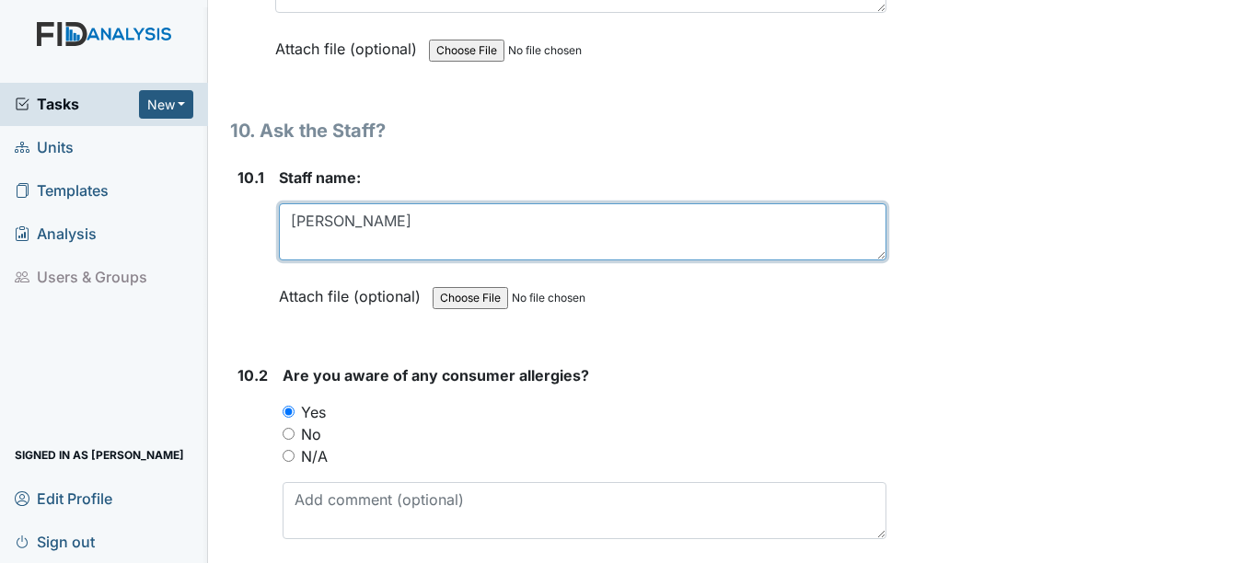
click at [397, 231] on textarea "Brenna" at bounding box center [582, 231] width 606 height 57
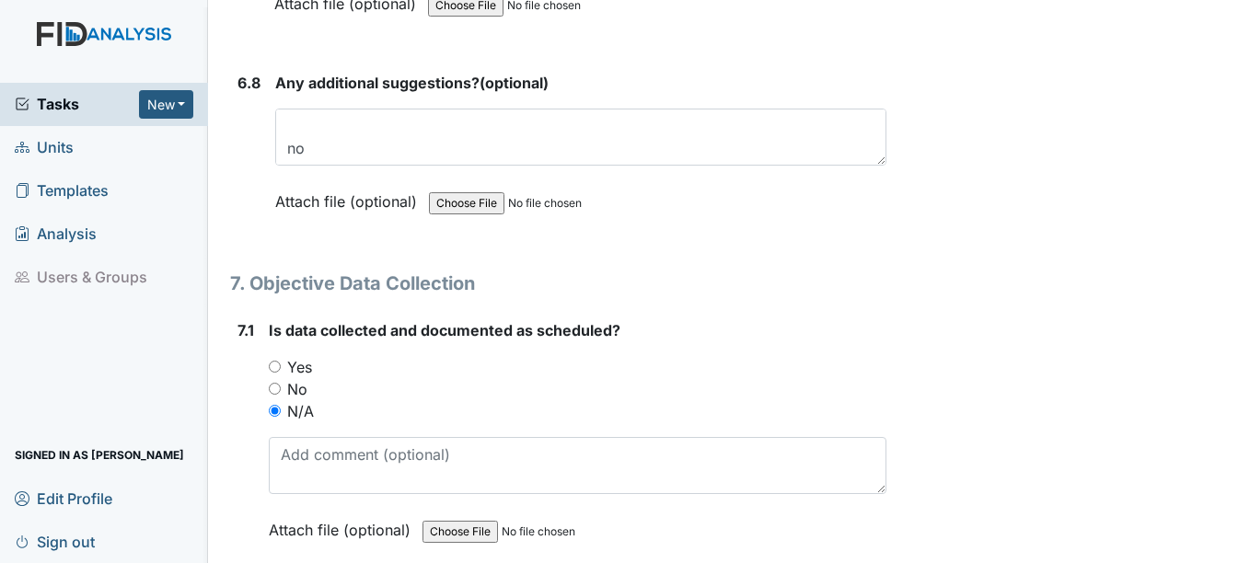
scroll to position [13795, 0]
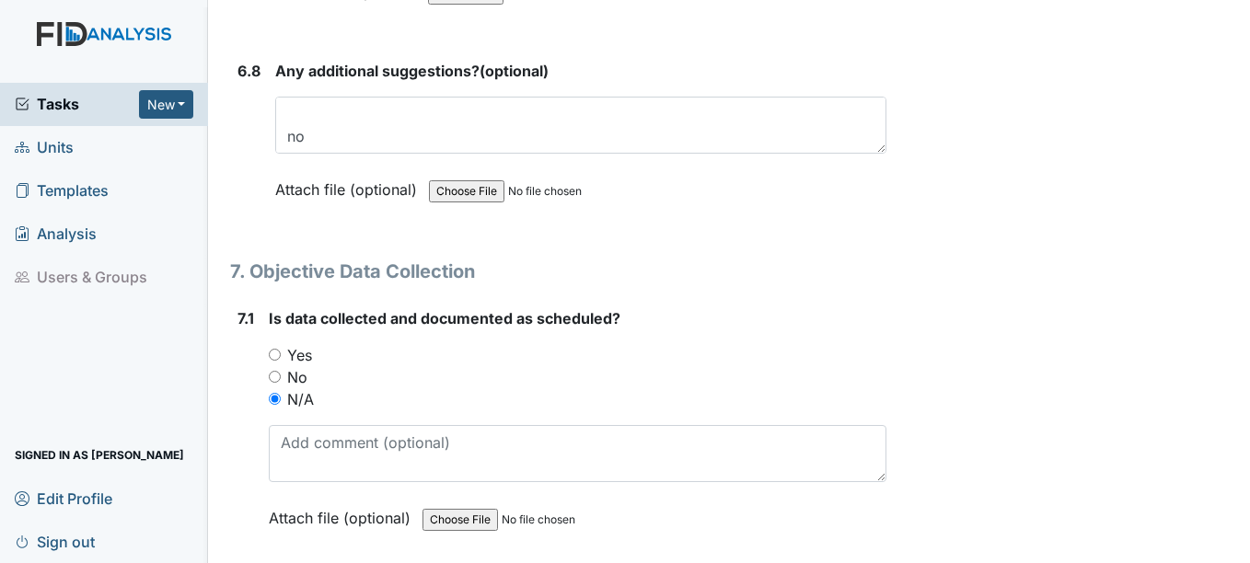
type textarea "Brenna Hendricks"
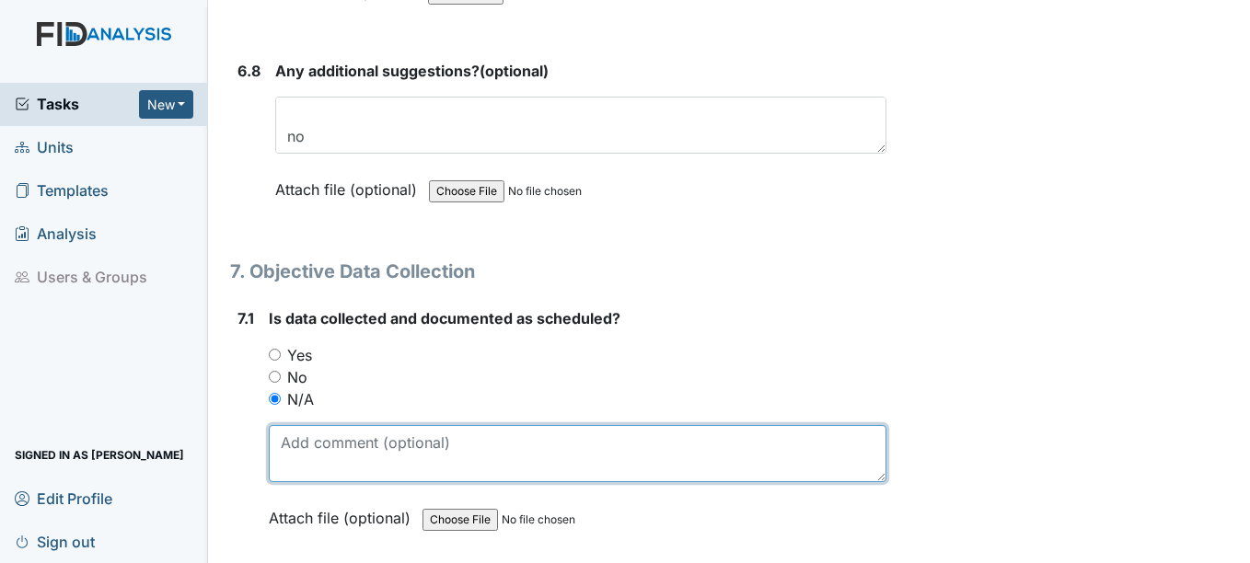
click at [346, 452] on textarea at bounding box center [577, 453] width 617 height 57
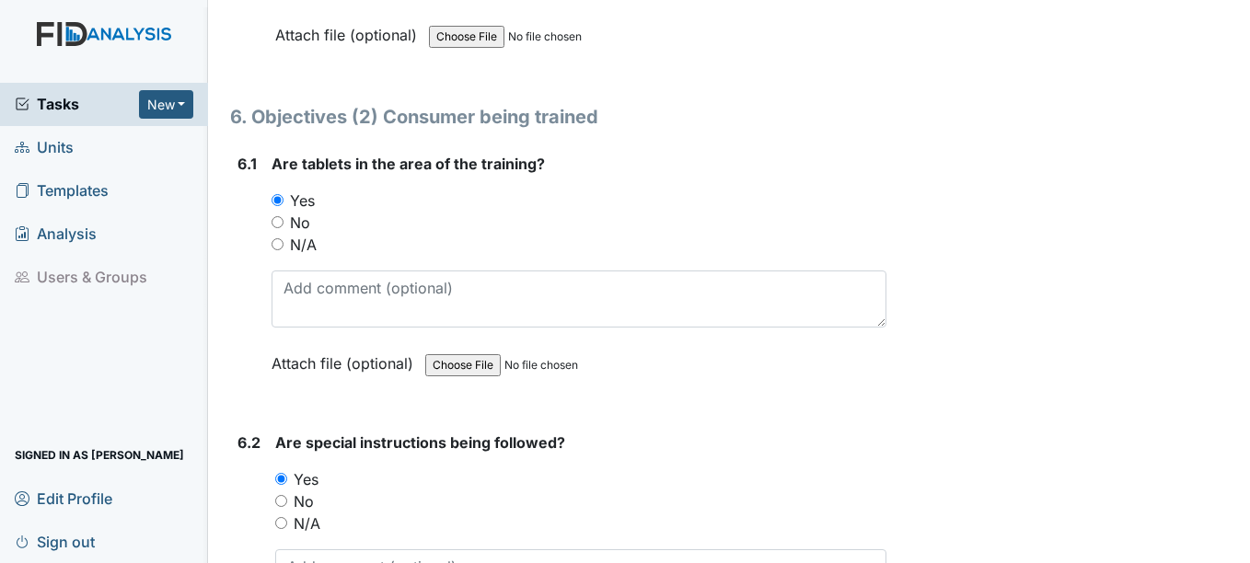
scroll to position [11827, 0]
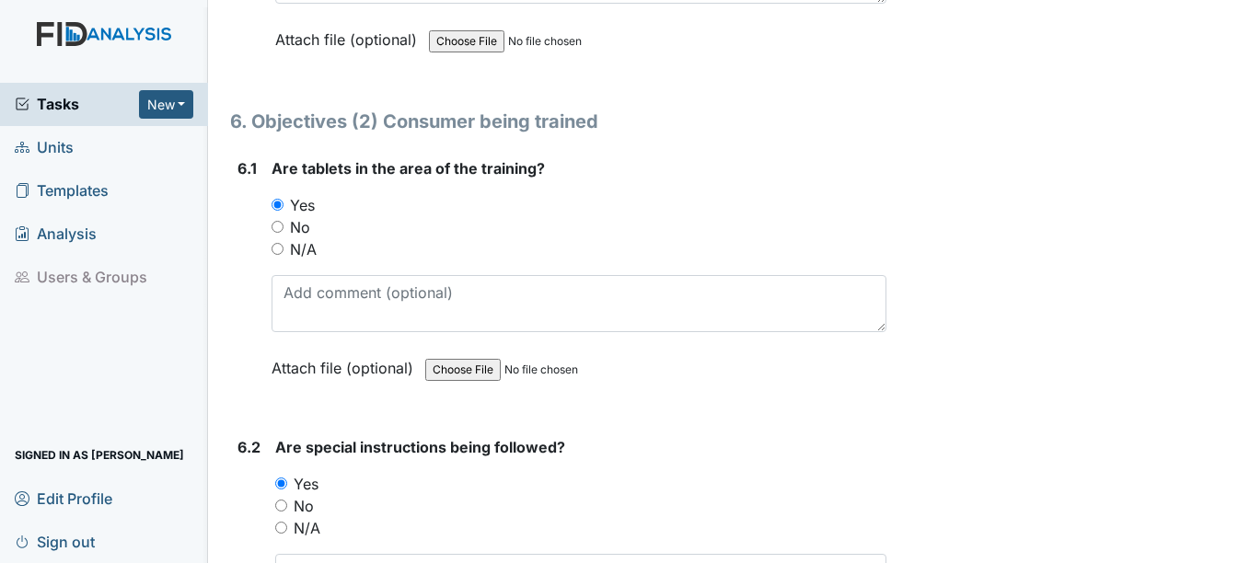
type textarea "SC085 NC"
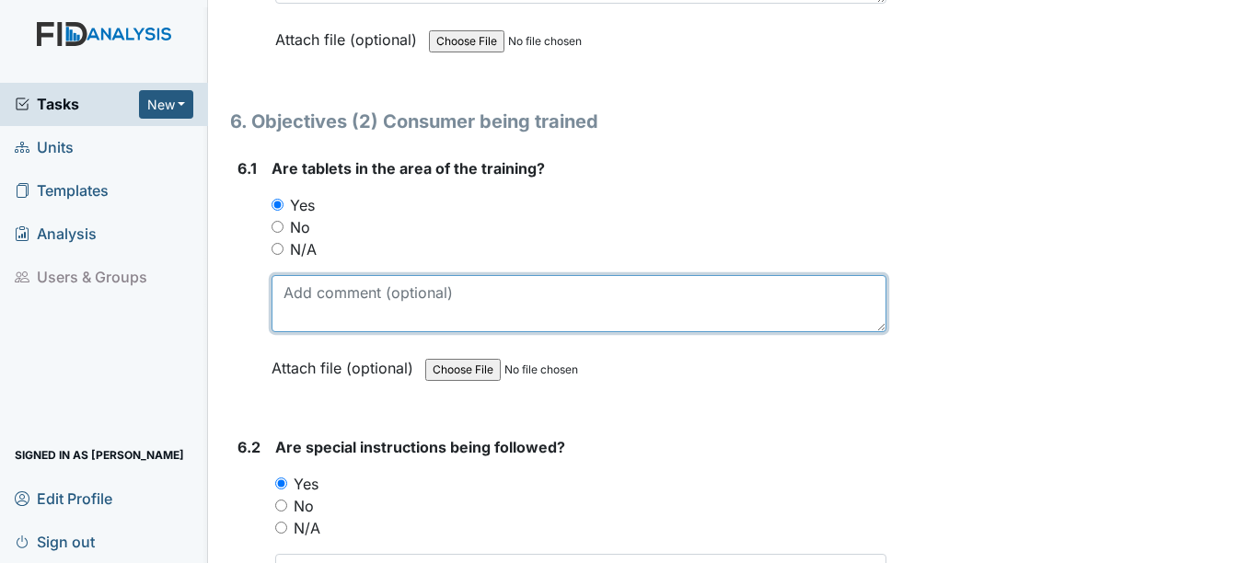
click at [339, 300] on textarea at bounding box center [578, 303] width 614 height 57
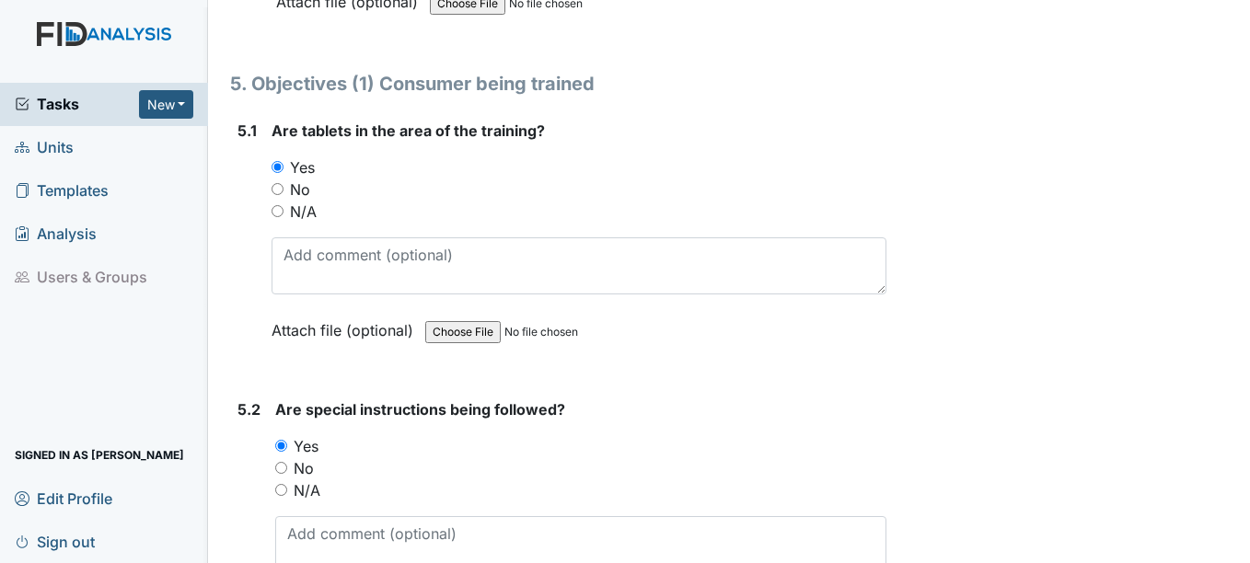
scroll to position [9737, 0]
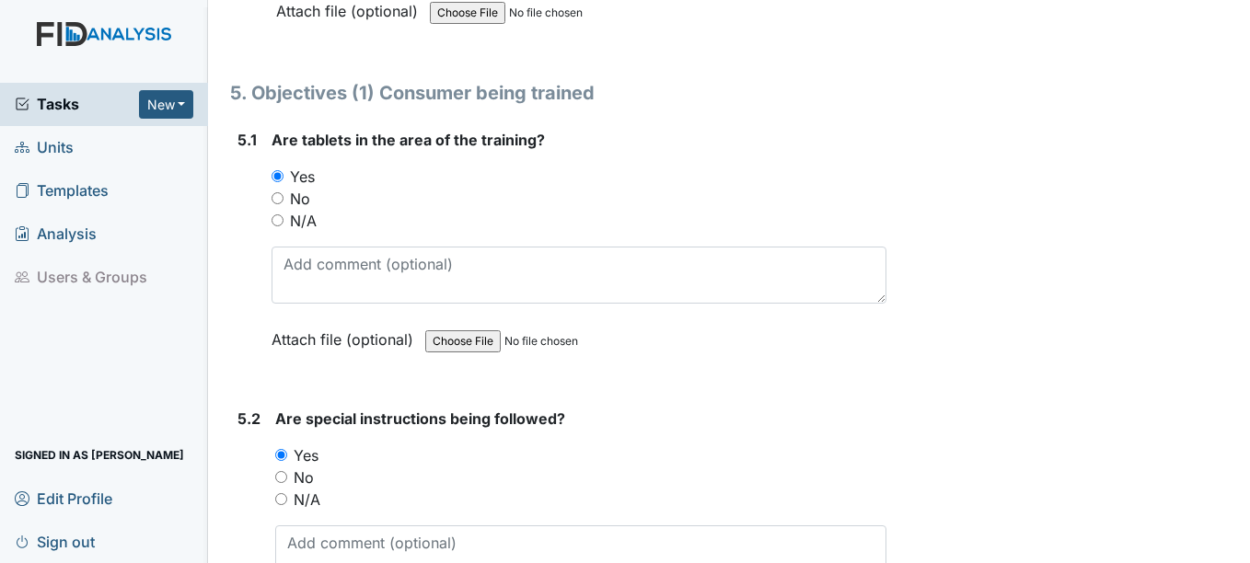
type textarea "NC SC085"
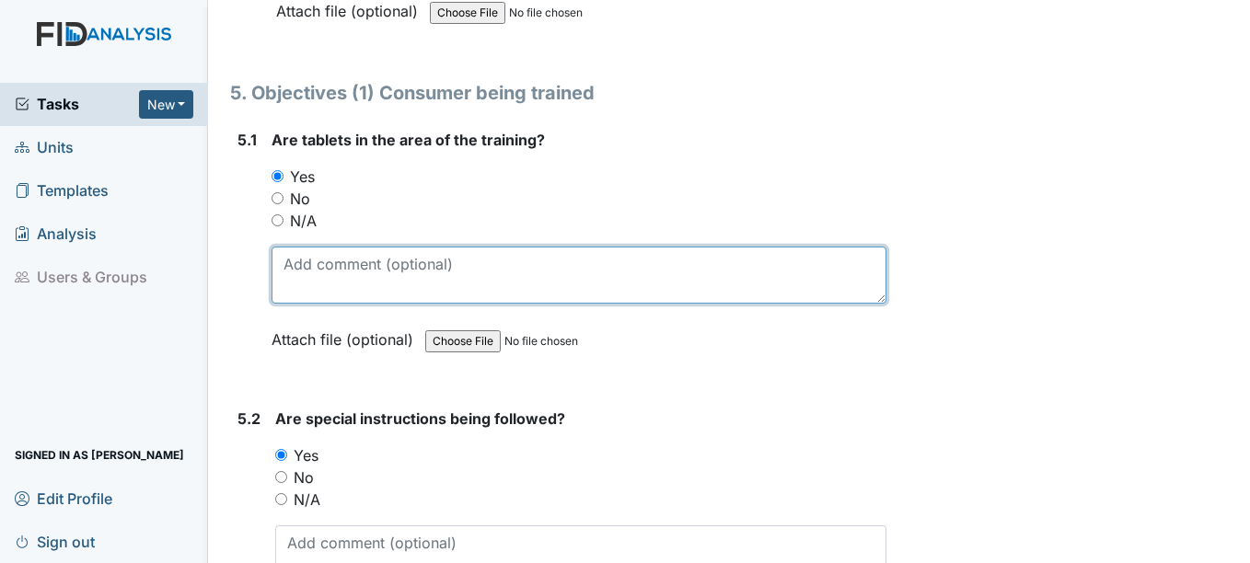
click at [351, 272] on textarea at bounding box center [578, 275] width 614 height 57
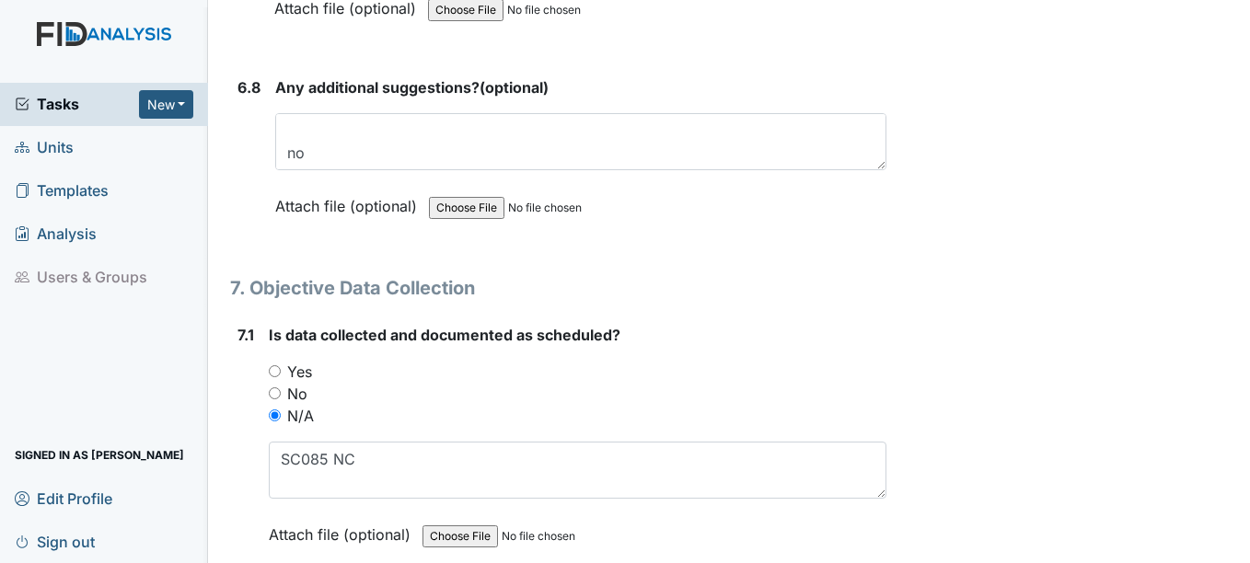
scroll to position [13800, 0]
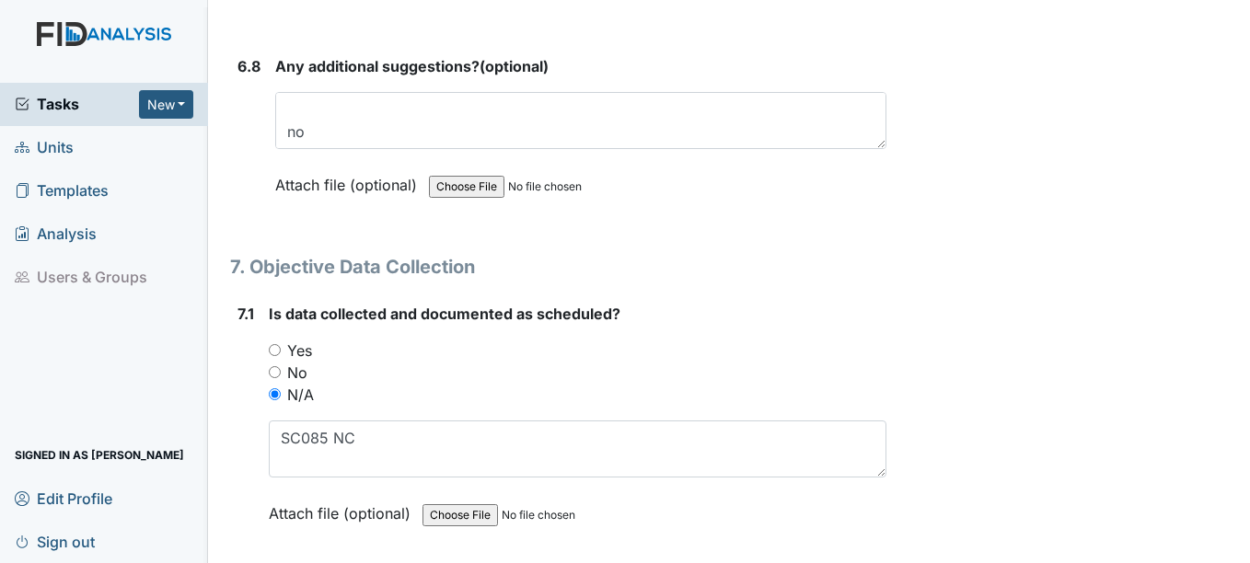
type textarea "SC026 ND"
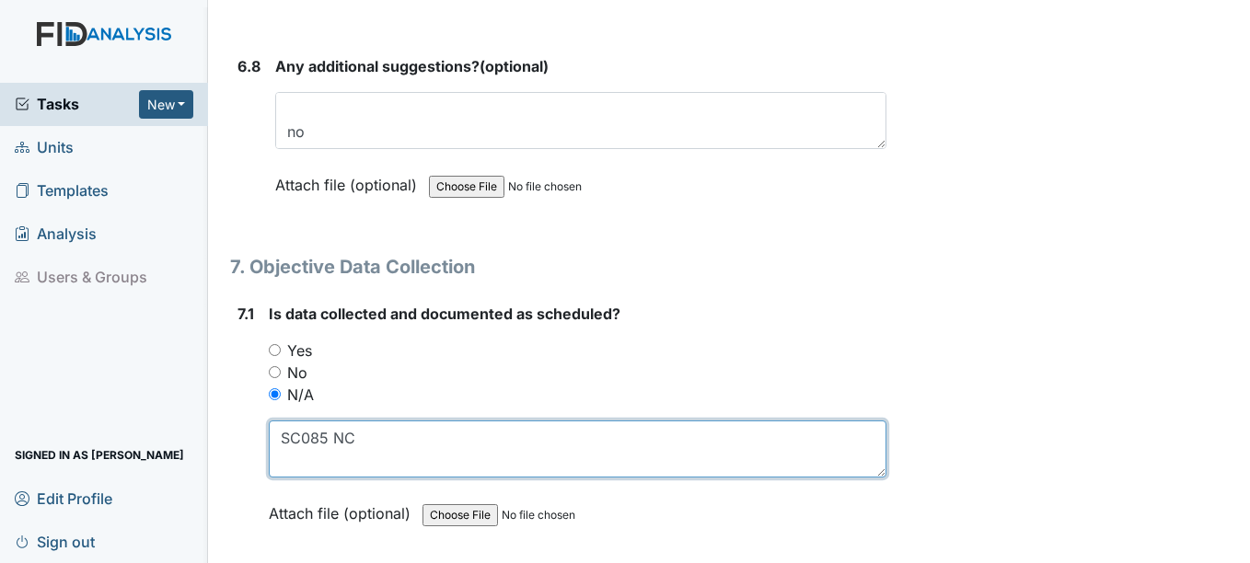
click at [405, 441] on textarea "SC085 NC" at bounding box center [577, 449] width 617 height 57
type textarea "S"
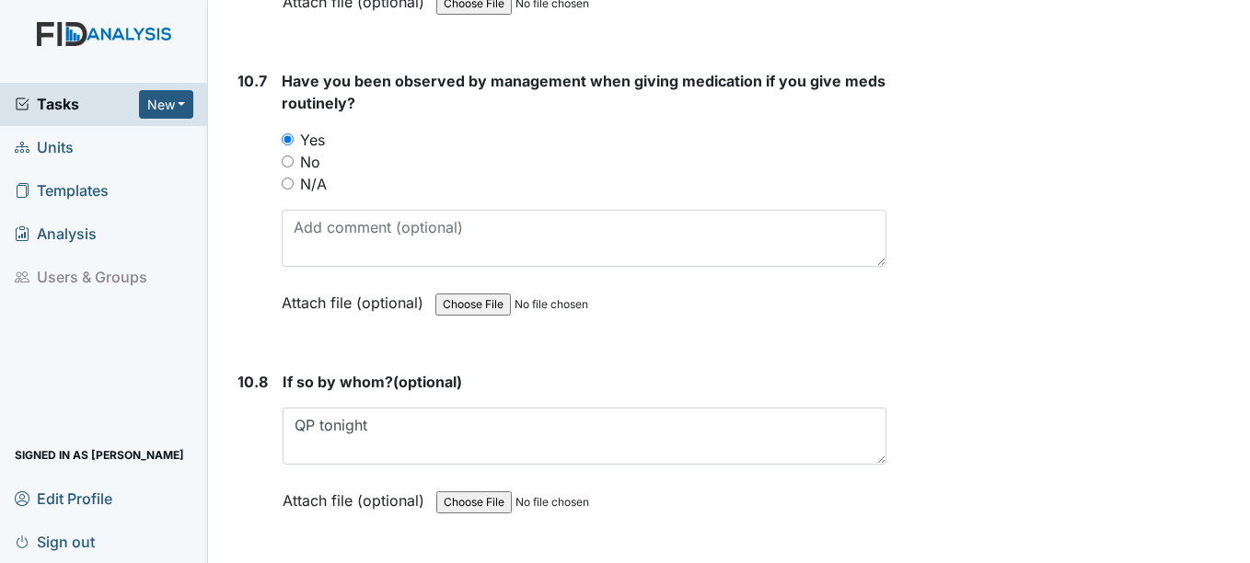
scroll to position [25324, 0]
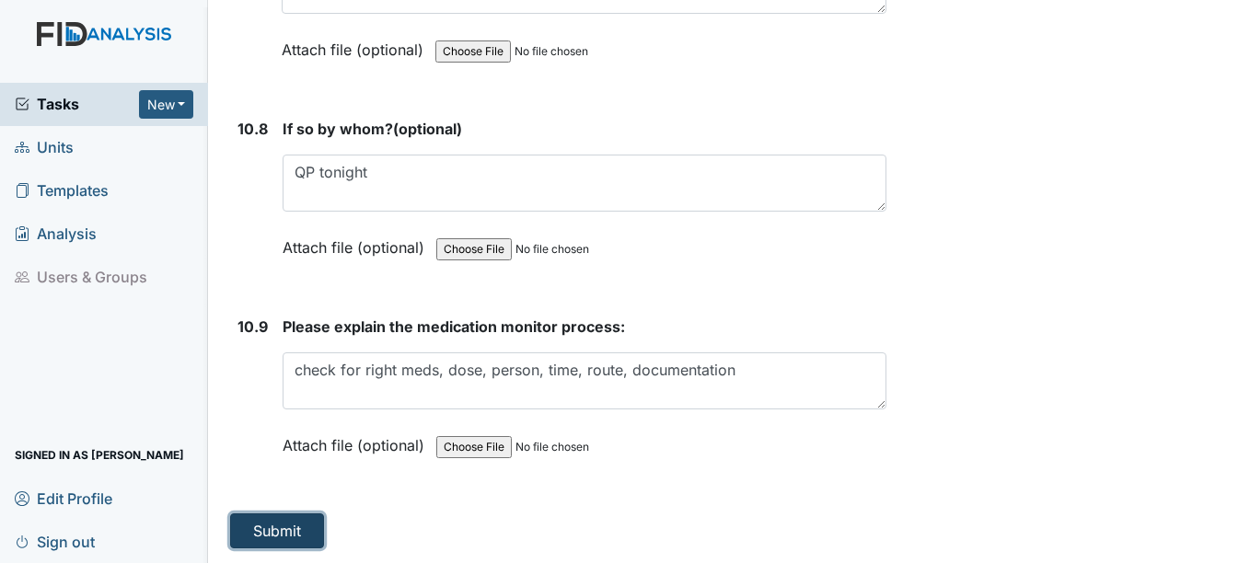
click at [284, 531] on button "Submit" at bounding box center [277, 530] width 94 height 35
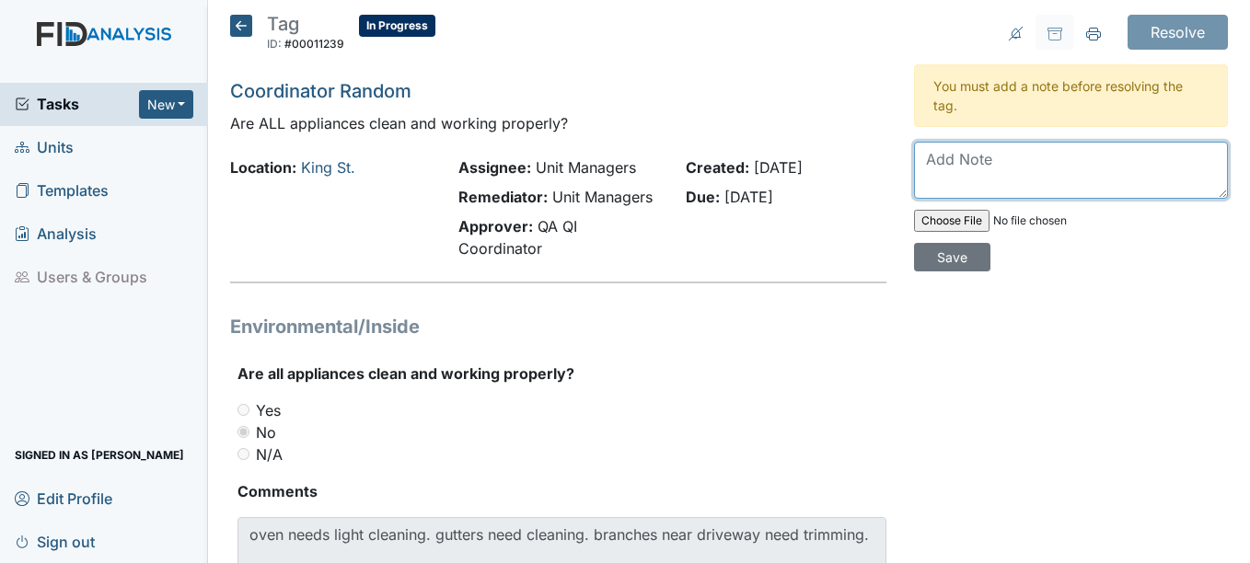
click at [968, 166] on textarea at bounding box center [1071, 170] width 314 height 57
type textarea "b"
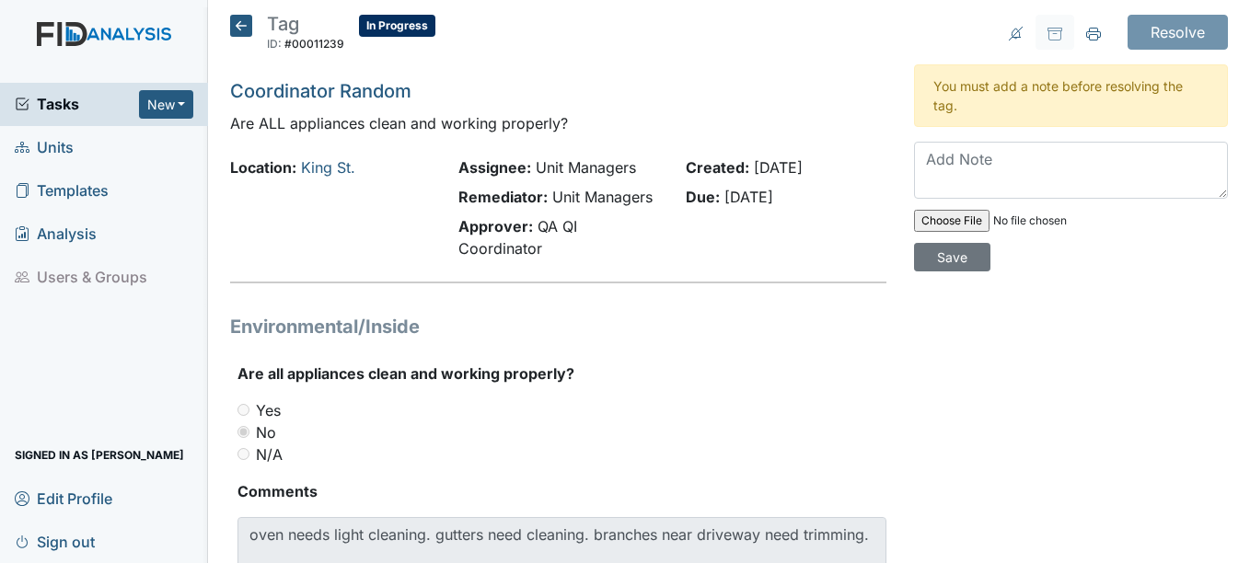
click at [243, 25] on icon at bounding box center [241, 26] width 22 height 22
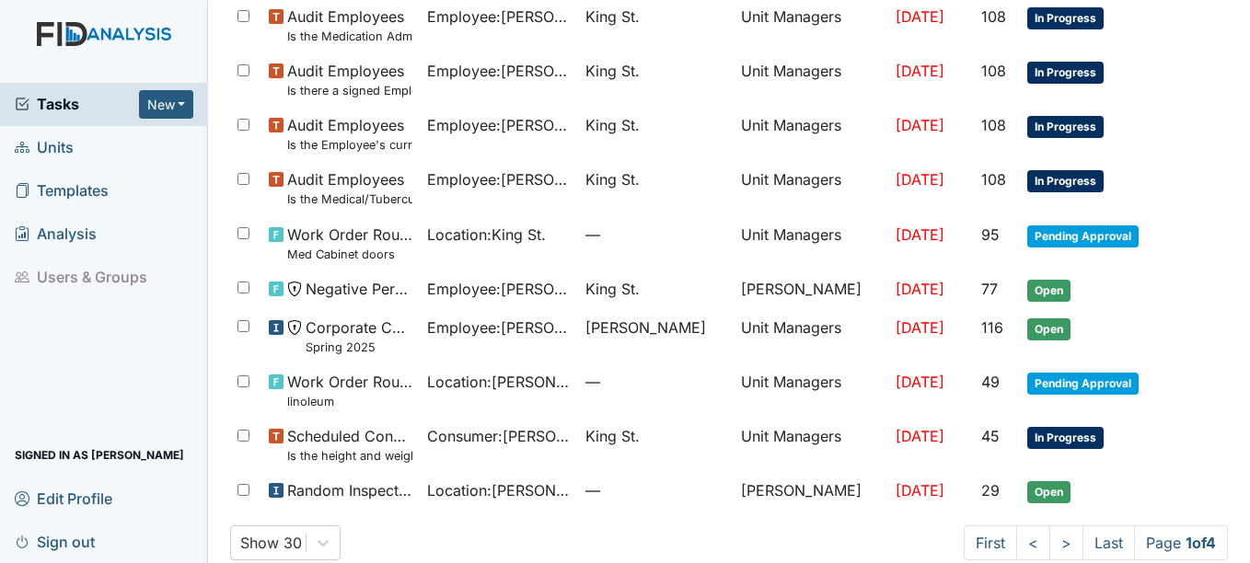
scroll to position [1271, 0]
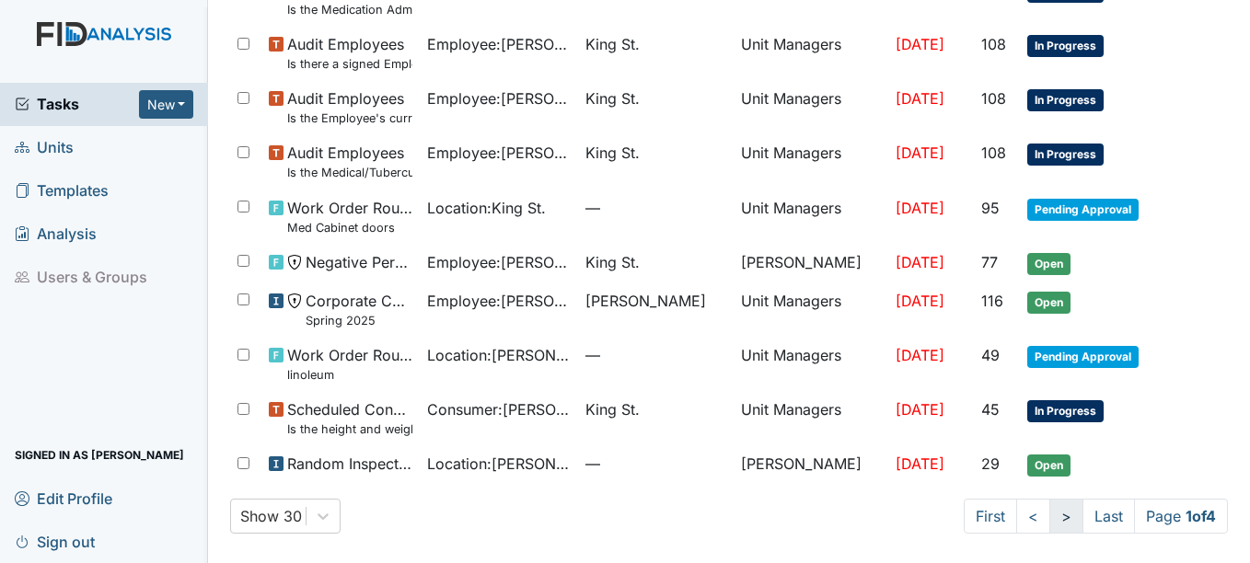
click at [1049, 513] on link ">" at bounding box center [1066, 516] width 34 height 35
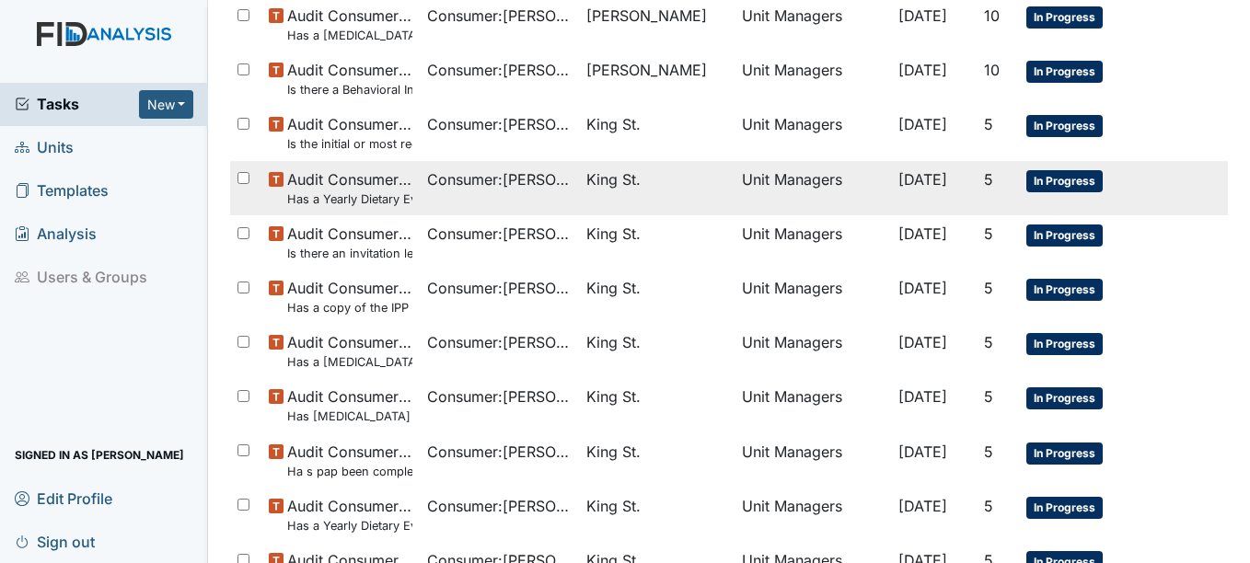
scroll to position [1271, 0]
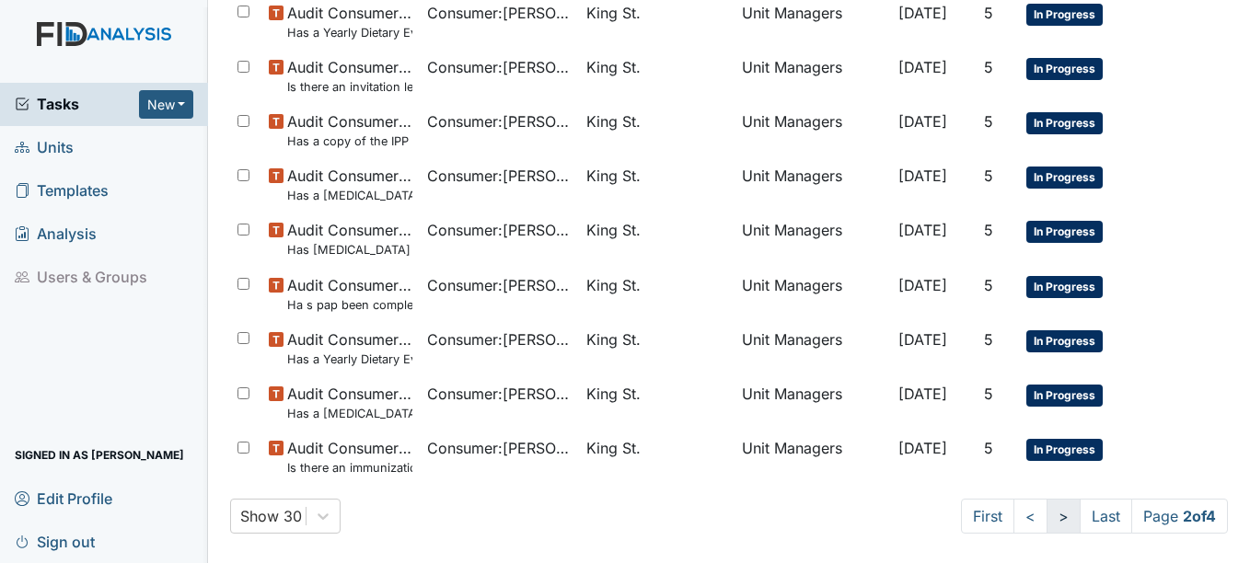
click at [1046, 517] on link ">" at bounding box center [1063, 516] width 34 height 35
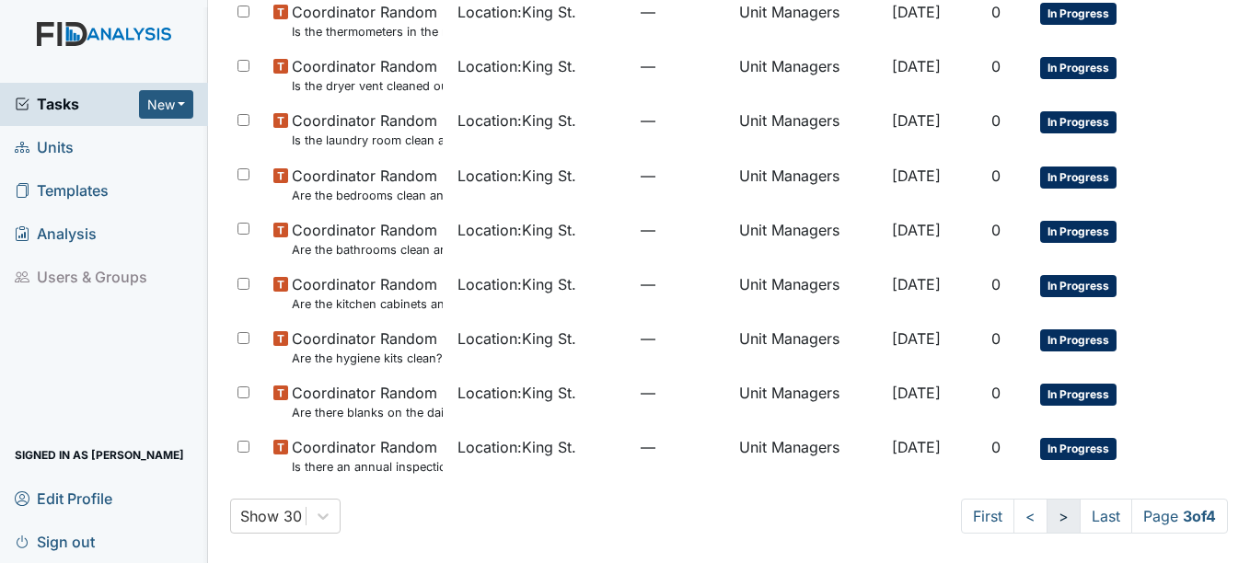
click at [1046, 517] on link ">" at bounding box center [1063, 516] width 34 height 35
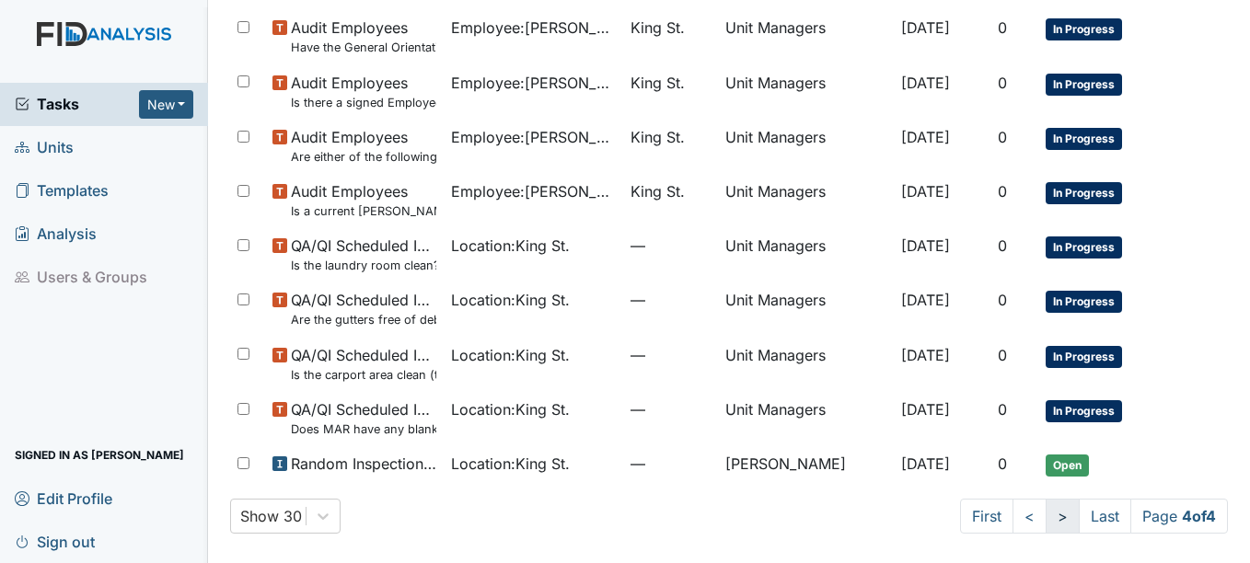
scroll to position [851, 0]
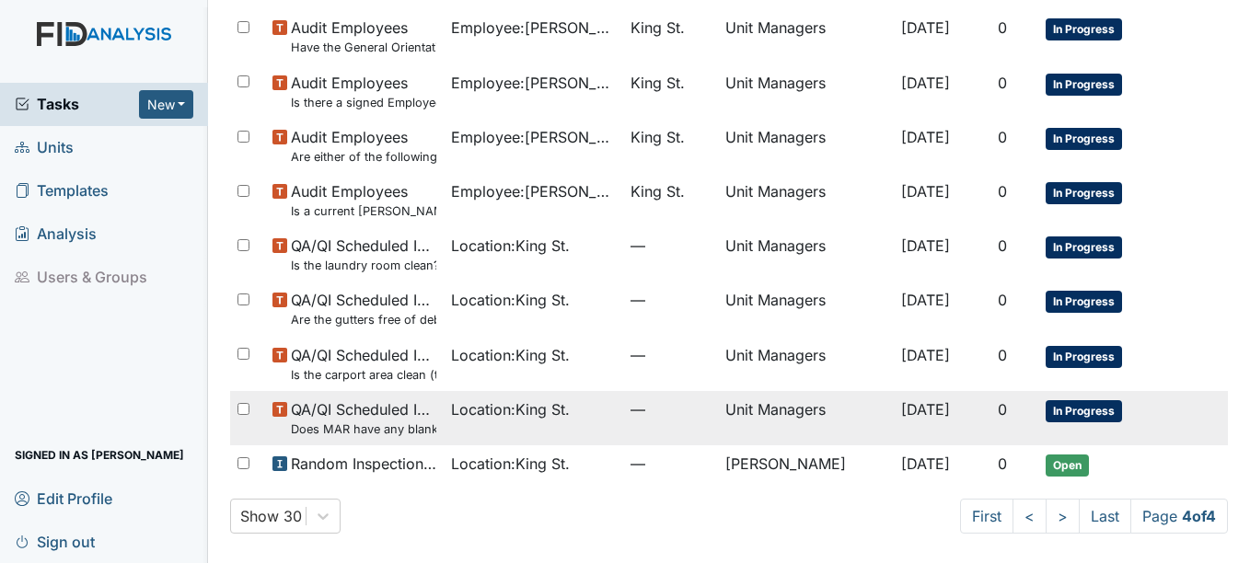
click at [408, 430] on small "Does MAR have any blank days that should have been initialed?" at bounding box center [363, 429] width 145 height 17
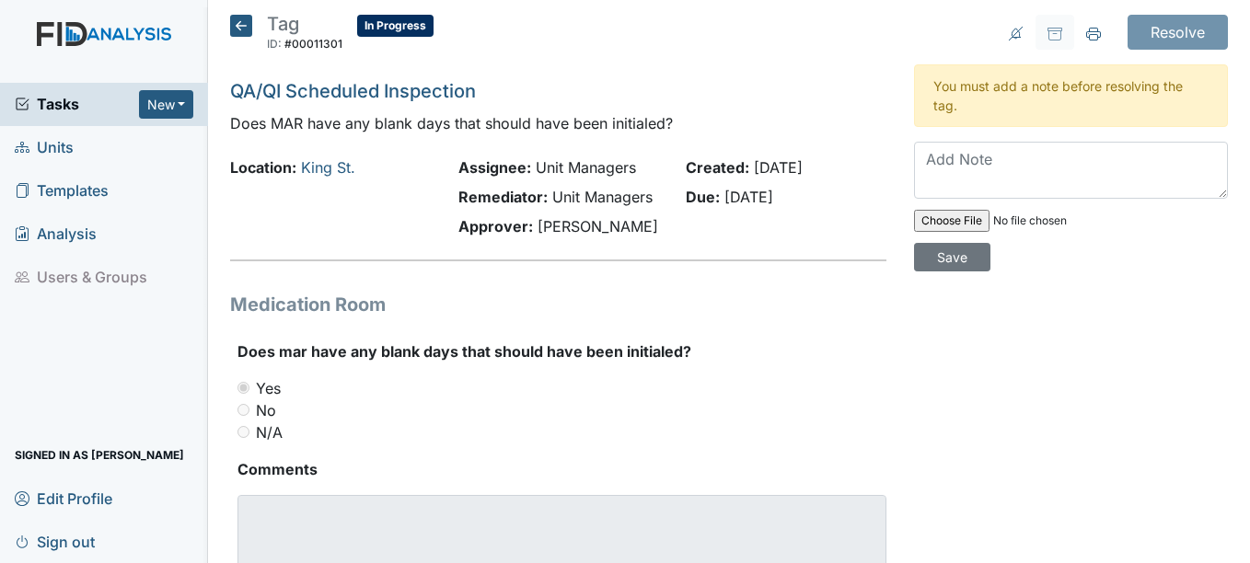
click at [244, 29] on icon at bounding box center [241, 26] width 22 height 22
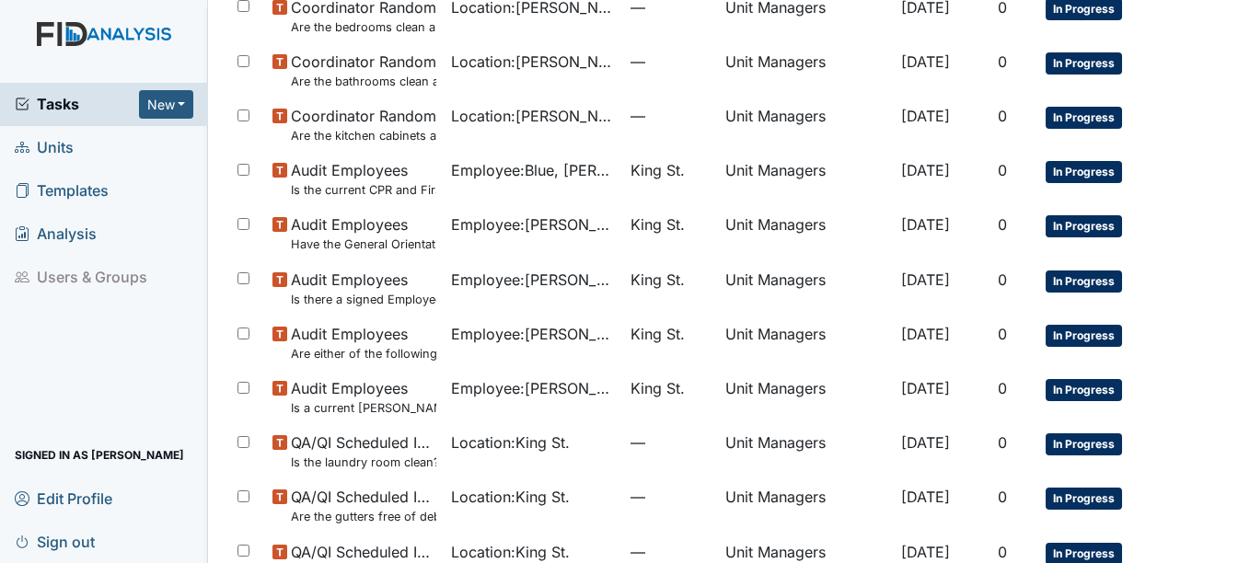
scroll to position [851, 0]
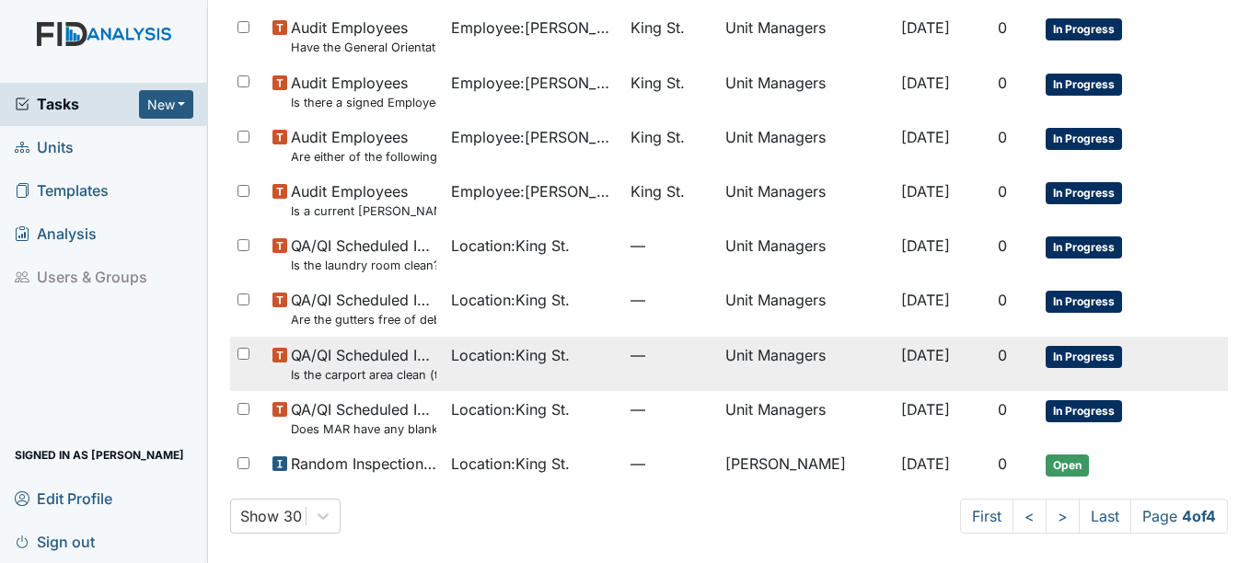
click at [1061, 354] on span "In Progress" at bounding box center [1083, 357] width 76 height 22
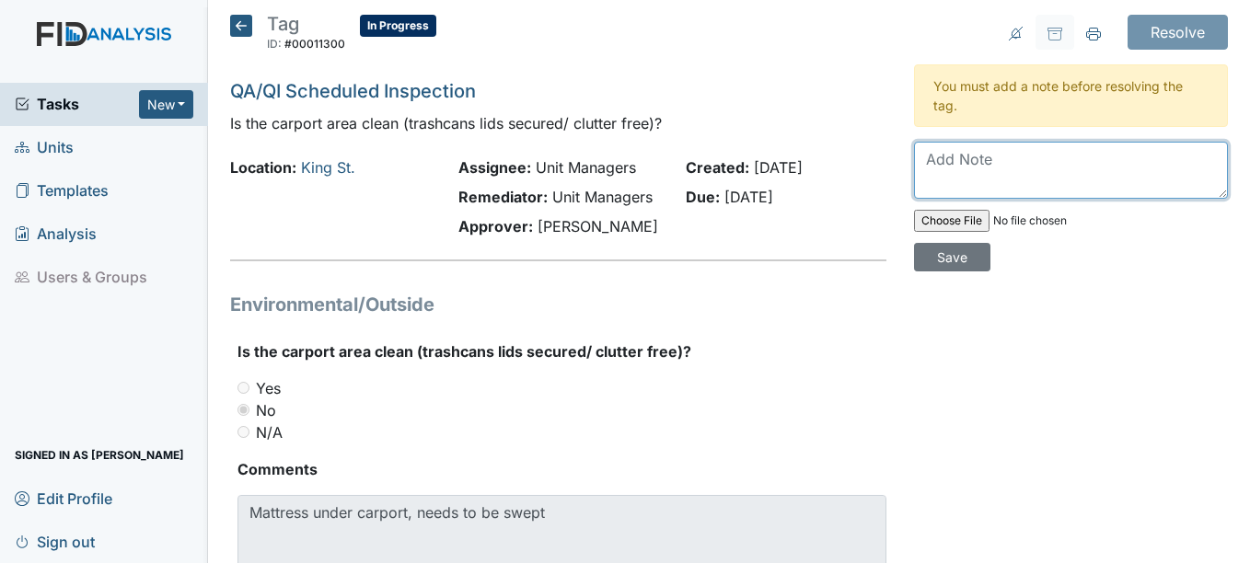
click at [957, 158] on textarea at bounding box center [1071, 170] width 314 height 57
click at [951, 162] on textarea "matress removed" at bounding box center [1071, 170] width 314 height 57
click at [1082, 161] on textarea "mattress removed" at bounding box center [1071, 170] width 314 height 57
click at [1137, 155] on textarea "mattress removed 8/25 by maintaence." at bounding box center [1071, 170] width 314 height 57
click at [1194, 162] on textarea "mattress removed 8/25 by Maintenace." at bounding box center [1071, 170] width 314 height 57
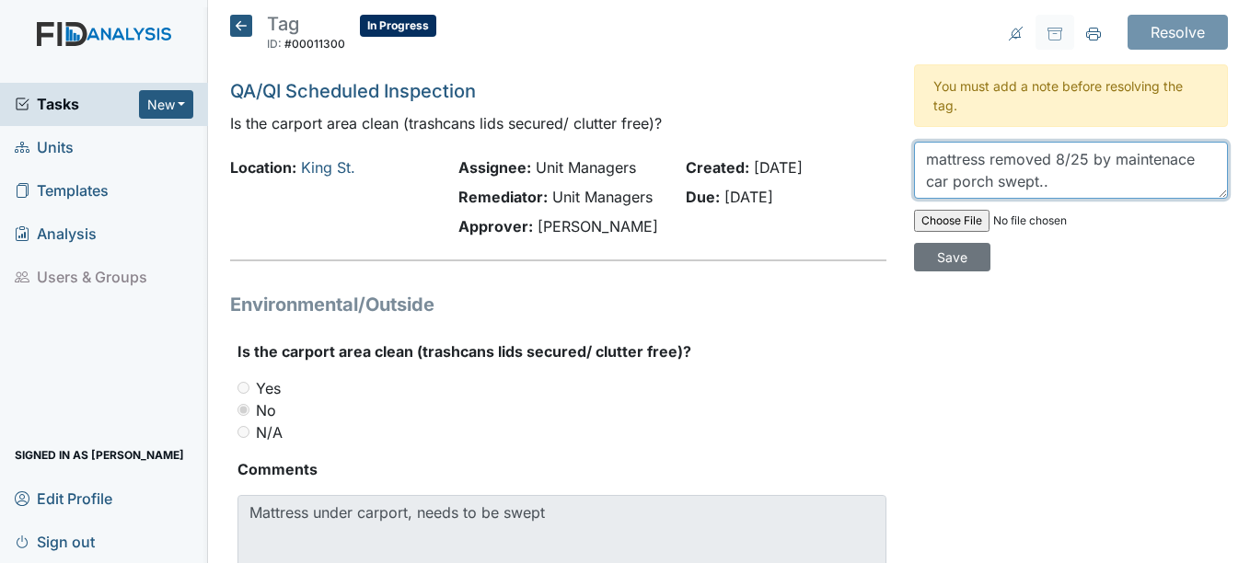
click at [1137, 158] on textarea "mattress removed 8/25 by maintenace car porch swept.." at bounding box center [1071, 170] width 314 height 57
type textarea "mattress removed 8/25 by maintenance car porch swept."
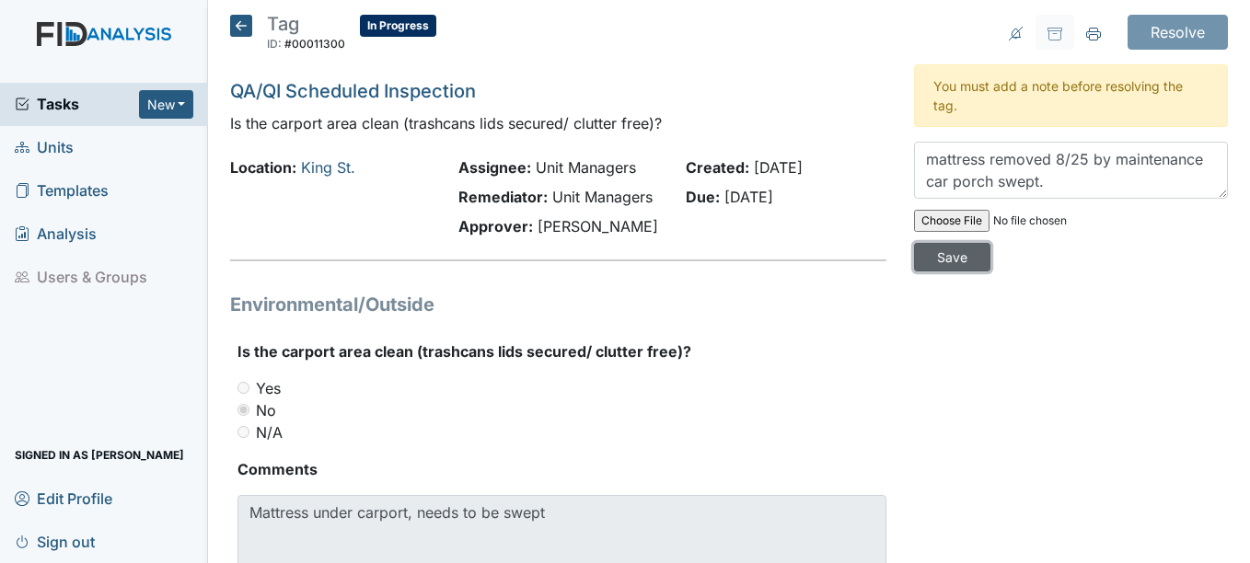
click at [942, 256] on input "Save" at bounding box center [952, 257] width 76 height 29
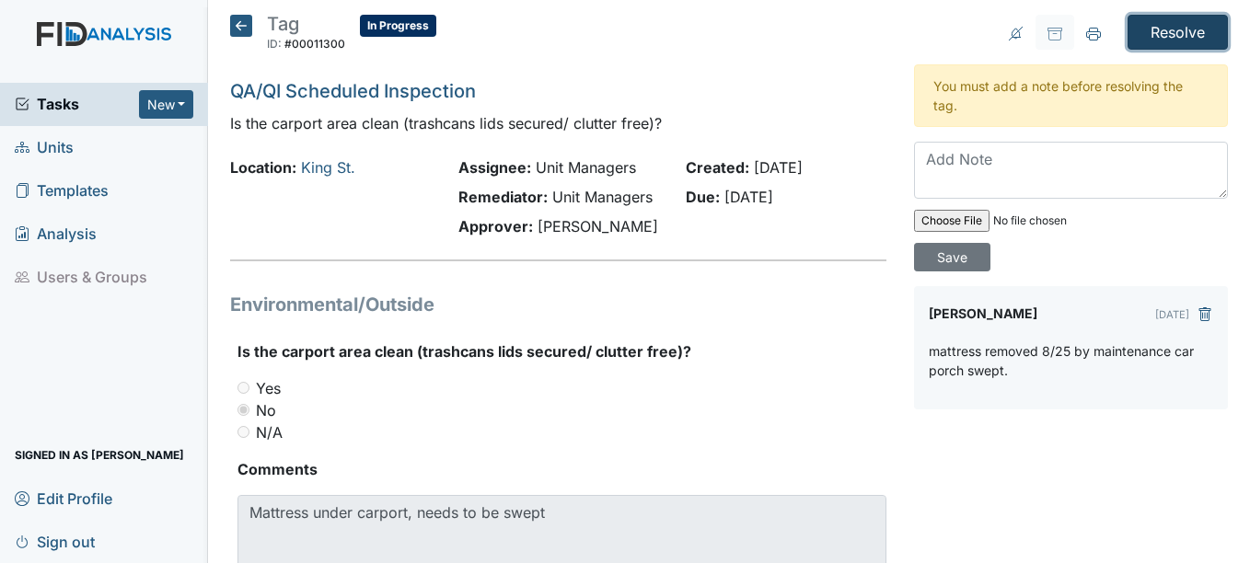
click at [1170, 29] on input "Resolve" at bounding box center [1177, 32] width 100 height 35
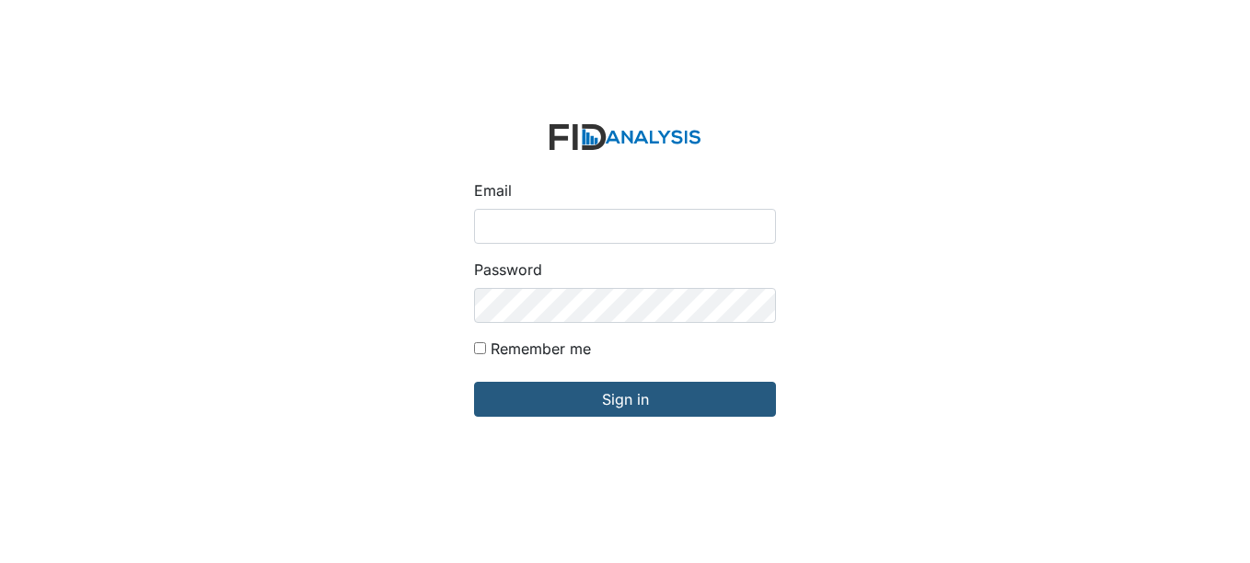
click at [543, 216] on input "Email" at bounding box center [625, 226] width 302 height 35
type input "[EMAIL_ADDRESS][DOMAIN_NAME]"
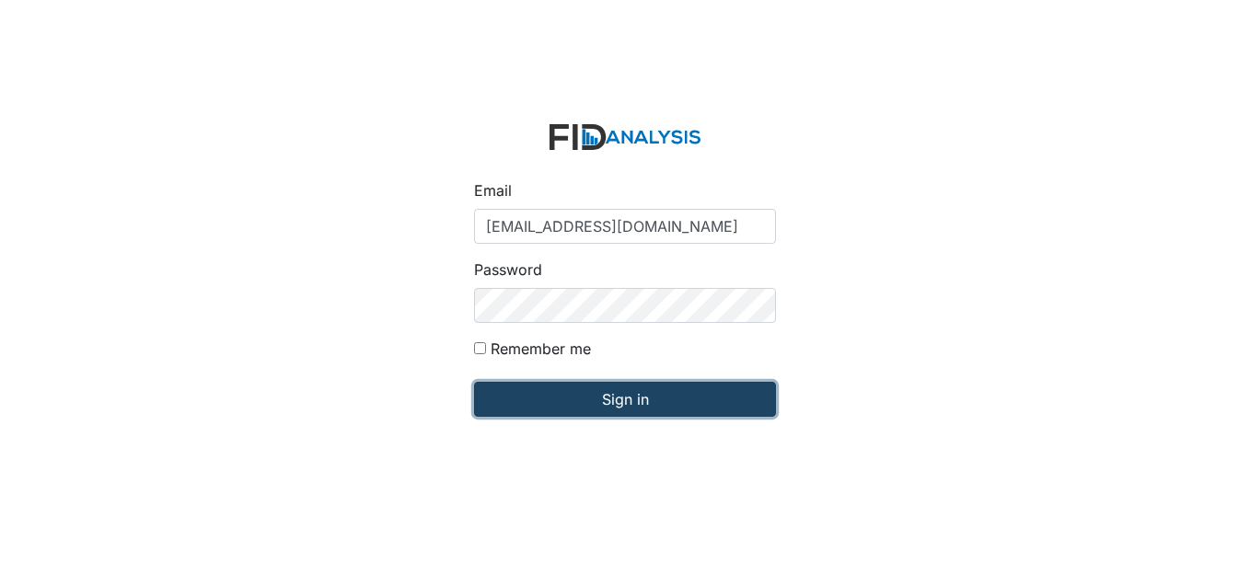
click at [628, 397] on input "Sign in" at bounding box center [625, 399] width 302 height 35
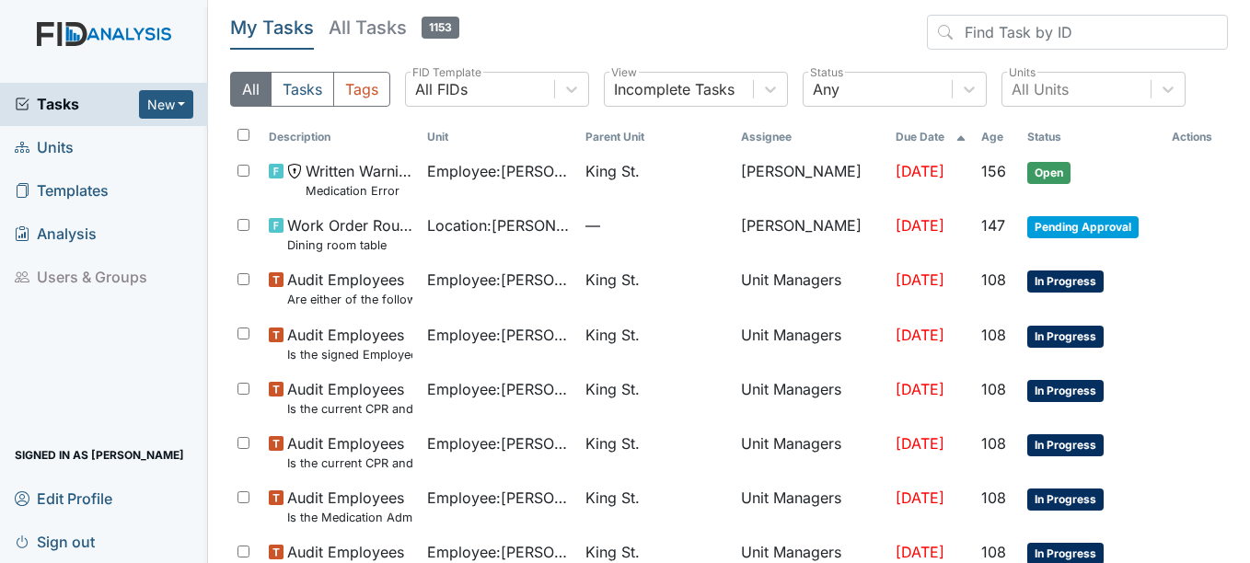
click at [50, 141] on span "Units" at bounding box center [44, 147] width 59 height 29
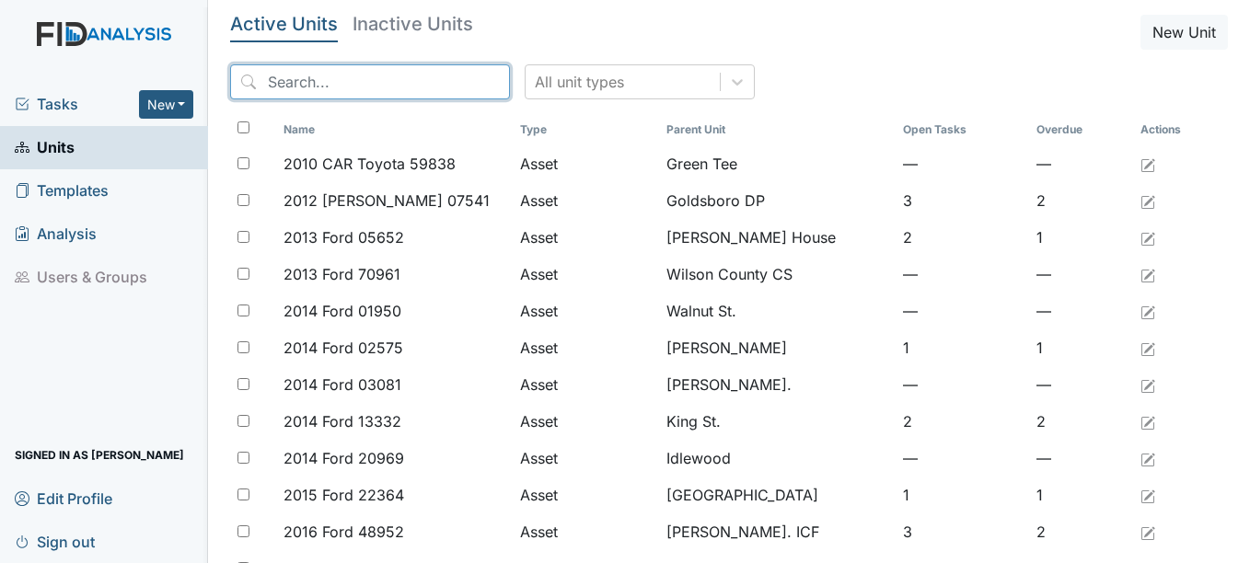
click at [294, 78] on input "search" at bounding box center [370, 81] width 280 height 35
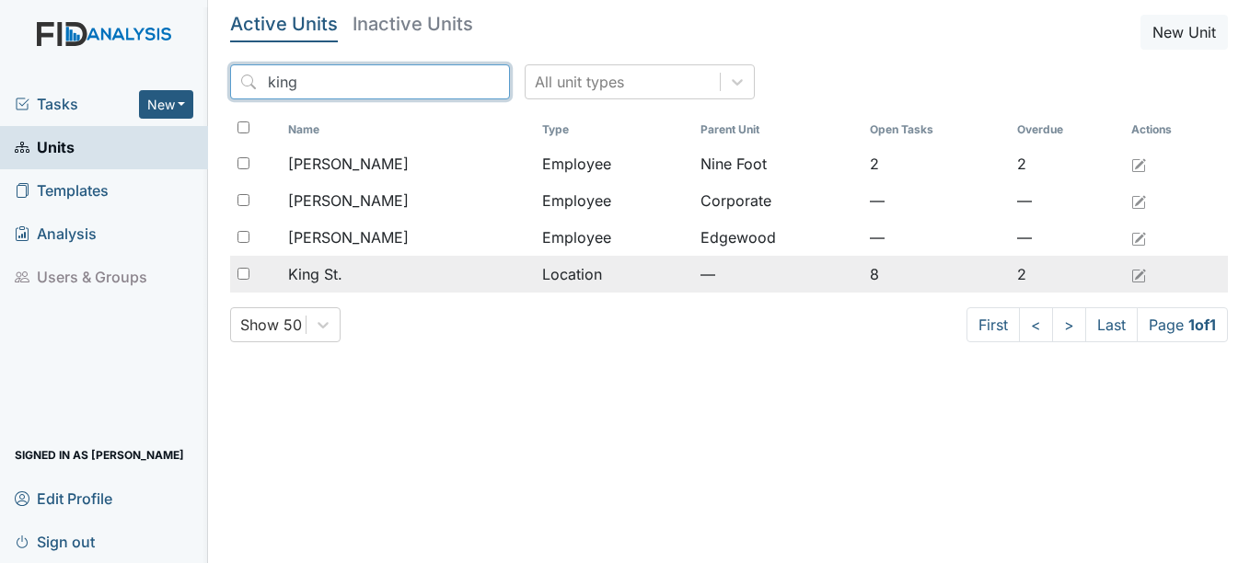
type input "king"
click at [322, 274] on span "King St." at bounding box center [315, 274] width 54 height 22
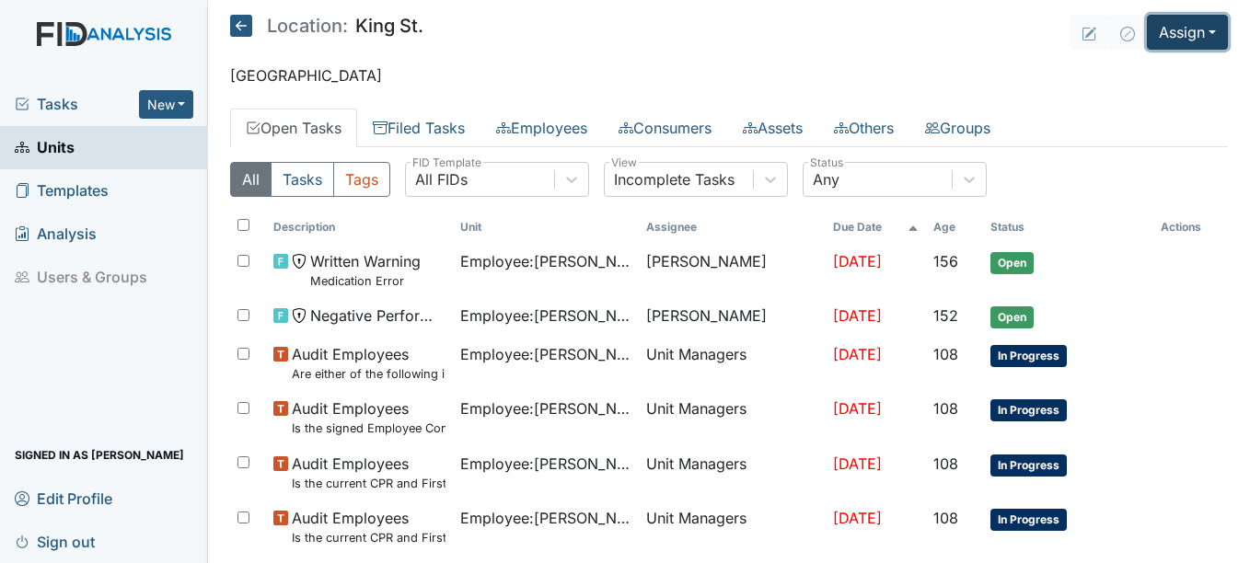
click at [1195, 28] on button "Assign" at bounding box center [1187, 32] width 81 height 35
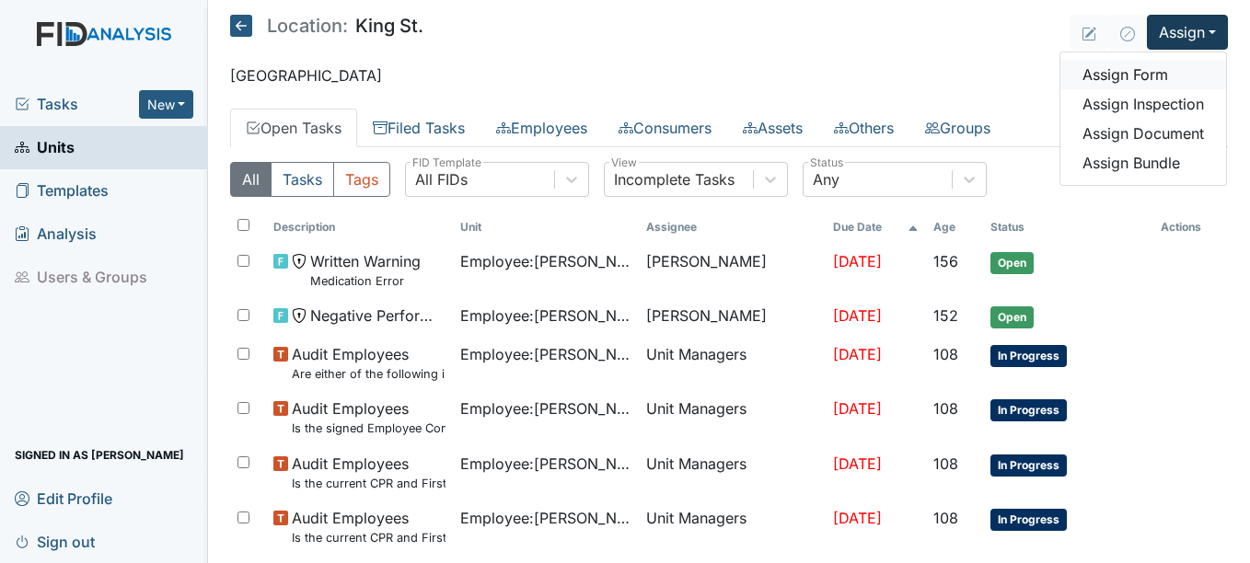
click at [1133, 73] on link "Assign Form" at bounding box center [1143, 74] width 166 height 29
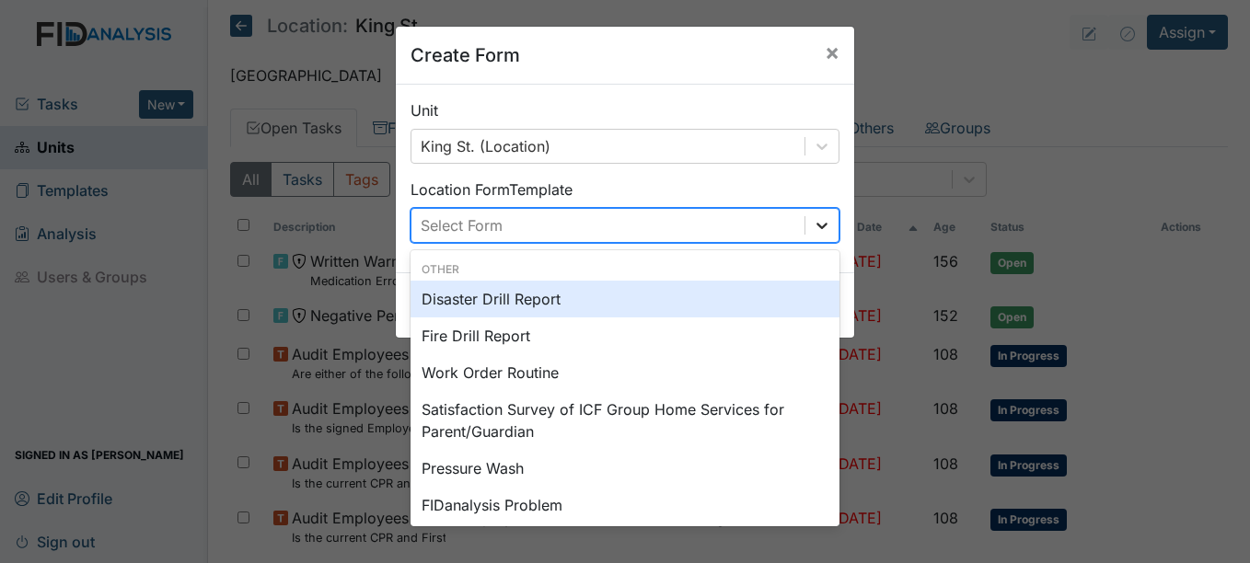
click at [818, 220] on icon at bounding box center [822, 225] width 18 height 18
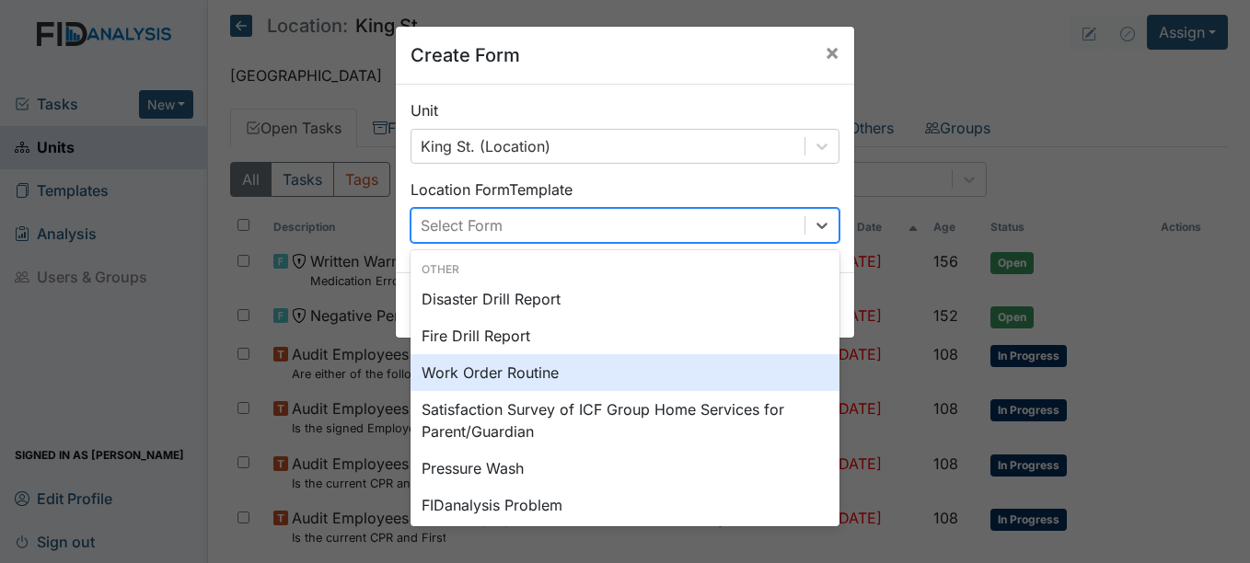
click at [539, 370] on div "Work Order Routine" at bounding box center [624, 372] width 429 height 37
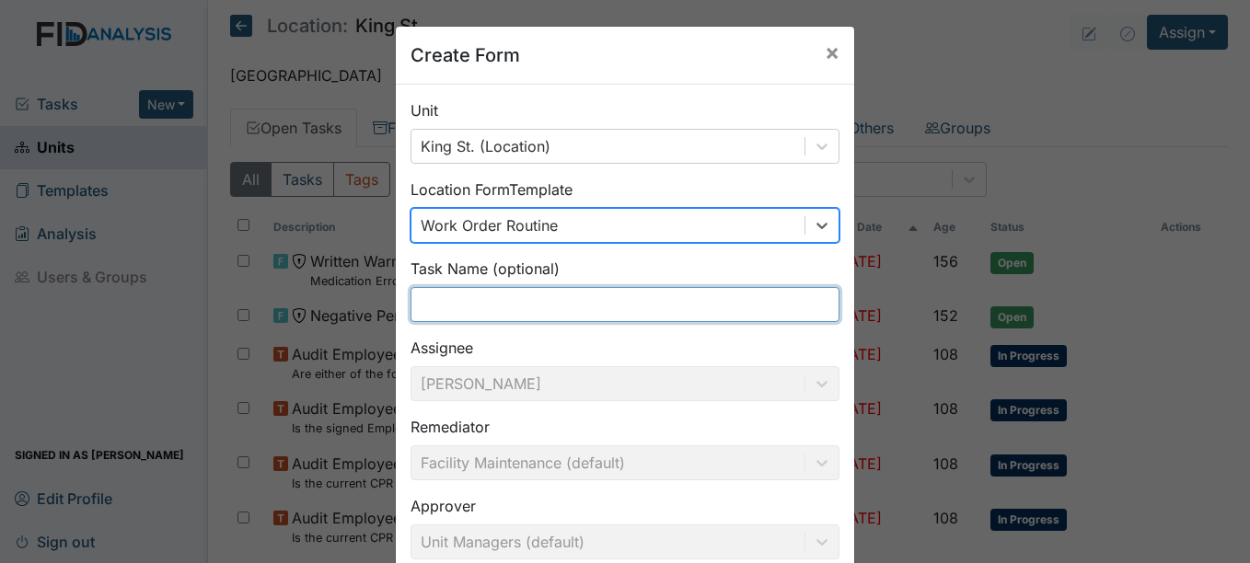
click at [425, 303] on input "text" at bounding box center [624, 304] width 429 height 35
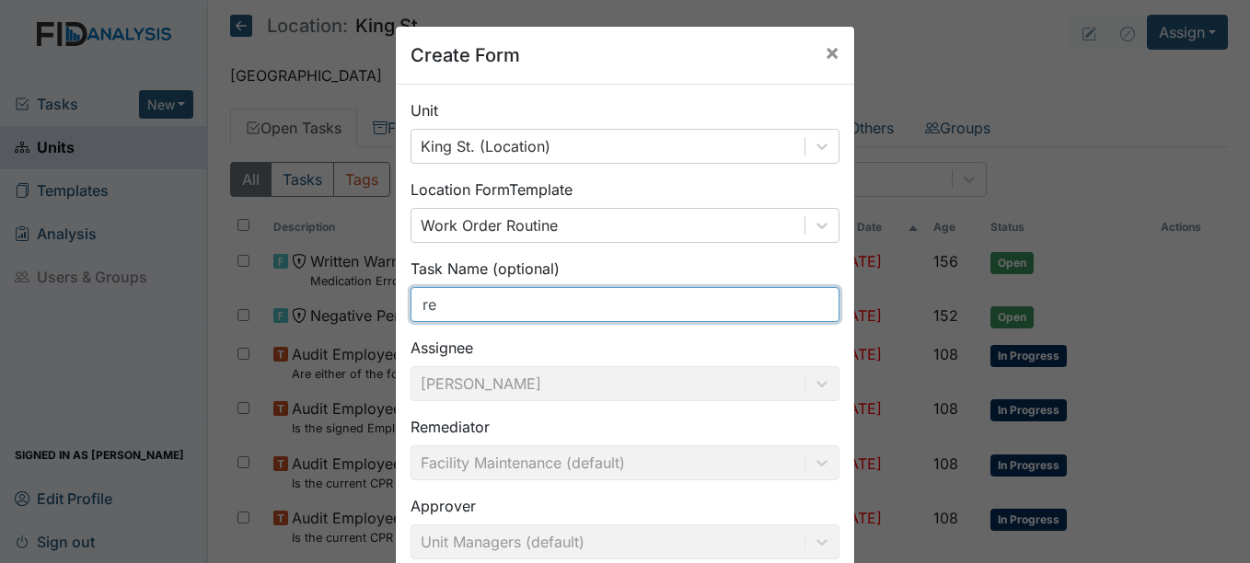
type input "r"
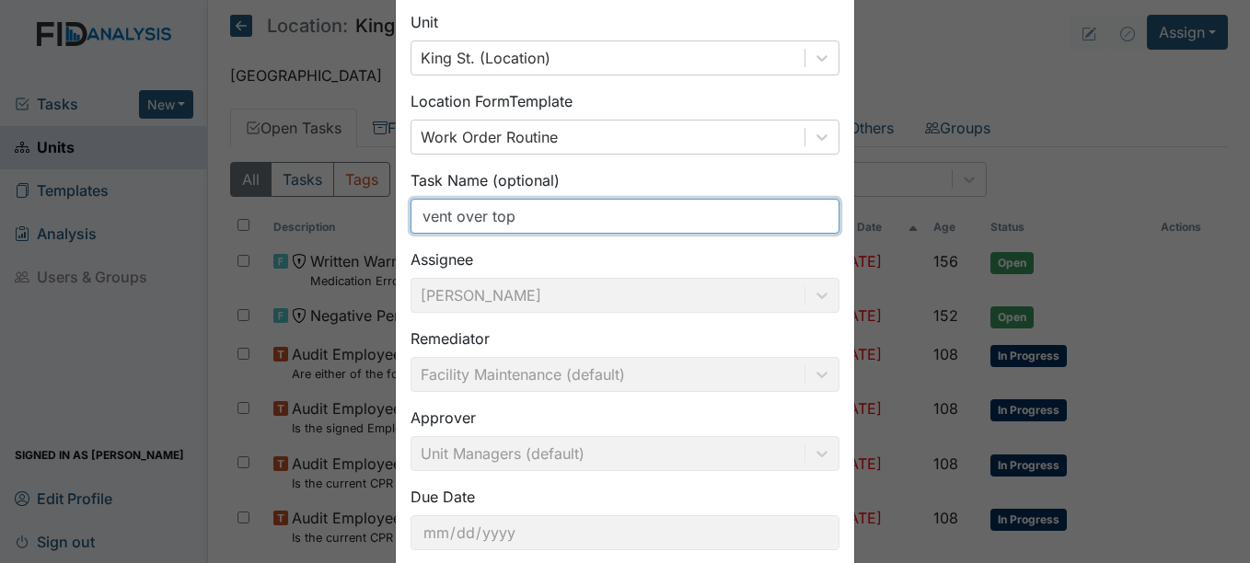
scroll to position [197, 0]
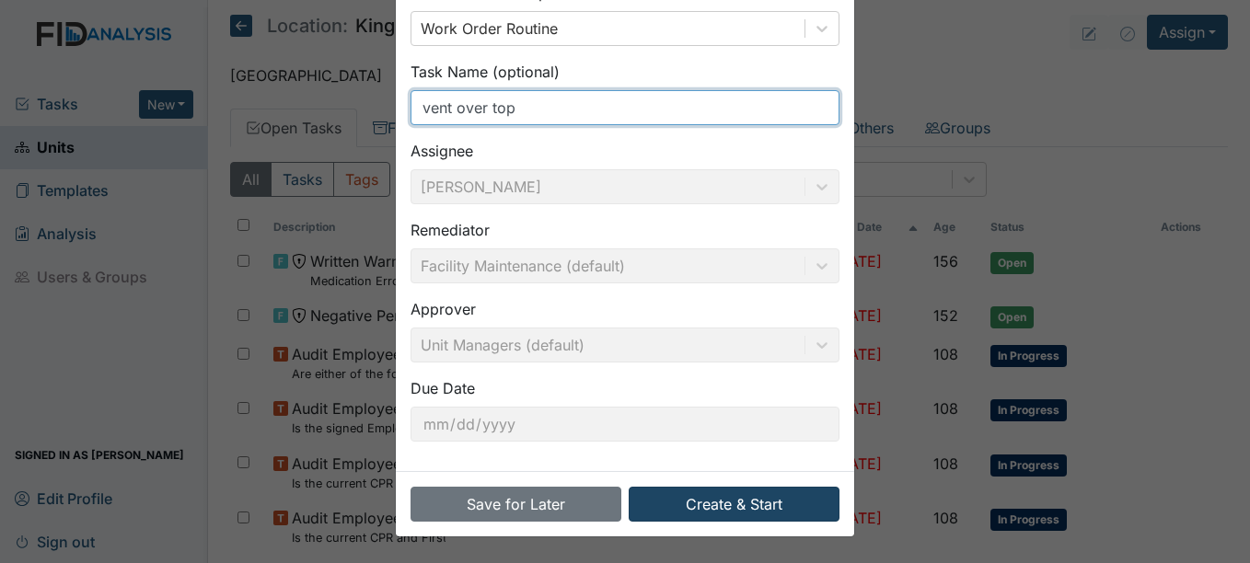
type input "vent over top"
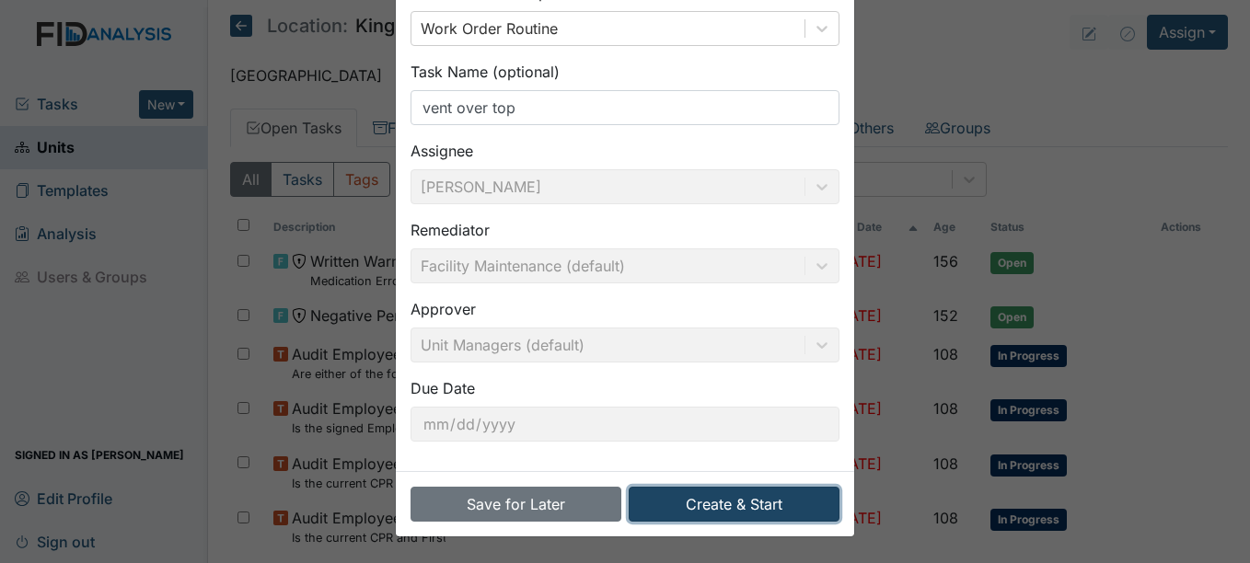
click at [775, 499] on button "Create & Start" at bounding box center [733, 504] width 211 height 35
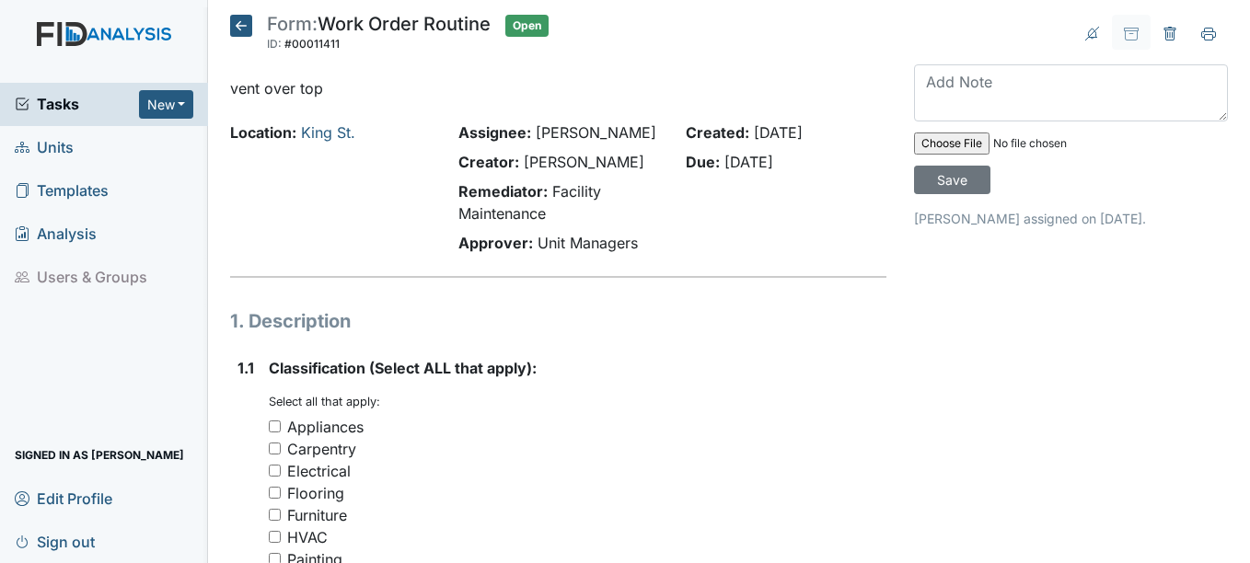
scroll to position [92, 0]
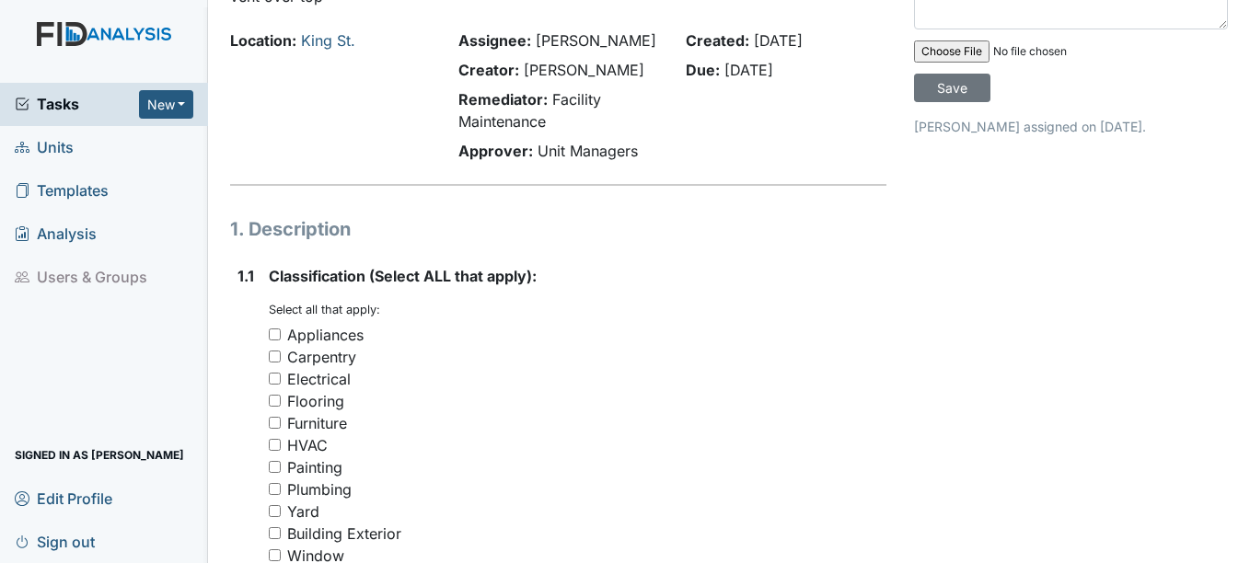
click at [276, 335] on input "Appliances" at bounding box center [275, 335] width 12 height 12
checkbox input "true"
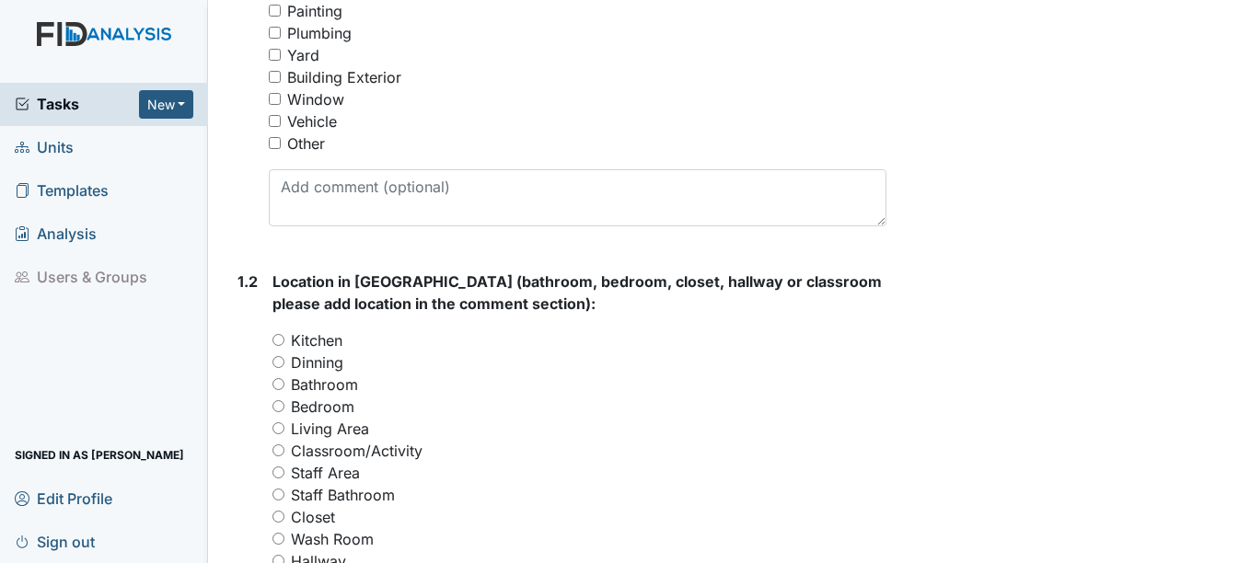
scroll to position [552, 0]
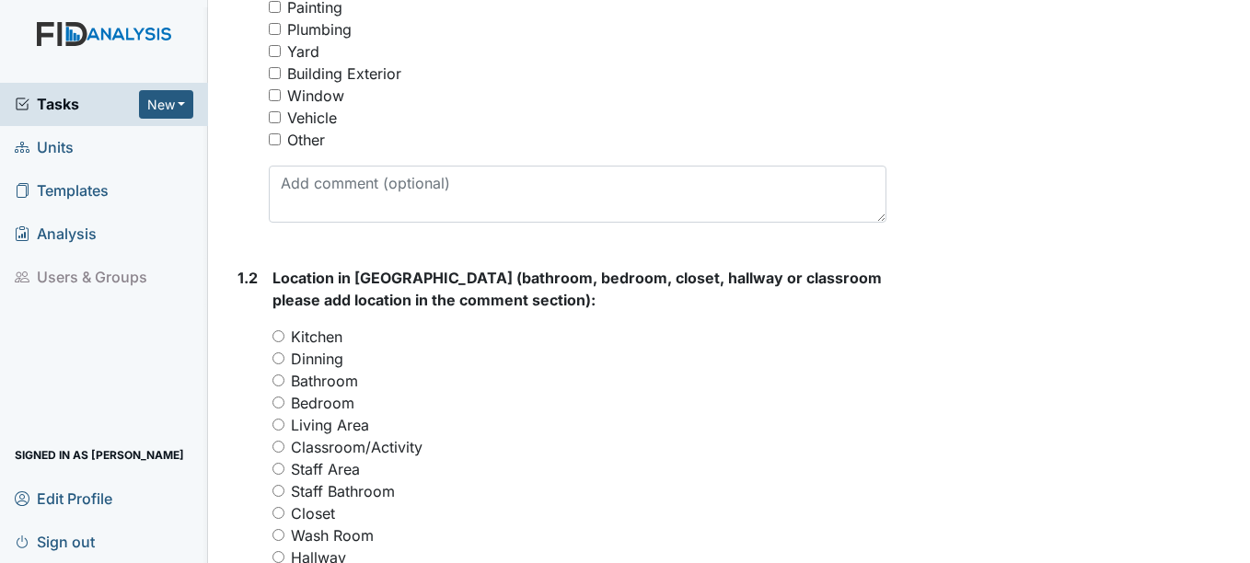
click at [286, 338] on div "Kitchen" at bounding box center [578, 337] width 613 height 22
click at [280, 336] on input "Kitchen" at bounding box center [278, 336] width 12 height 12
radio input "true"
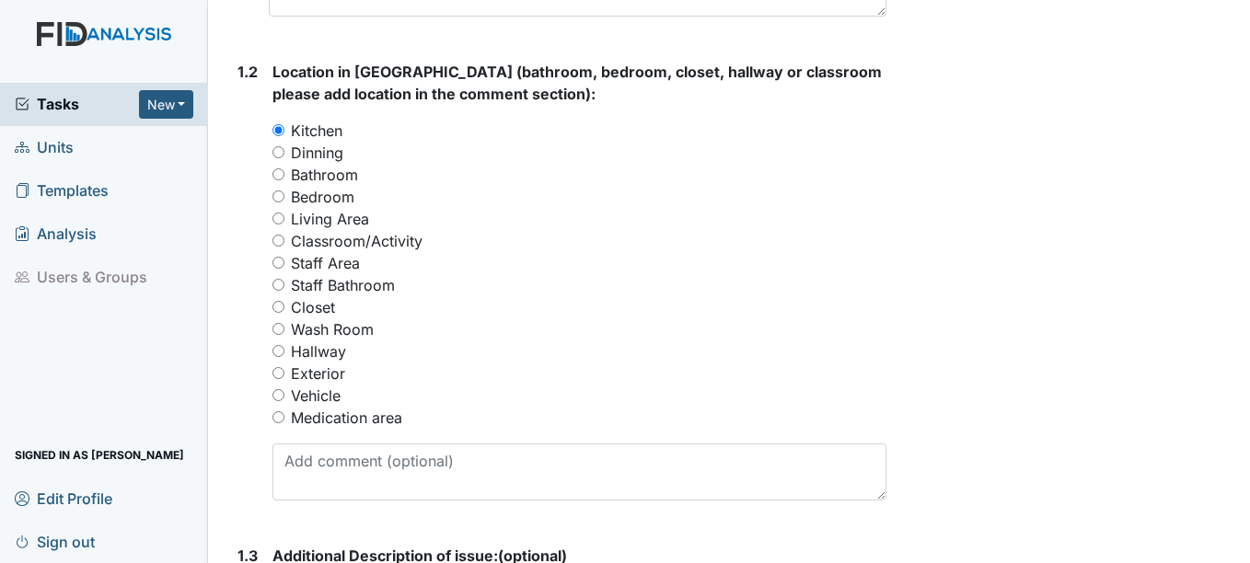
scroll to position [828, 0]
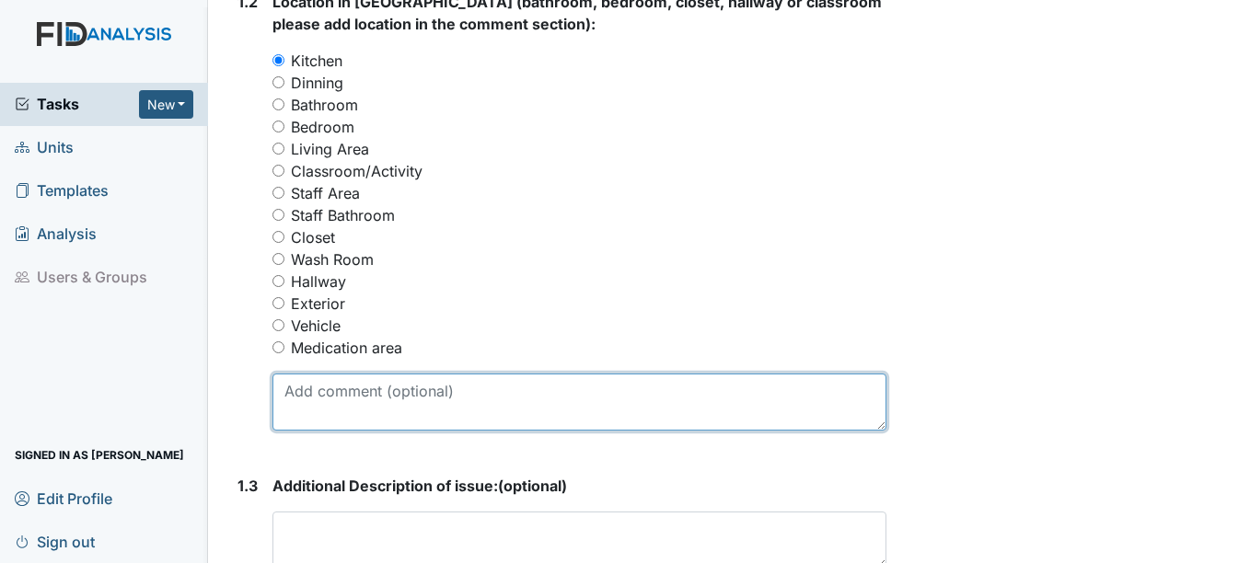
click at [332, 398] on textarea at bounding box center [578, 402] width 613 height 57
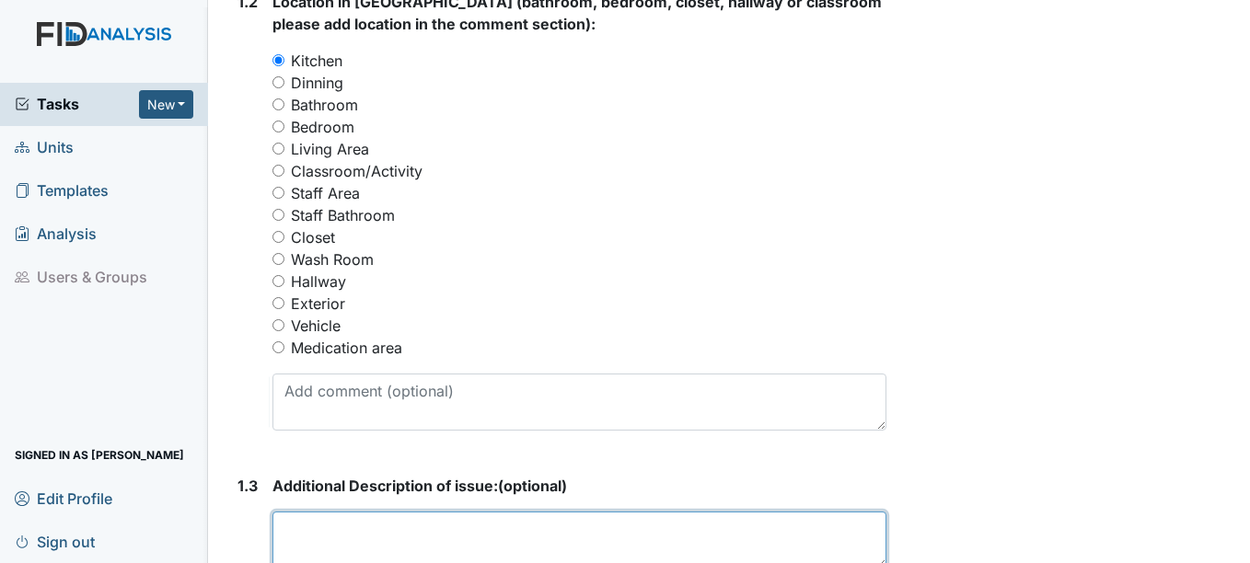
click at [321, 535] on textarea at bounding box center [578, 540] width 613 height 57
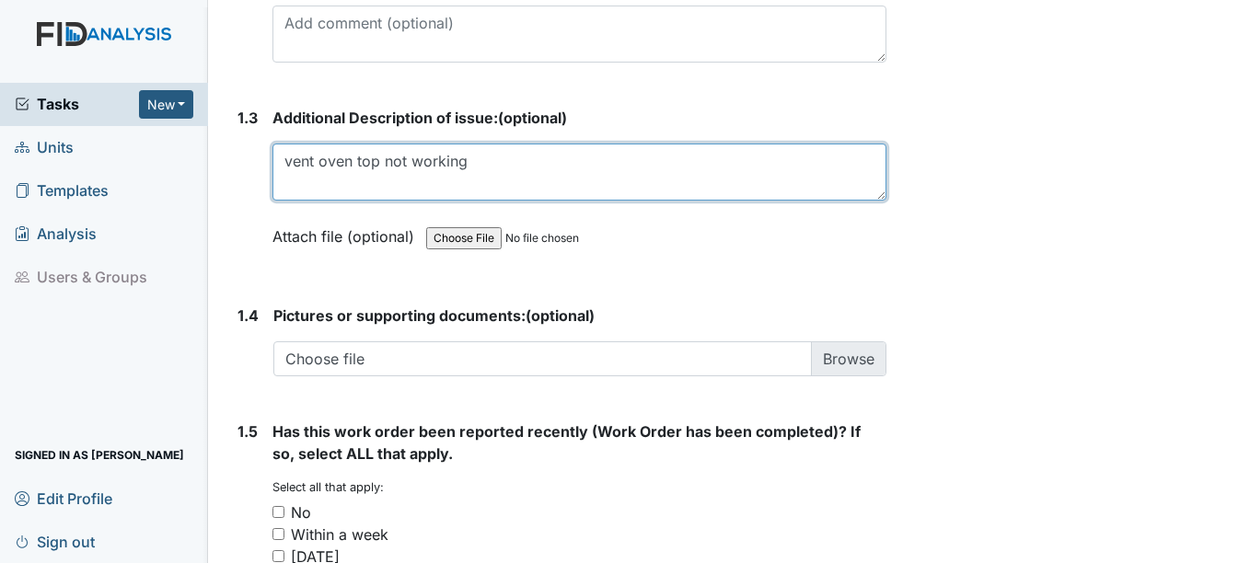
scroll to position [1380, 0]
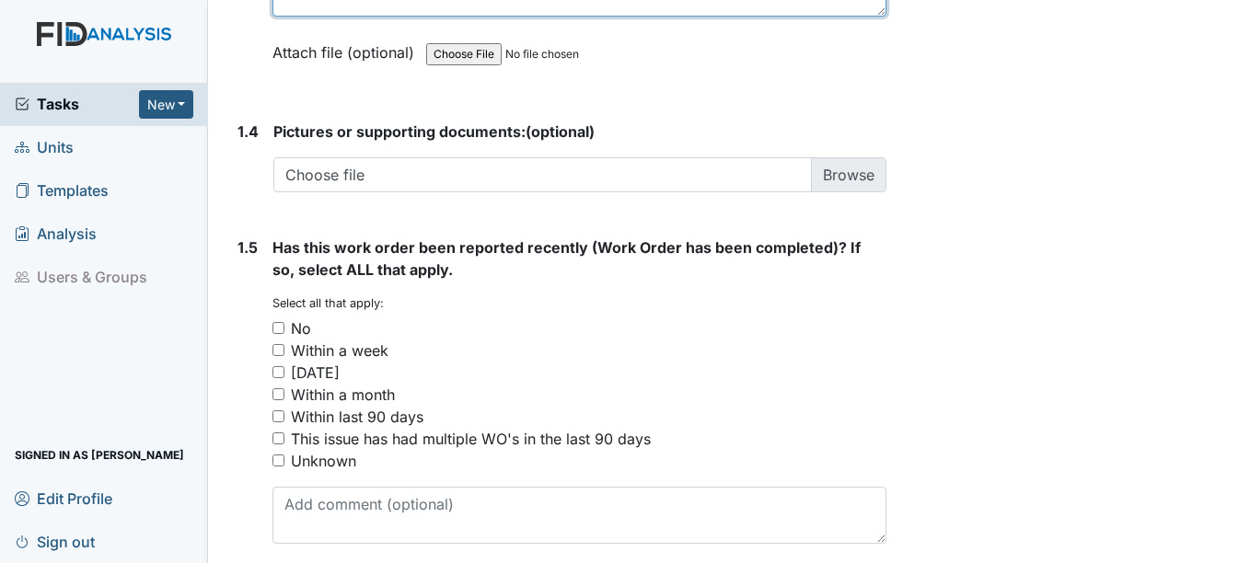
type textarea "vent oven top not working"
click at [279, 457] on input "Unknown" at bounding box center [278, 461] width 12 height 12
checkbox input "true"
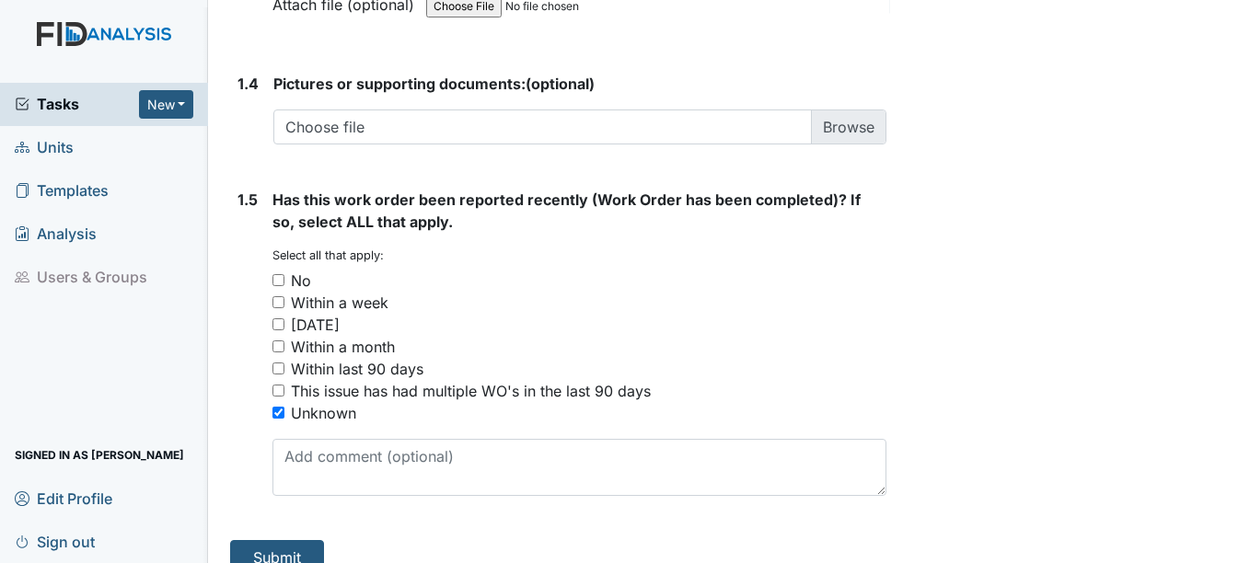
scroll to position [1455, 0]
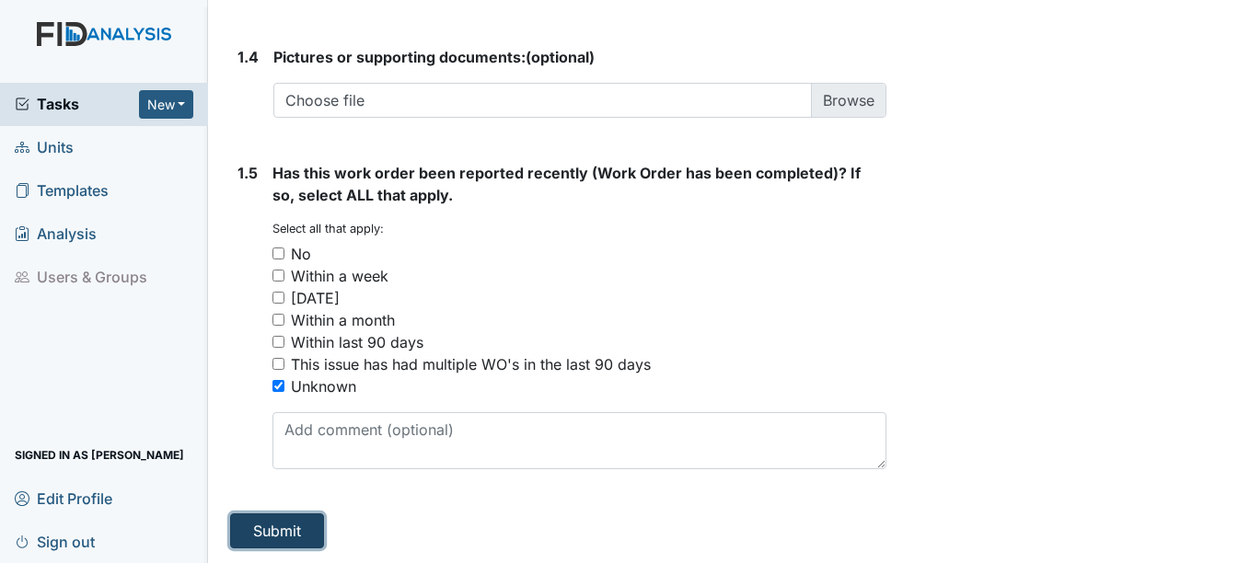
click at [301, 526] on button "Submit" at bounding box center [277, 530] width 94 height 35
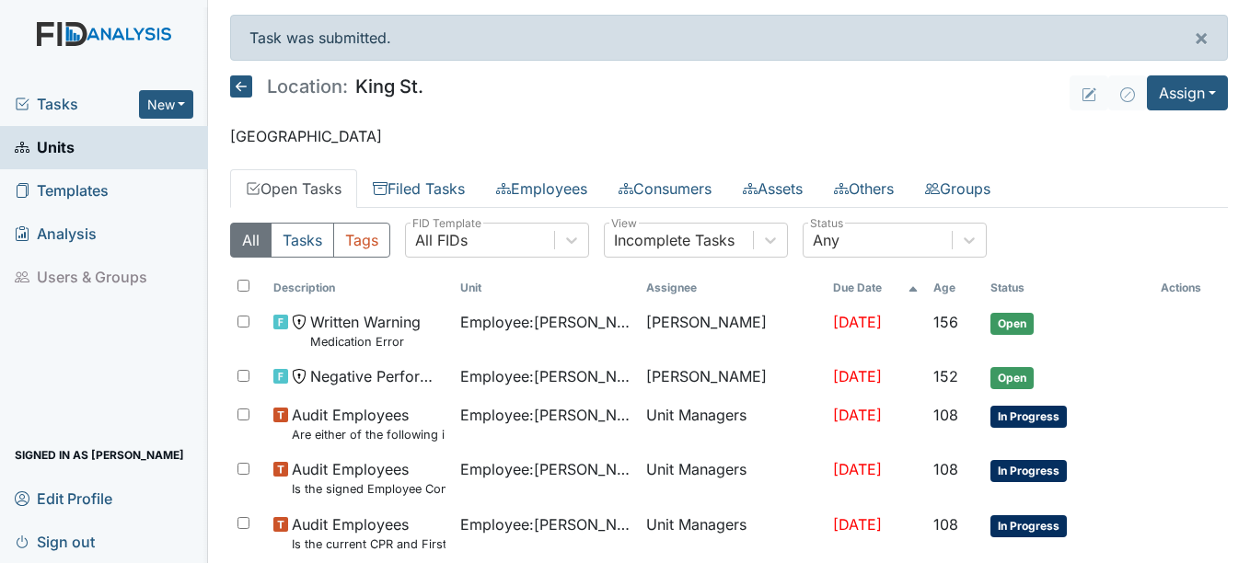
click at [74, 144] on span "Units" at bounding box center [45, 147] width 60 height 29
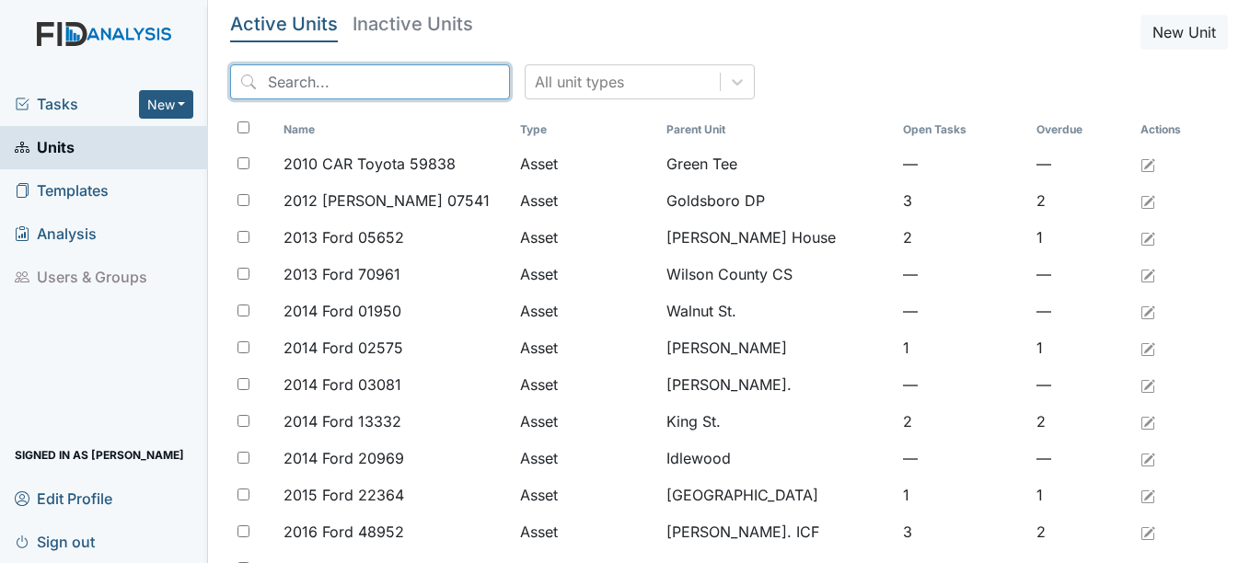
click at [320, 79] on input "search" at bounding box center [370, 81] width 280 height 35
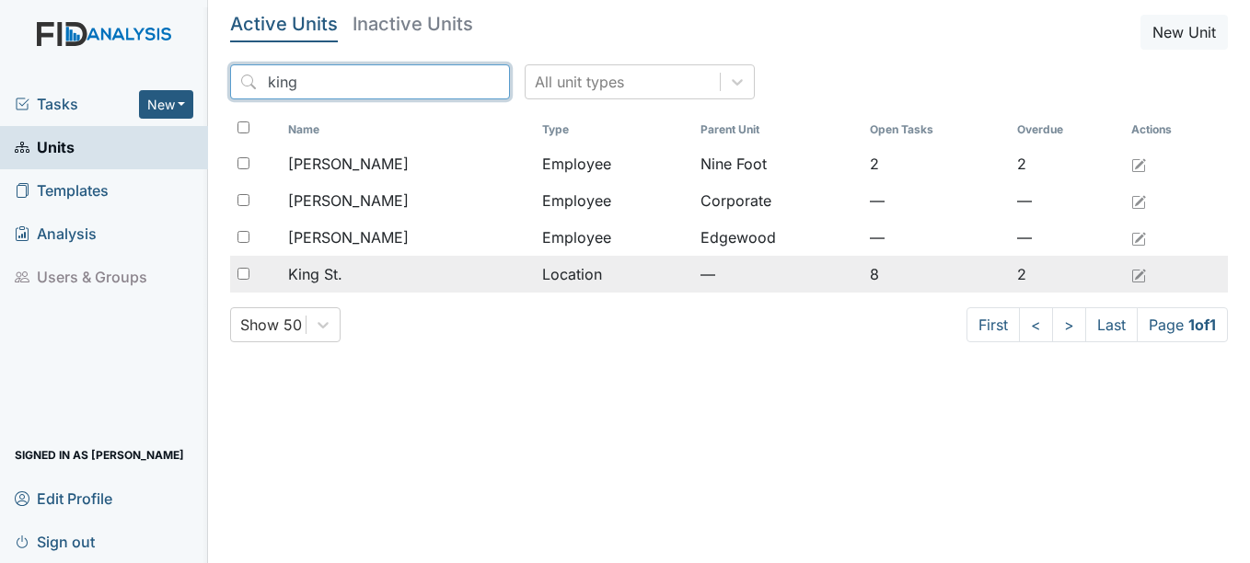
type input "king"
click at [322, 271] on span "King St." at bounding box center [315, 274] width 54 height 22
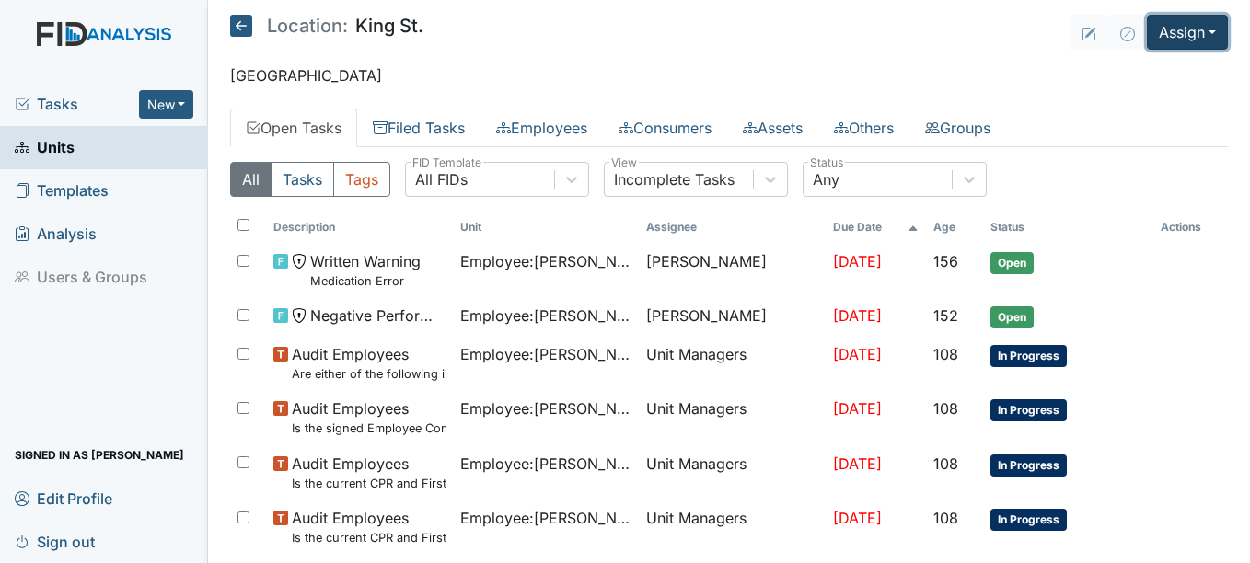
click at [1199, 29] on button "Assign" at bounding box center [1187, 32] width 81 height 35
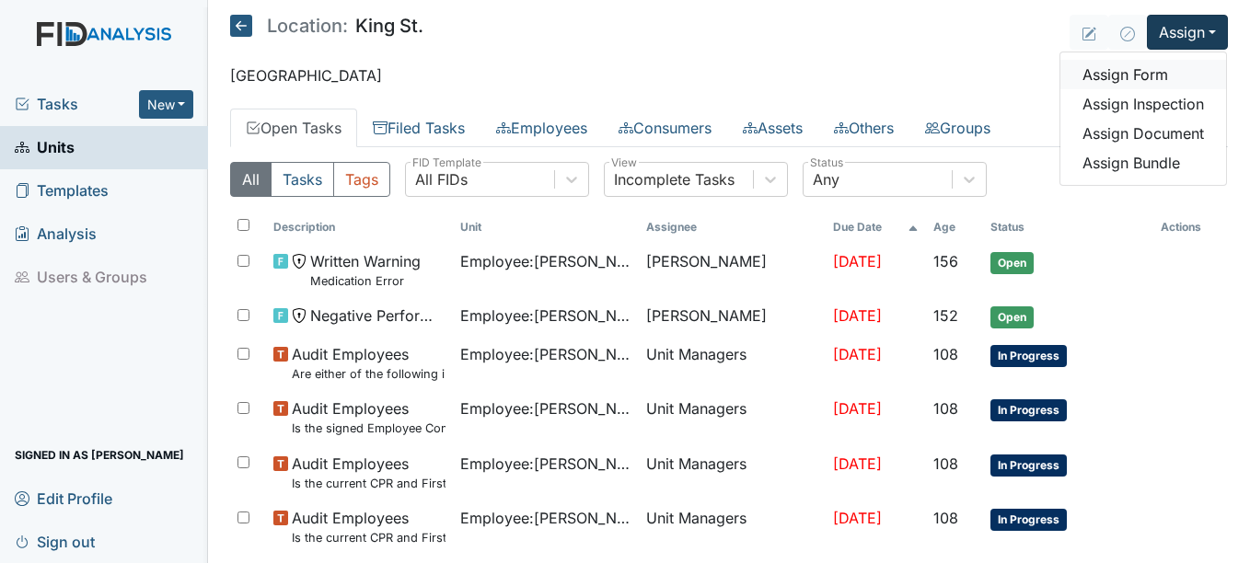
click at [1134, 71] on link "Assign Form" at bounding box center [1143, 74] width 166 height 29
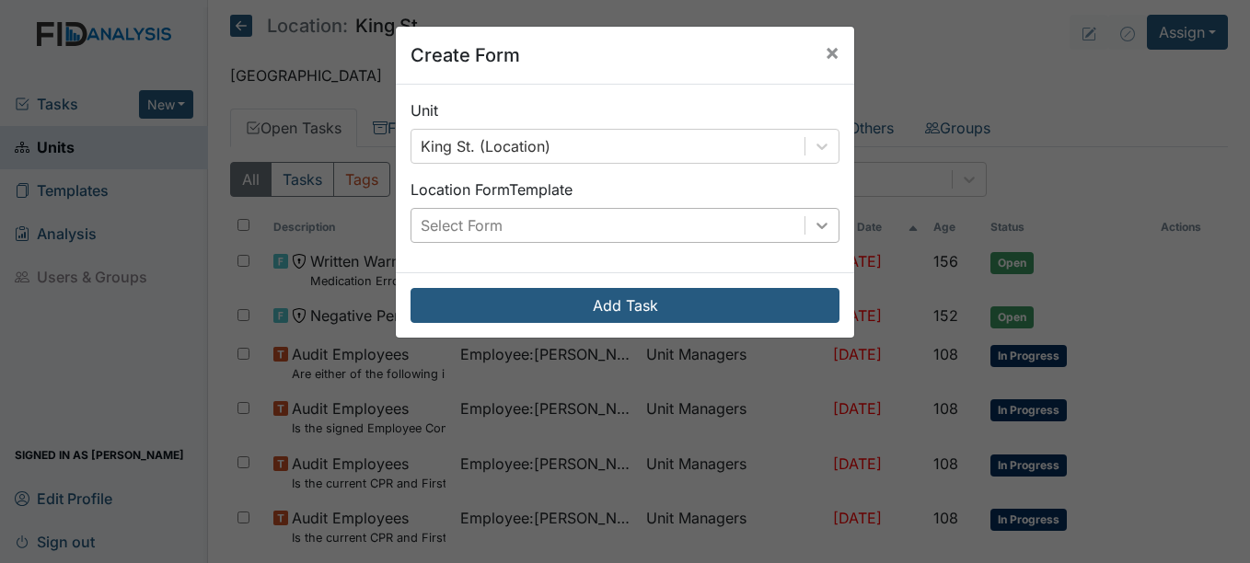
click at [813, 222] on icon at bounding box center [822, 225] width 18 height 18
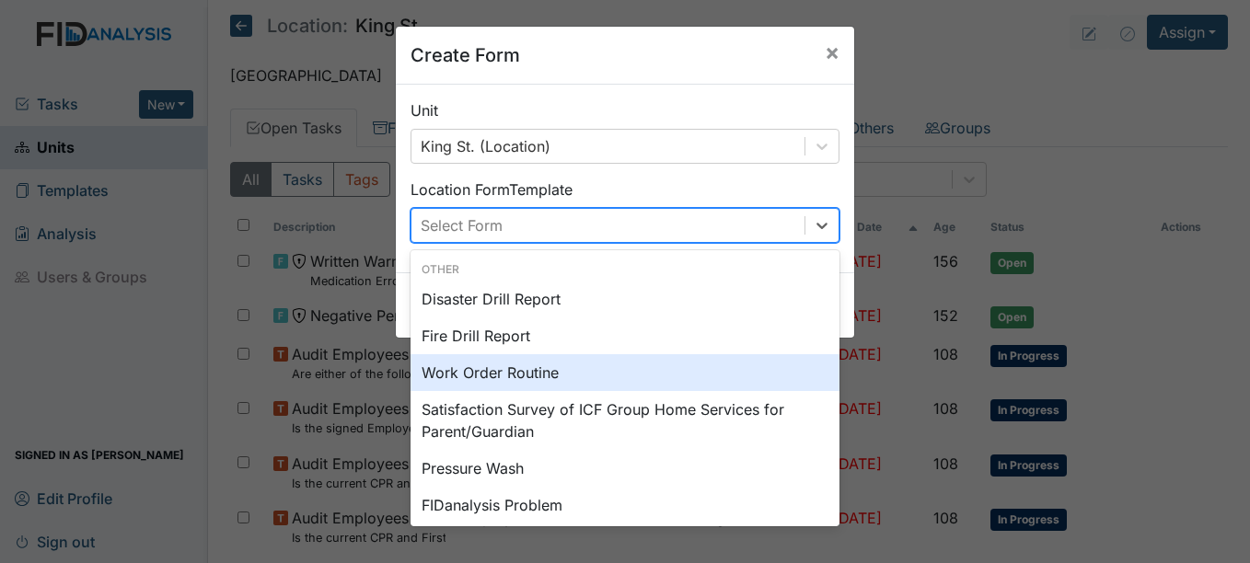
click at [539, 371] on div "Work Order Routine" at bounding box center [624, 372] width 429 height 37
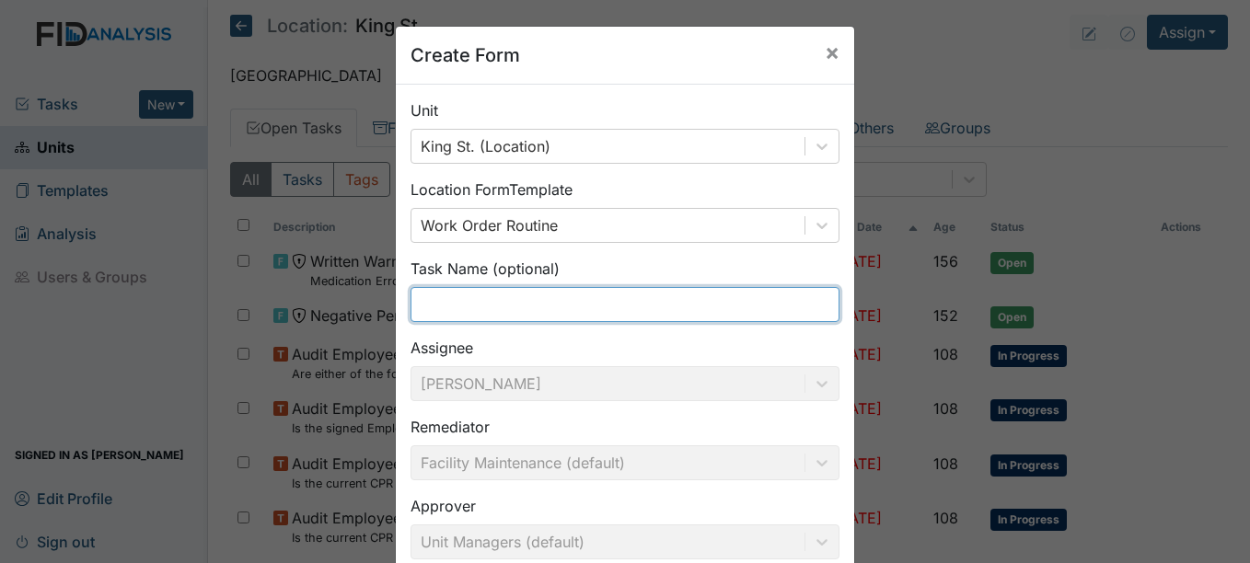
click at [485, 304] on input "text" at bounding box center [624, 304] width 429 height 35
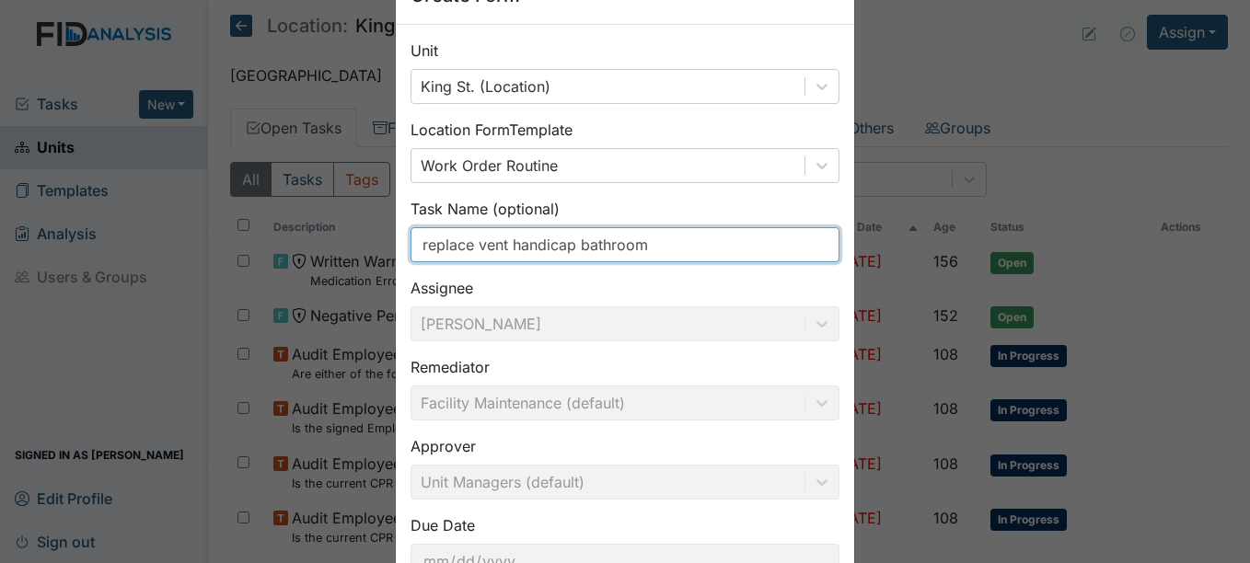
scroll to position [13, 0]
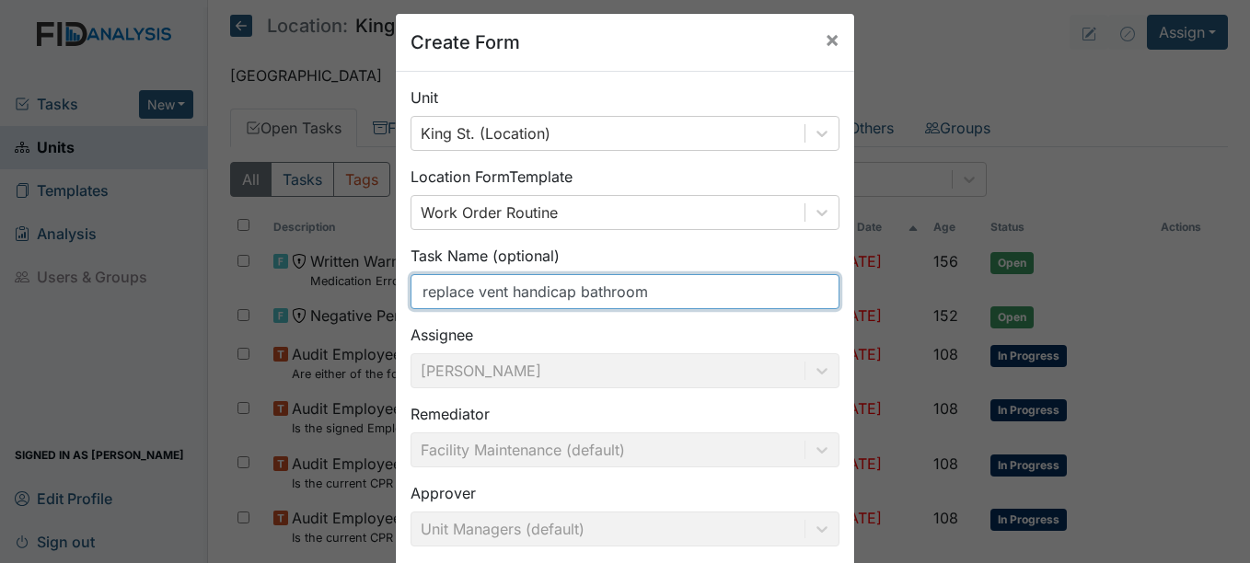
click at [663, 290] on input "replace vent handicap bathroom" at bounding box center [624, 291] width 429 height 35
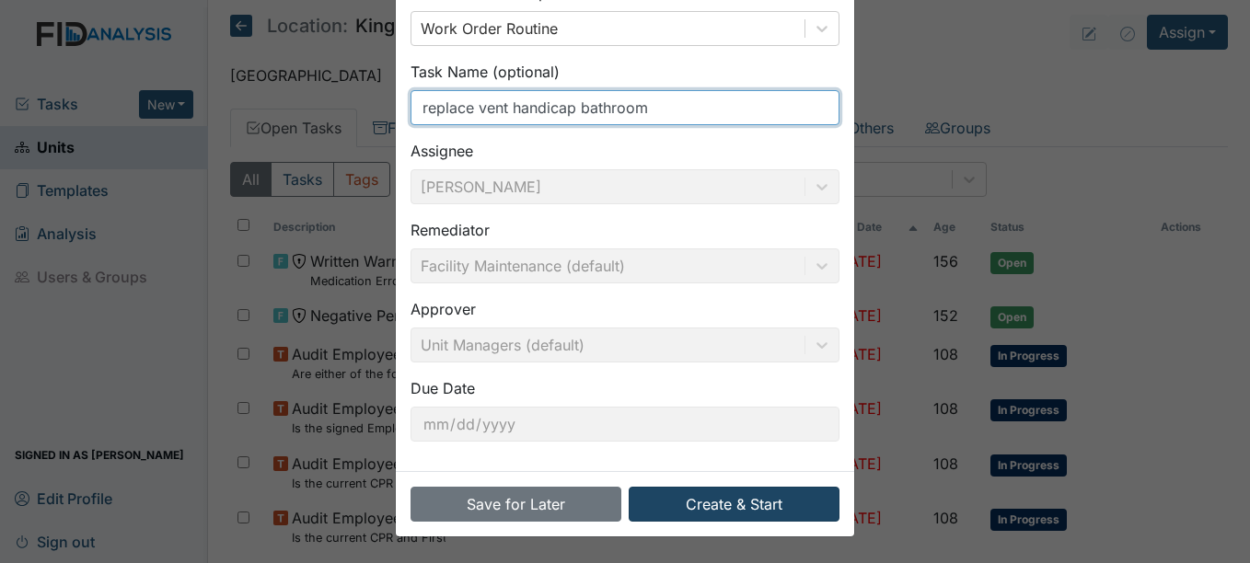
type input "replace vent handicap bathroom"
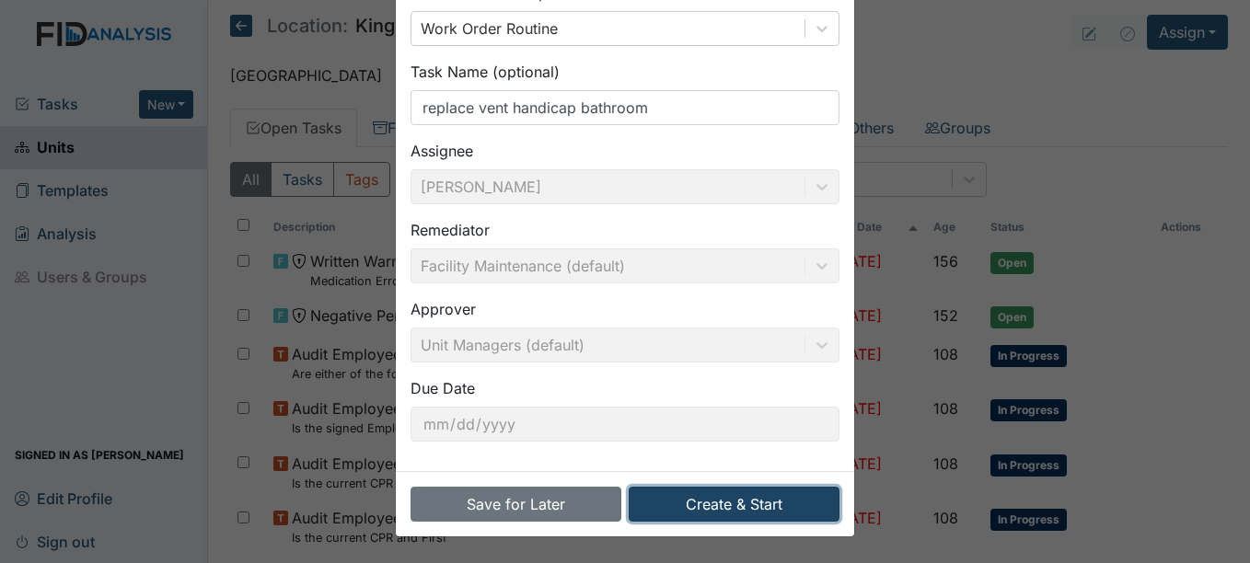
click at [763, 502] on button "Create & Start" at bounding box center [733, 504] width 211 height 35
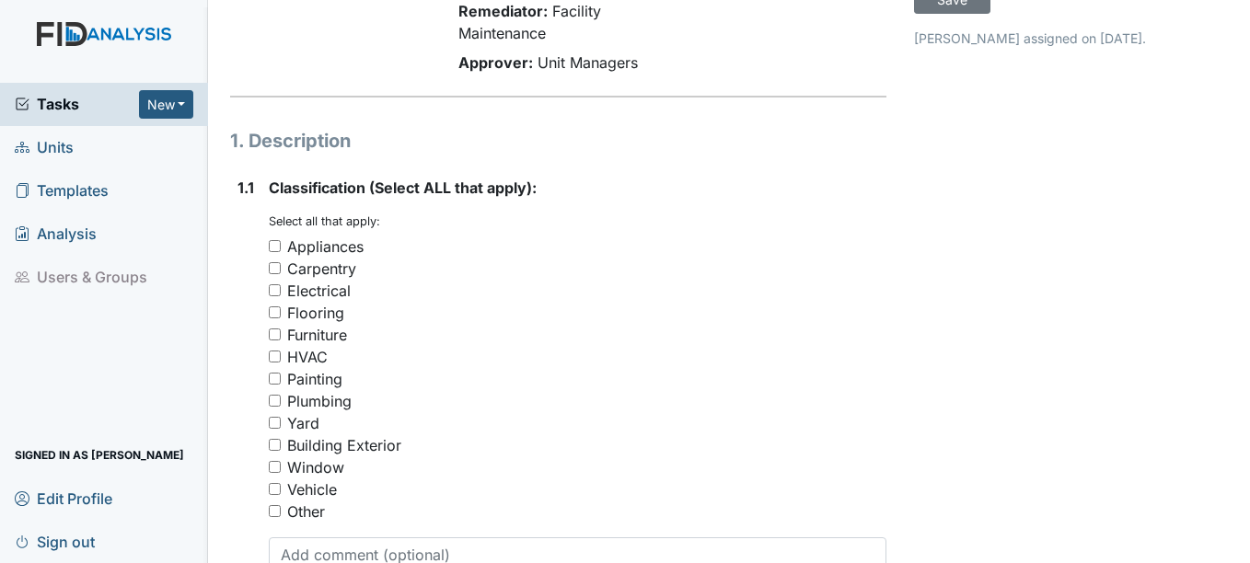
scroll to position [184, 0]
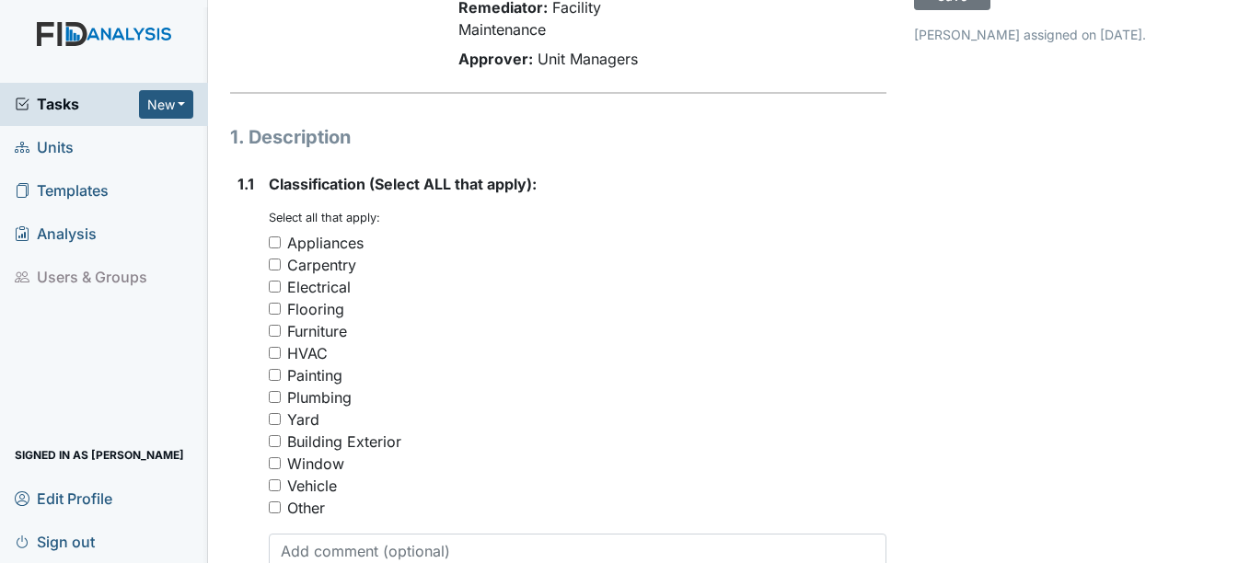
drag, startPoint x: 272, startPoint y: 509, endPoint x: 280, endPoint y: 502, distance: 9.8
click at [272, 508] on input "Other" at bounding box center [275, 508] width 12 height 12
checkbox input "true"
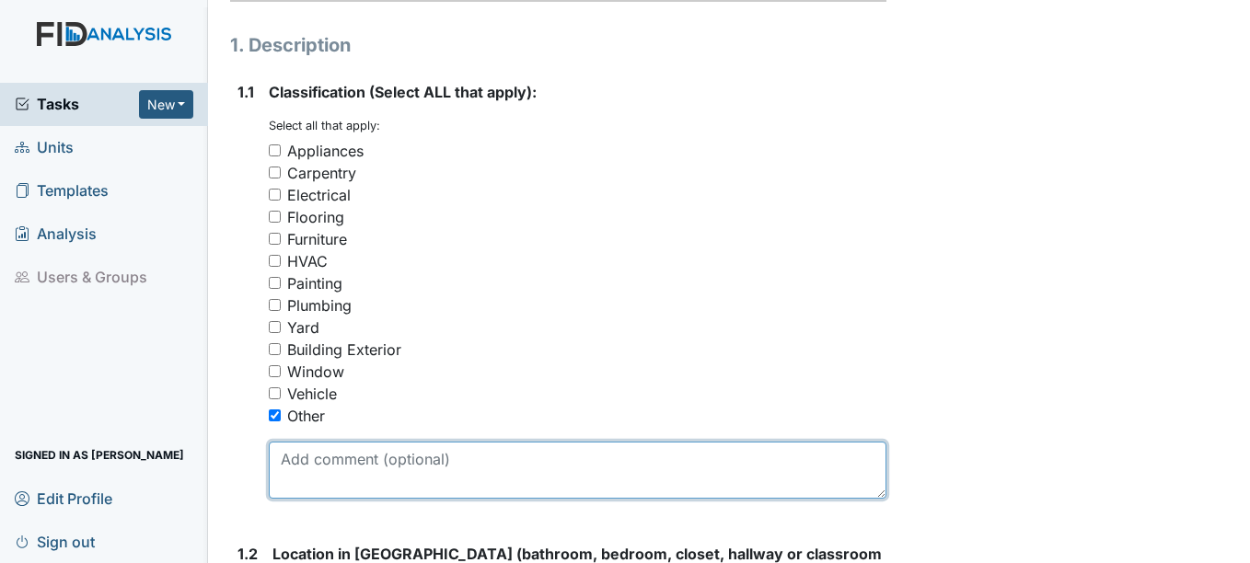
click at [337, 471] on textarea at bounding box center [577, 470] width 617 height 57
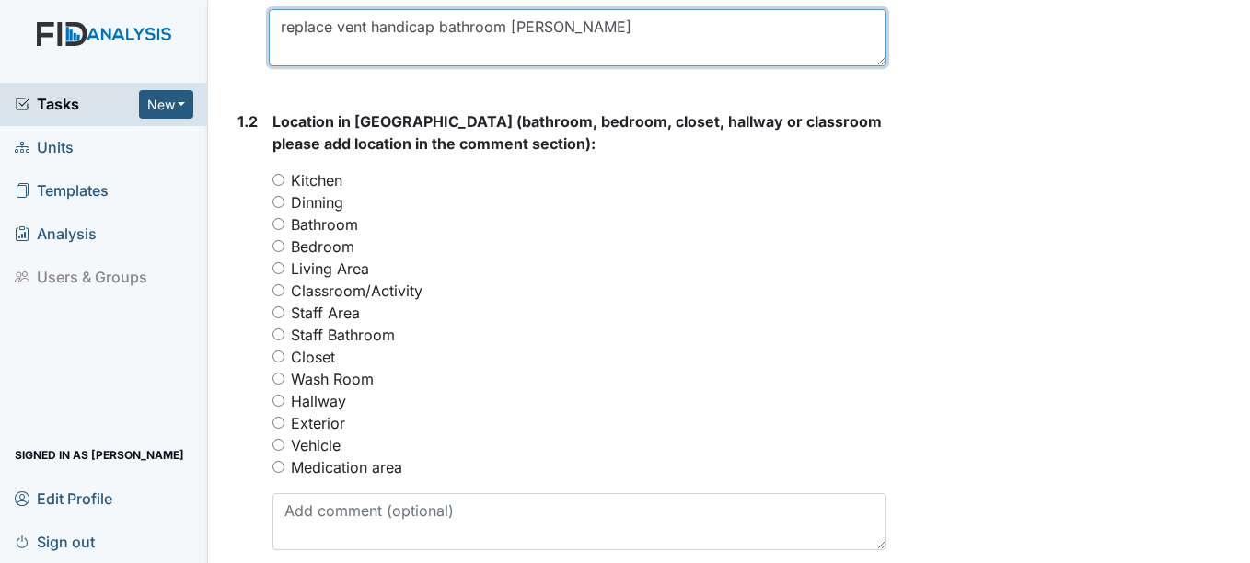
scroll to position [736, 0]
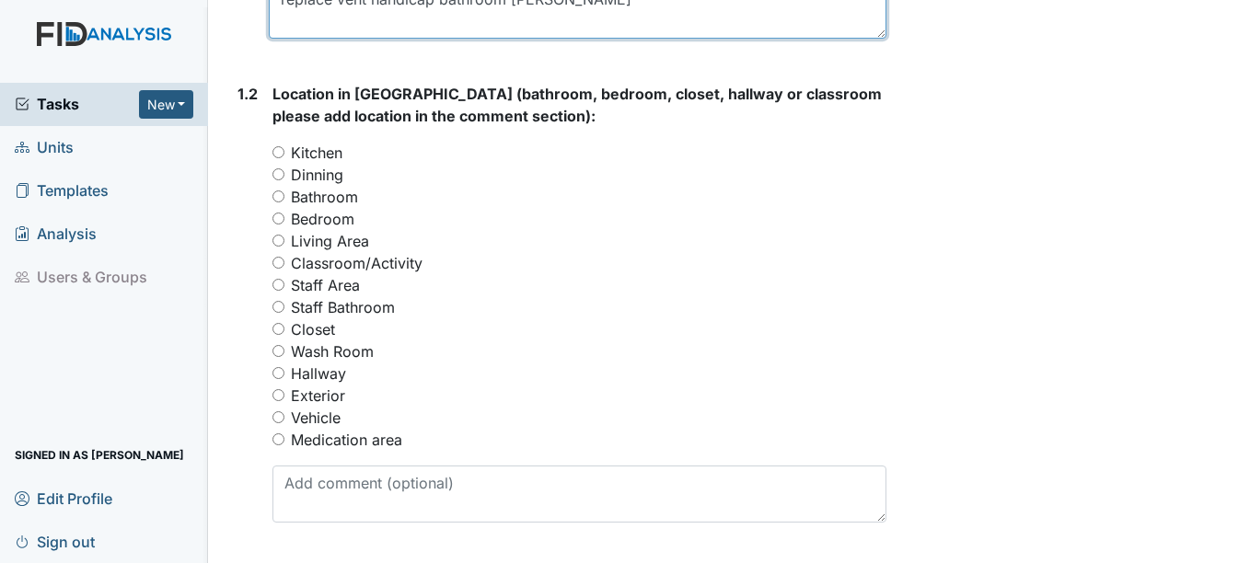
type textarea "replace vent handicap bathroom rusty"
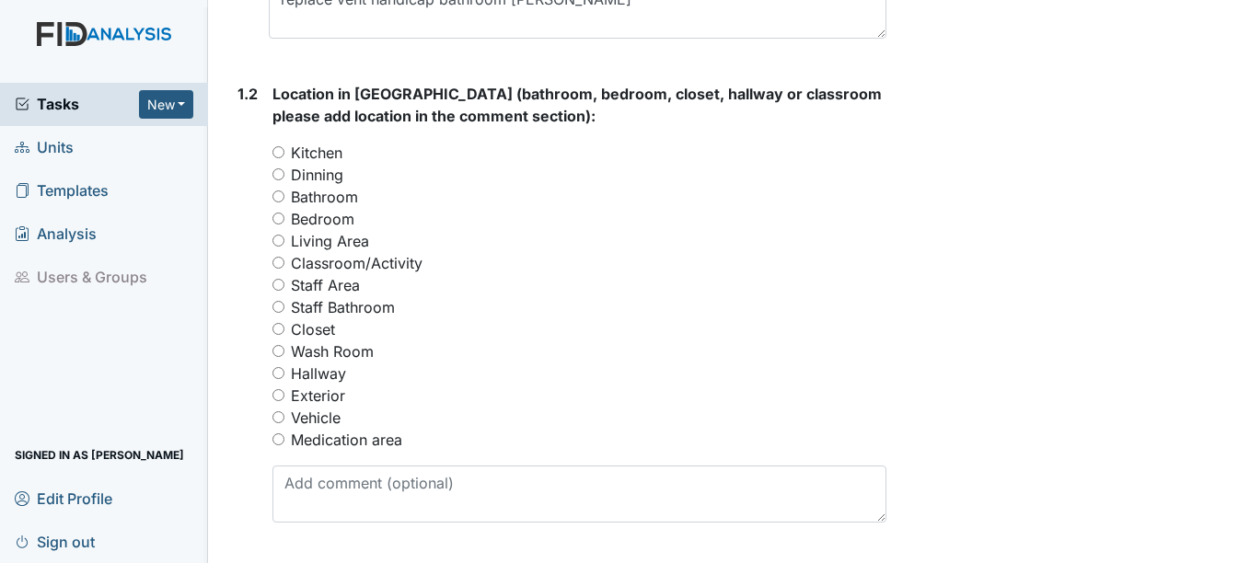
click at [278, 194] on input "Bathroom" at bounding box center [278, 196] width 12 height 12
radio input "true"
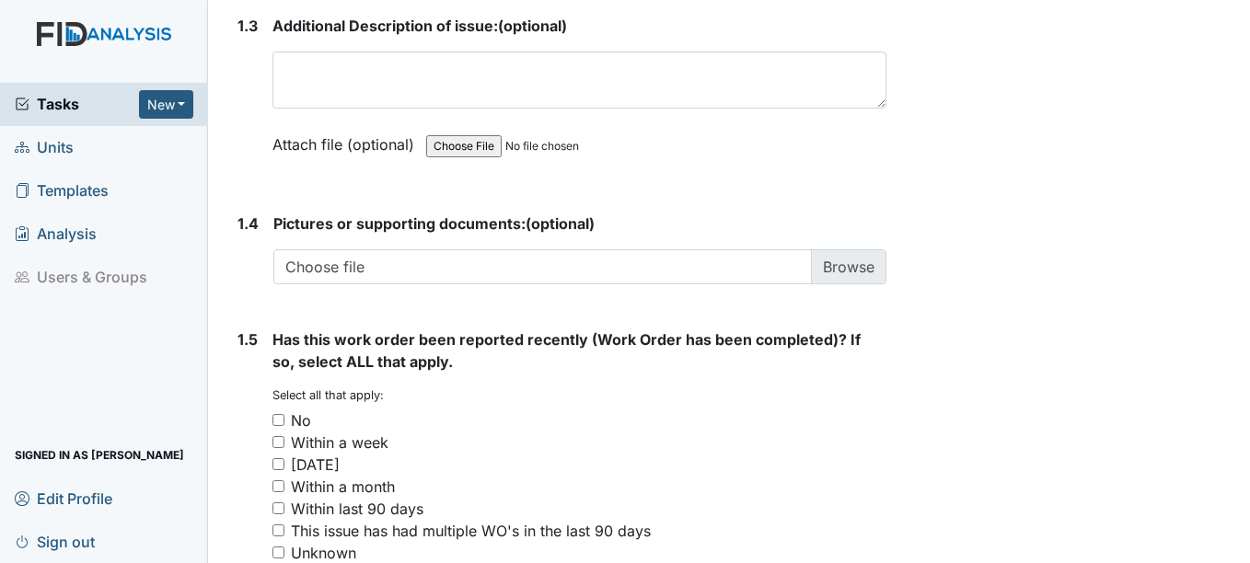
scroll to position [1380, 0]
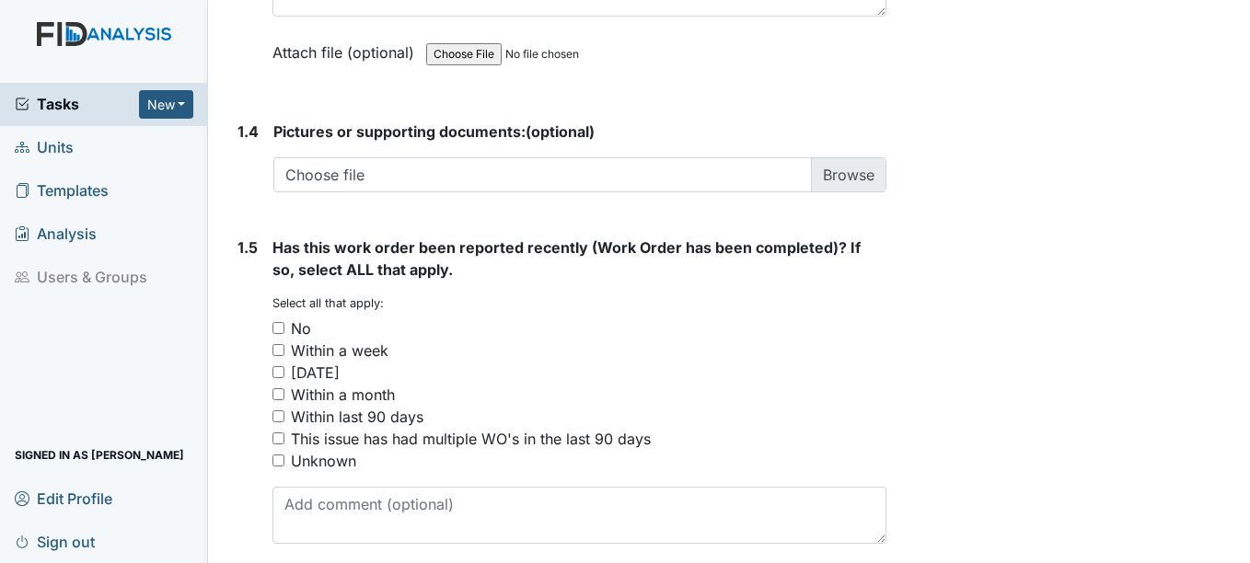
click at [276, 459] on input "Unknown" at bounding box center [278, 461] width 12 height 12
checkbox input "true"
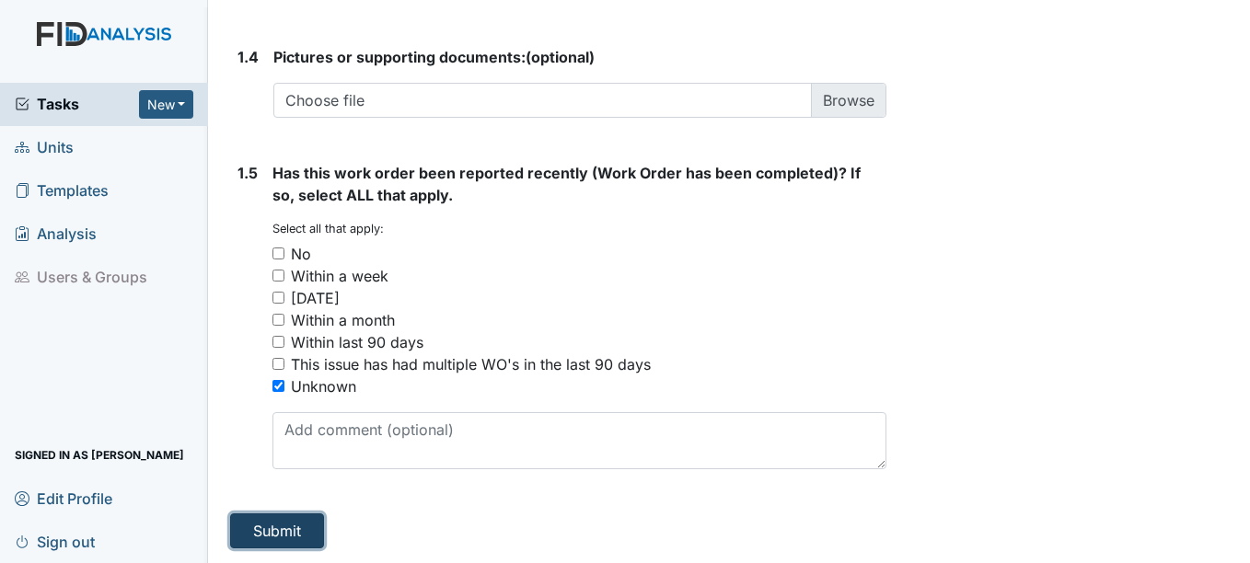
click at [296, 532] on button "Submit" at bounding box center [277, 530] width 94 height 35
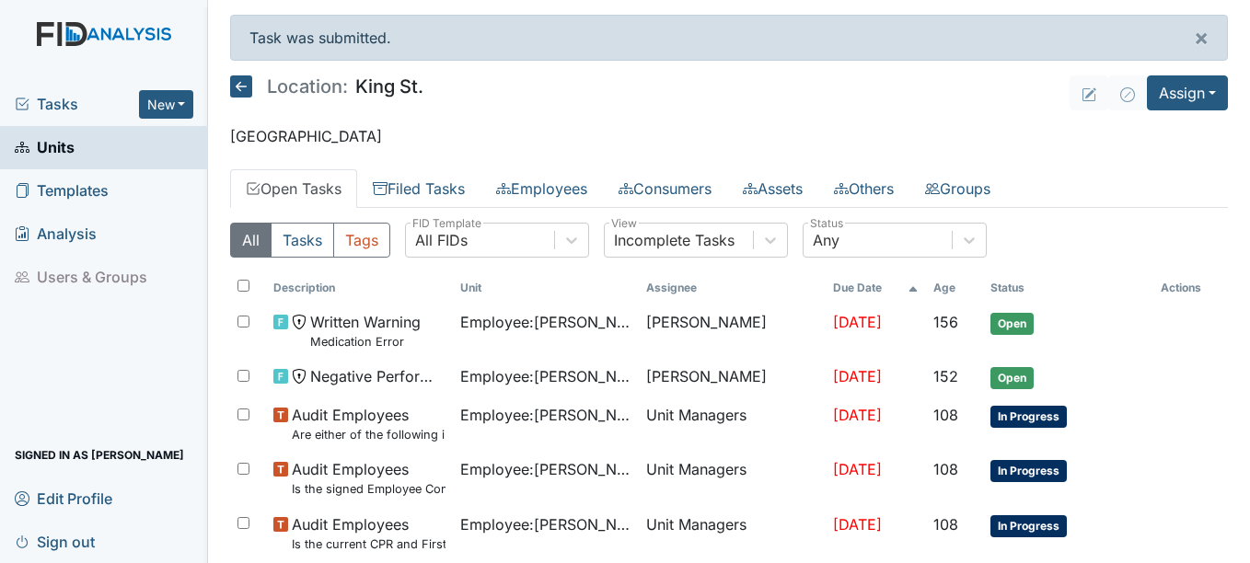
click at [61, 142] on span "Units" at bounding box center [45, 147] width 60 height 29
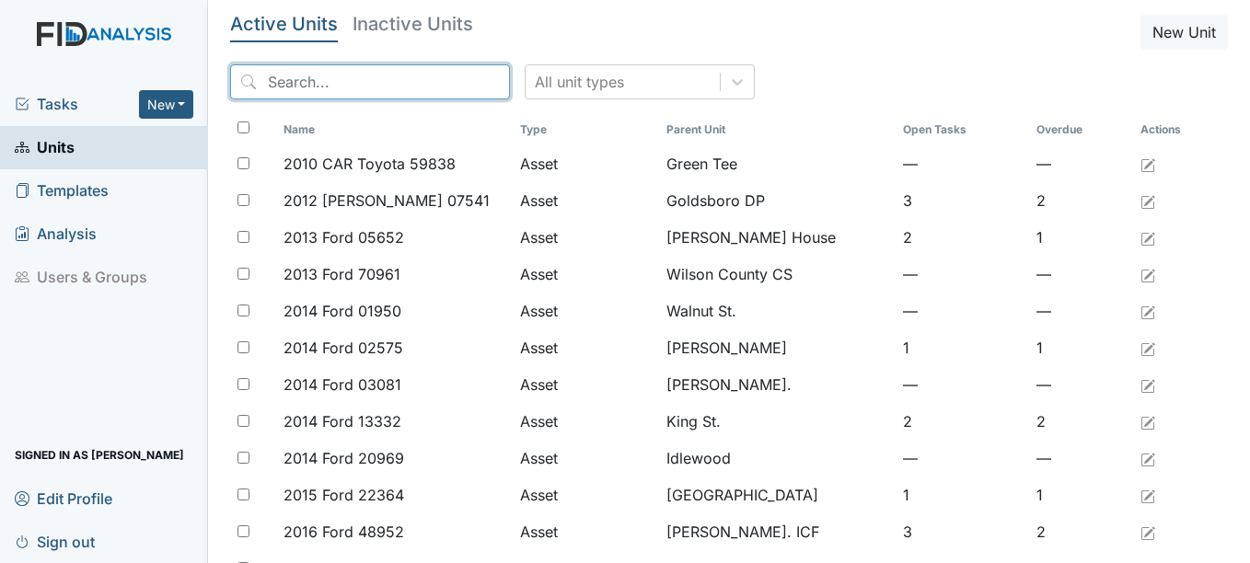
click at [338, 79] on input "search" at bounding box center [370, 81] width 280 height 35
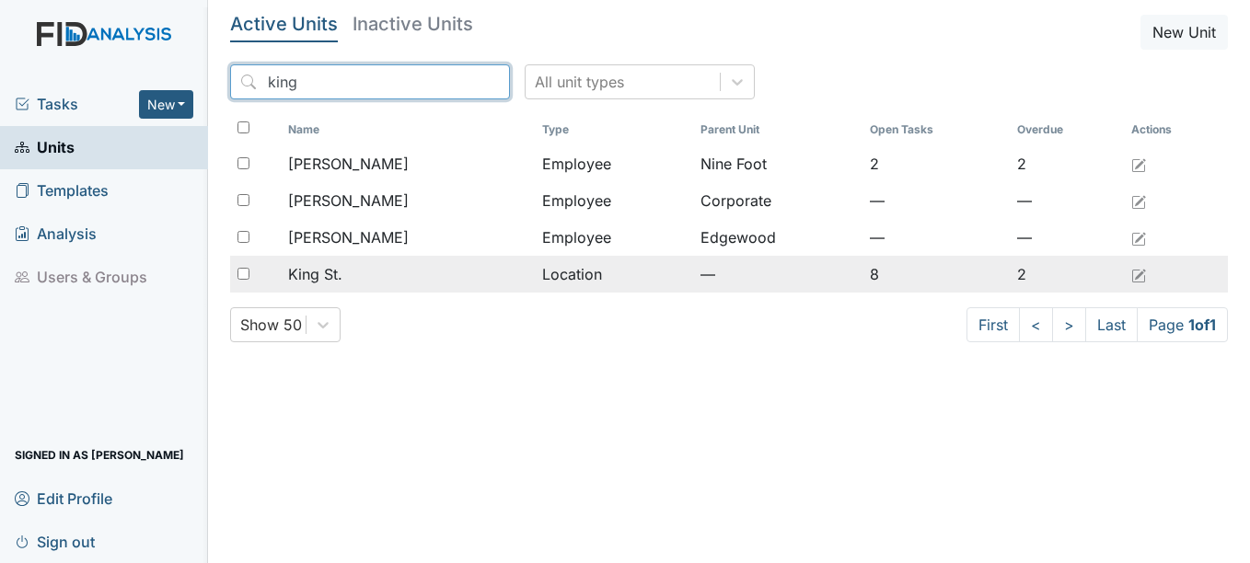
type input "king"
click at [327, 275] on span "King St." at bounding box center [315, 274] width 54 height 22
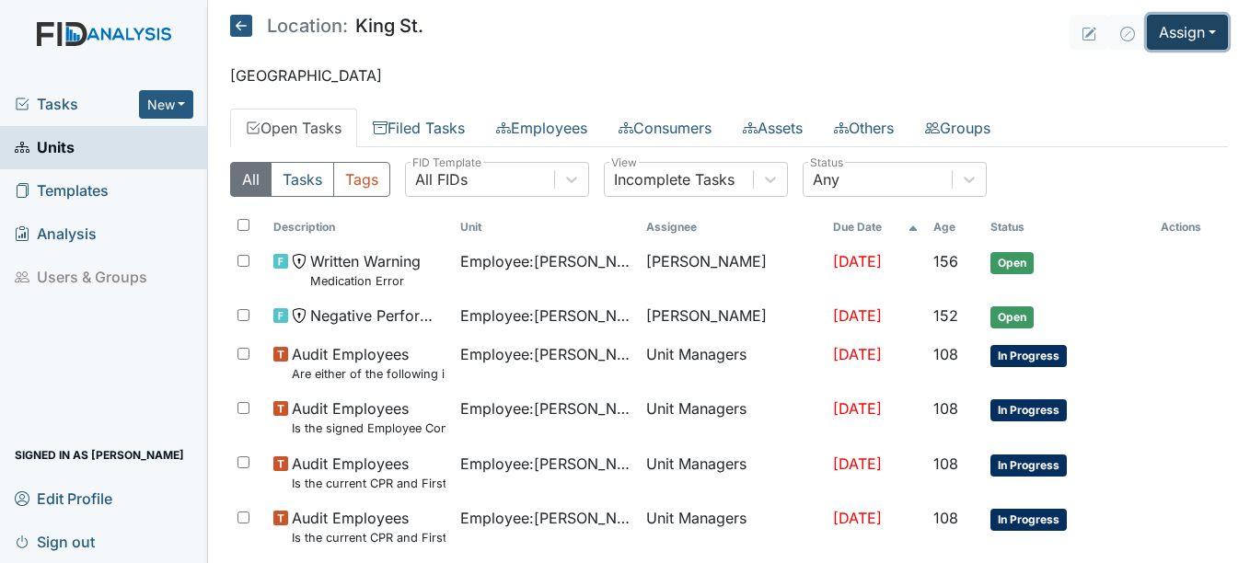
click at [1205, 32] on button "Assign" at bounding box center [1187, 32] width 81 height 35
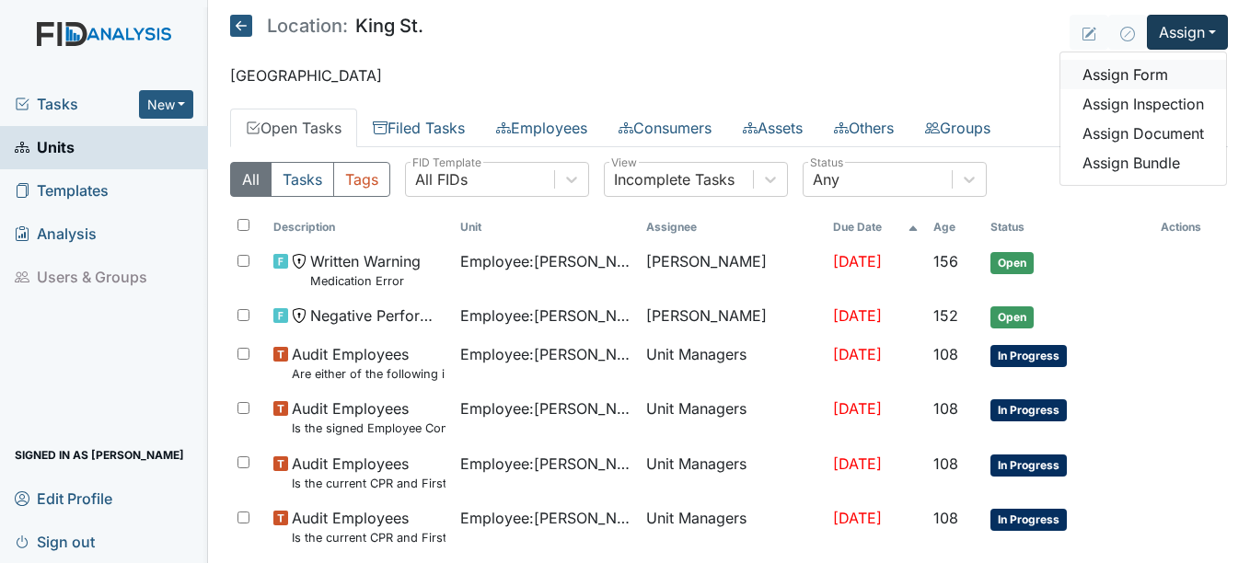
click at [1137, 68] on link "Assign Form" at bounding box center [1143, 74] width 166 height 29
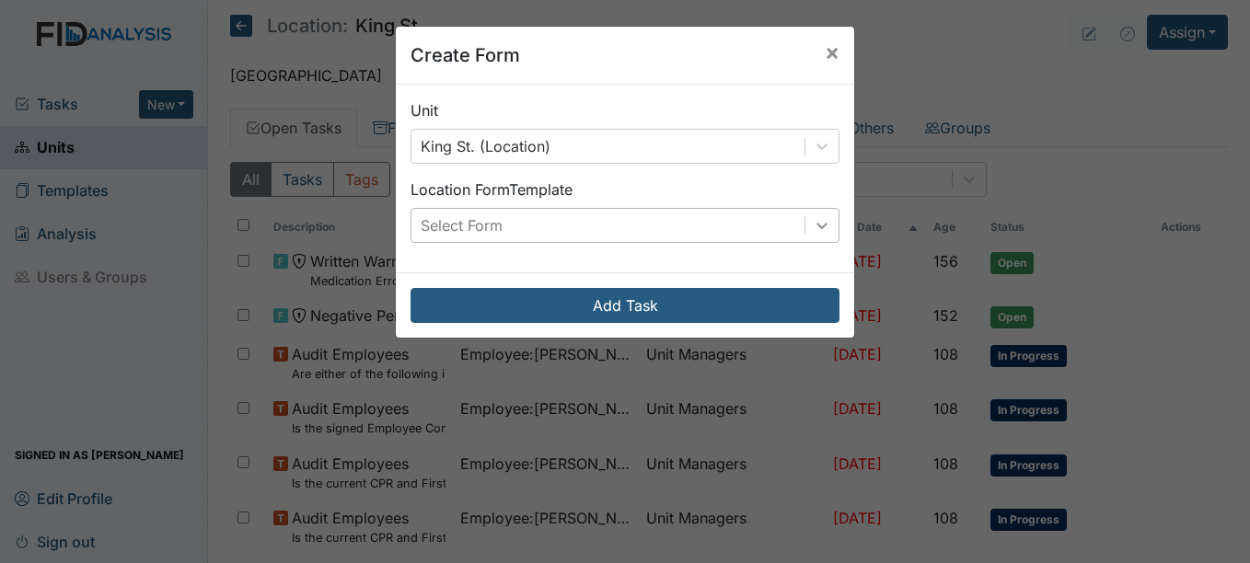
click at [813, 223] on icon at bounding box center [822, 225] width 18 height 18
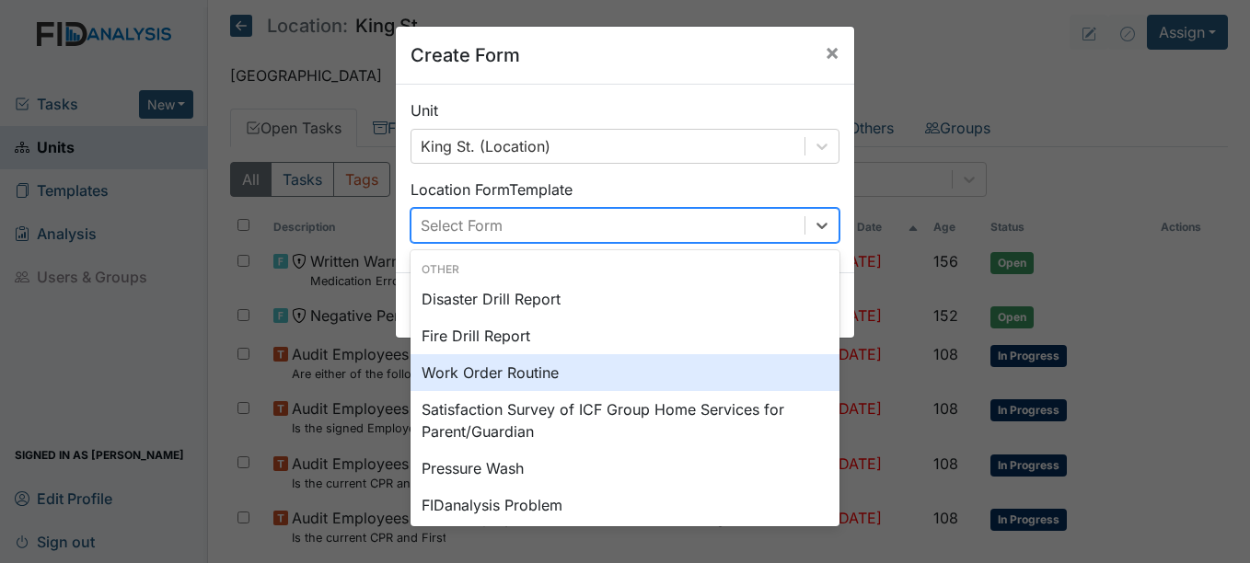
click at [549, 367] on div "Work Order Routine" at bounding box center [624, 372] width 429 height 37
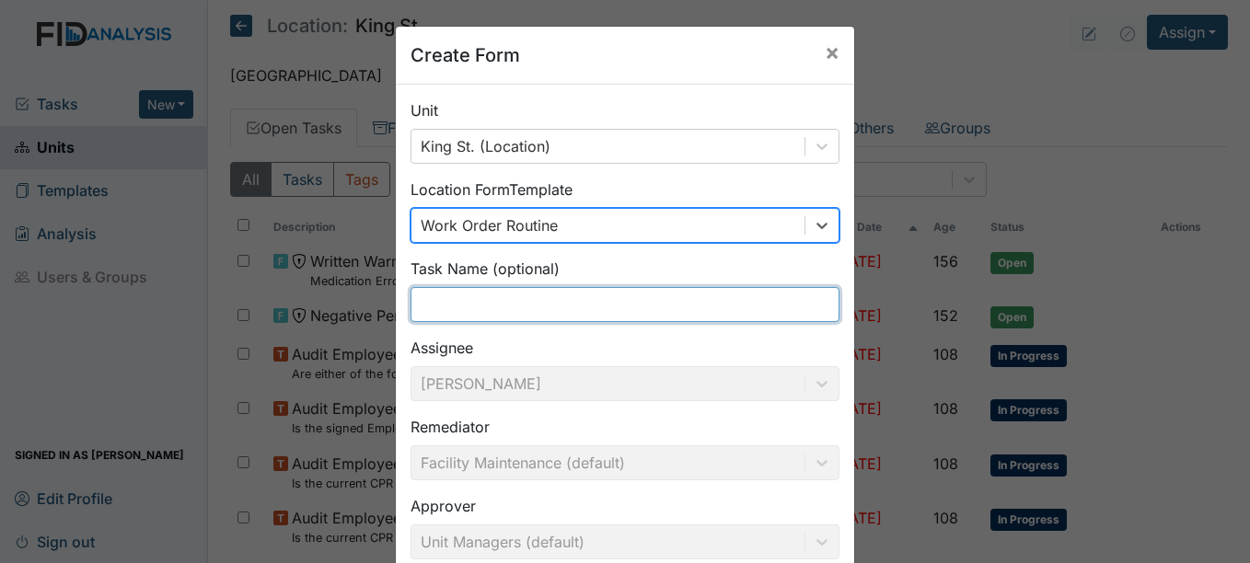
click at [455, 303] on input "text" at bounding box center [624, 304] width 429 height 35
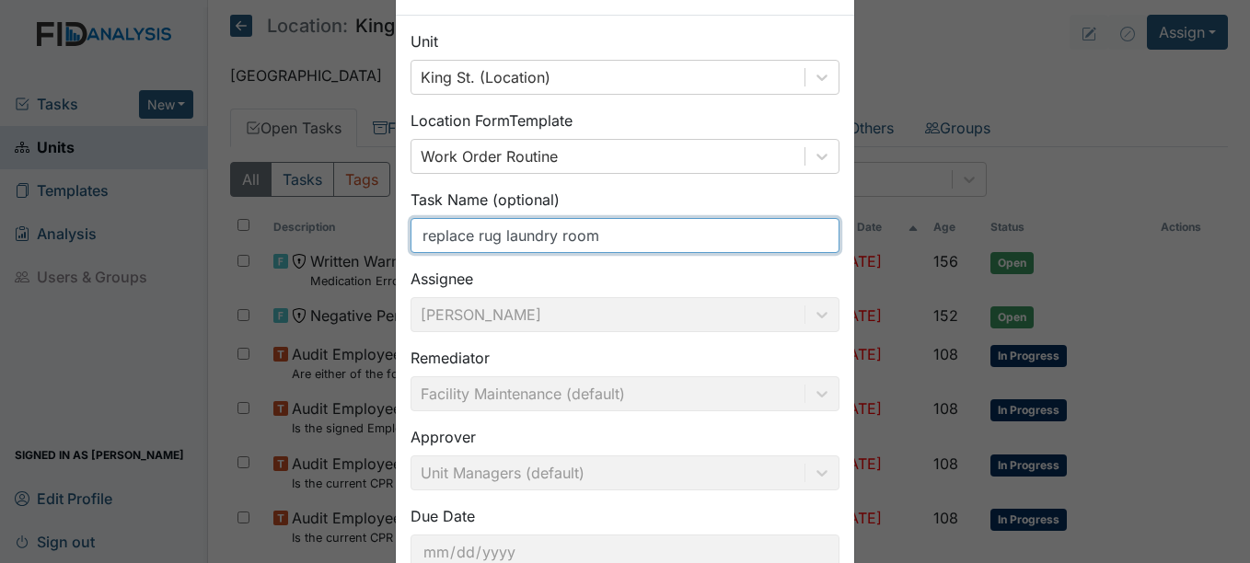
scroll to position [184, 0]
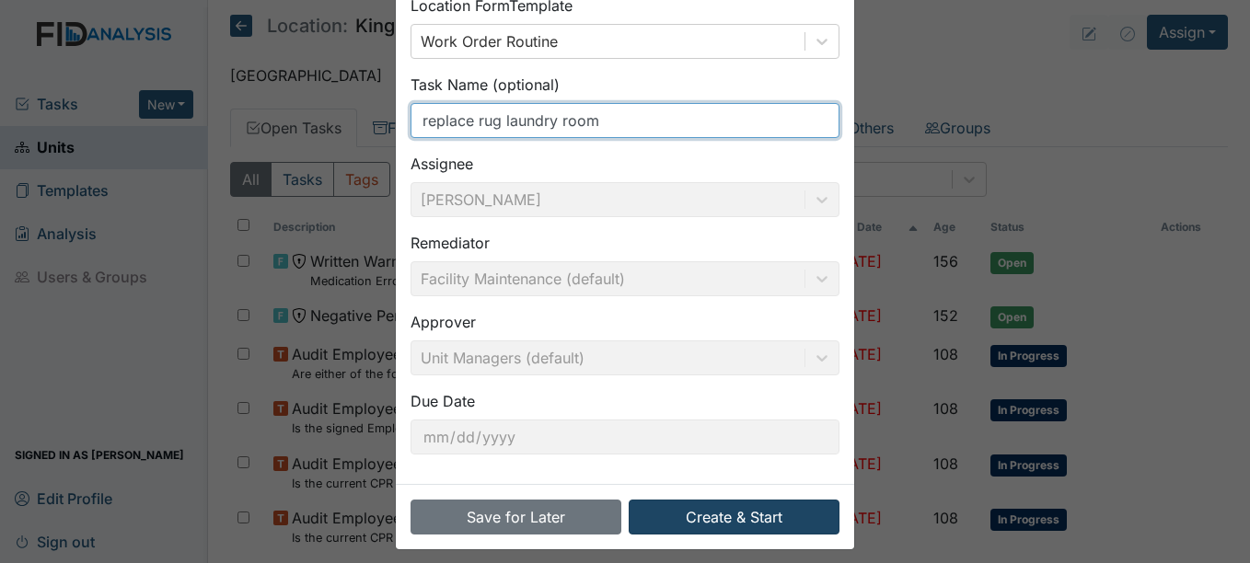
type input "replace rug laundry room"
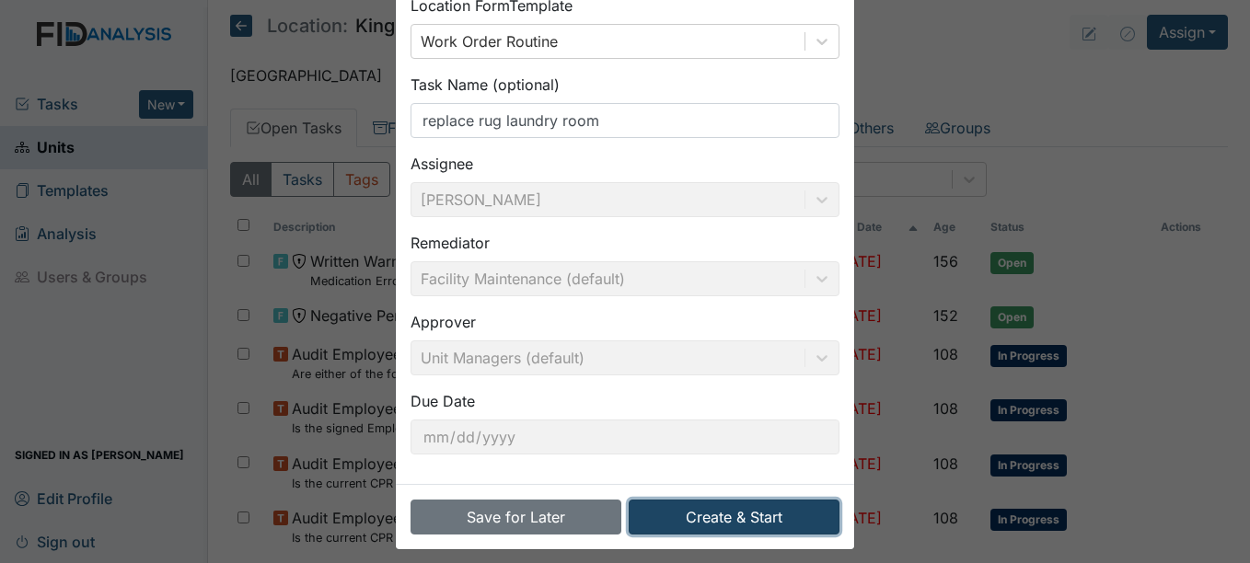
click at [736, 518] on button "Create & Start" at bounding box center [733, 517] width 211 height 35
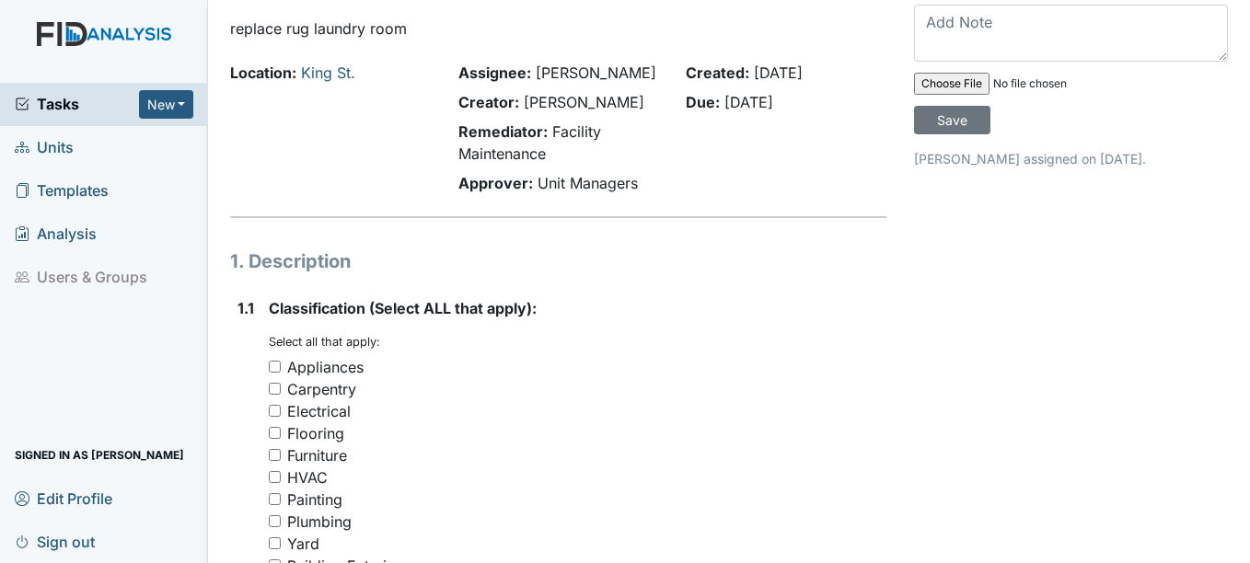
scroll to position [92, 0]
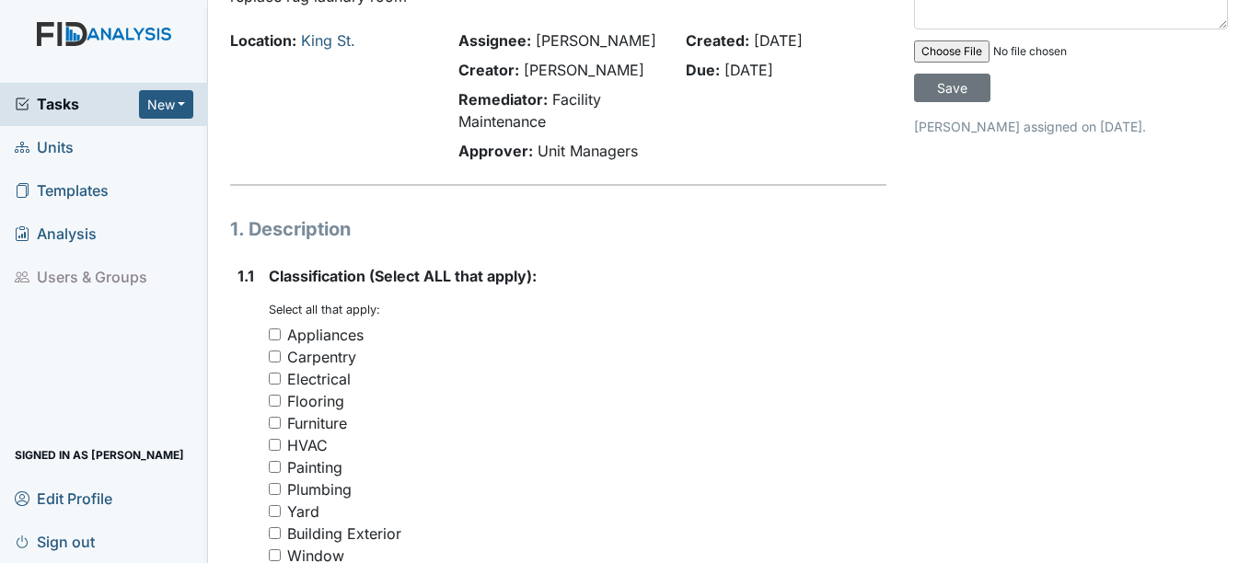
click at [271, 400] on input "Flooring" at bounding box center [275, 401] width 12 height 12
checkbox input "true"
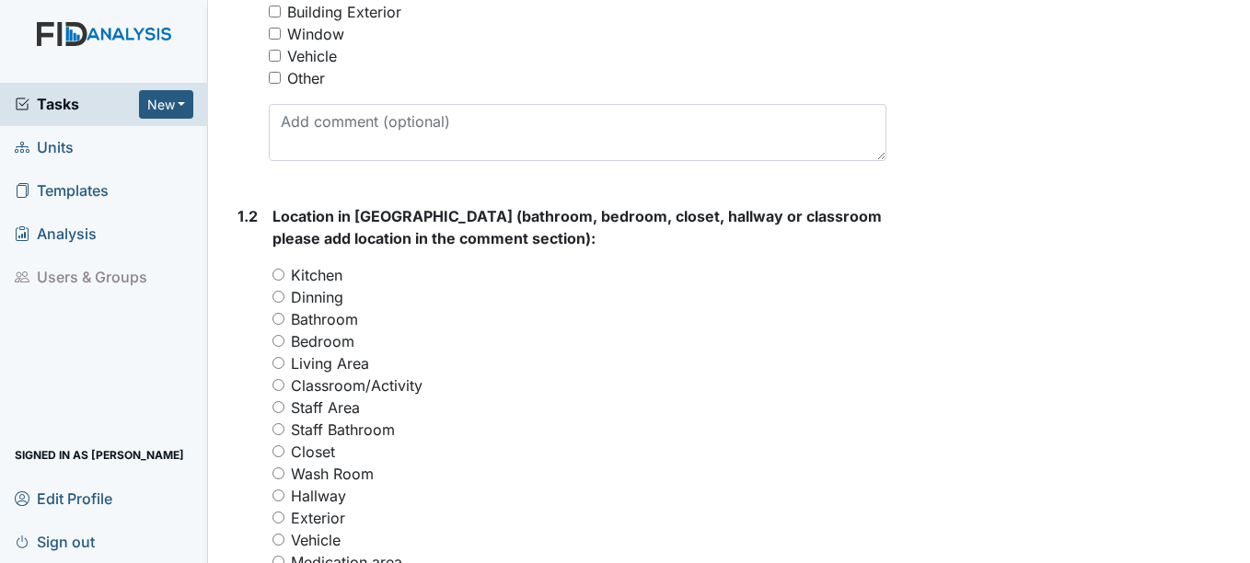
scroll to position [644, 0]
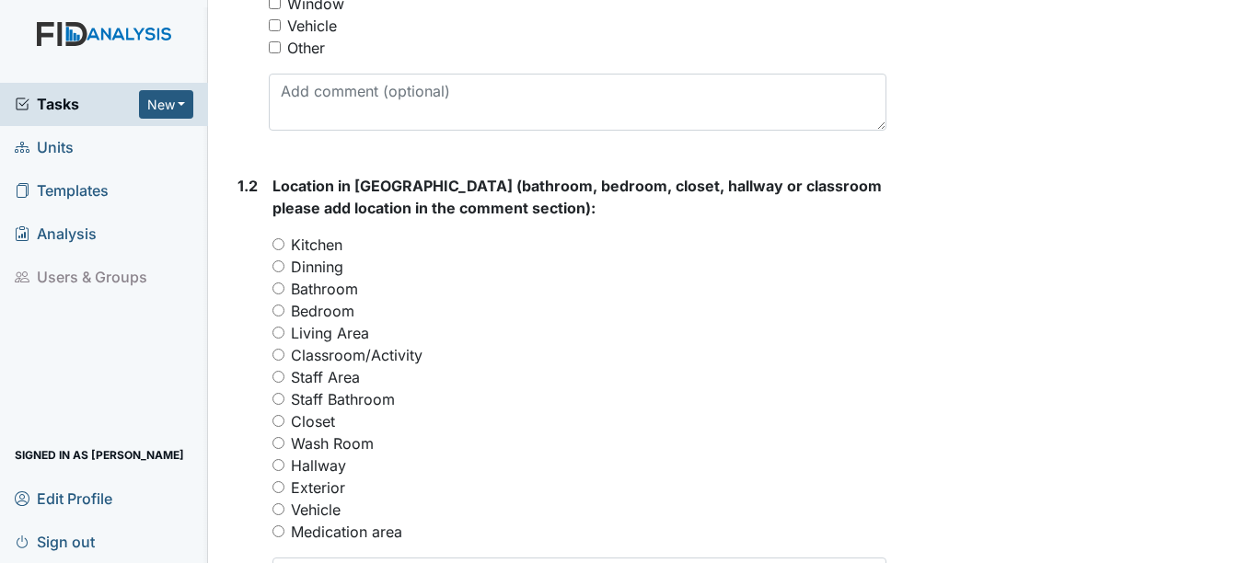
click at [276, 440] on input "Wash Room" at bounding box center [278, 443] width 12 height 12
radio input "true"
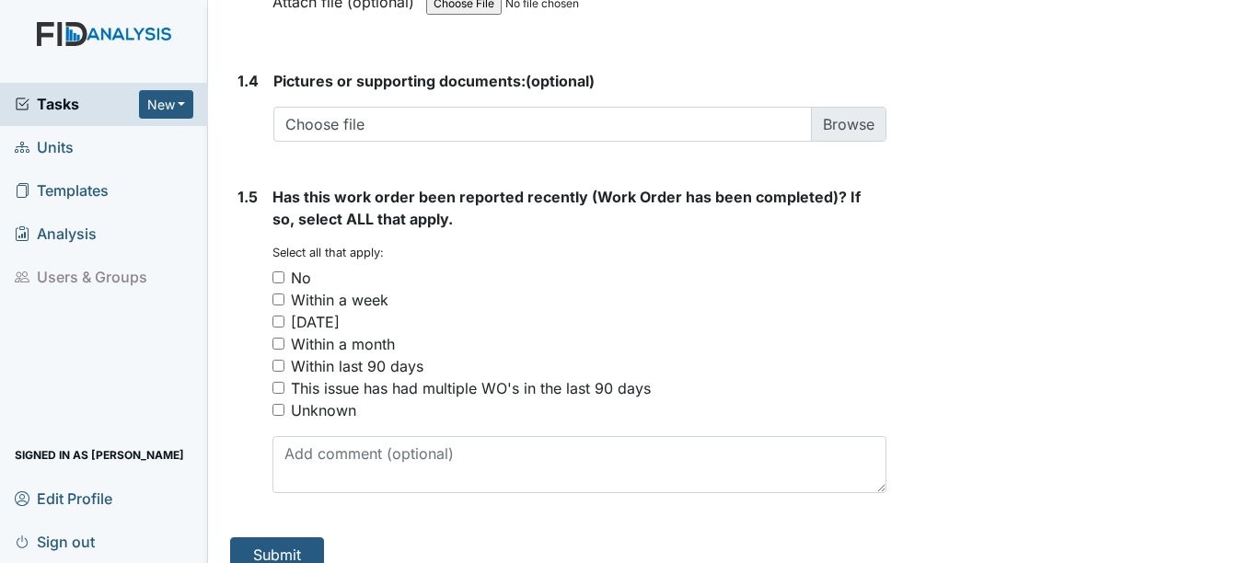
scroll to position [1455, 0]
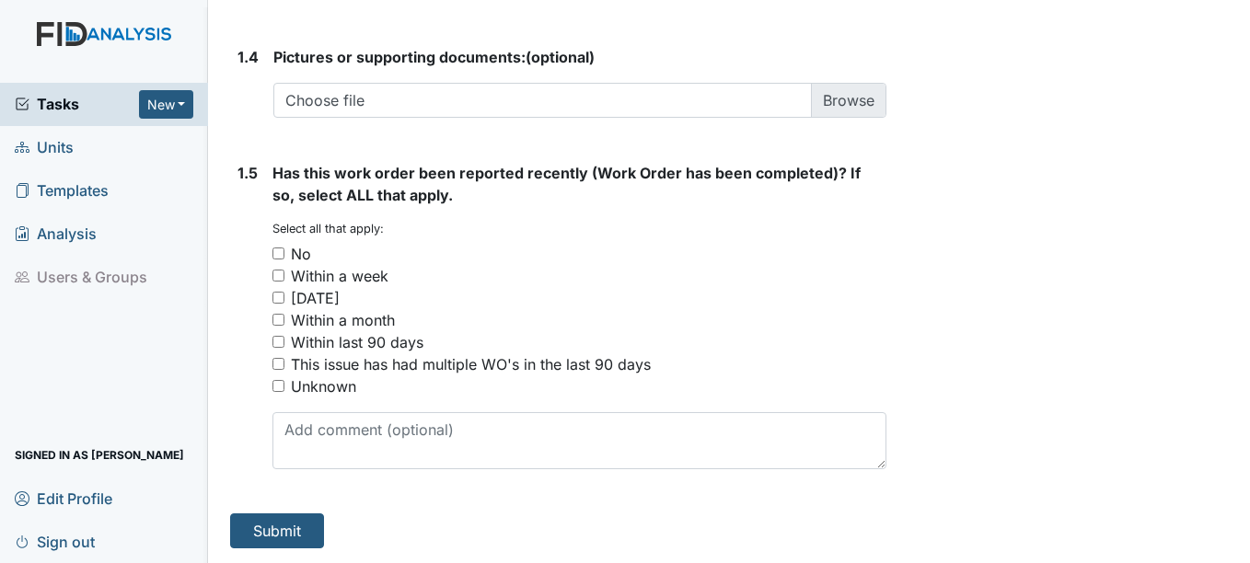
click at [282, 386] on input "Unknown" at bounding box center [278, 386] width 12 height 12
checkbox input "true"
click at [272, 525] on button "Submit" at bounding box center [277, 530] width 94 height 35
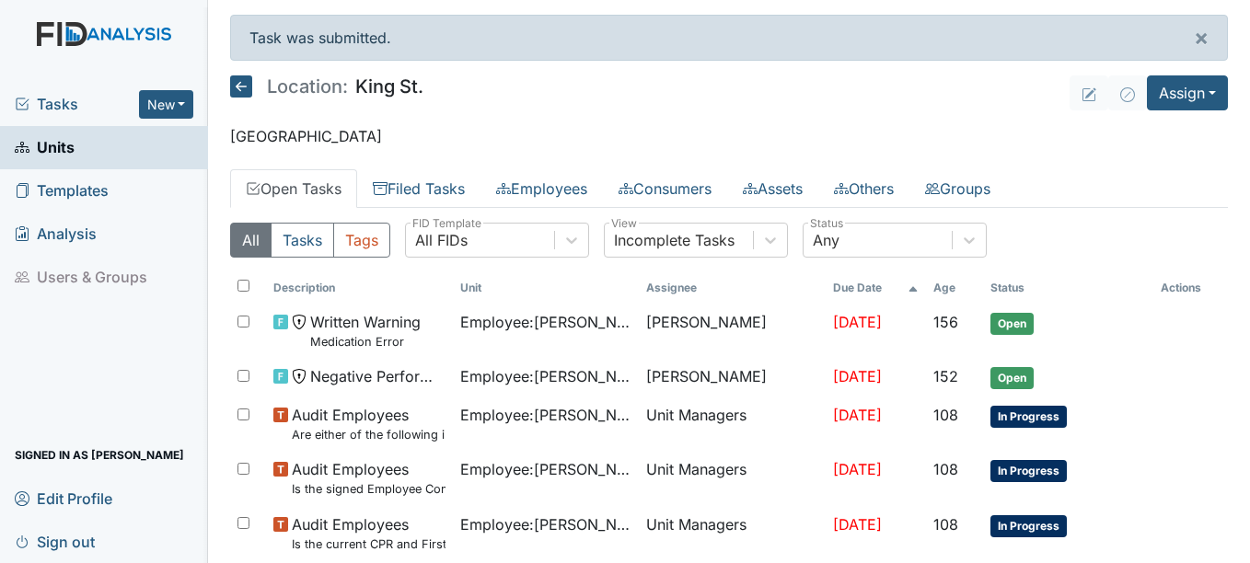
click at [76, 142] on link "Units" at bounding box center [104, 147] width 208 height 43
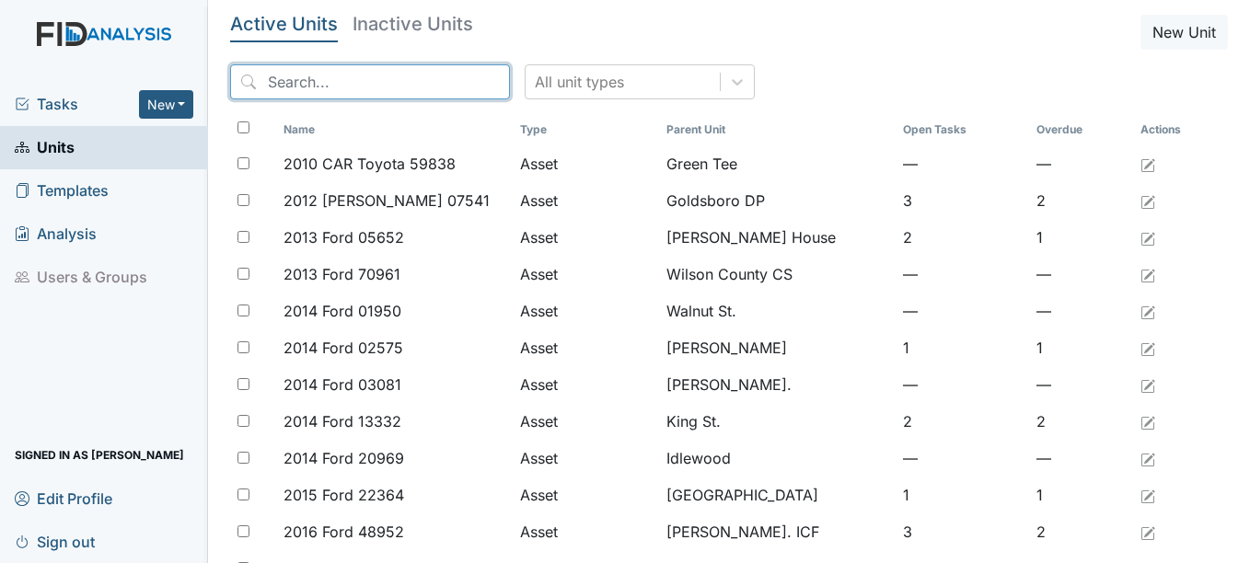
click at [293, 78] on input "search" at bounding box center [370, 81] width 280 height 35
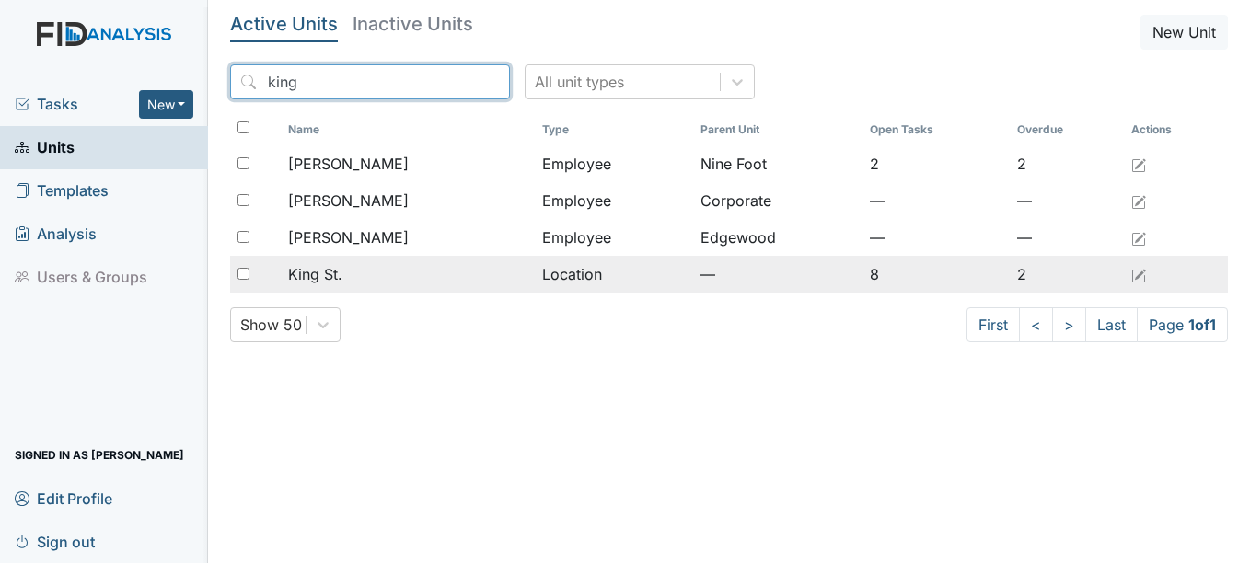
type input "king"
click at [334, 269] on span "King St." at bounding box center [315, 274] width 54 height 22
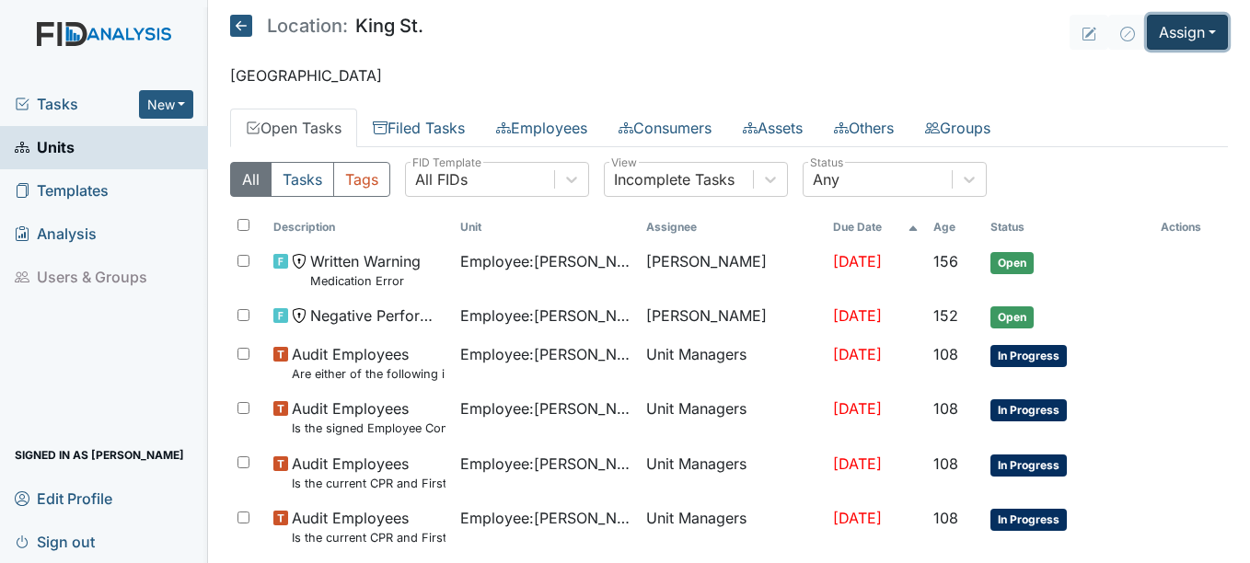
click at [1202, 33] on button "Assign" at bounding box center [1187, 32] width 81 height 35
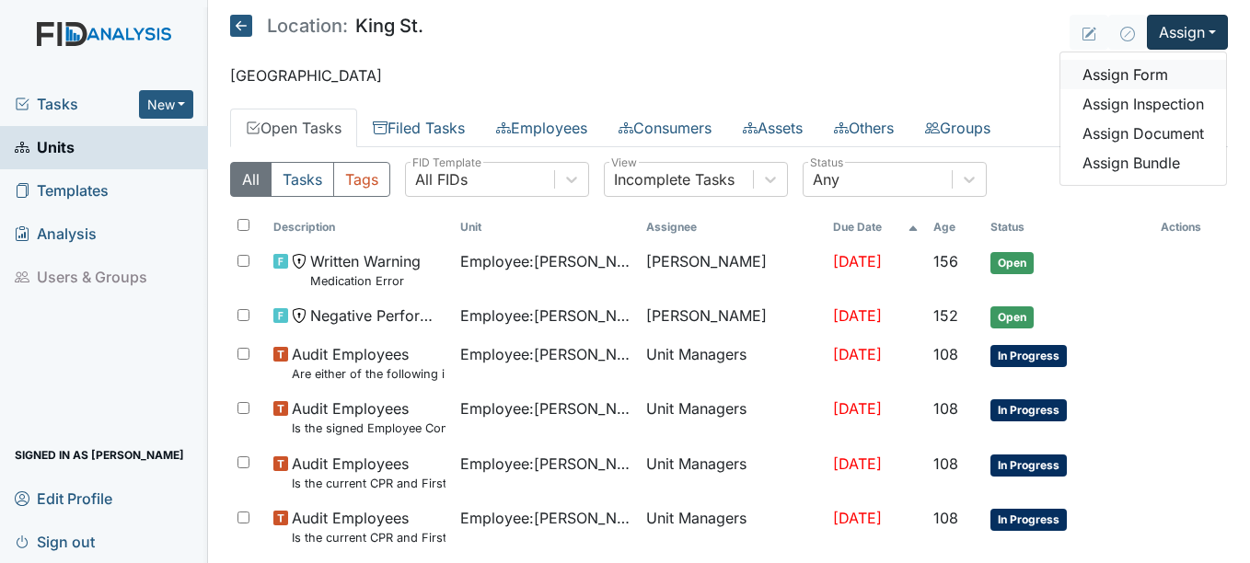
click at [1130, 75] on link "Assign Form" at bounding box center [1143, 74] width 166 height 29
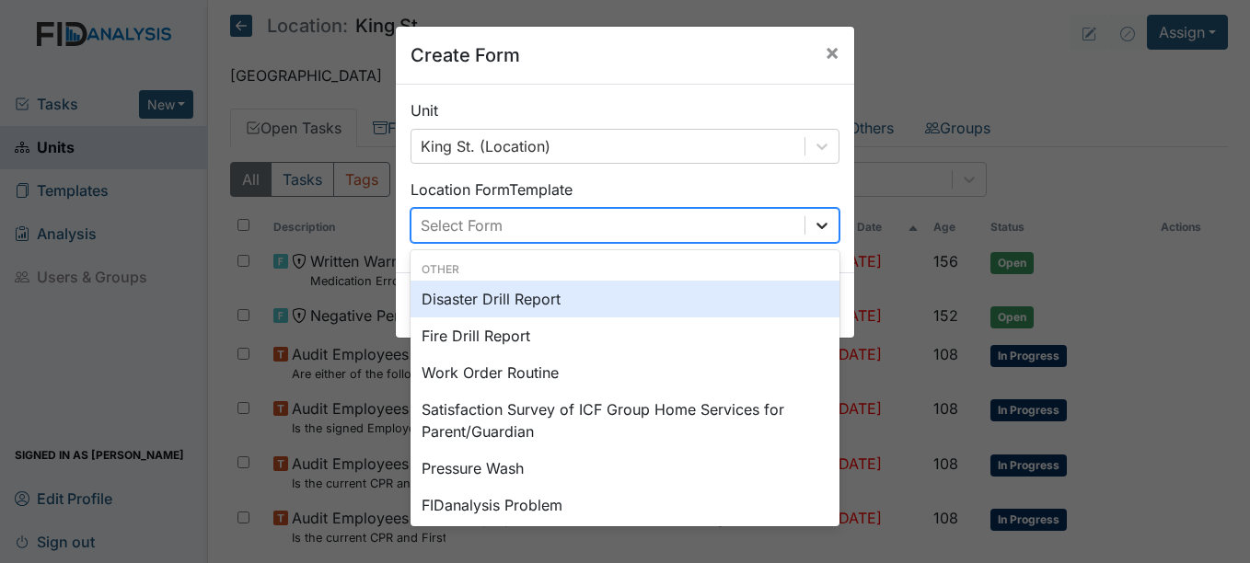
click at [816, 226] on icon at bounding box center [821, 226] width 11 height 6
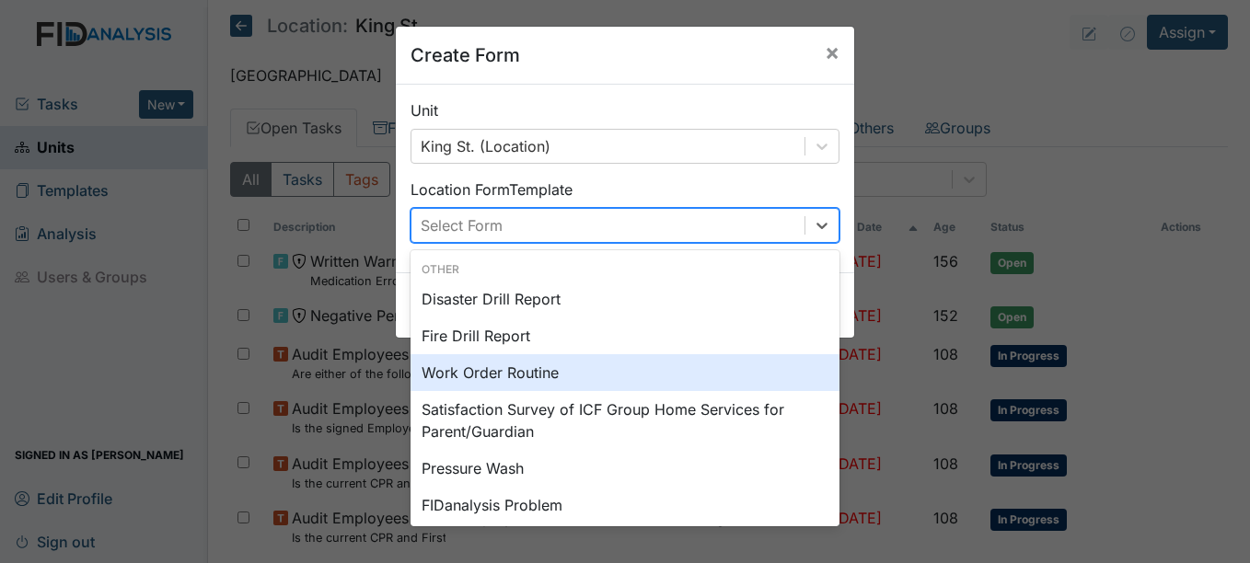
click at [498, 375] on div "Work Order Routine" at bounding box center [624, 372] width 429 height 37
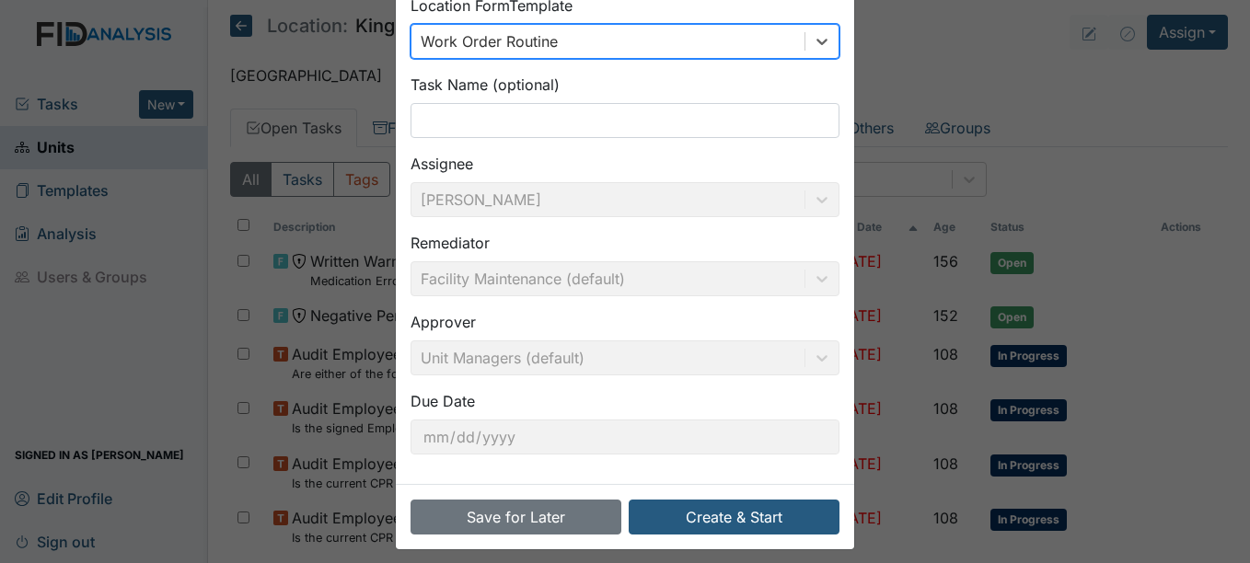
scroll to position [92, 0]
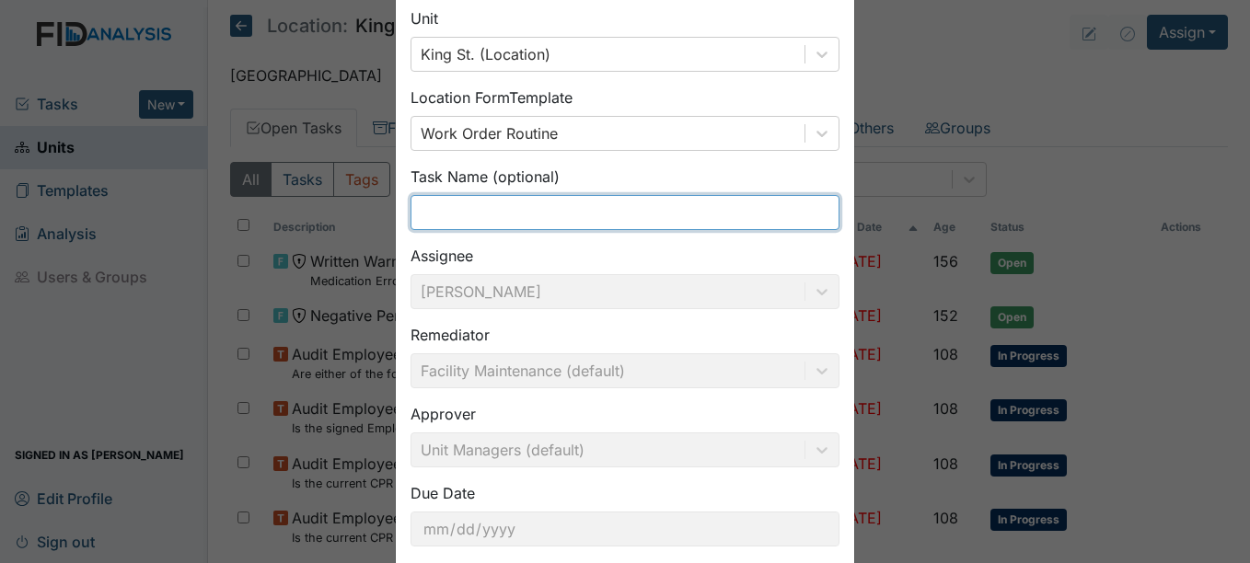
click at [451, 213] on input "text" at bounding box center [624, 212] width 429 height 35
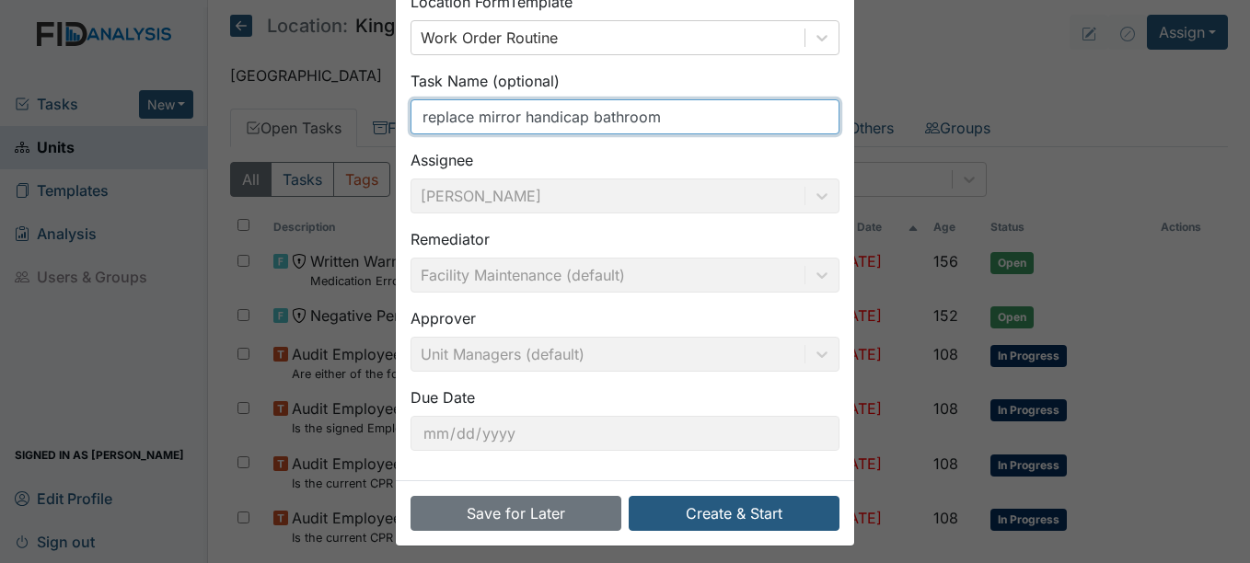
scroll to position [197, 0]
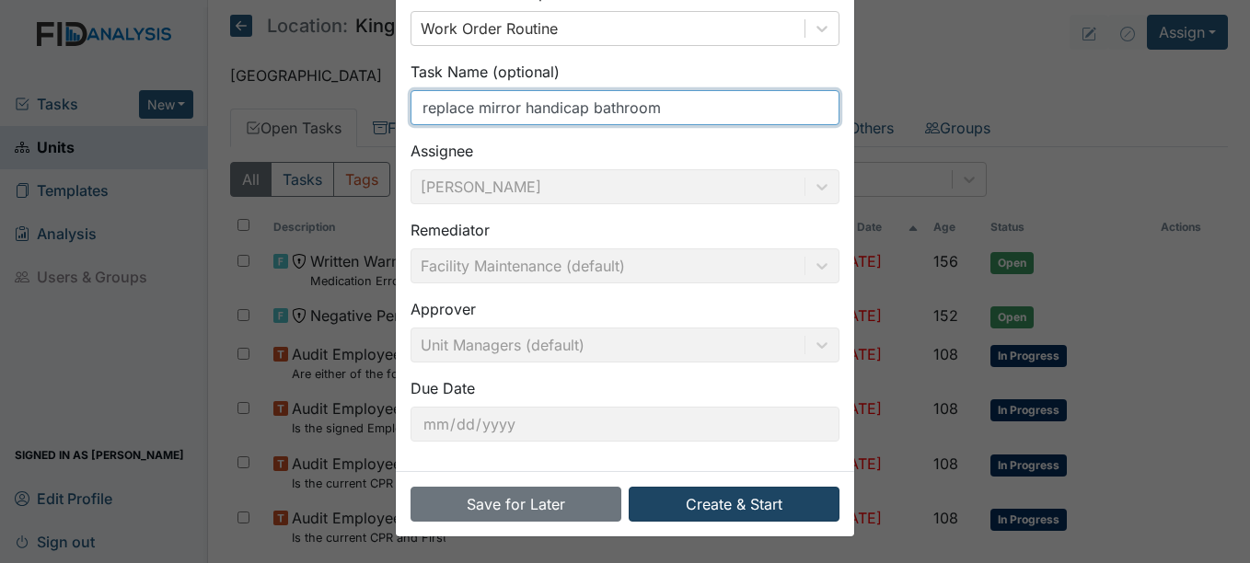
type input "replace mirror handicap bathroom"
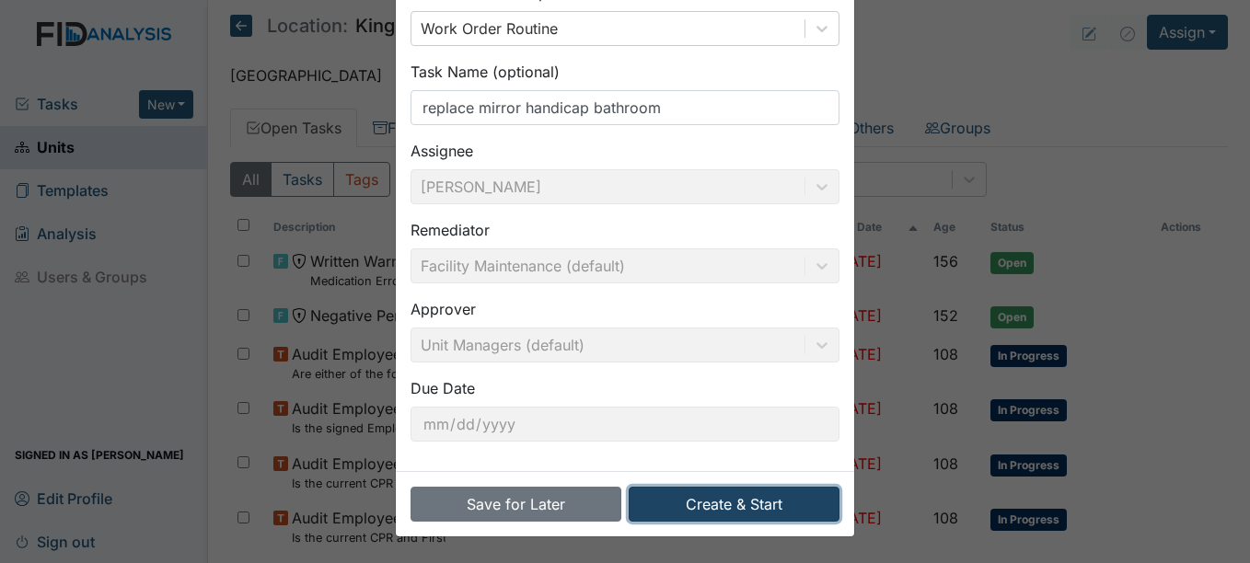
click at [745, 504] on button "Create & Start" at bounding box center [733, 504] width 211 height 35
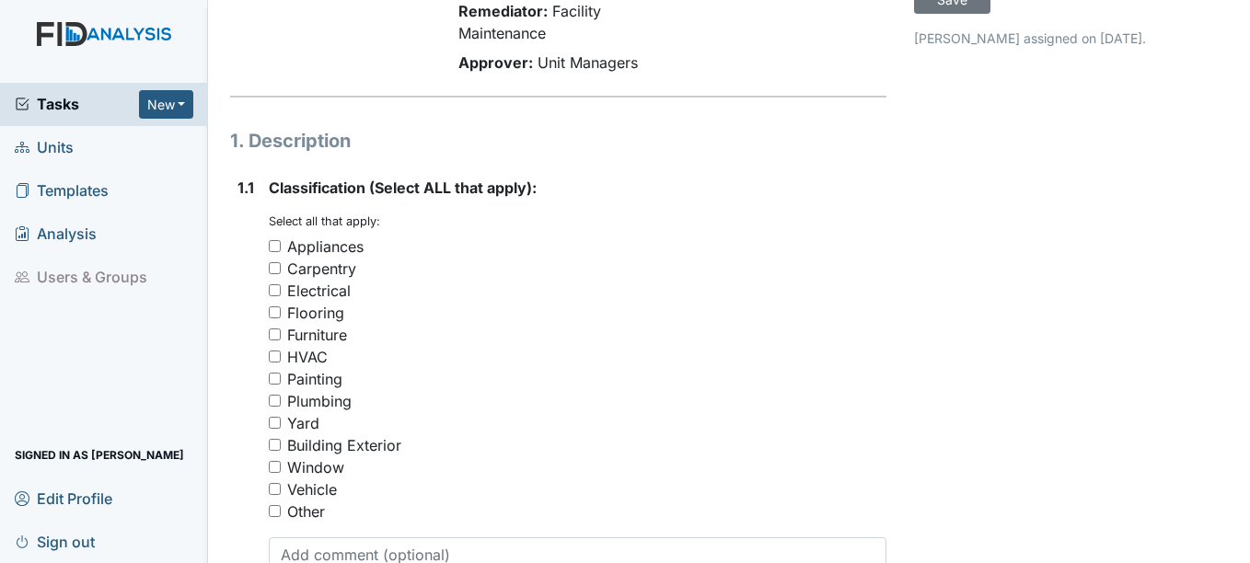
scroll to position [184, 0]
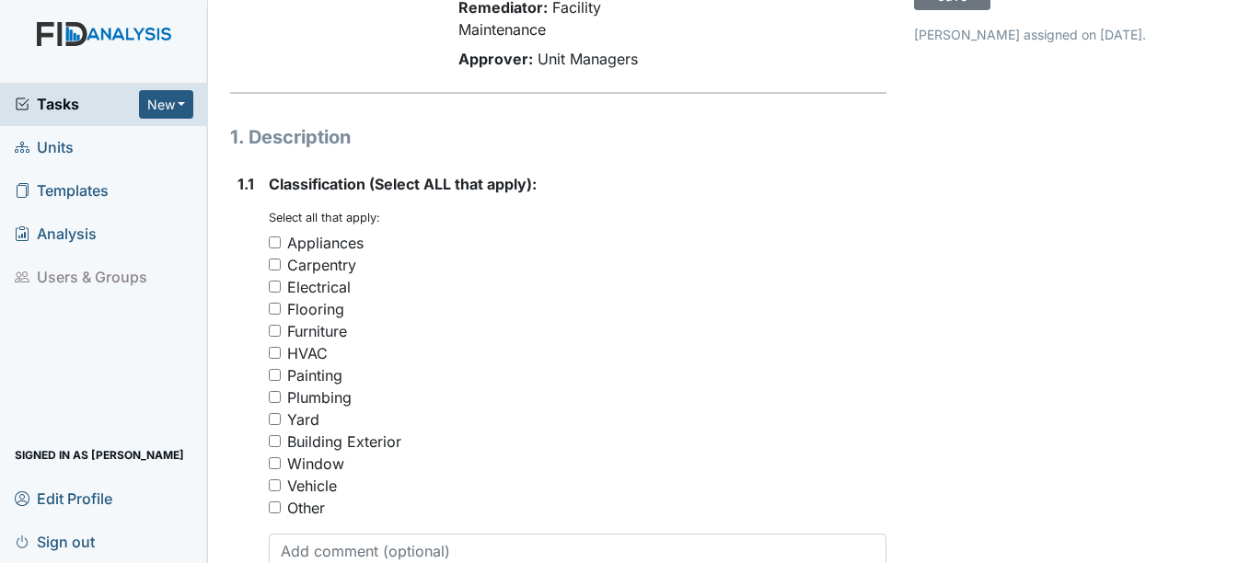
click at [273, 509] on input "Other" at bounding box center [275, 508] width 12 height 12
checkbox input "true"
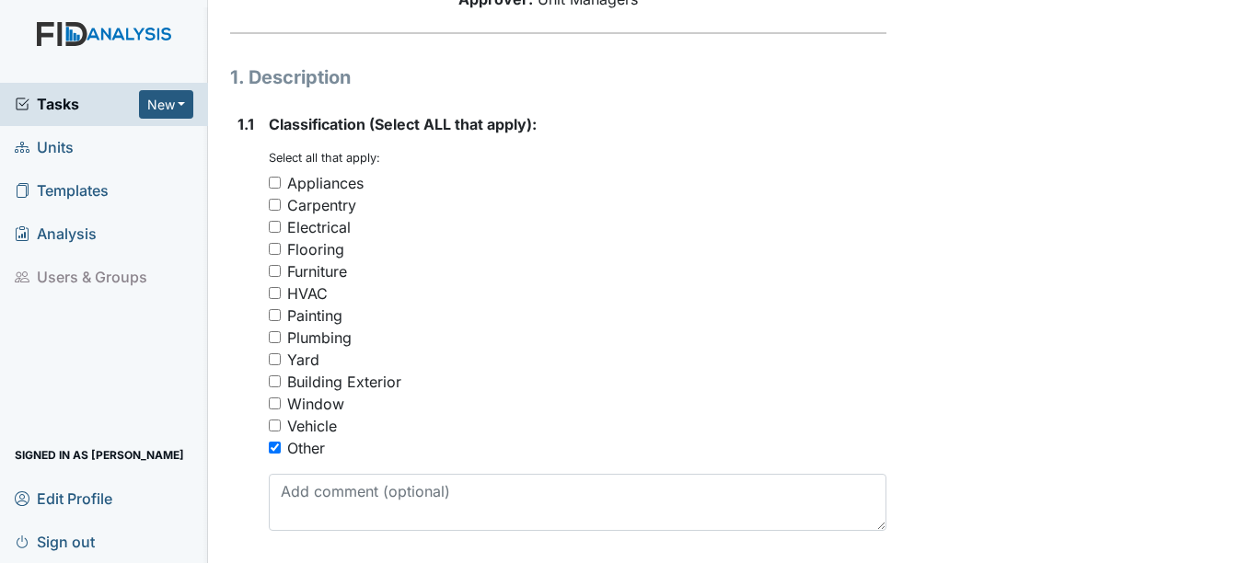
scroll to position [276, 0]
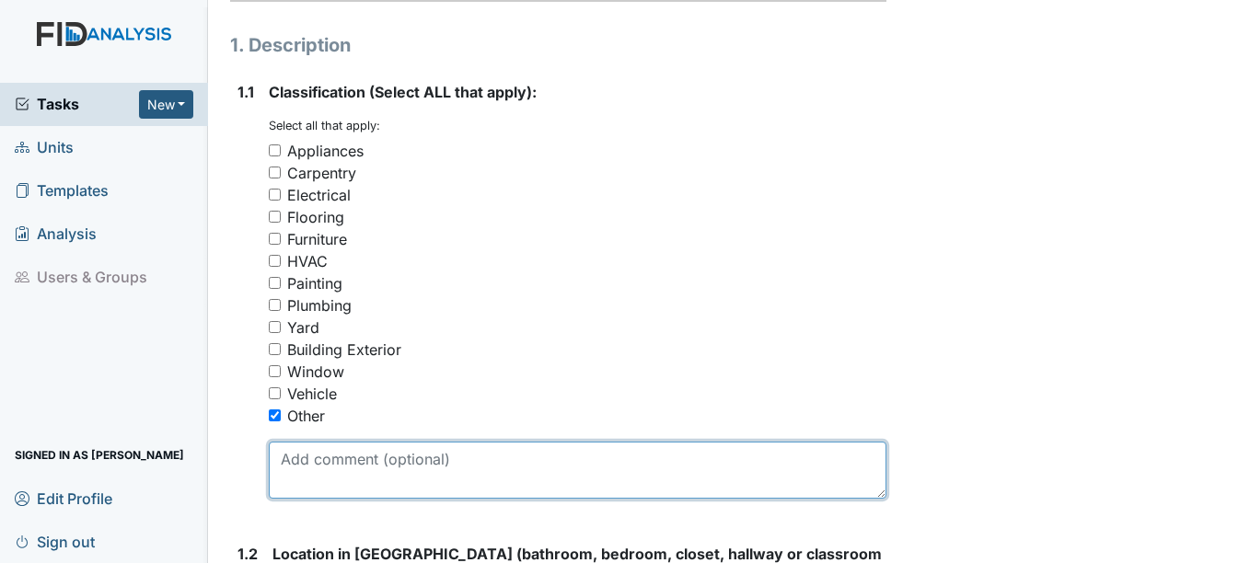
click at [290, 455] on textarea at bounding box center [577, 470] width 617 height 57
click at [752, 455] on textarea "replace mirror in handicap bathroom area around the mirror is discloroed" at bounding box center [577, 470] width 617 height 57
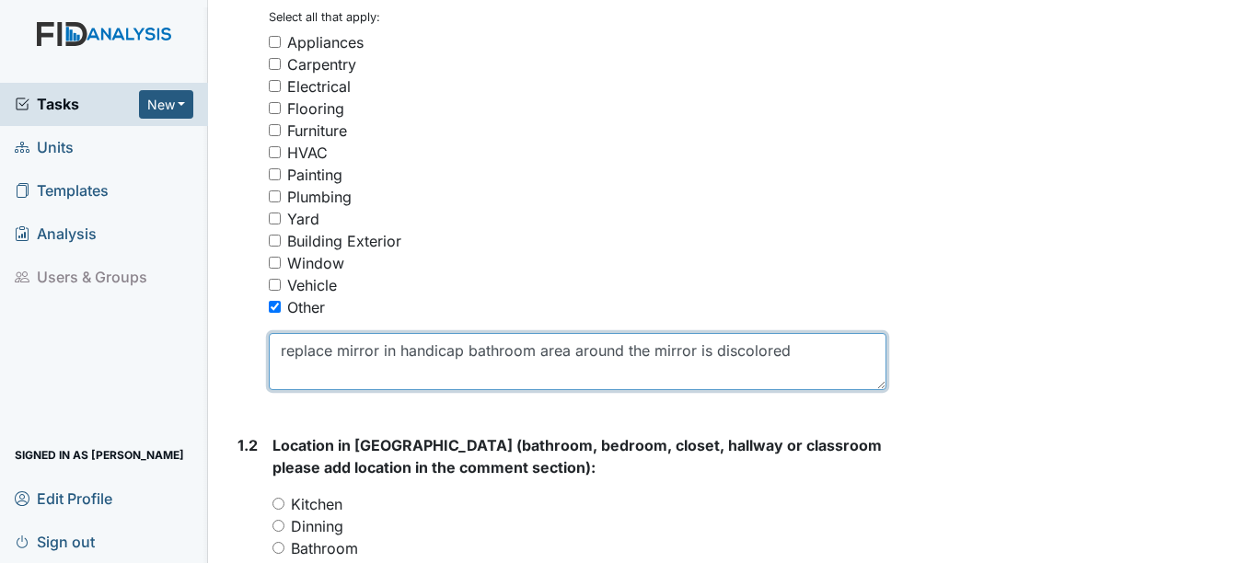
scroll to position [552, 0]
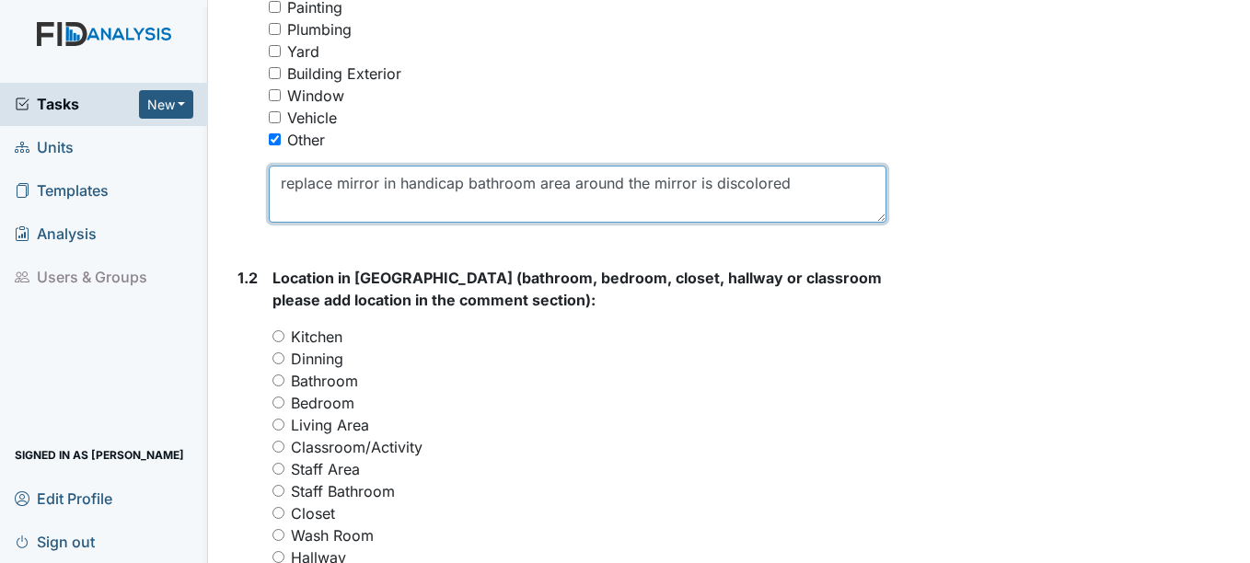
type textarea "replace mirror in handicap bathroom area around the mirror is discolored"
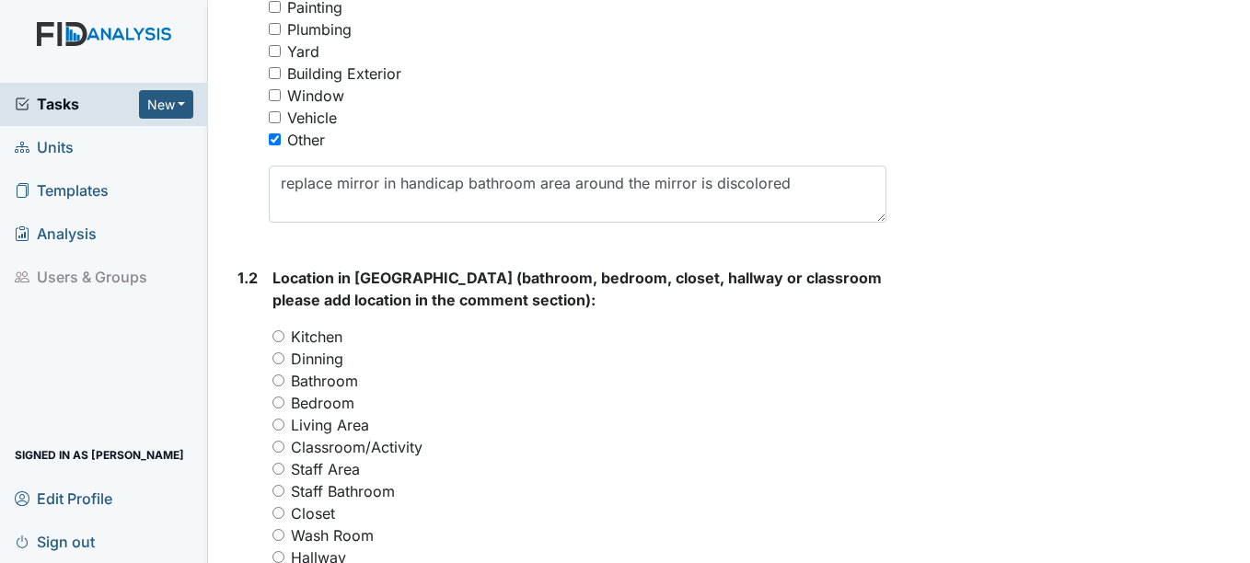
click at [278, 379] on input "Bathroom" at bounding box center [278, 381] width 12 height 12
radio input "true"
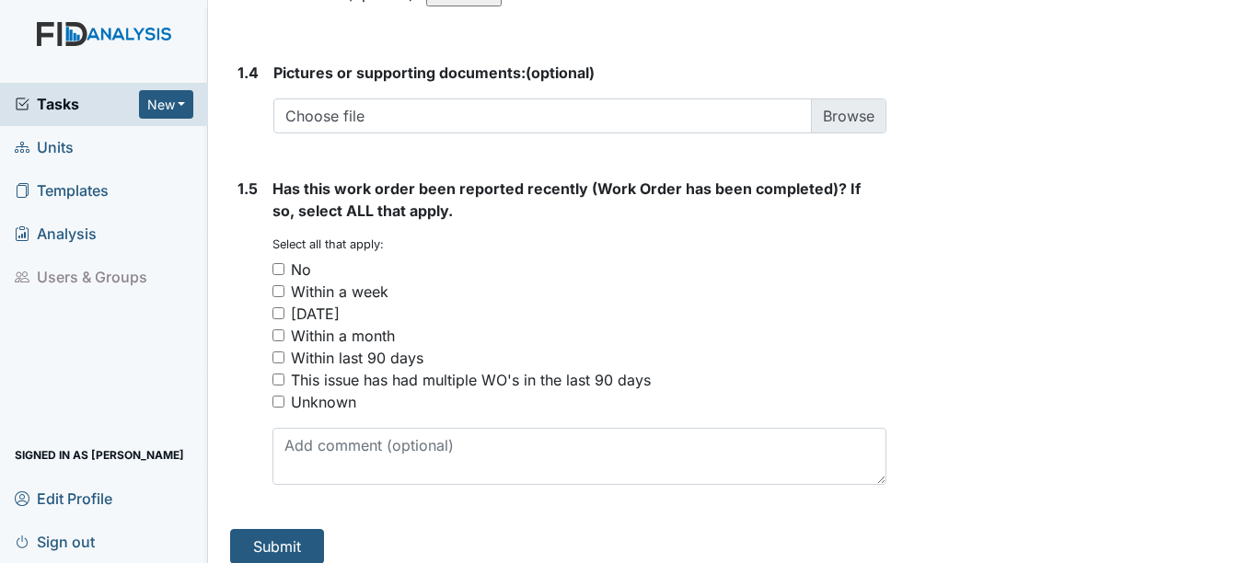
scroll to position [1455, 0]
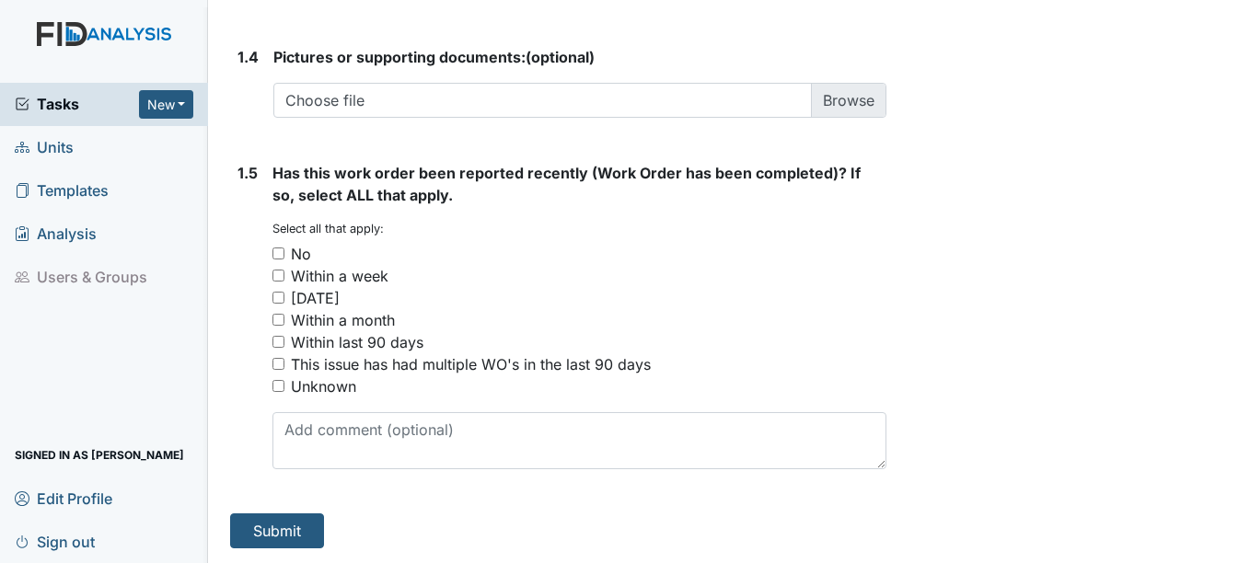
click at [281, 385] on input "Unknown" at bounding box center [278, 386] width 12 height 12
checkbox input "true"
click at [273, 533] on button "Submit" at bounding box center [277, 530] width 94 height 35
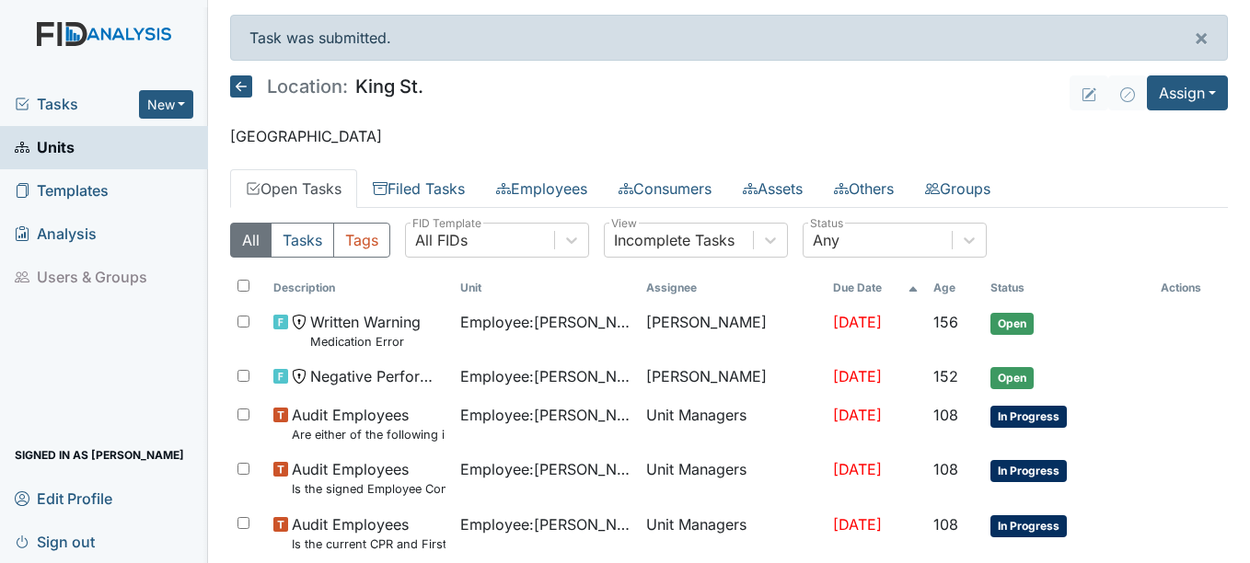
click at [72, 149] on span "Units" at bounding box center [45, 147] width 60 height 29
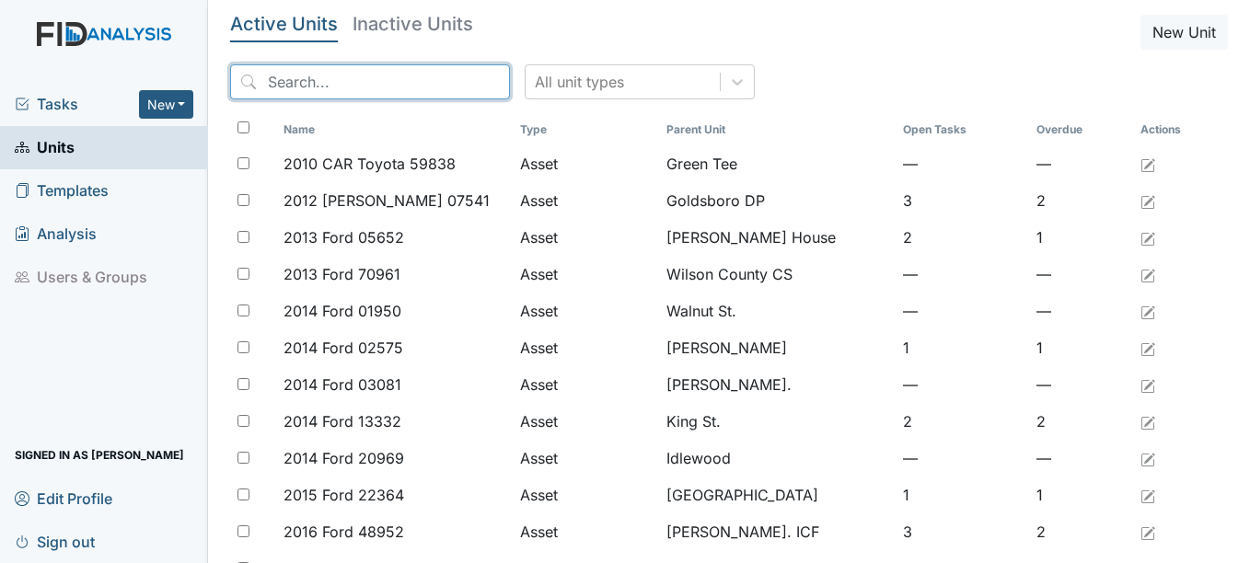
click at [352, 80] on input "search" at bounding box center [370, 81] width 280 height 35
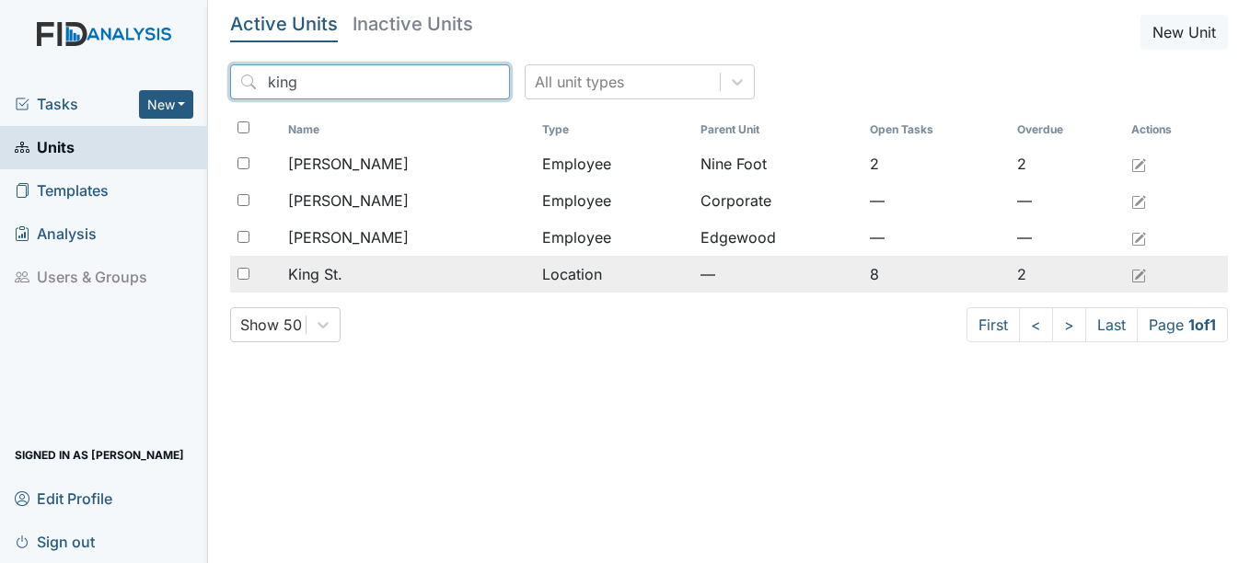
type input "king"
click at [330, 268] on span "King St." at bounding box center [315, 274] width 54 height 22
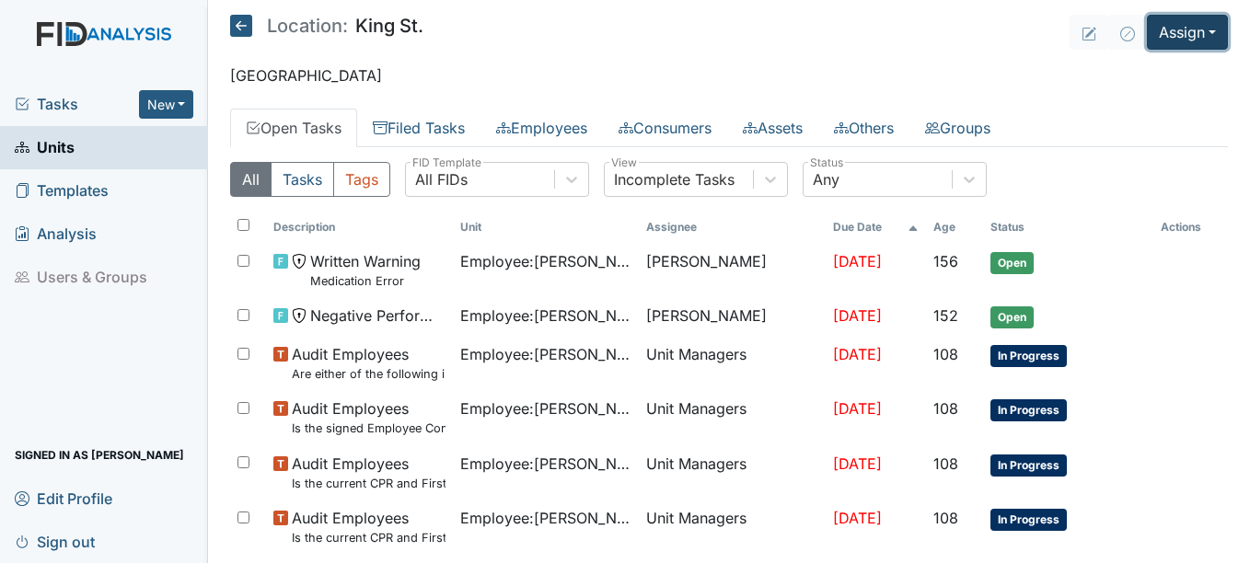
click at [1201, 29] on button "Assign" at bounding box center [1187, 32] width 81 height 35
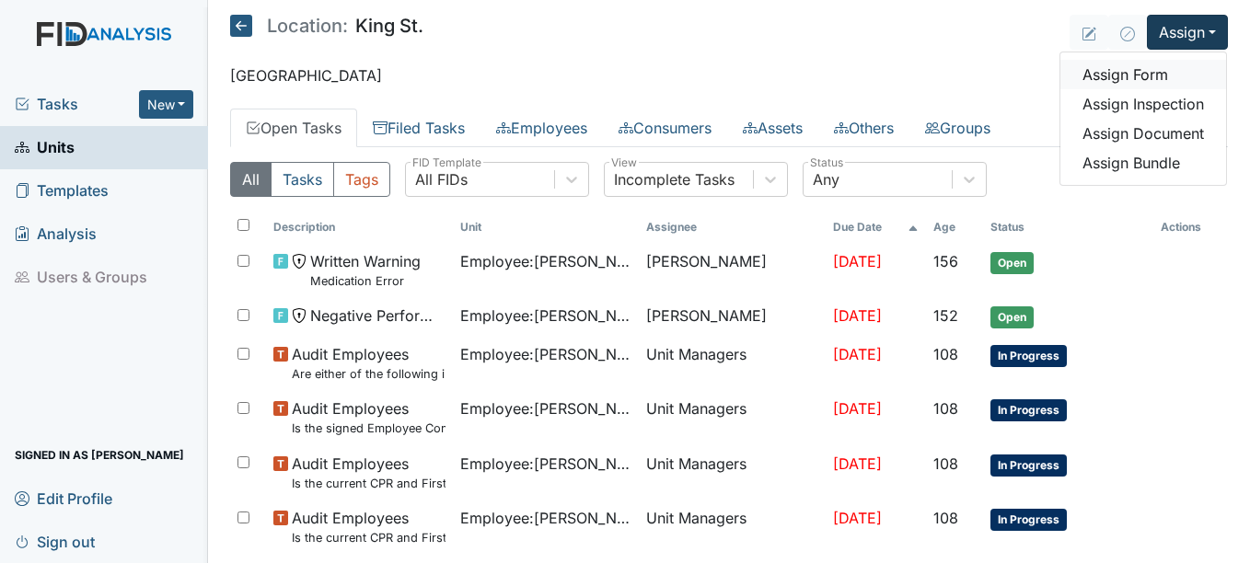
click at [1130, 70] on link "Assign Form" at bounding box center [1143, 74] width 166 height 29
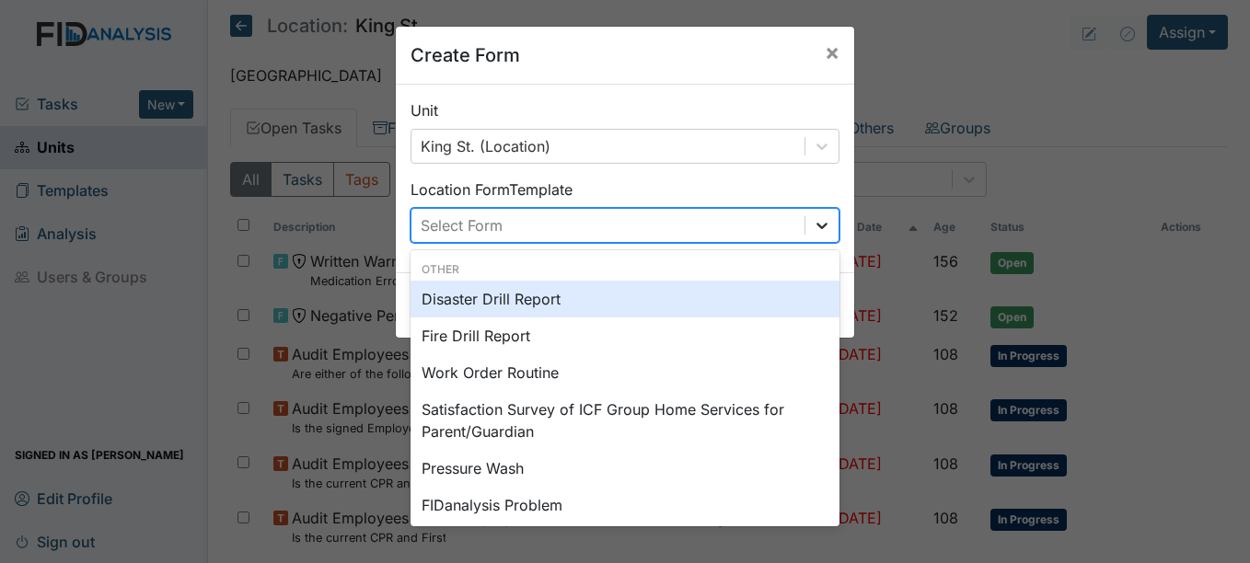
click at [816, 224] on icon at bounding box center [821, 226] width 11 height 6
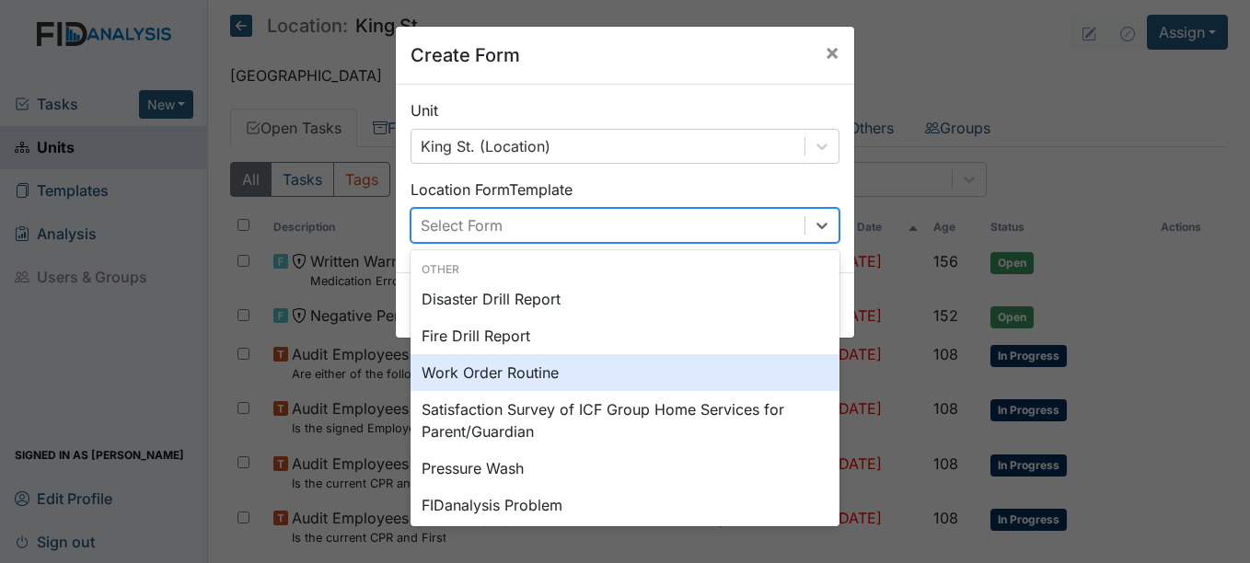
click at [533, 369] on div "Work Order Routine" at bounding box center [624, 372] width 429 height 37
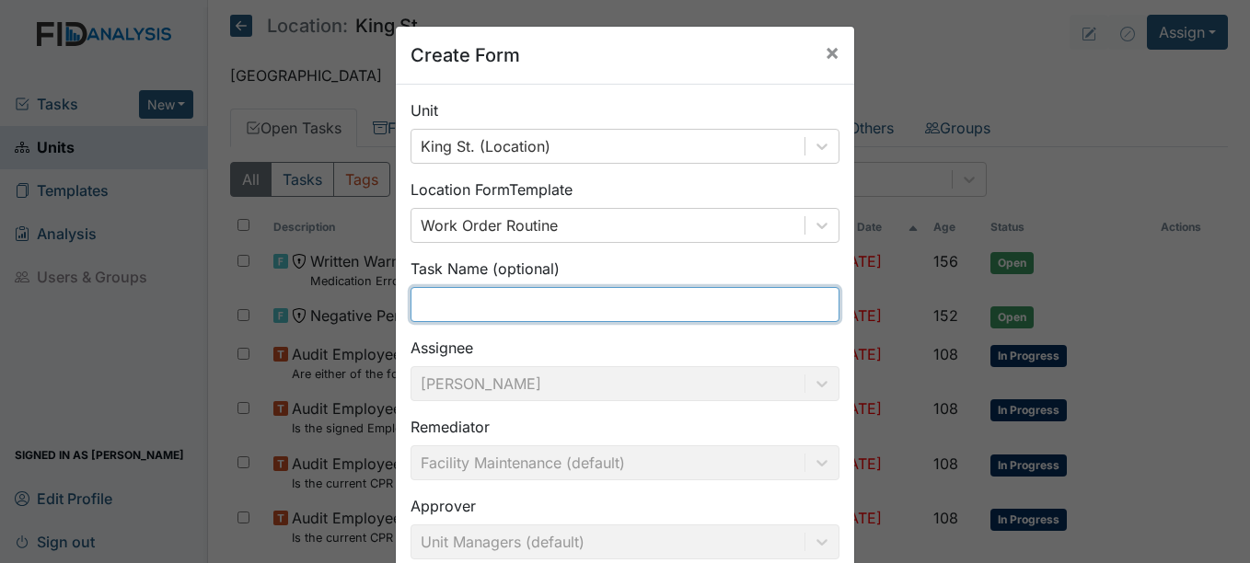
click at [447, 302] on input "text" at bounding box center [624, 304] width 429 height 35
type input "c"
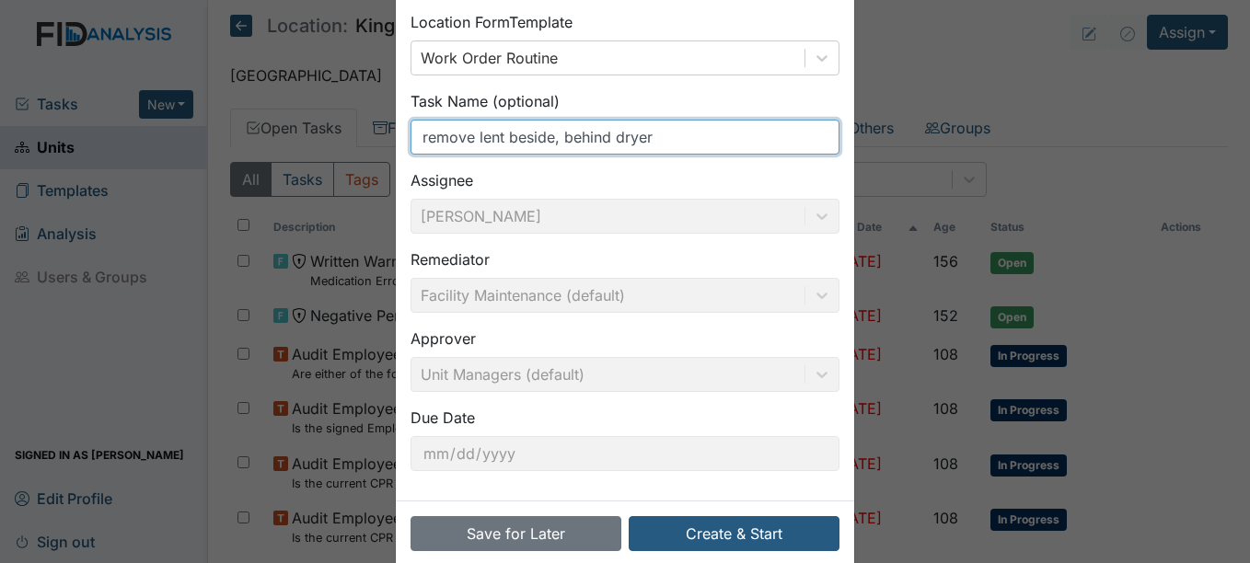
scroll to position [197, 0]
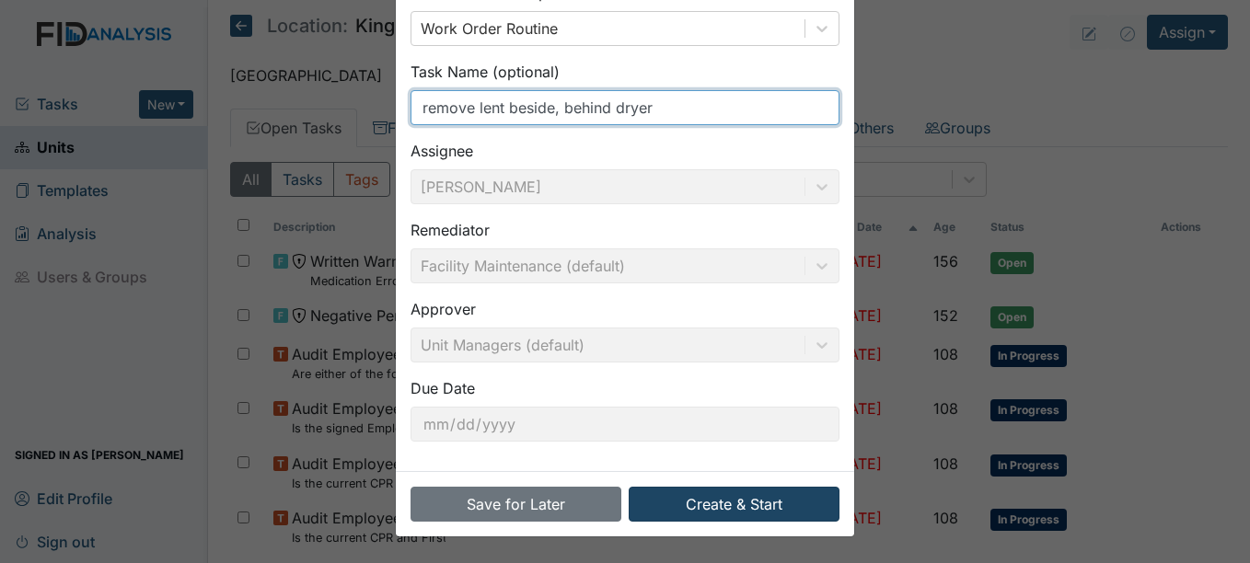
type input "remove lent beside, behind dryer"
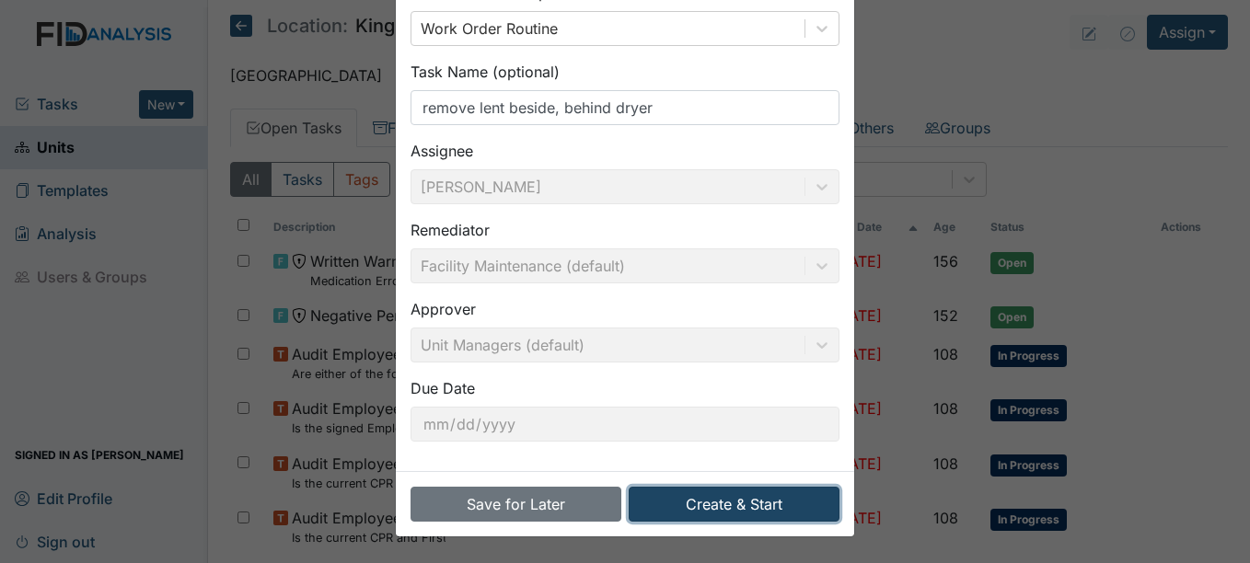
click at [767, 502] on button "Create & Start" at bounding box center [733, 504] width 211 height 35
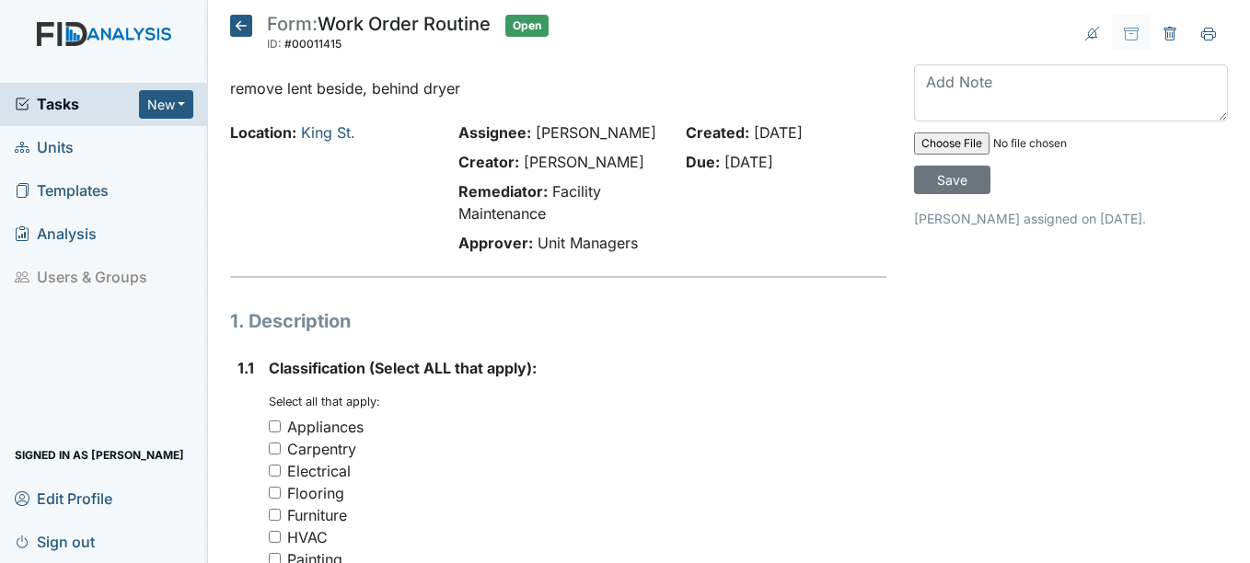
click at [273, 425] on input "Appliances" at bounding box center [275, 427] width 12 height 12
checkbox input "true"
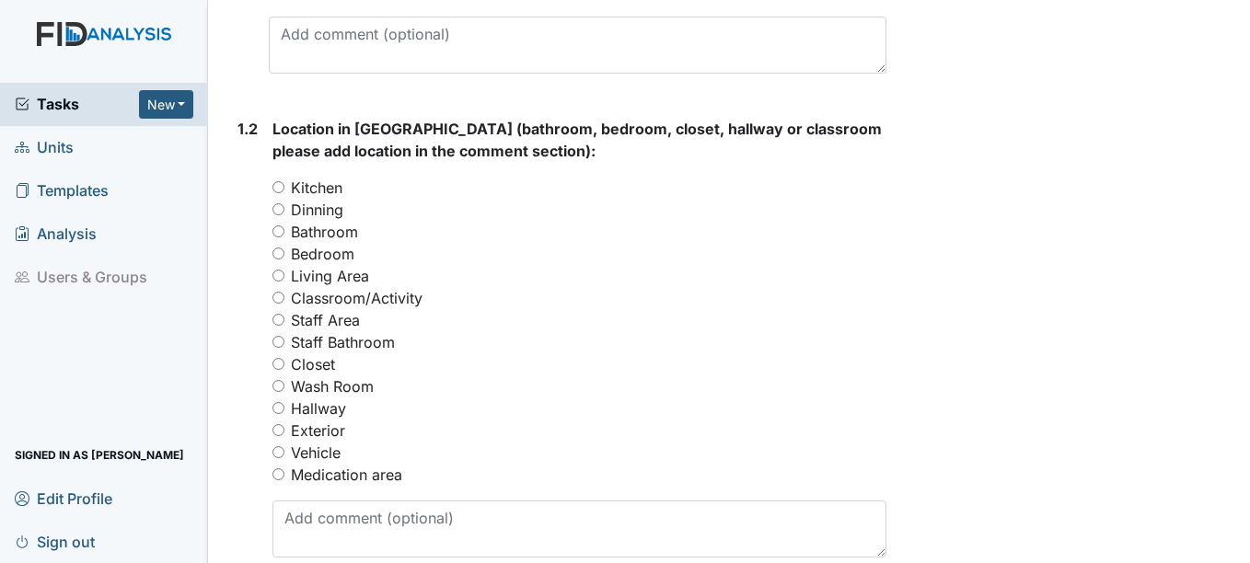
scroll to position [736, 0]
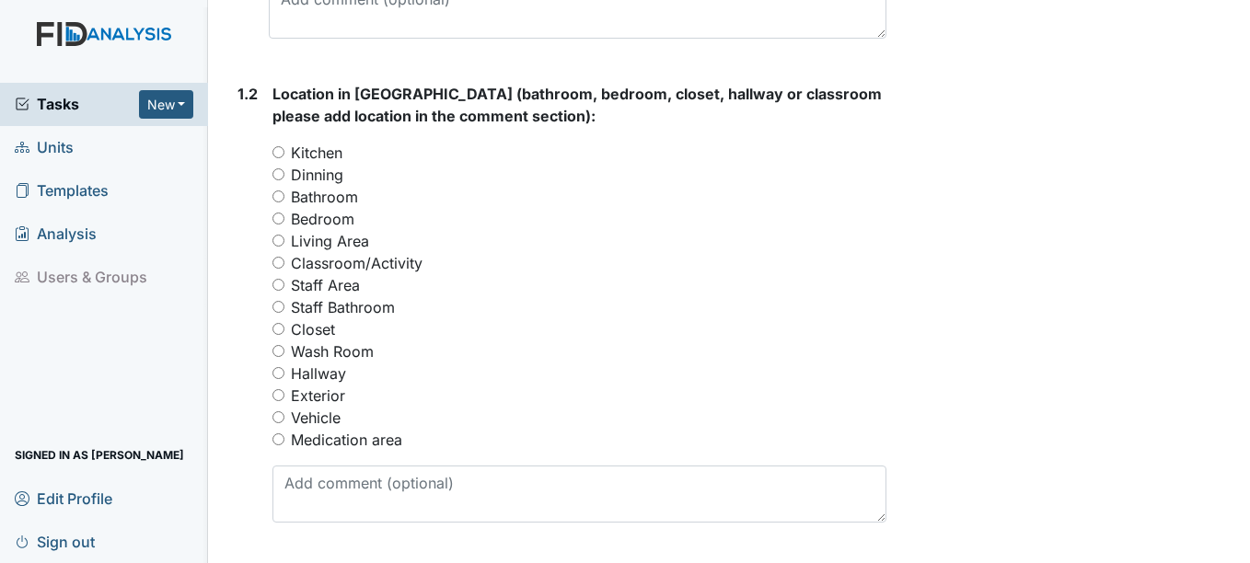
click at [278, 350] on input "Wash Room" at bounding box center [278, 351] width 12 height 12
radio input "true"
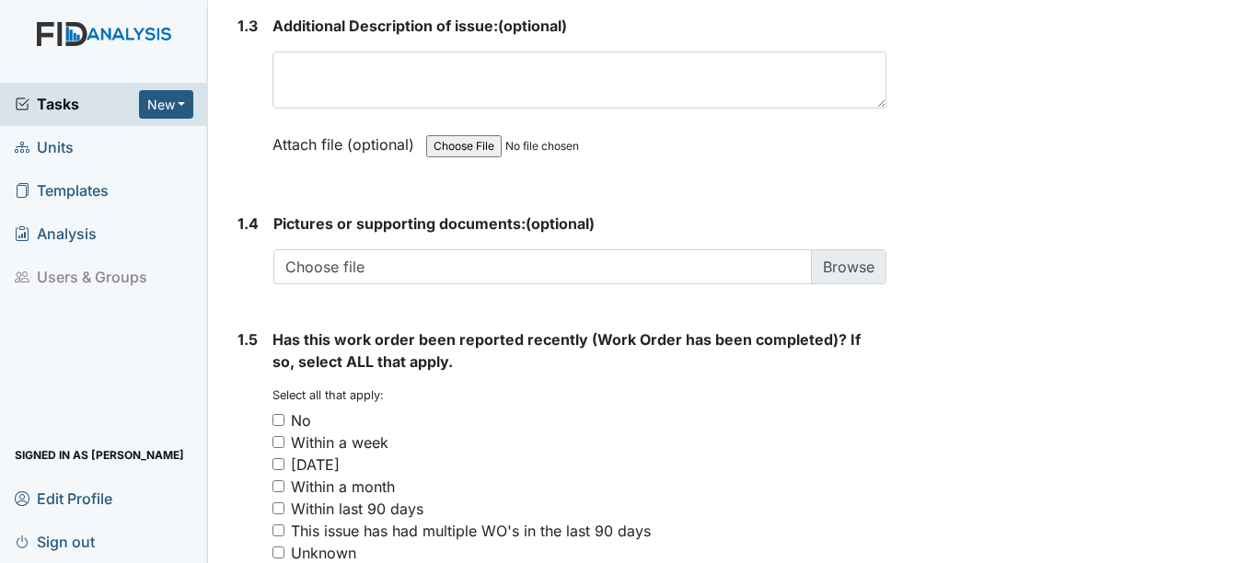
scroll to position [1380, 0]
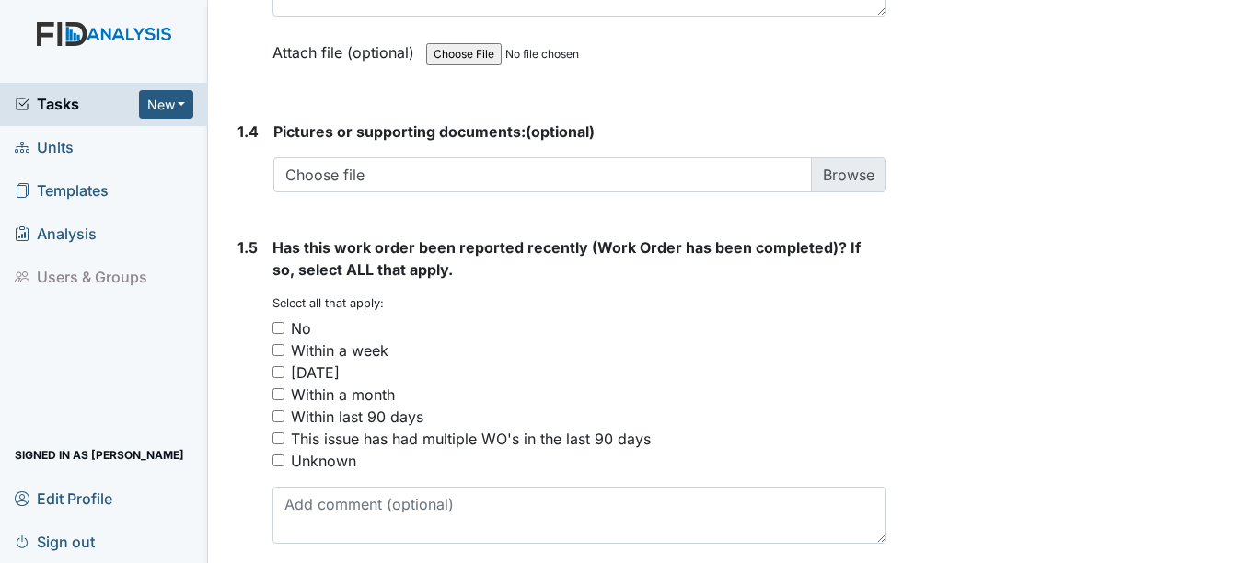
click at [282, 459] on input "Unknown" at bounding box center [278, 461] width 12 height 12
checkbox input "true"
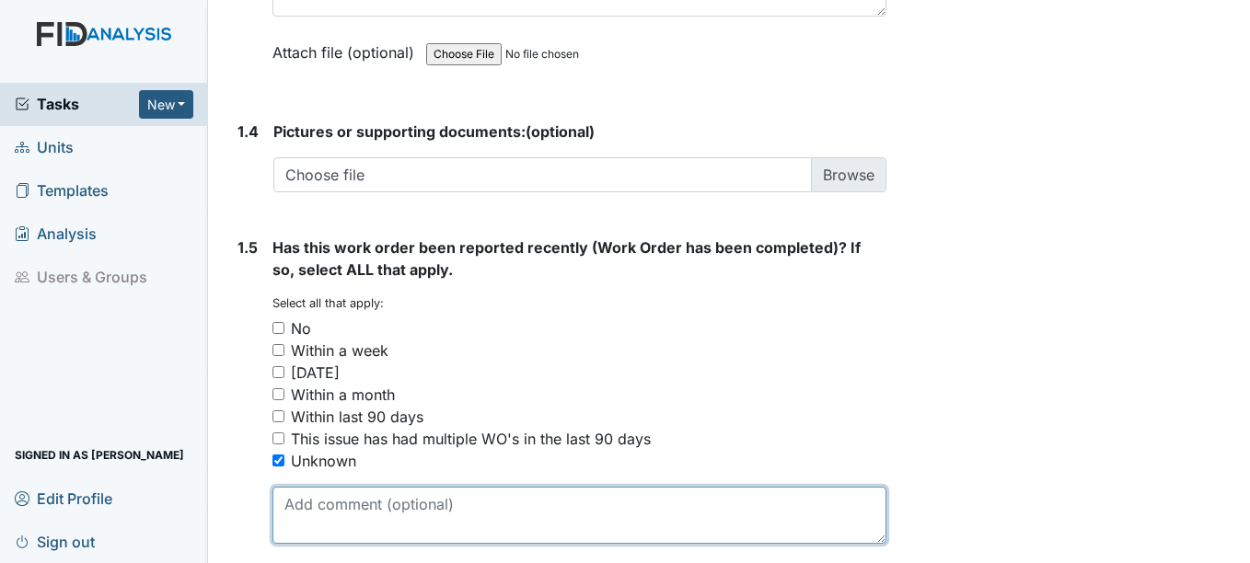
click at [321, 503] on textarea at bounding box center [578, 515] width 613 height 57
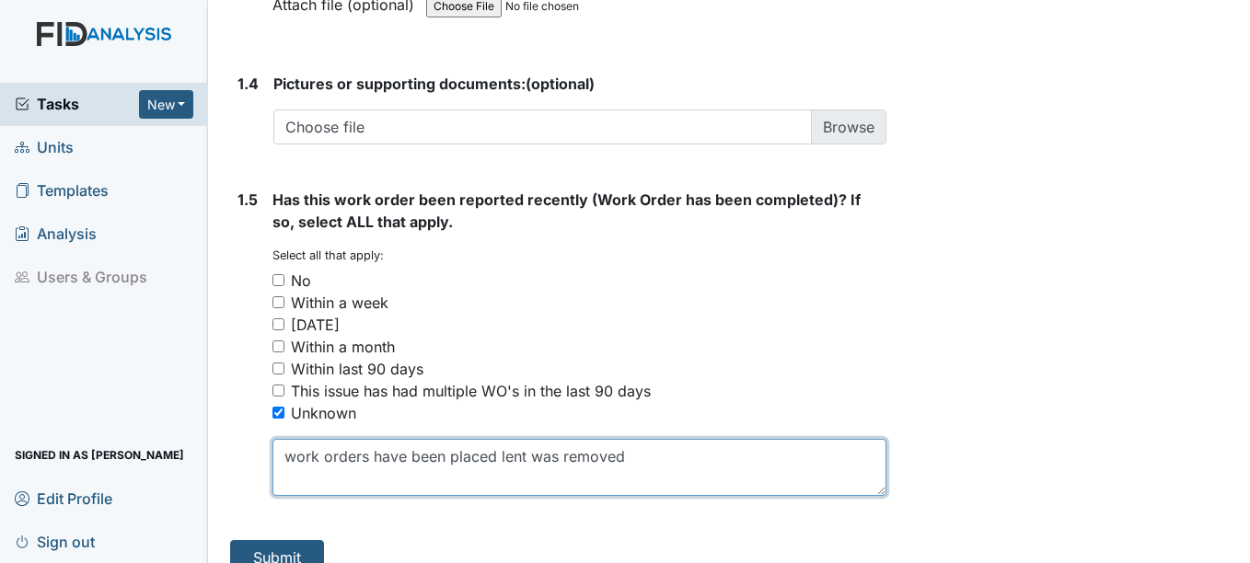
scroll to position [1455, 0]
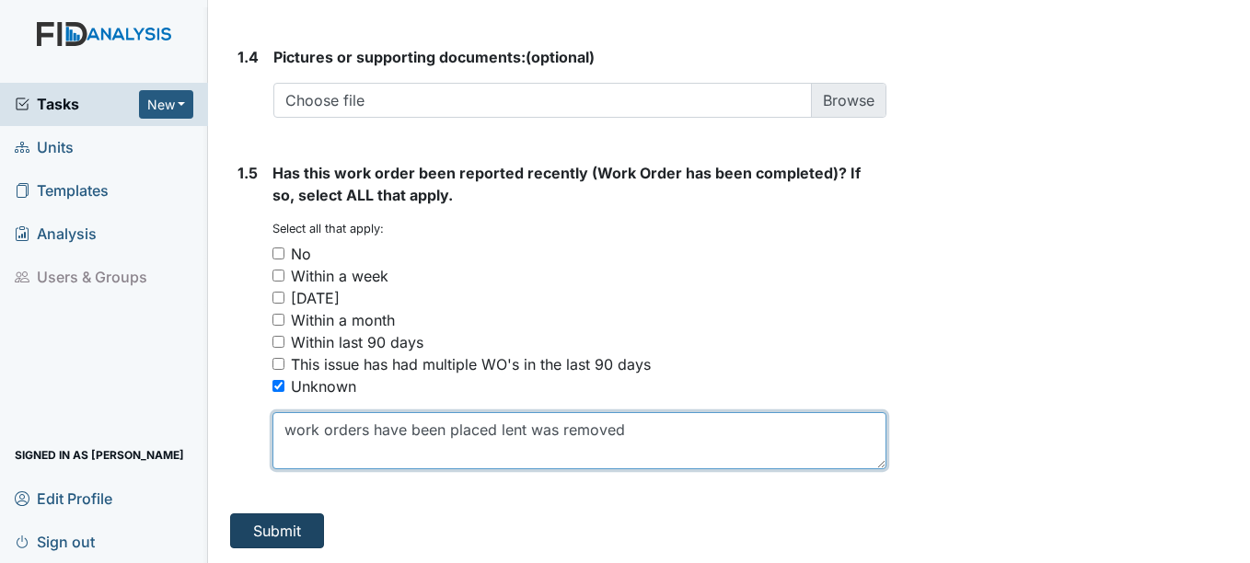
type textarea "work orders have been placed lent was removed"
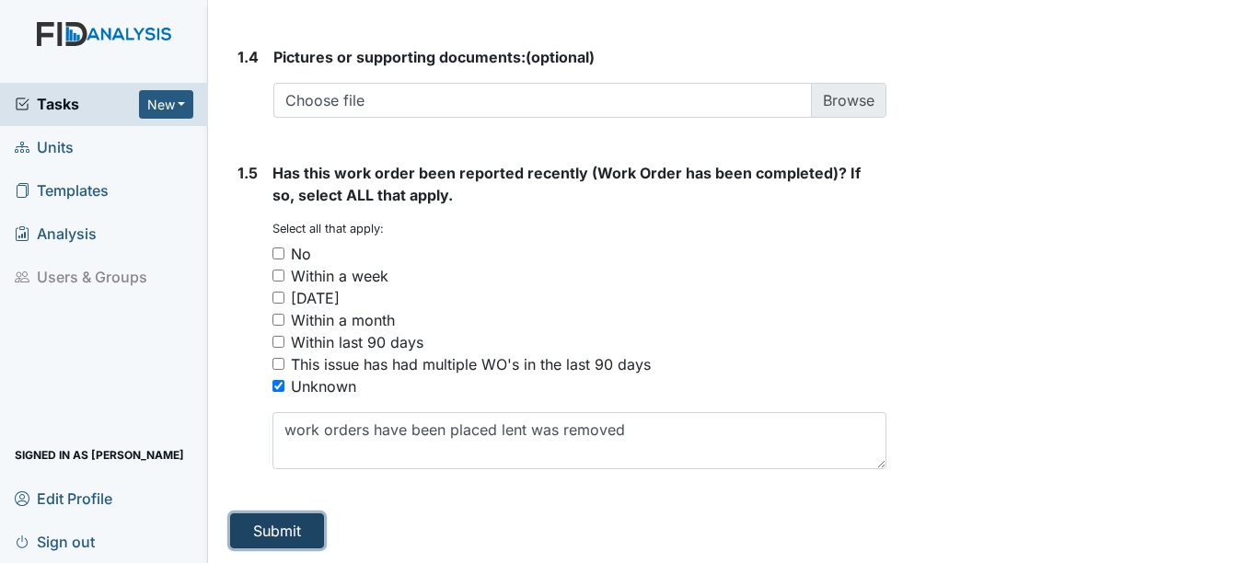
click at [285, 533] on button "Submit" at bounding box center [277, 530] width 94 height 35
